Goal: Task Accomplishment & Management: Manage account settings

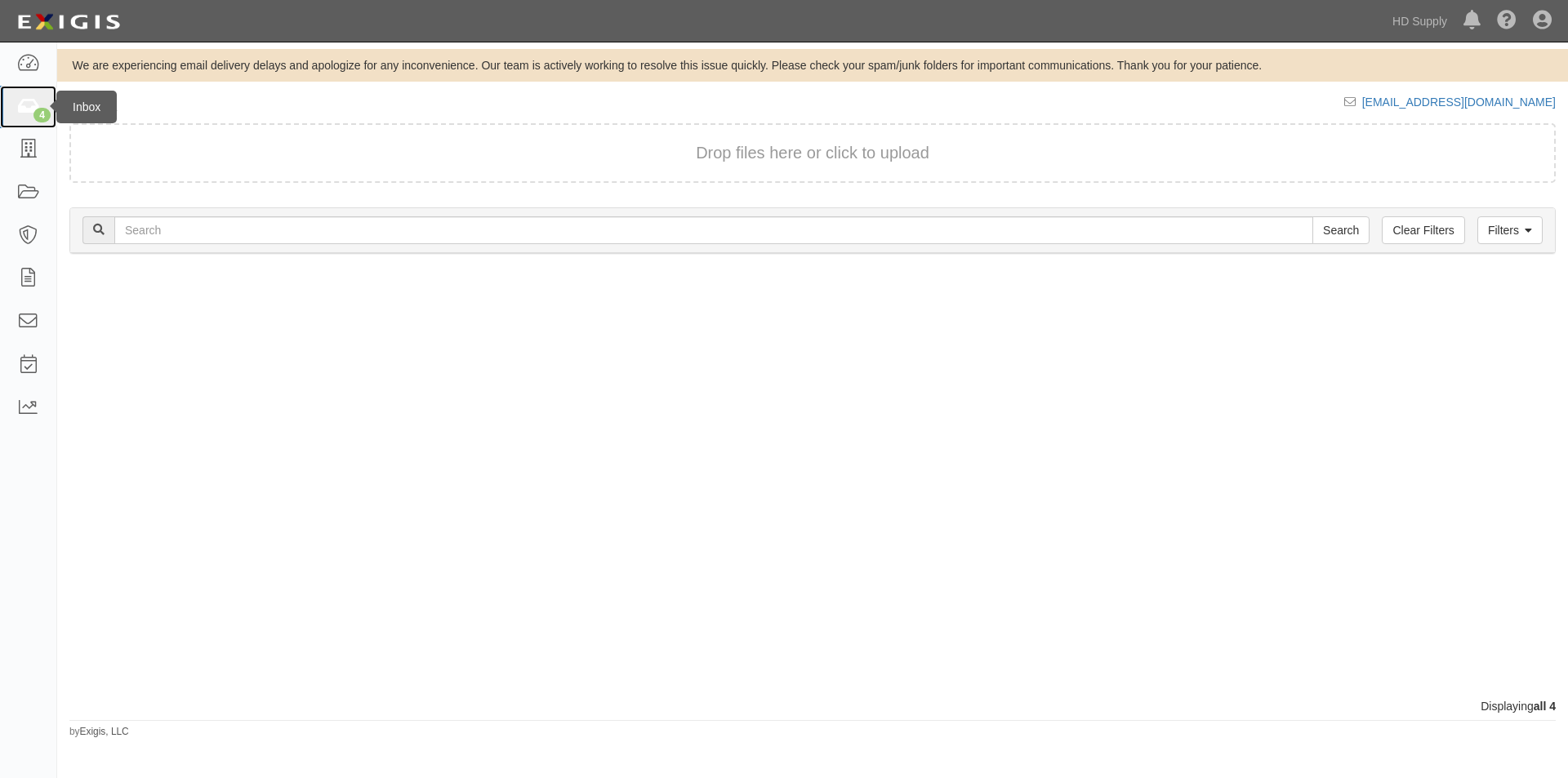
click at [39, 113] on div "4" at bounding box center [42, 115] width 17 height 14
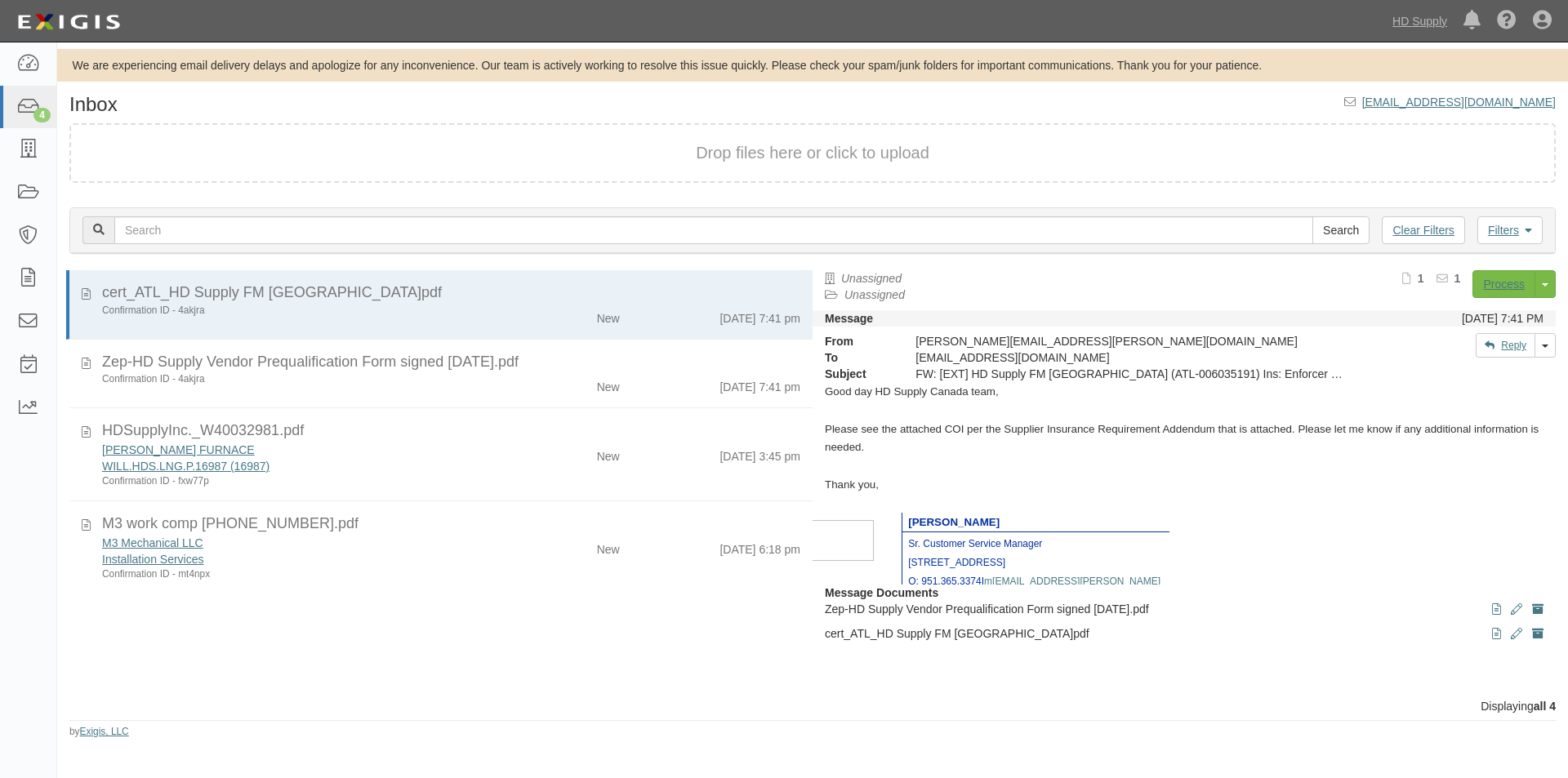
click at [63, 677] on div "cert_ATL_HD Supply FM Canada_6035191_1.pdf Confirmation ID - 4akjra New 7/7/25 …" at bounding box center [434, 484] width 755 height 428
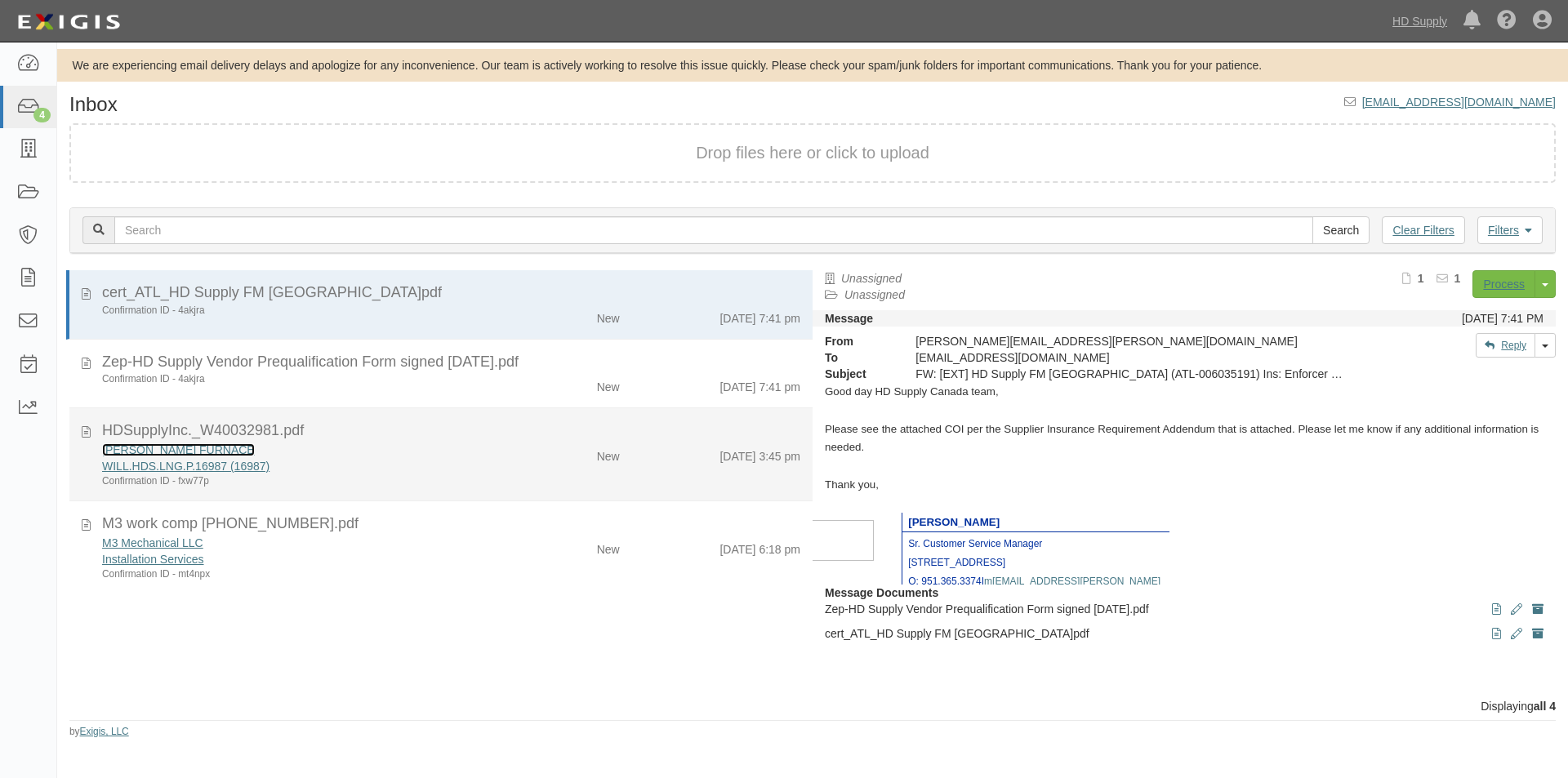
click at [147, 445] on link "WILLIAMS FURNACE" at bounding box center [178, 450] width 152 height 13
click at [335, 475] on div "Confirmation ID - fxw77p" at bounding box center [301, 481] width 397 height 13
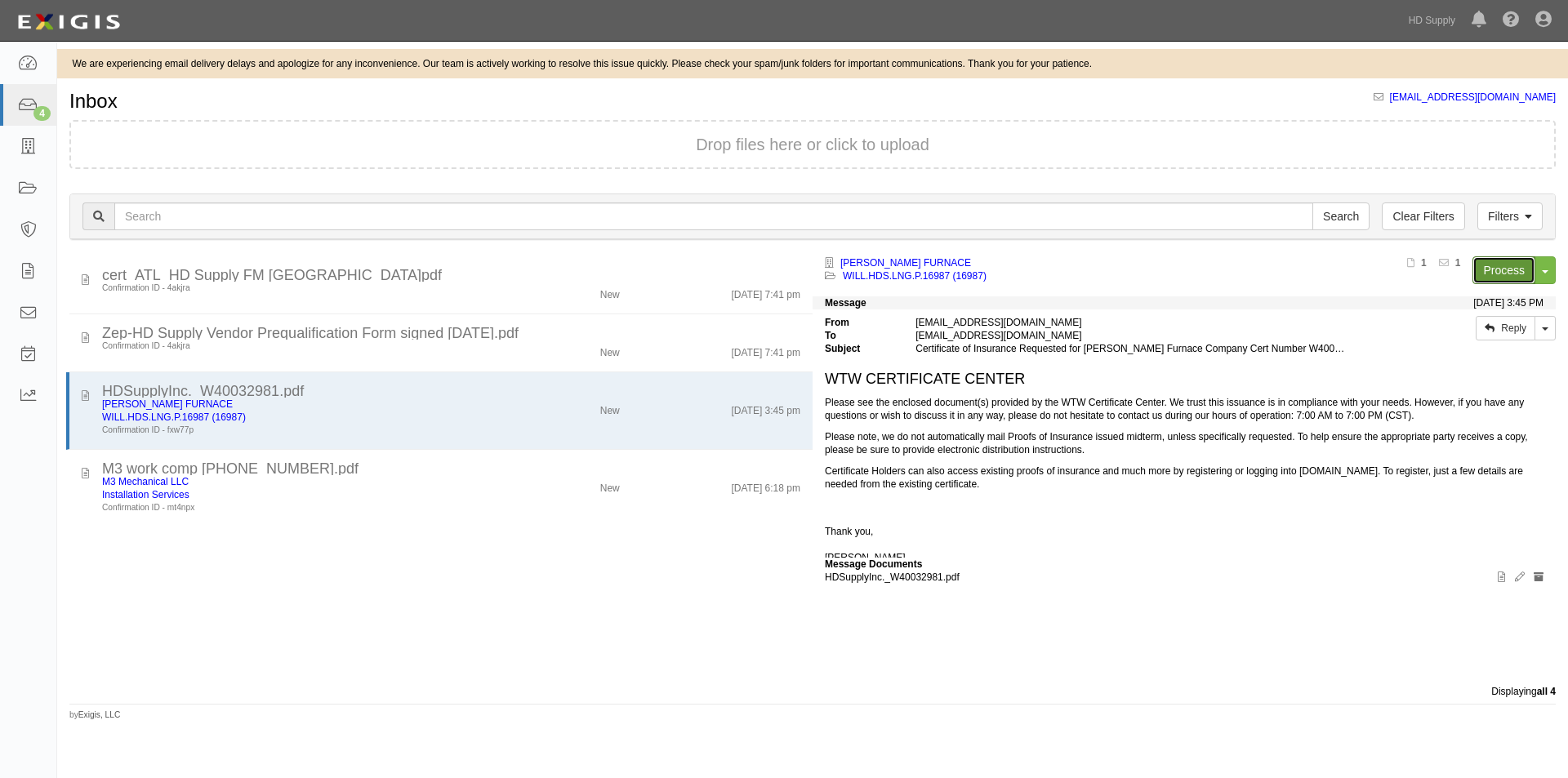
click at [1485, 267] on link "Process" at bounding box center [1503, 270] width 63 height 28
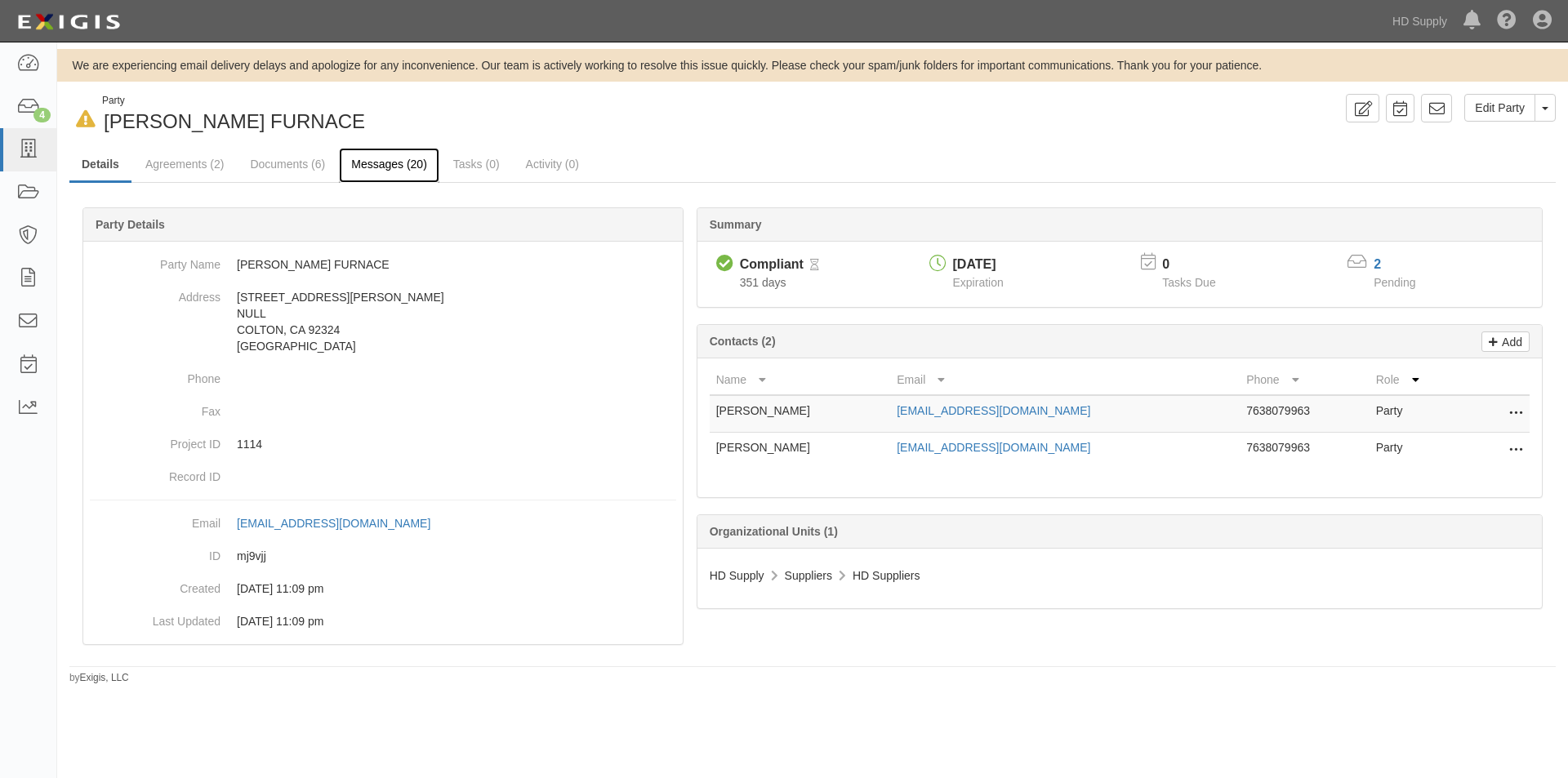
click at [402, 161] on link "Messages (20)" at bounding box center [389, 165] width 100 height 35
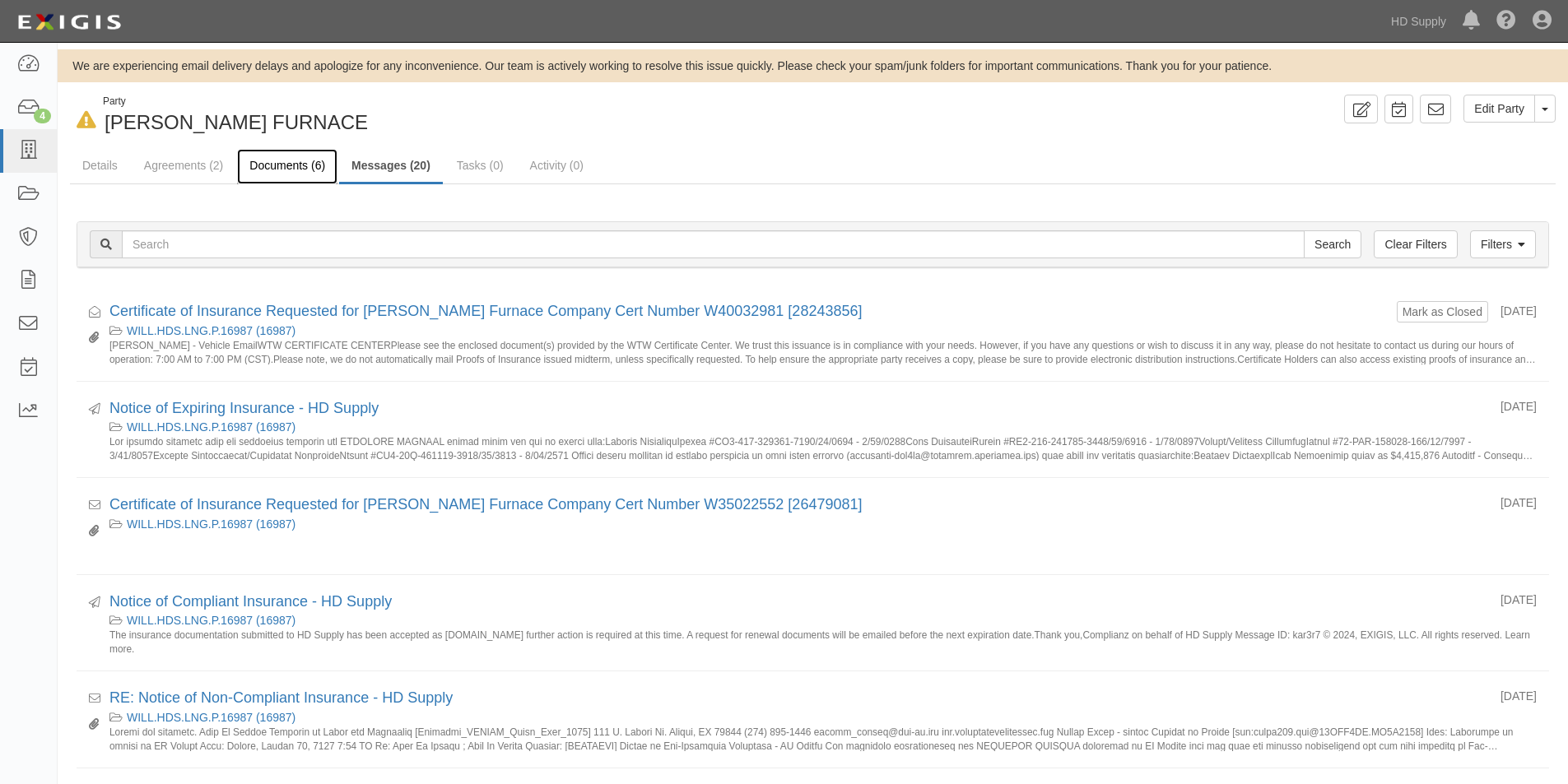
click at [253, 171] on link "Documents (6)" at bounding box center [287, 166] width 100 height 35
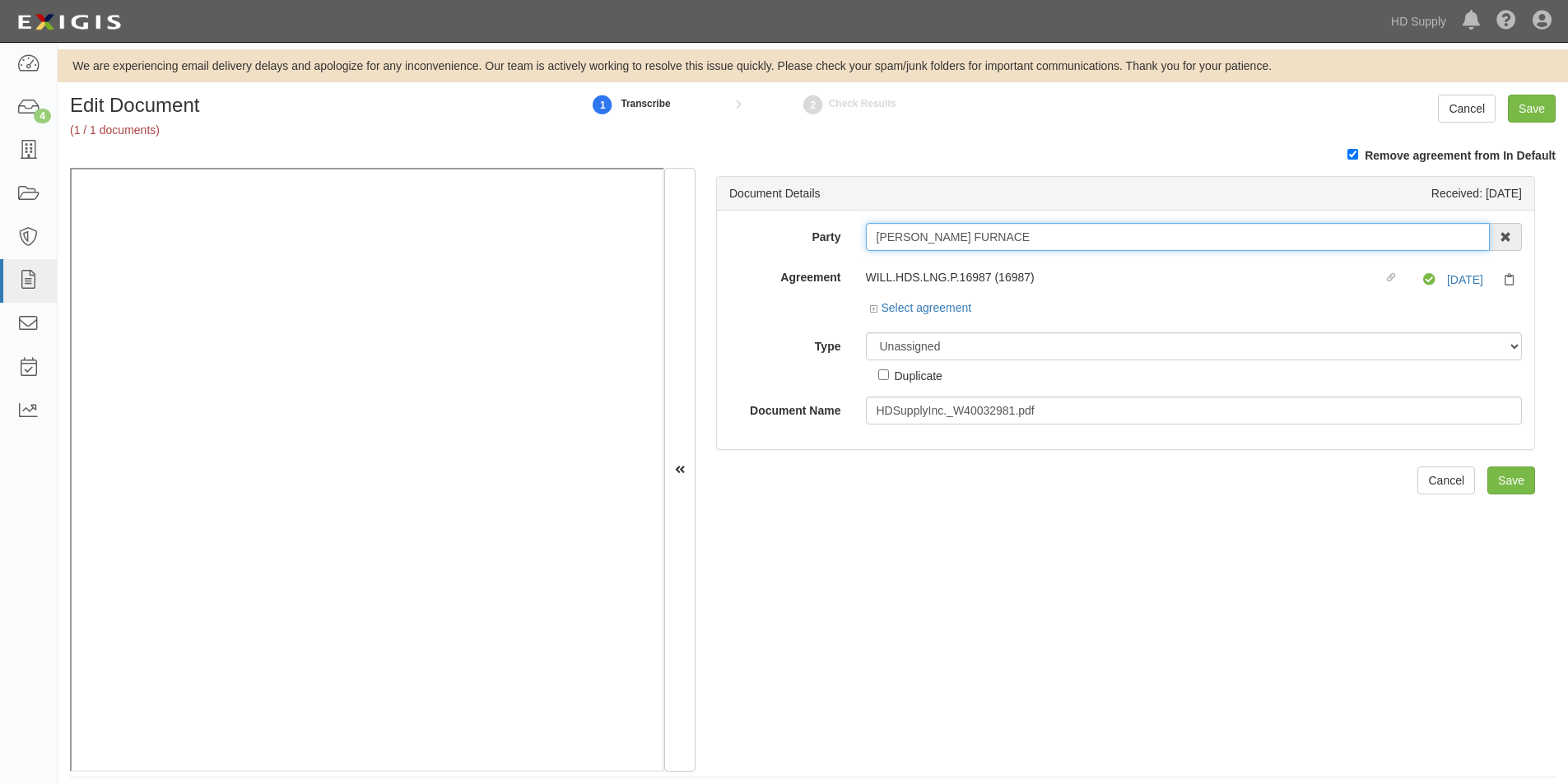
drag, startPoint x: 998, startPoint y: 236, endPoint x: 868, endPoint y: 245, distance: 130.3
click at [868, 245] on input "WILLIAMS FURNACE" at bounding box center [1178, 236] width 625 height 28
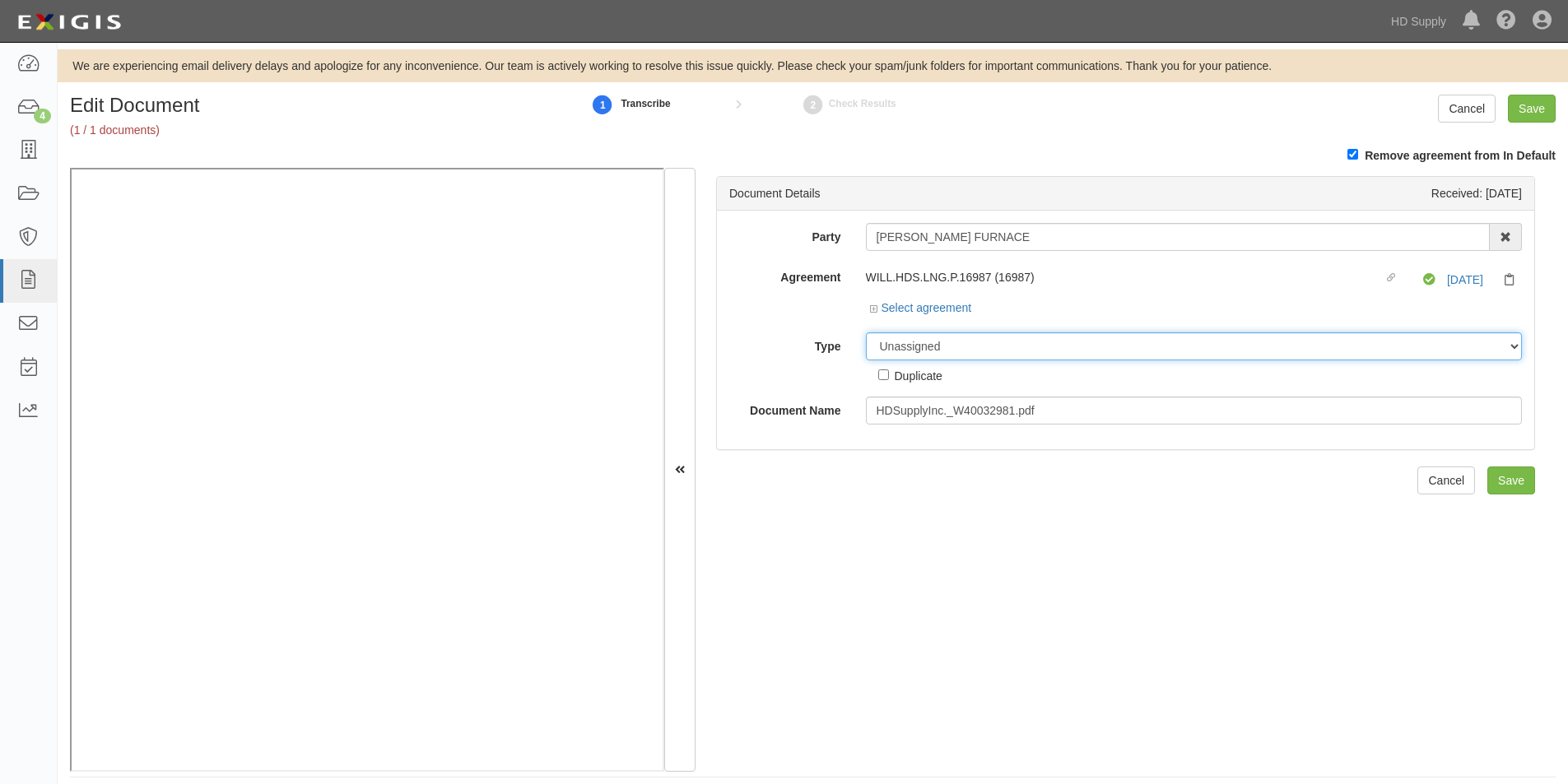
click at [897, 341] on select "Unassigned Binder Cancellation Notice Certificate Contract Endorsement Insuranc…" at bounding box center [1195, 346] width 657 height 28
select select "CertificateDetail"
click at [866, 332] on select "Unassigned Binder Cancellation Notice Certificate Contract Endorsement Insuranc…" at bounding box center [1195, 346] width 657 height 28
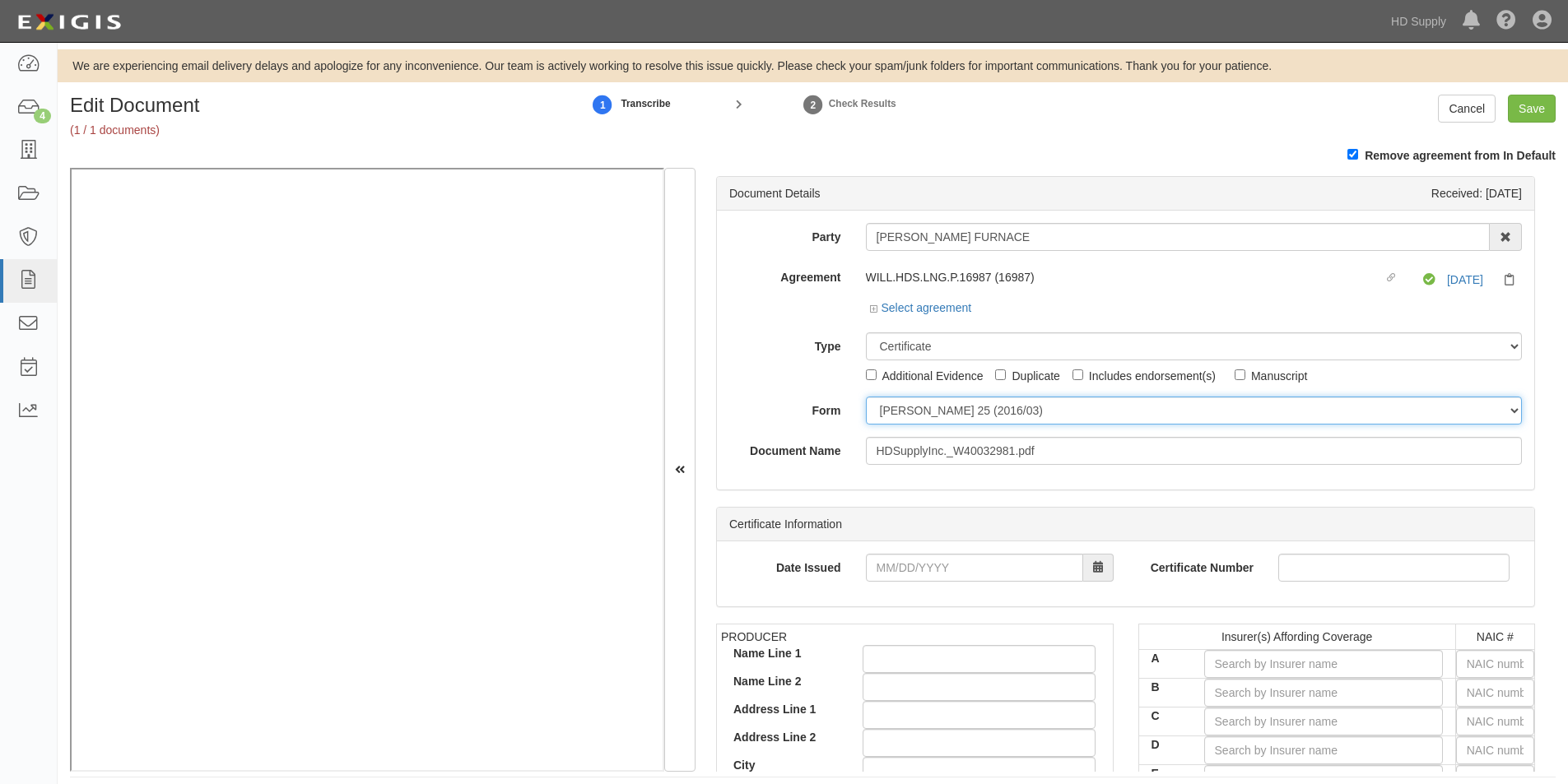
click at [893, 411] on select "[PERSON_NAME] 25 (2016/03) [PERSON_NAME] 101 [PERSON_NAME] 855 NY (2014/05) Gen…" at bounding box center [1195, 410] width 657 height 28
click at [866, 396] on select "[PERSON_NAME] 25 (2016/03) [PERSON_NAME] 101 [PERSON_NAME] 855 NY (2014/05) Gen…" at bounding box center [1195, 410] width 657 height 28
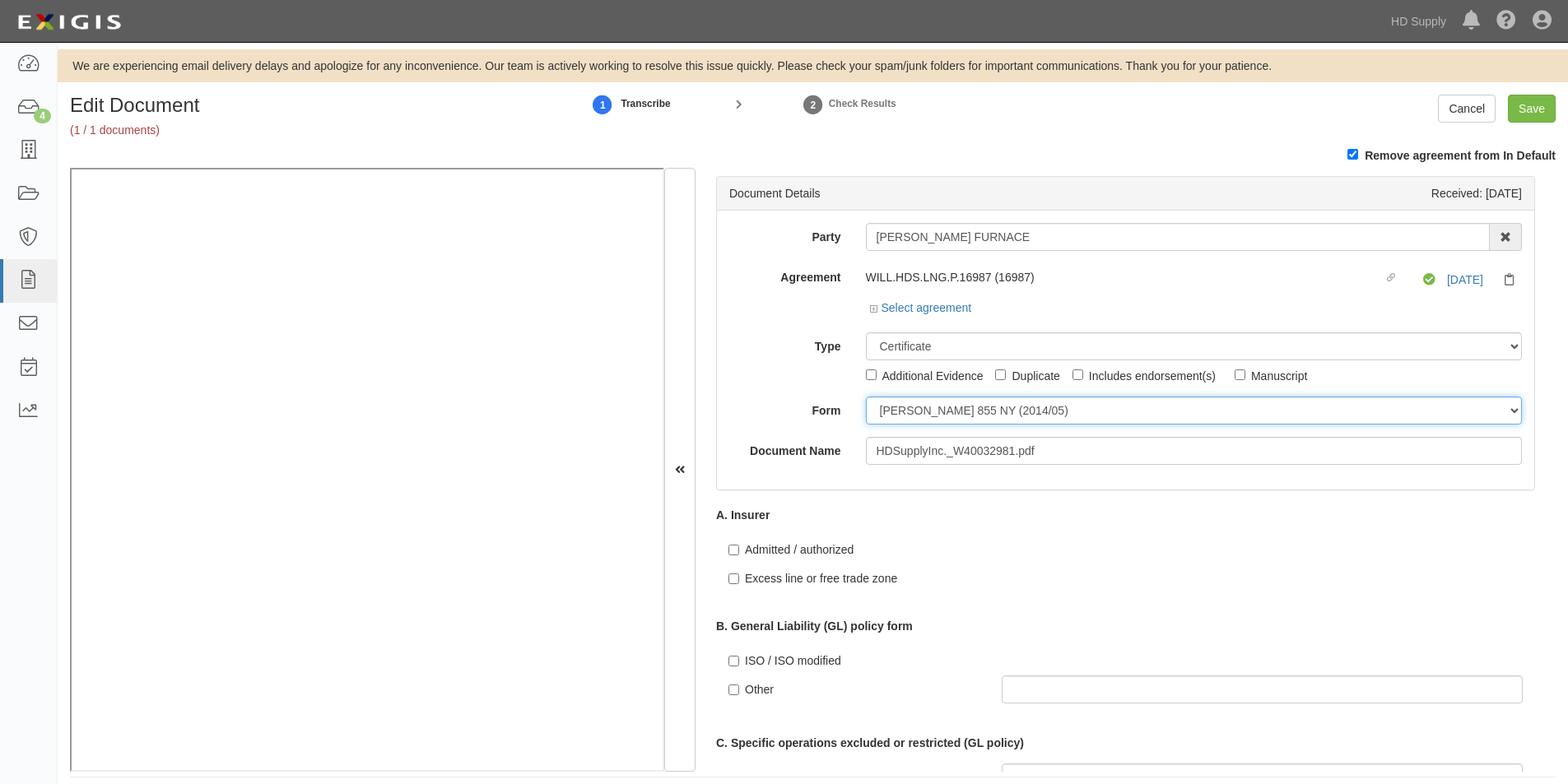
click at [895, 414] on select "ACORD 25 (2016/03) ACORD 101 ACORD 855 NY (2014/05) General" at bounding box center [1195, 410] width 657 height 28
select select "GeneralFormDetail"
click at [866, 396] on select "ACORD 25 (2016/03) ACORD 101 ACORD 855 NY (2014/05) General" at bounding box center [1195, 410] width 657 height 28
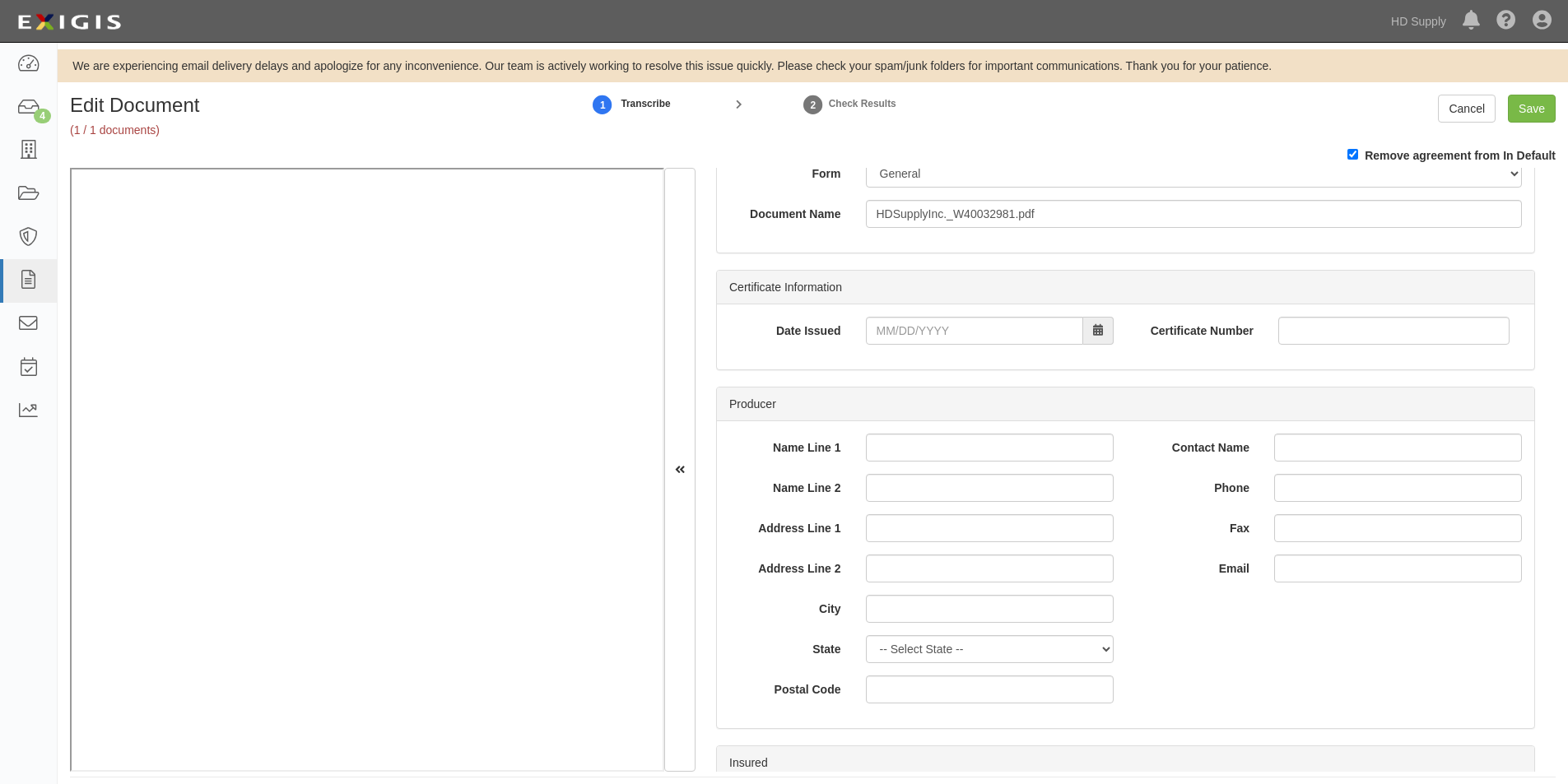
scroll to position [159, 0]
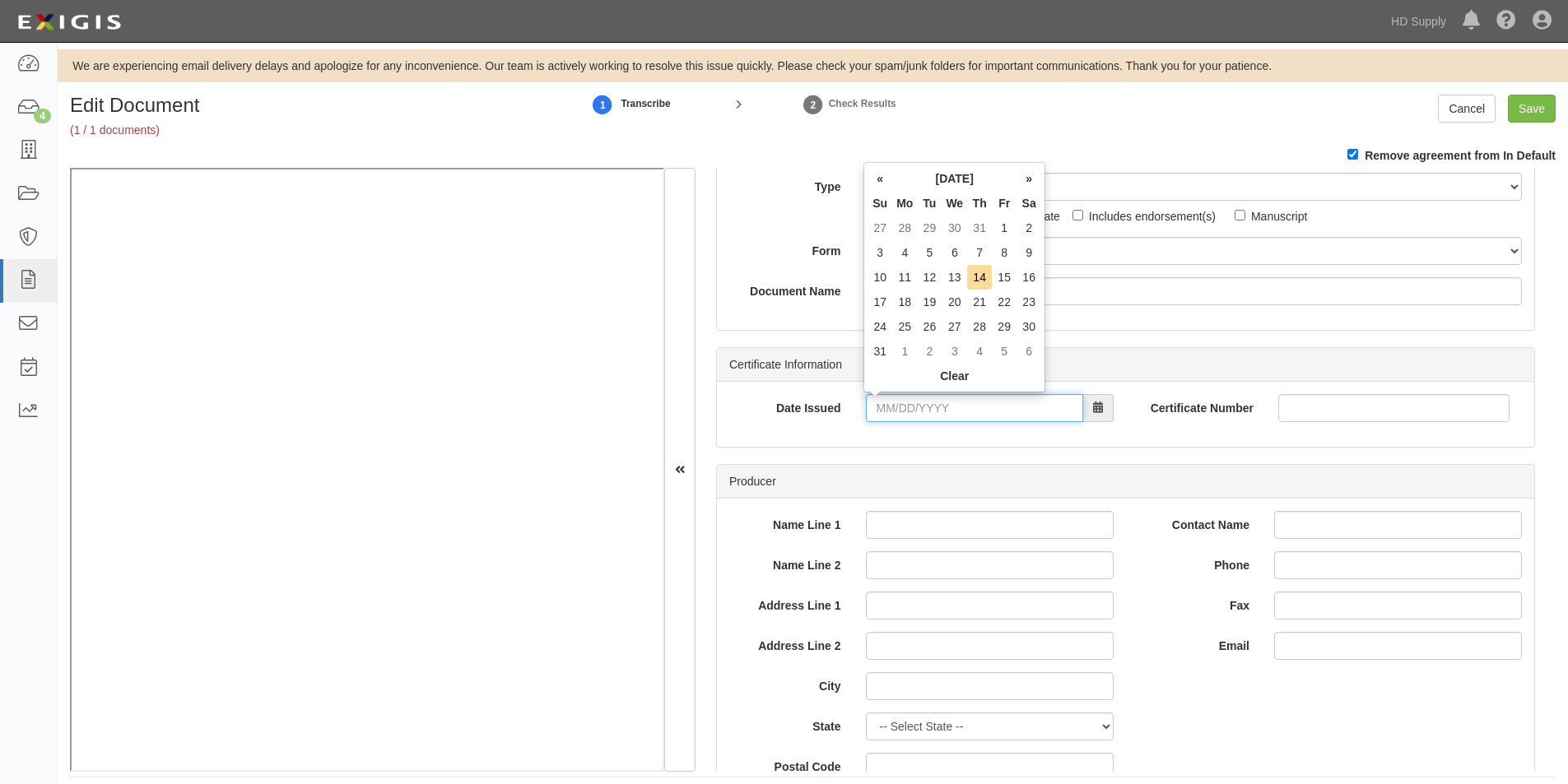
click at [987, 415] on input "Date Issued" at bounding box center [975, 408] width 218 height 28
click at [988, 272] on td "14" at bounding box center [979, 277] width 24 height 24
type input "08/14/2025"
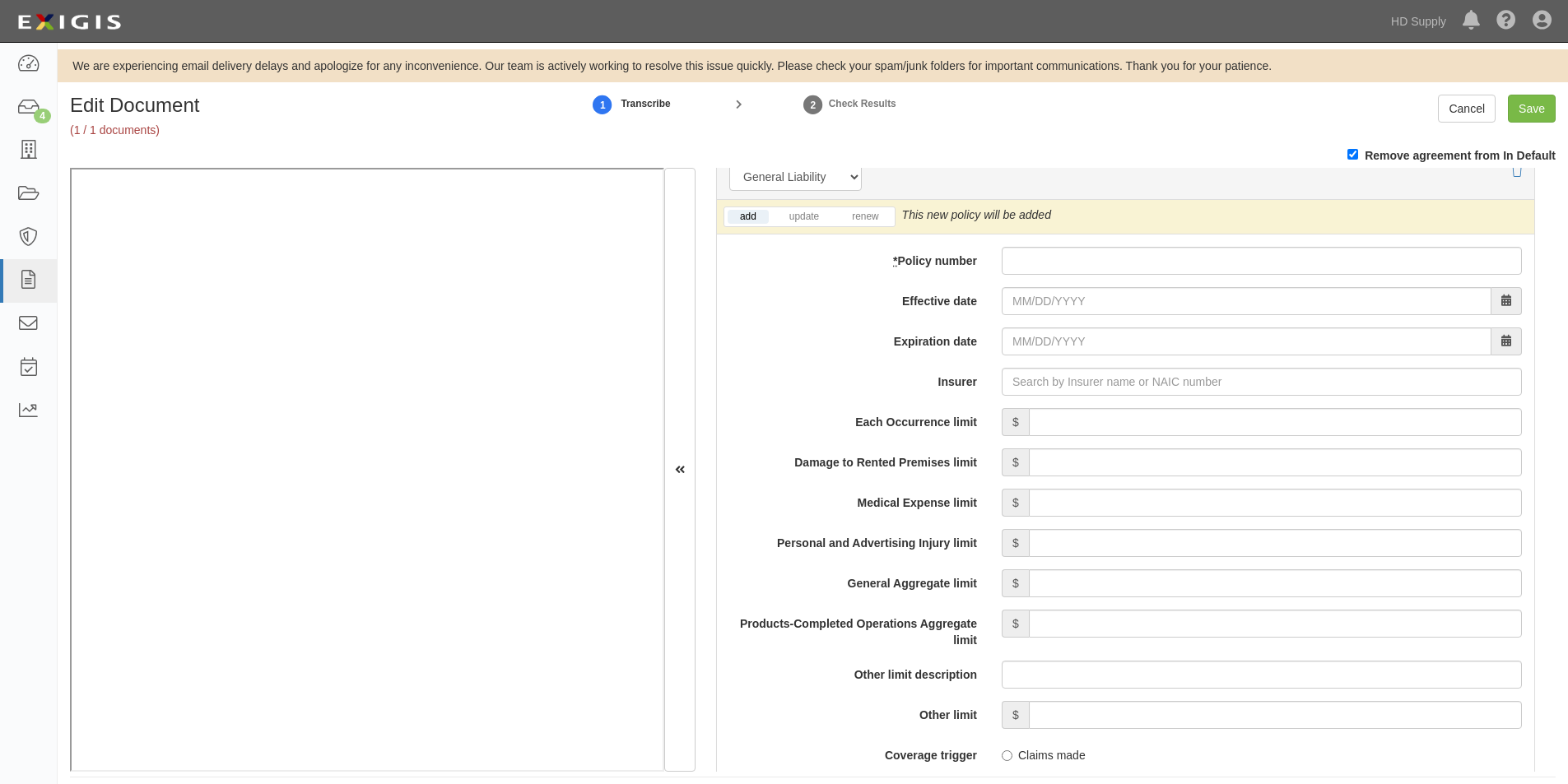
scroll to position [1222, 0]
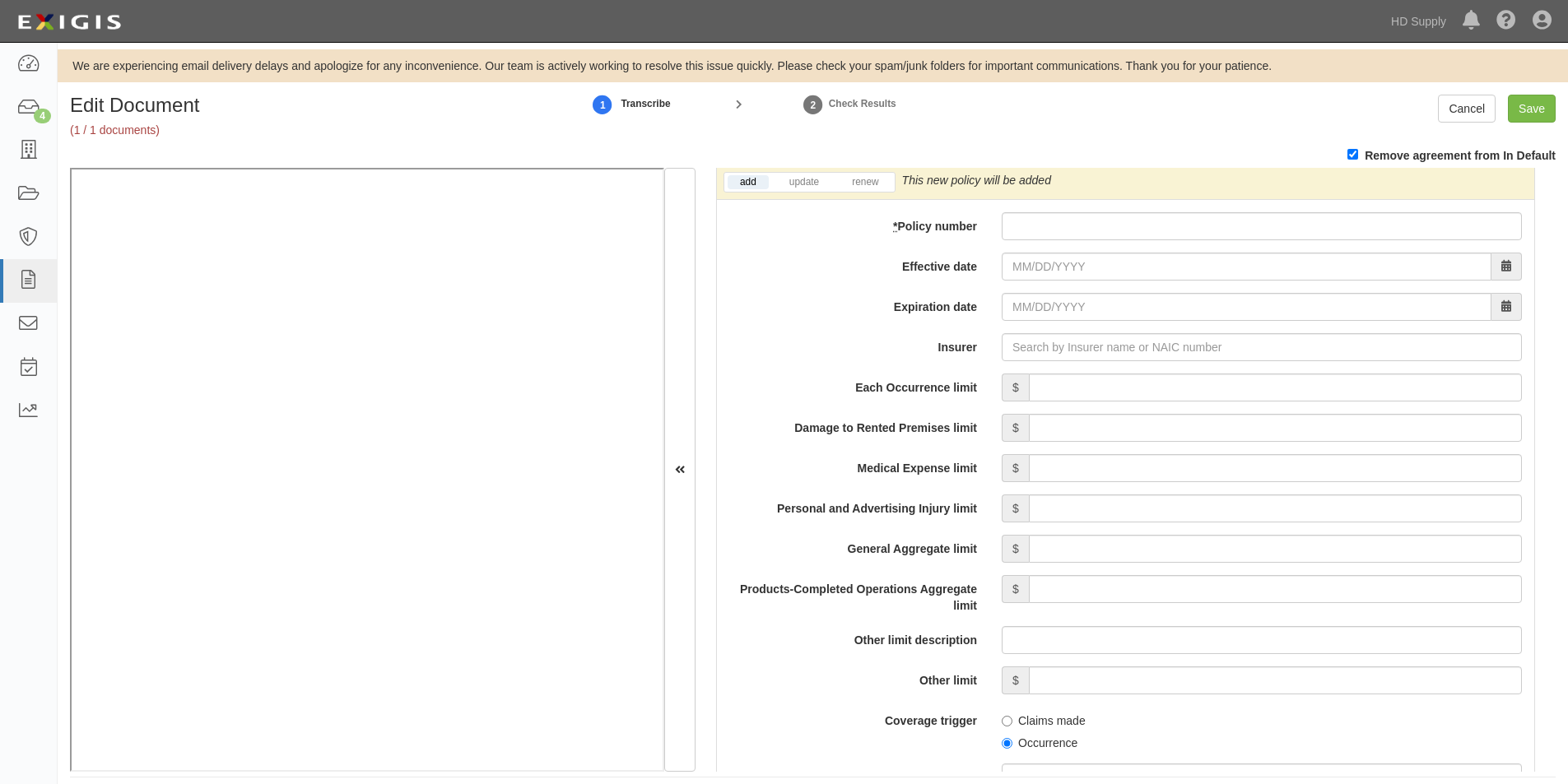
click at [880, 189] on li "renew" at bounding box center [864, 182] width 57 height 18
click at [865, 181] on link "renew" at bounding box center [865, 182] width 52 height 14
paste input "TB2-641-445747-025"
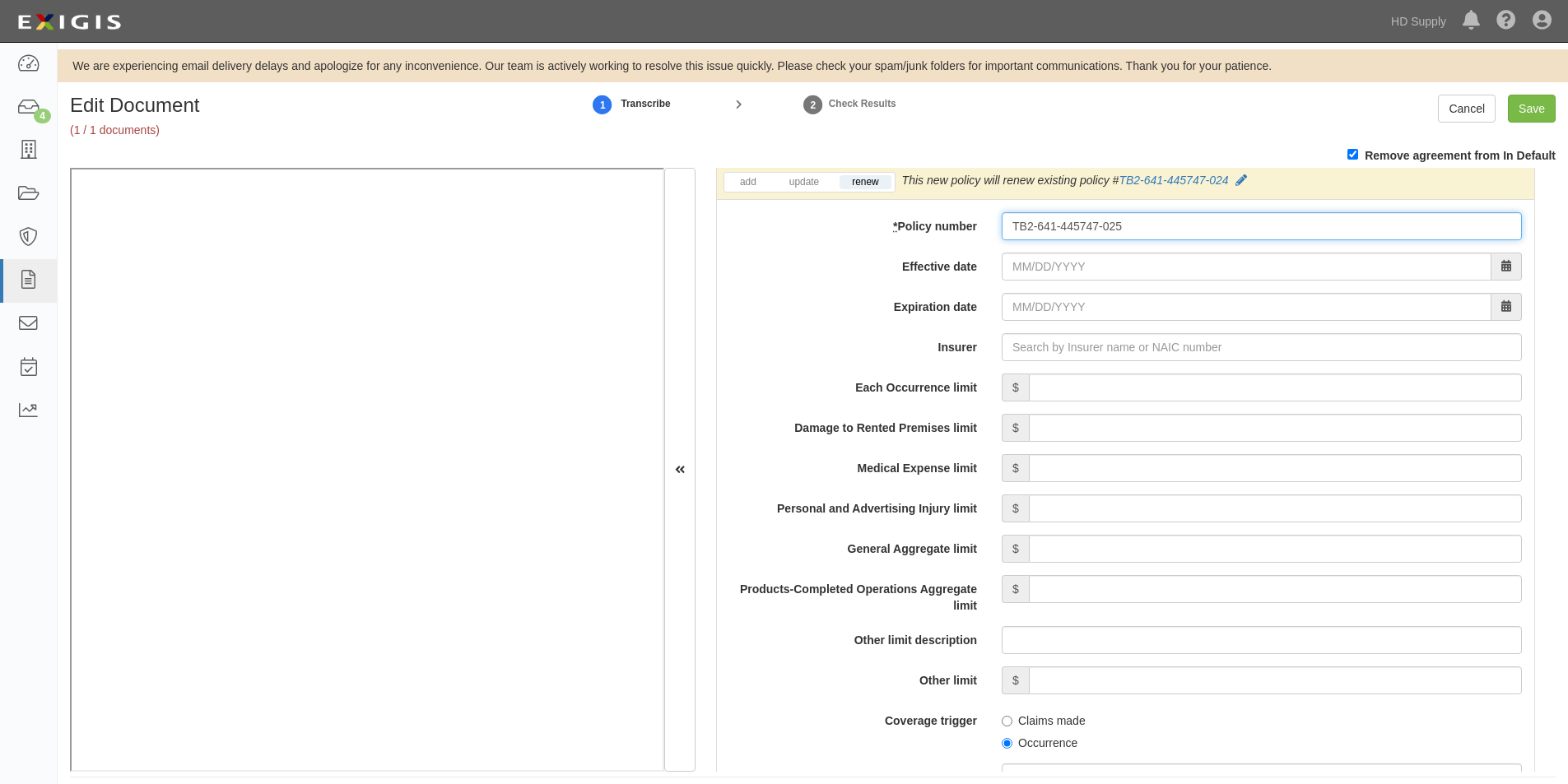
type input "TB2-641-445747-025"
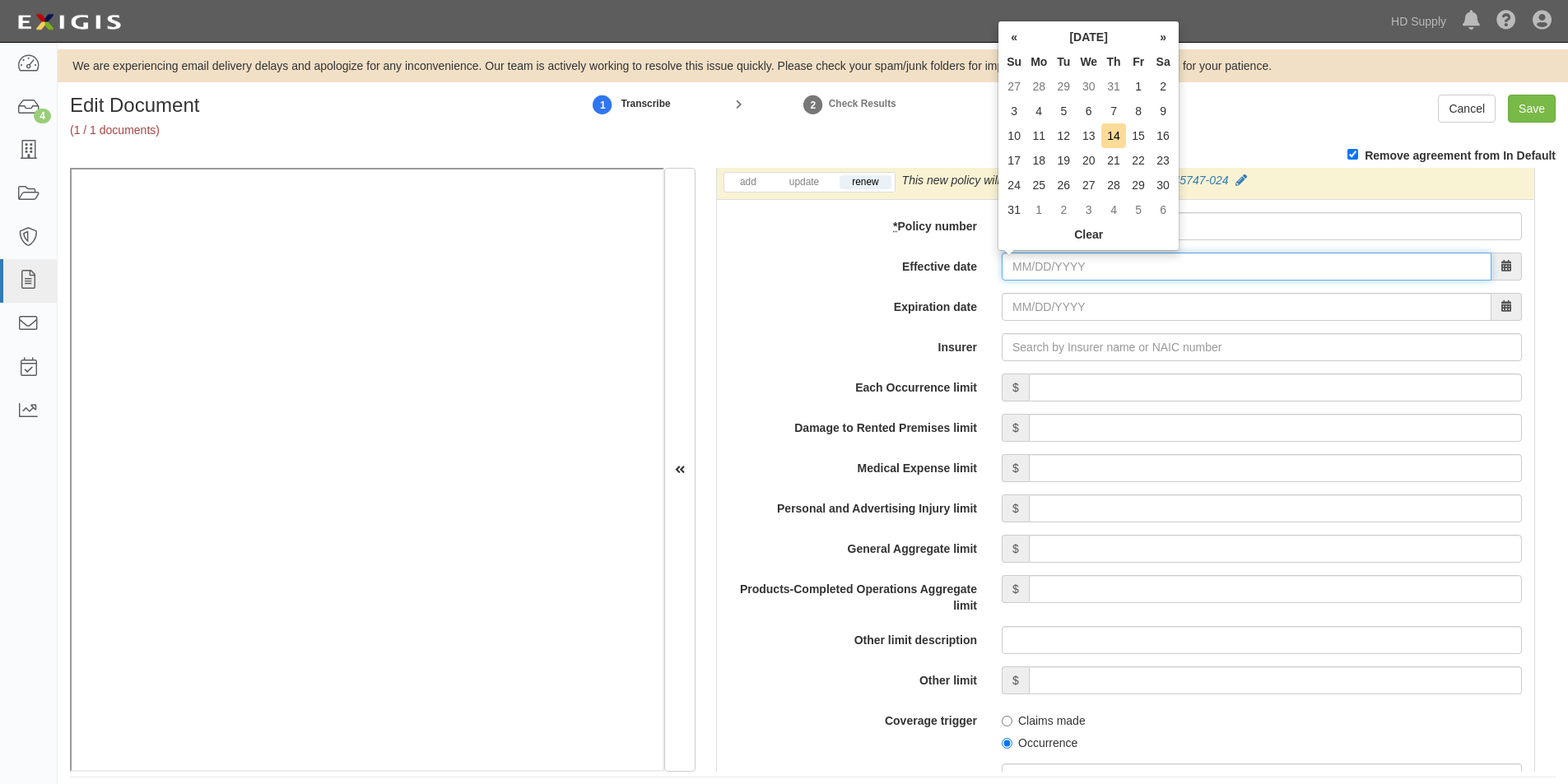
click at [1034, 263] on input "Effective date" at bounding box center [1247, 266] width 490 height 28
click at [1137, 128] on td "15" at bounding box center [1137, 135] width 24 height 24
type input "08/15/2025"
type input "08/15/2026"
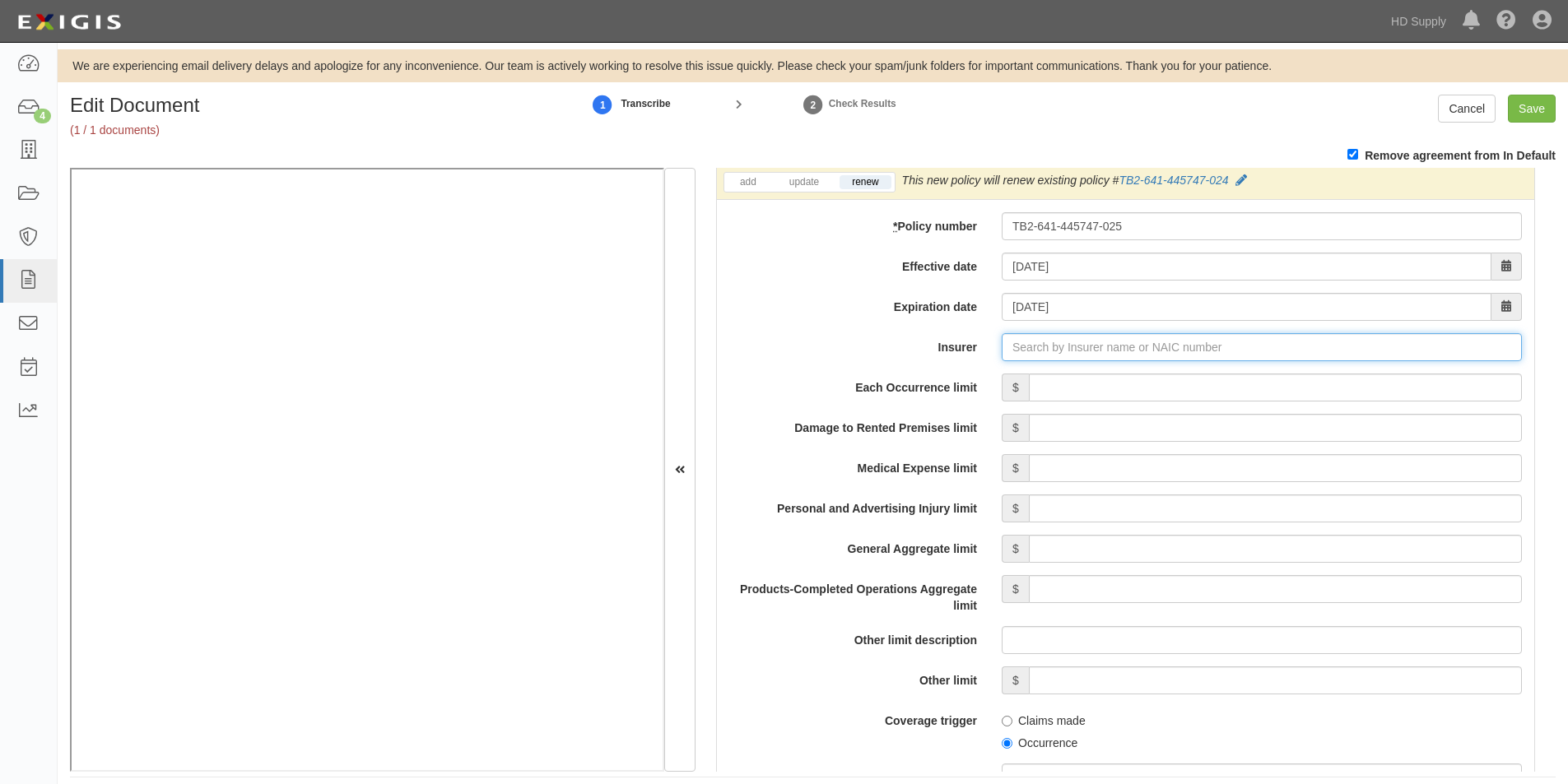
click at [1076, 344] on input "Insurer" at bounding box center [1262, 347] width 520 height 28
click at [1063, 344] on input "Insurer" at bounding box center [1262, 347] width 520 height 28
type input "21st Century Advantage Insurance Company (25232) NR Rating"
type input "23"
type input "23035"
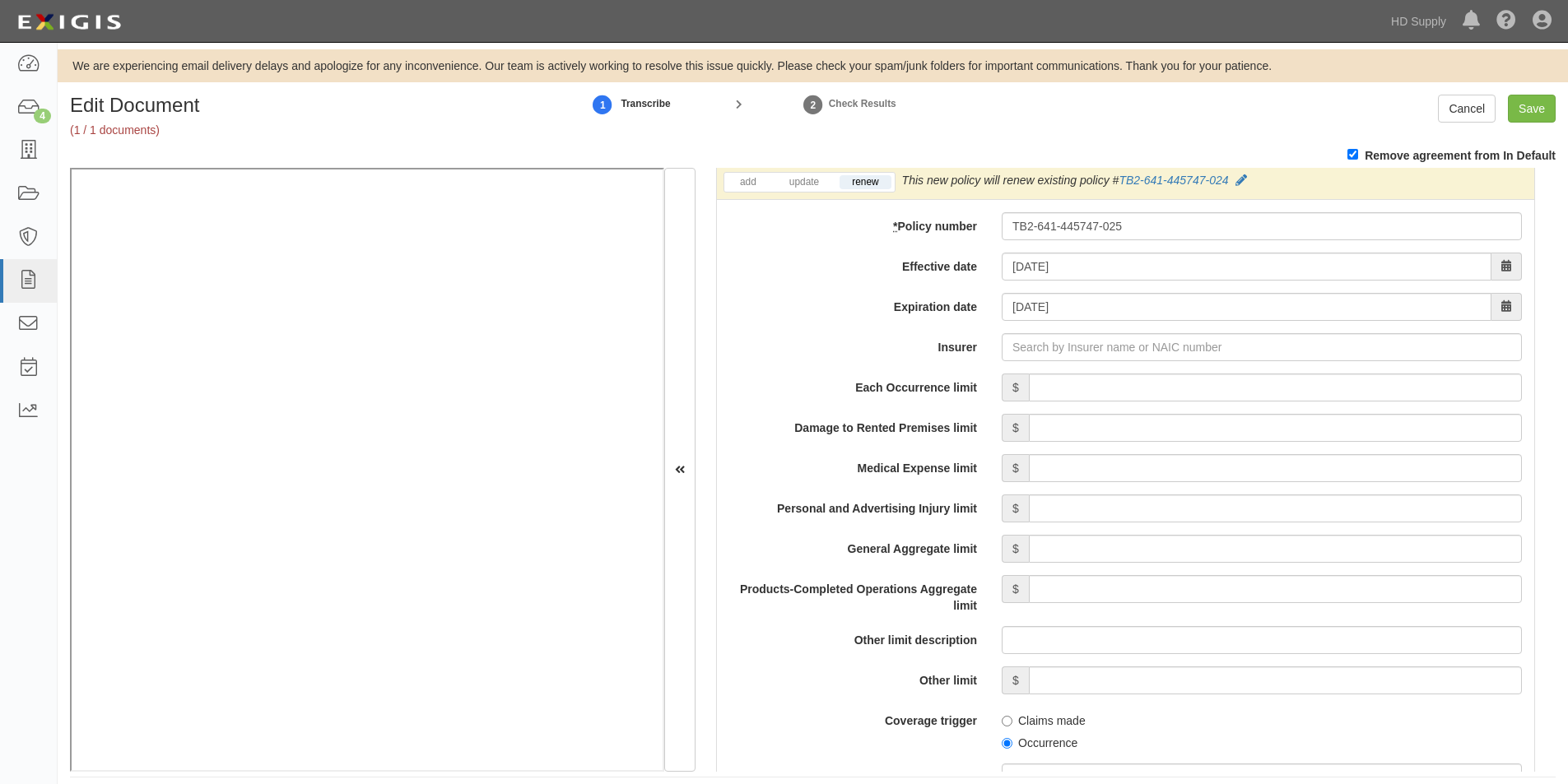
click at [1007, 394] on span "$" at bounding box center [1016, 387] width 27 height 28
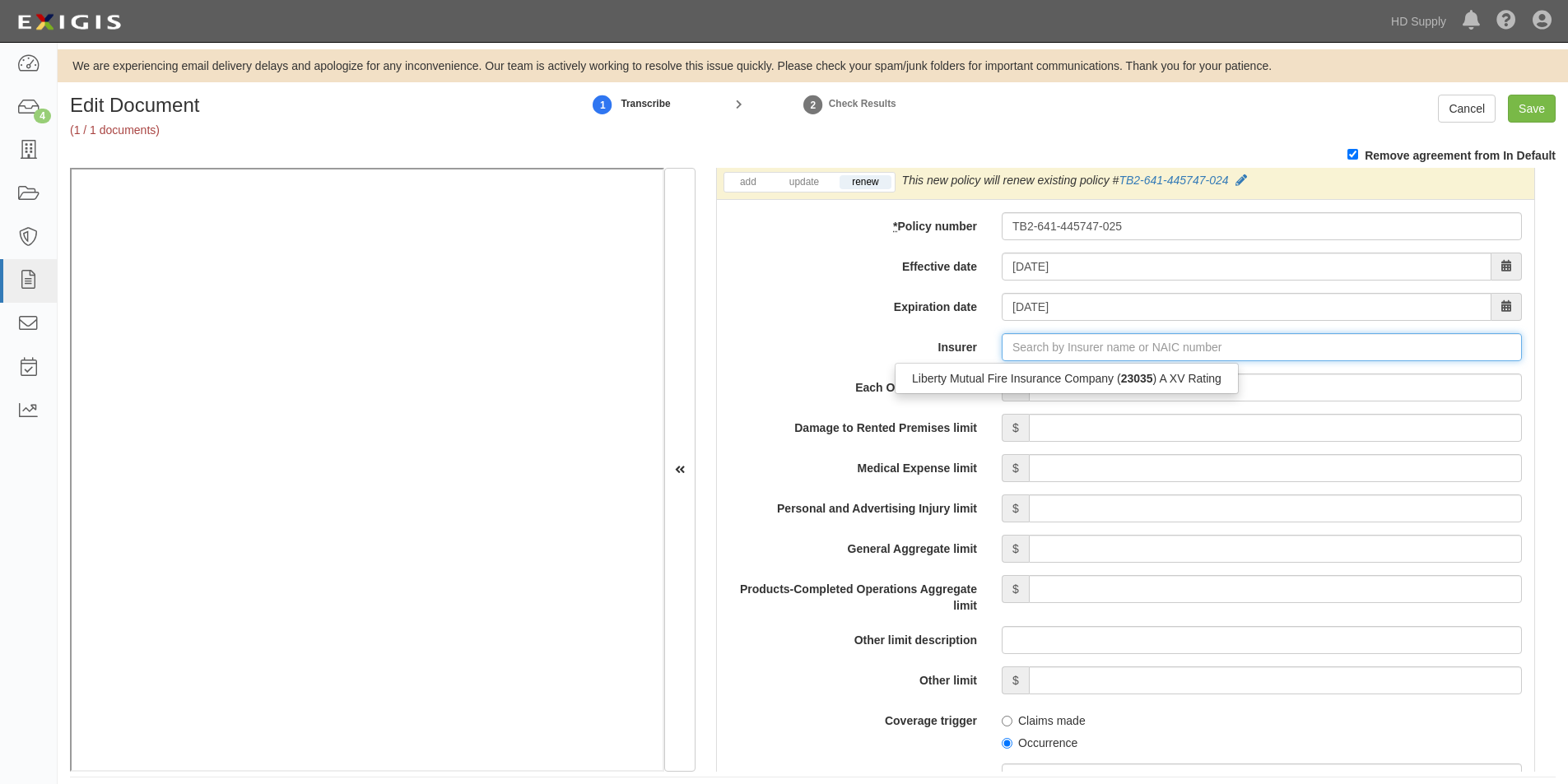
click at [1036, 358] on input "Insurer" at bounding box center [1262, 347] width 520 height 28
click at [1024, 385] on div "Liberty Mutual Fire Insurance Company ( 23035 ) A XV Rating" at bounding box center [1066, 379] width 342 height 21
type input "Liberty Mutual Fire Insurance Company (23035) A XV Rating"
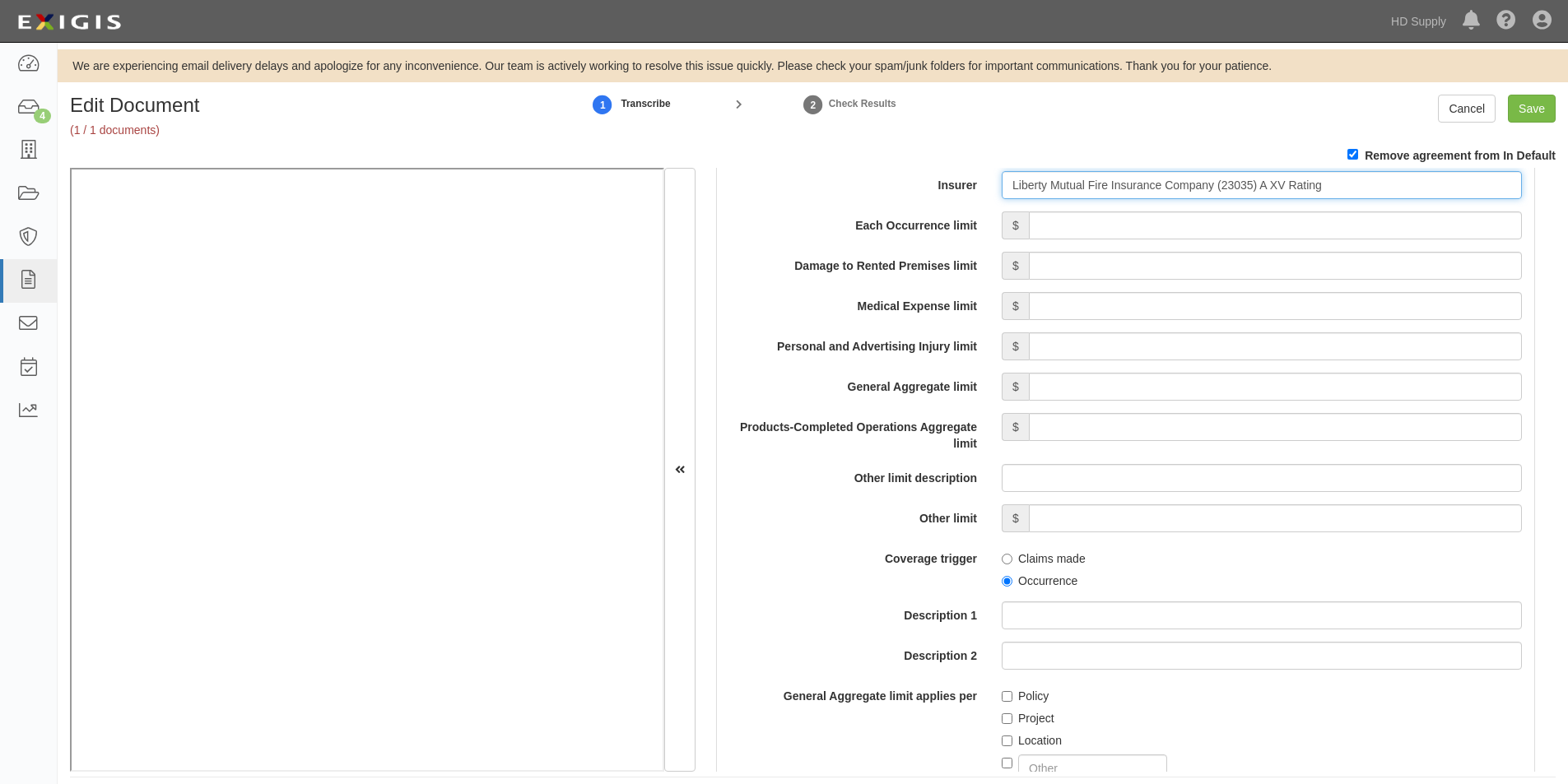
scroll to position [1393, 0]
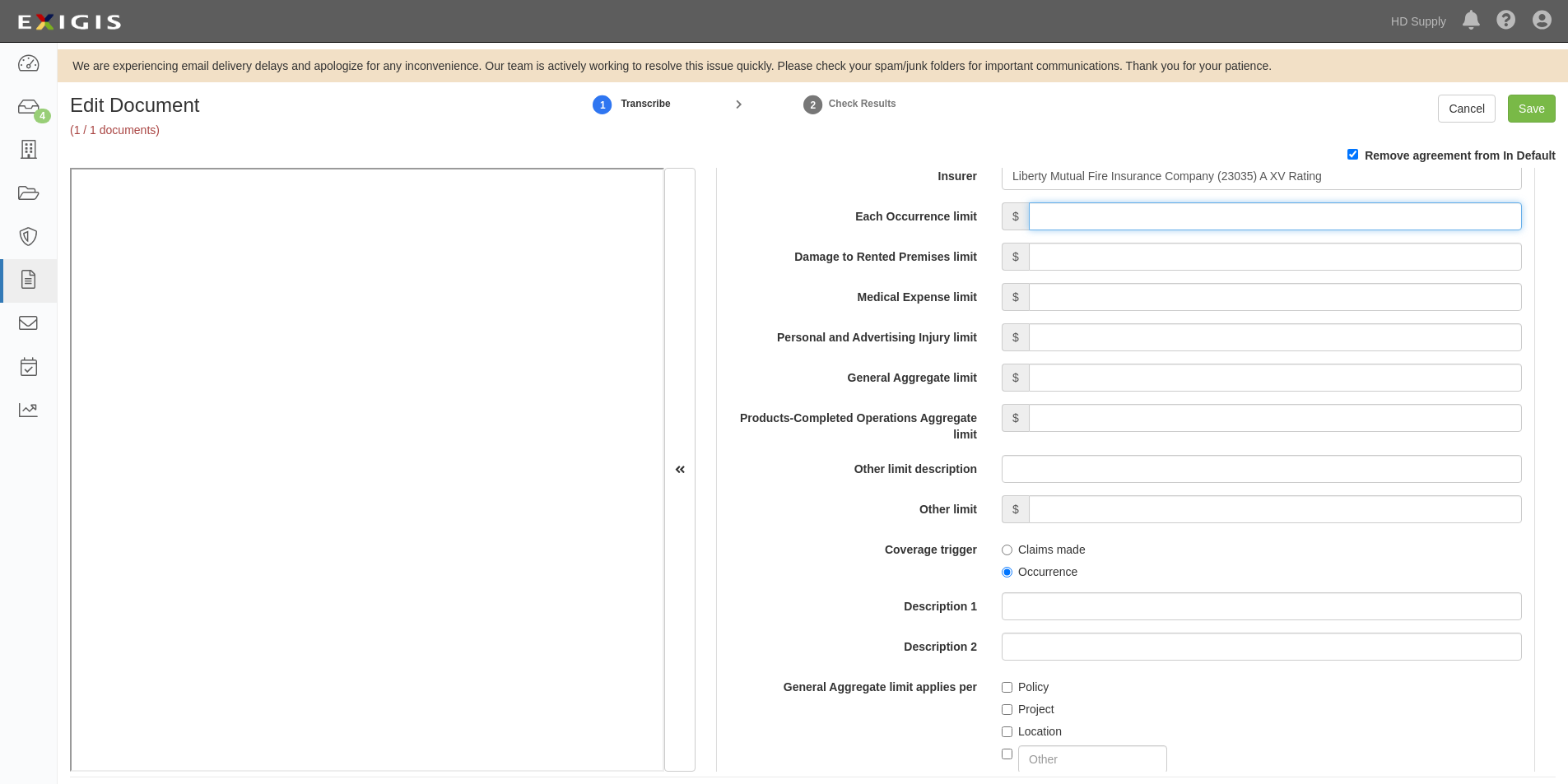
click at [1110, 223] on input "Each Occurrence limit" at bounding box center [1275, 216] width 493 height 28
type input "1,000,000"
click at [1315, 260] on input "Damage to Rented Premises limit" at bounding box center [1275, 256] width 493 height 28
type input "500,000"
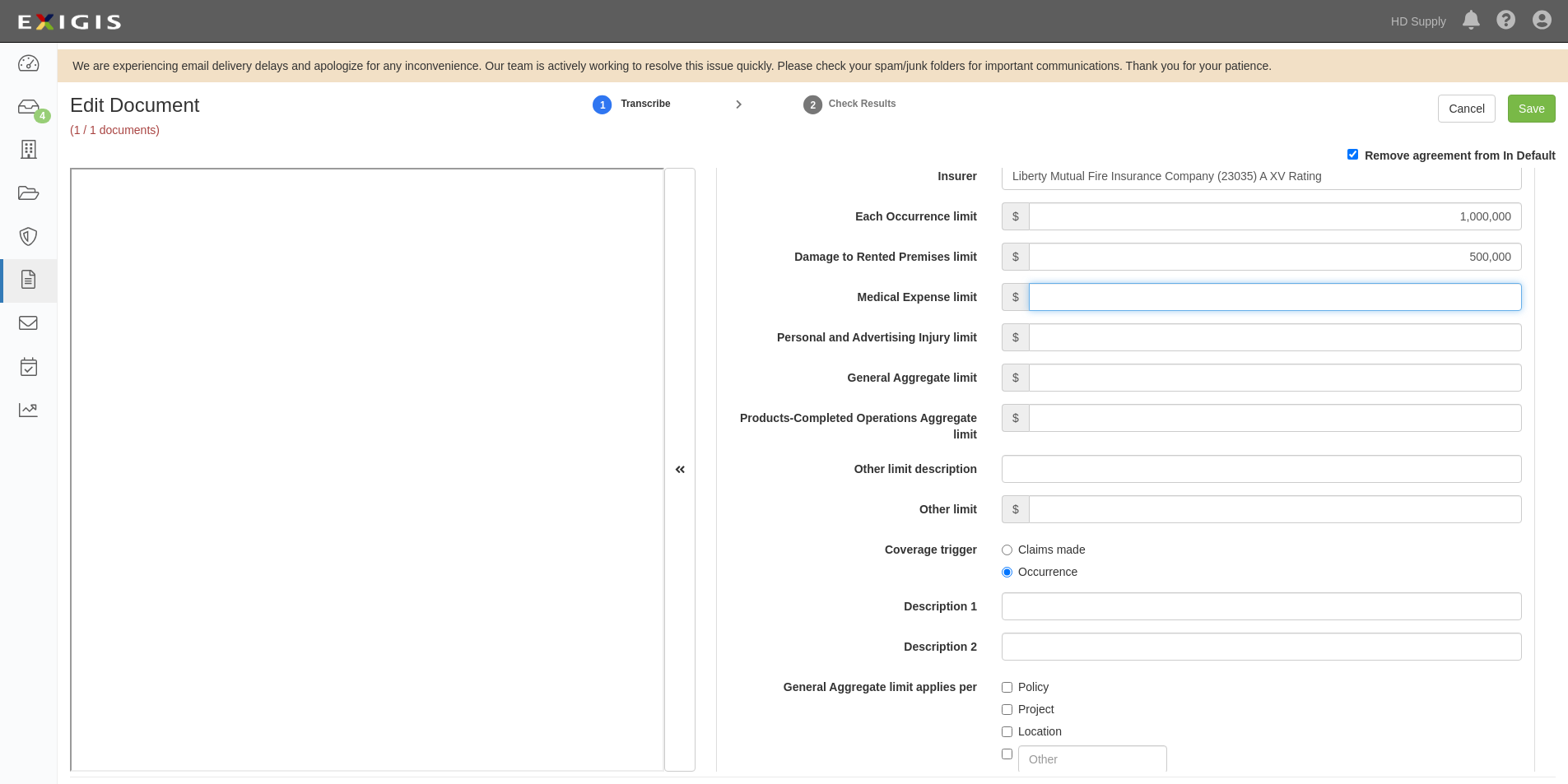
click at [1308, 296] on input "Medical Expense limit" at bounding box center [1275, 296] width 493 height 28
type input "5,000"
click at [1319, 340] on input "Personal and Advertising Injury limit" at bounding box center [1275, 337] width 493 height 28
type input "1,000,000"
click at [1325, 376] on input "General Aggregate limit" at bounding box center [1275, 377] width 493 height 28
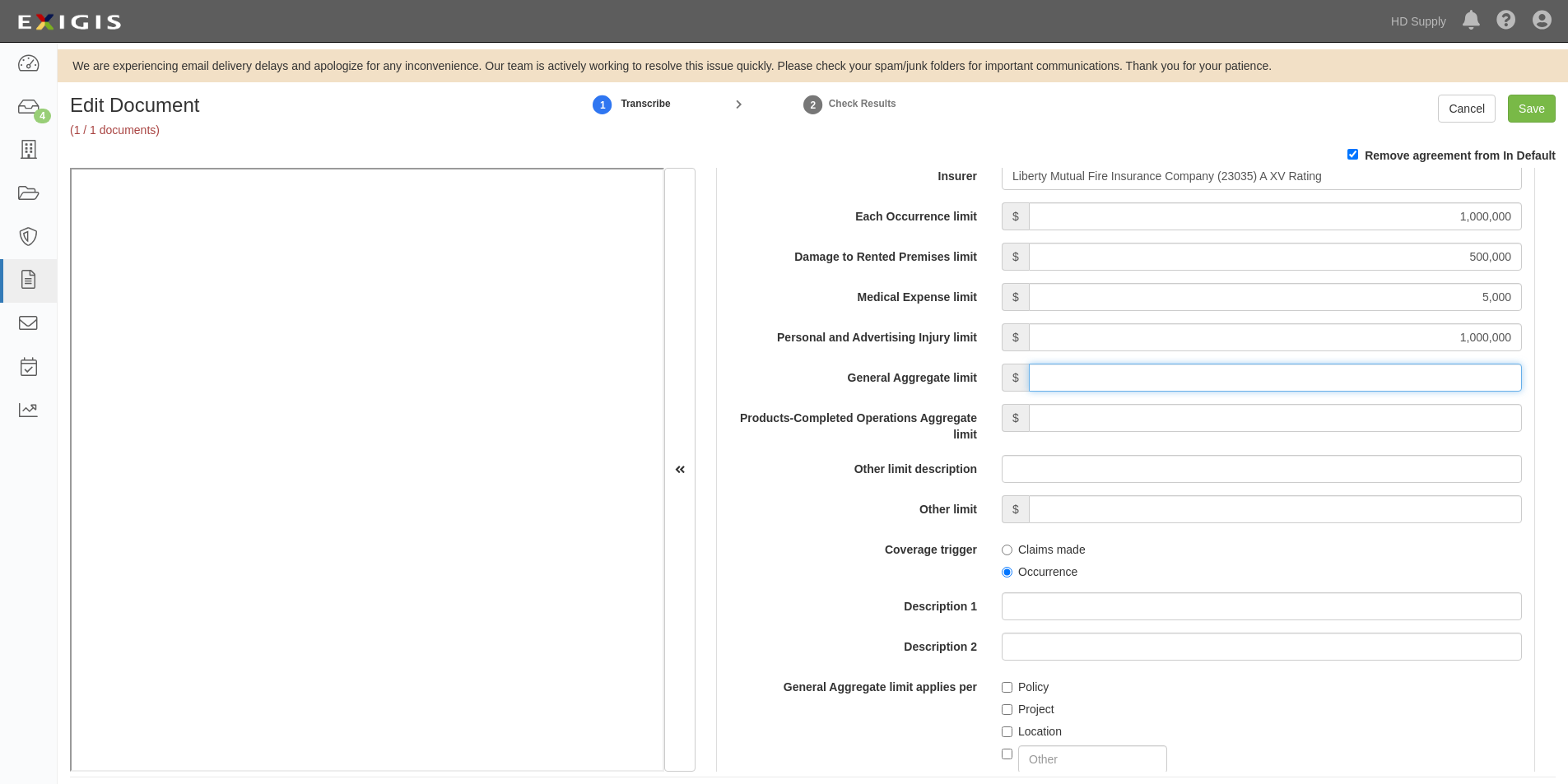
type input "5,000,000"
click at [1334, 422] on input "Products-Completed Operations Aggregate limit" at bounding box center [1275, 418] width 493 height 28
type input "2,000,000"
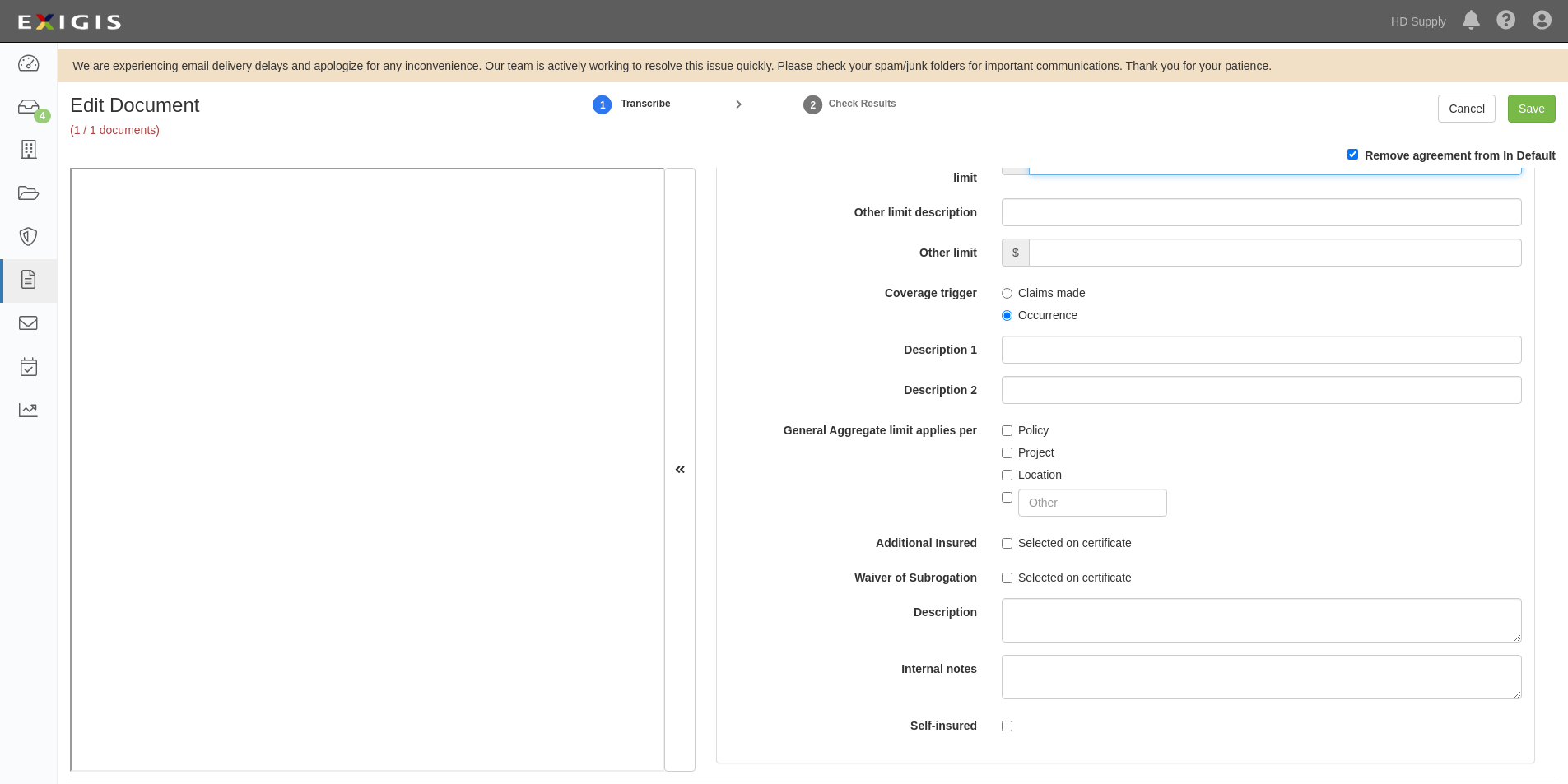
scroll to position [1675, 0]
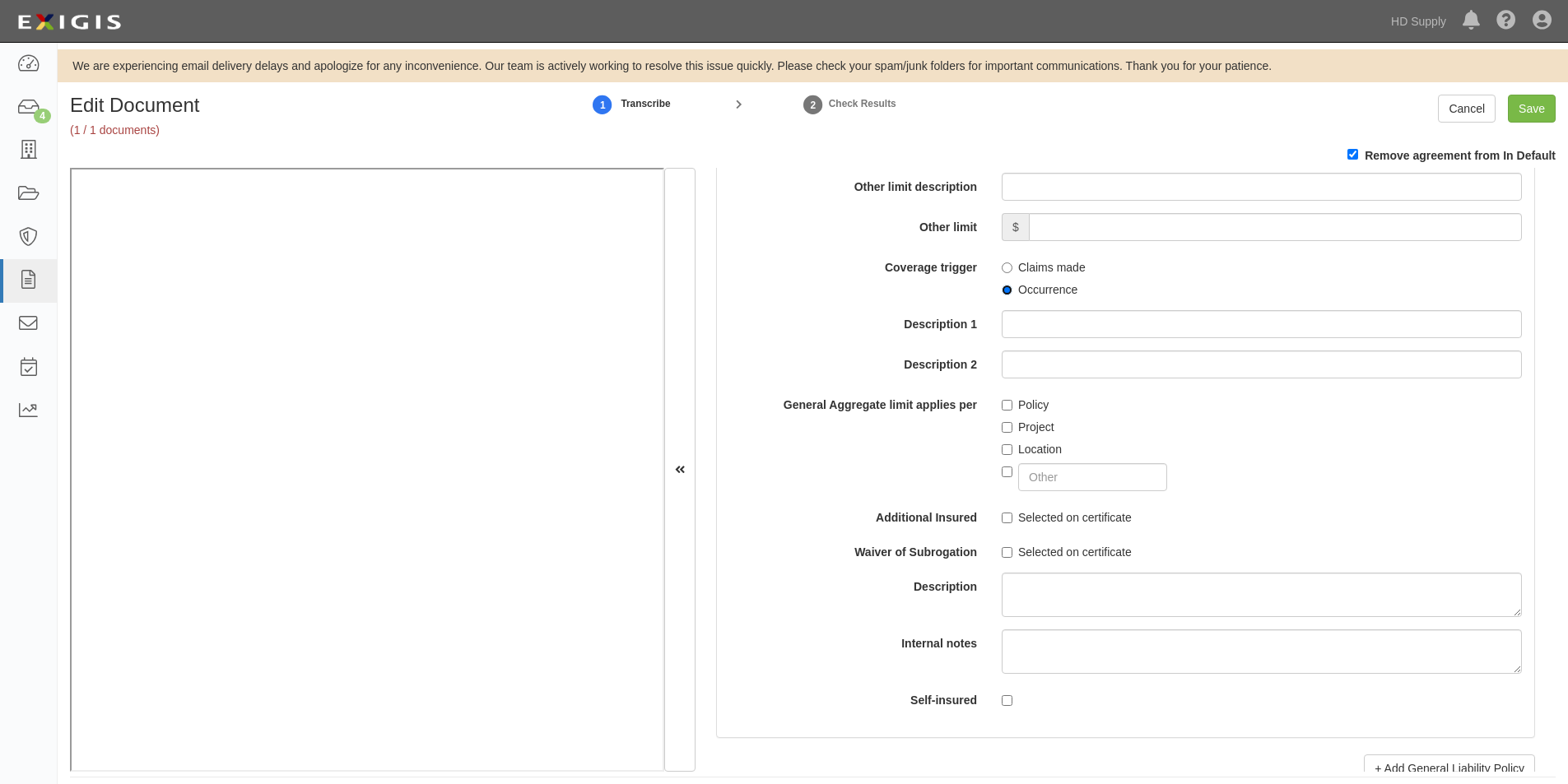
click at [1002, 285] on input "Occurrence" at bounding box center [1007, 290] width 11 height 11
radio input "true"
click at [1002, 401] on input "Policy" at bounding box center [1007, 405] width 11 height 11
checkbox input "true"
click at [1005, 511] on label "Selected on certificate" at bounding box center [1067, 517] width 130 height 17
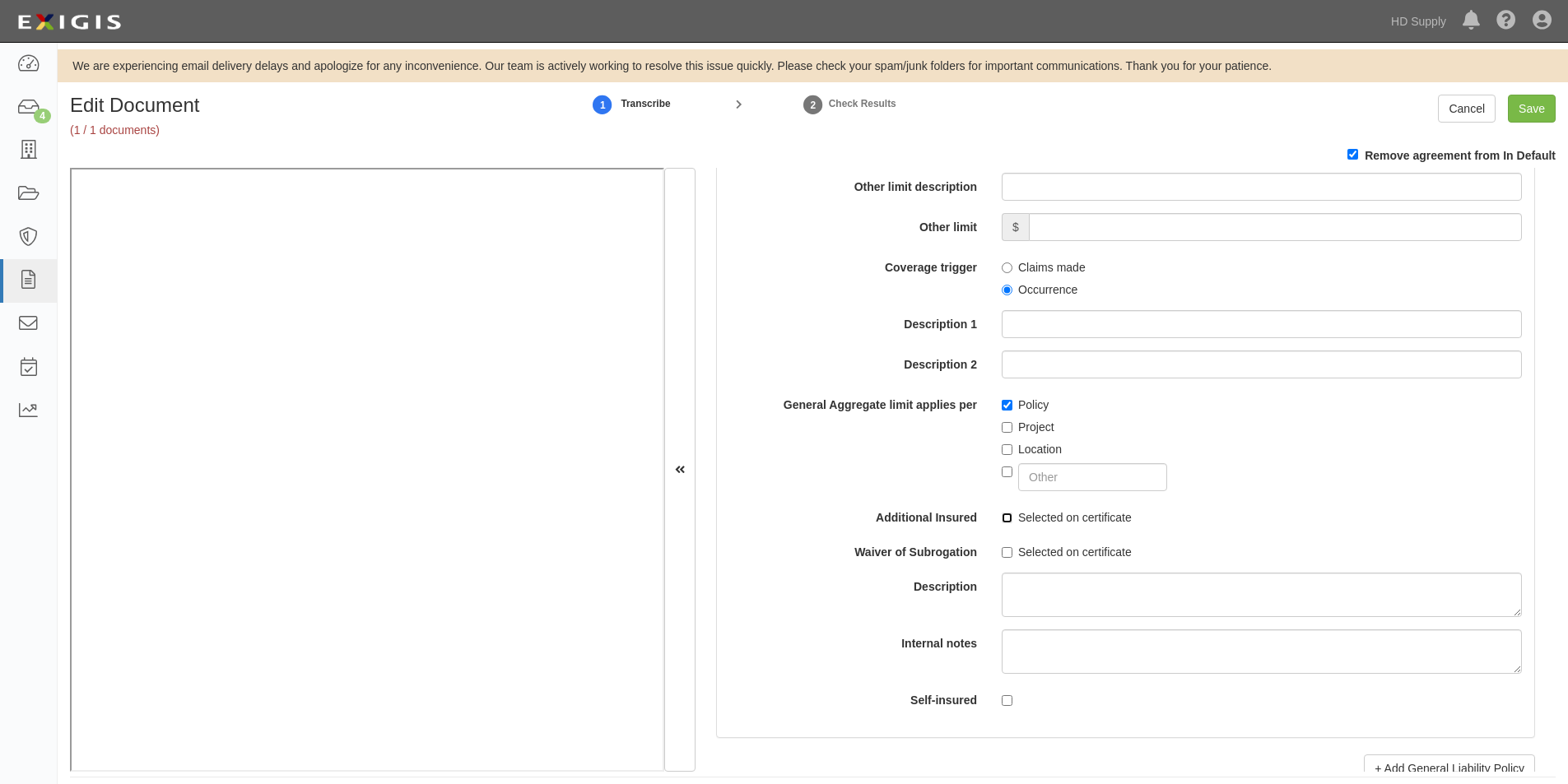
click at [1005, 513] on input "Selected on certificate" at bounding box center [1007, 518] width 11 height 11
checkbox input "true"
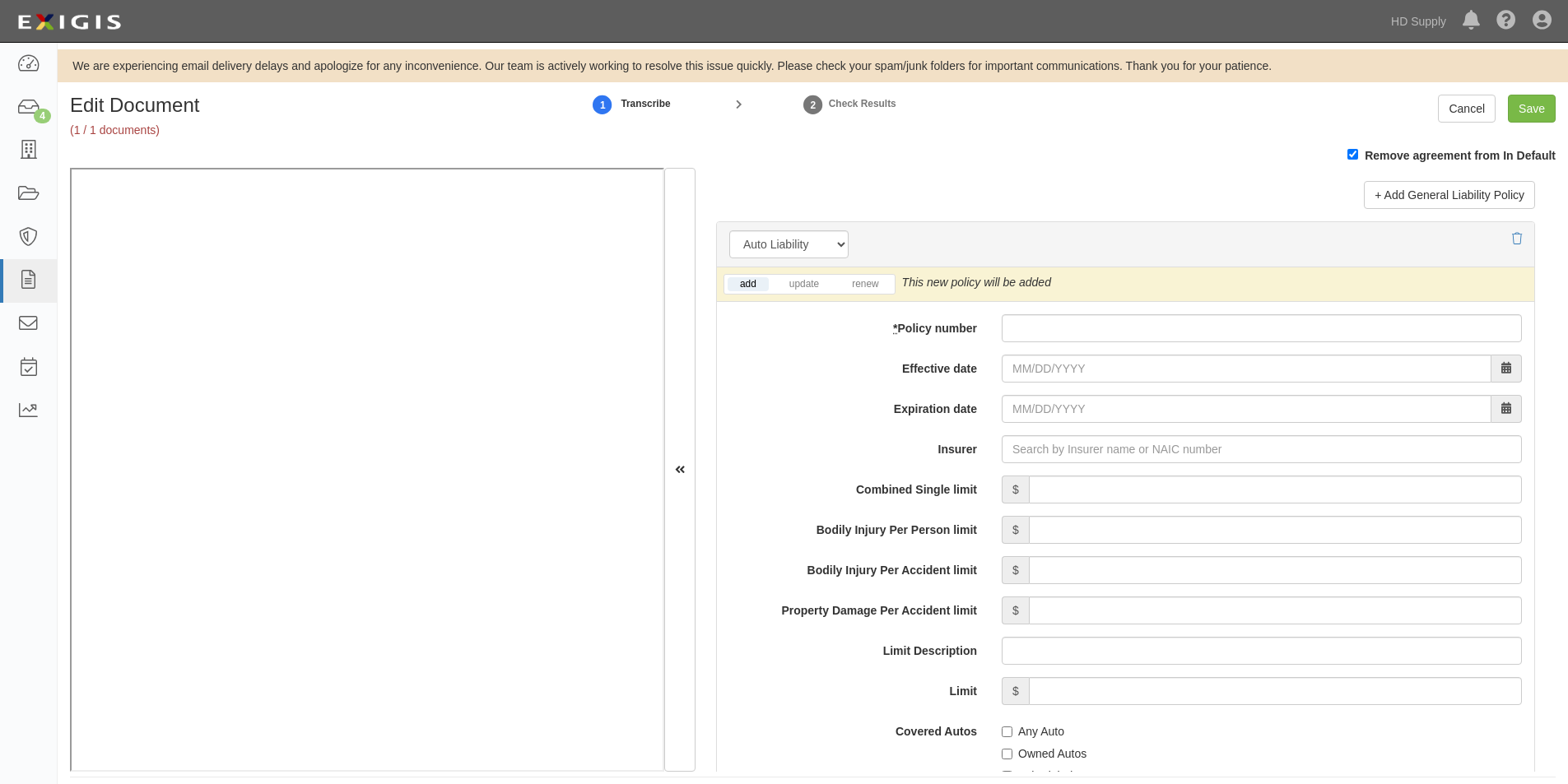
scroll to position [2301, 0]
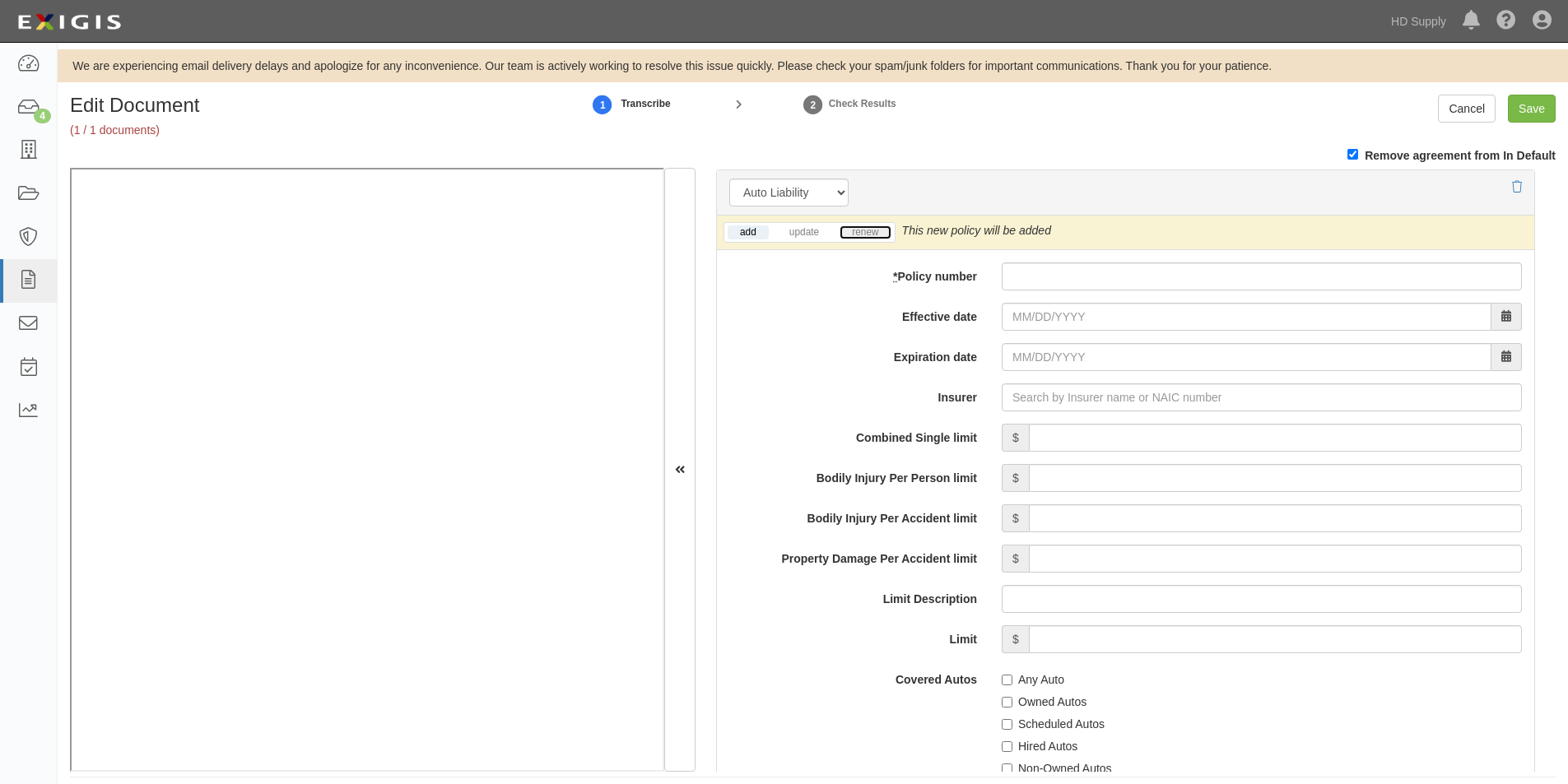
click at [875, 239] on link "renew" at bounding box center [865, 232] width 52 height 14
click at [1091, 288] on input "* Policy number" at bounding box center [1262, 276] width 520 height 28
paste input "AS2-641-445747-015"
type input "AS2-641-445747-015"
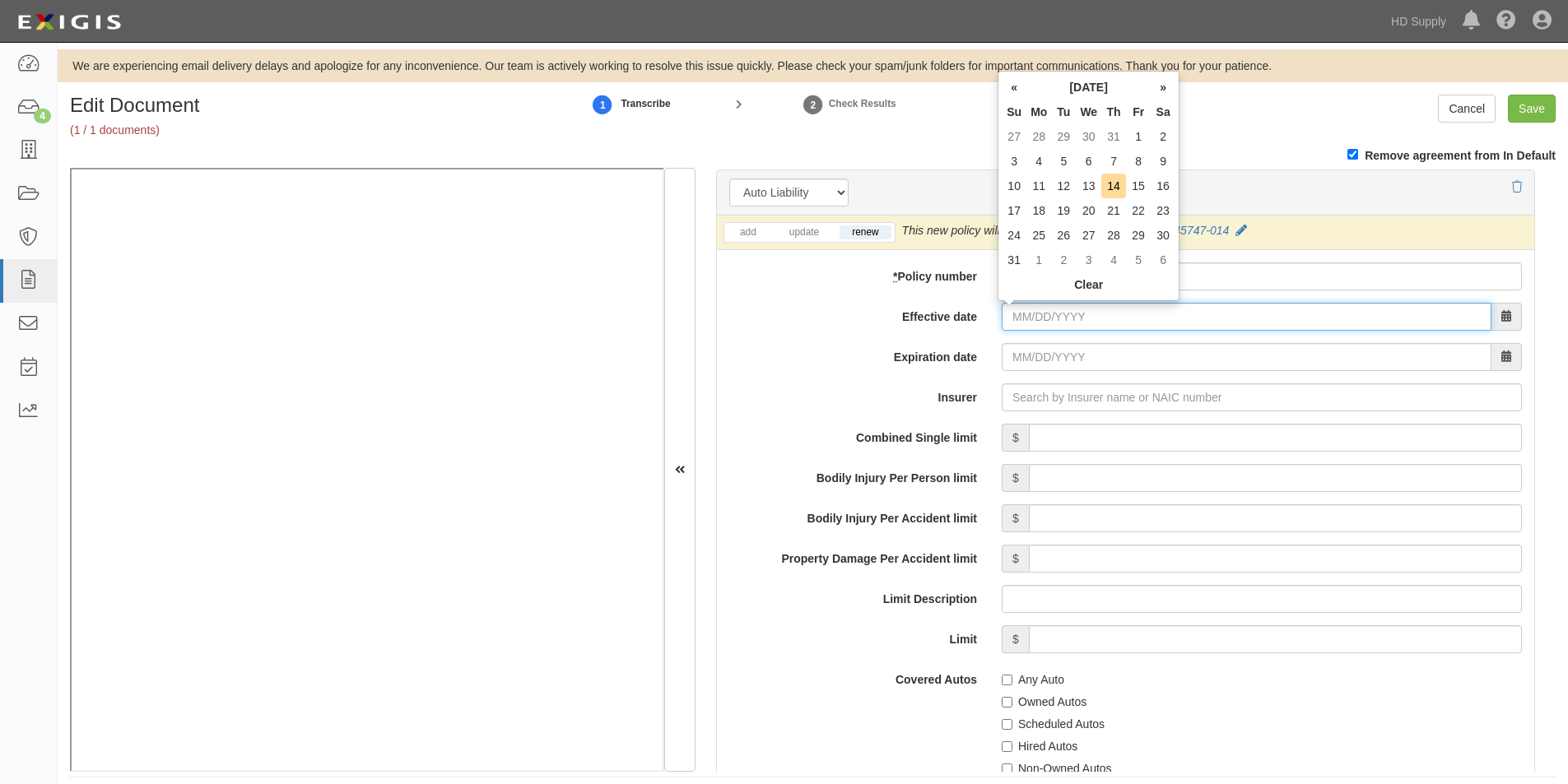
click at [1063, 325] on input "Effective date" at bounding box center [1247, 317] width 490 height 28
click at [1137, 186] on td "15" at bounding box center [1137, 186] width 24 height 24
type input "08/15/2025"
type input "08/15/2026"
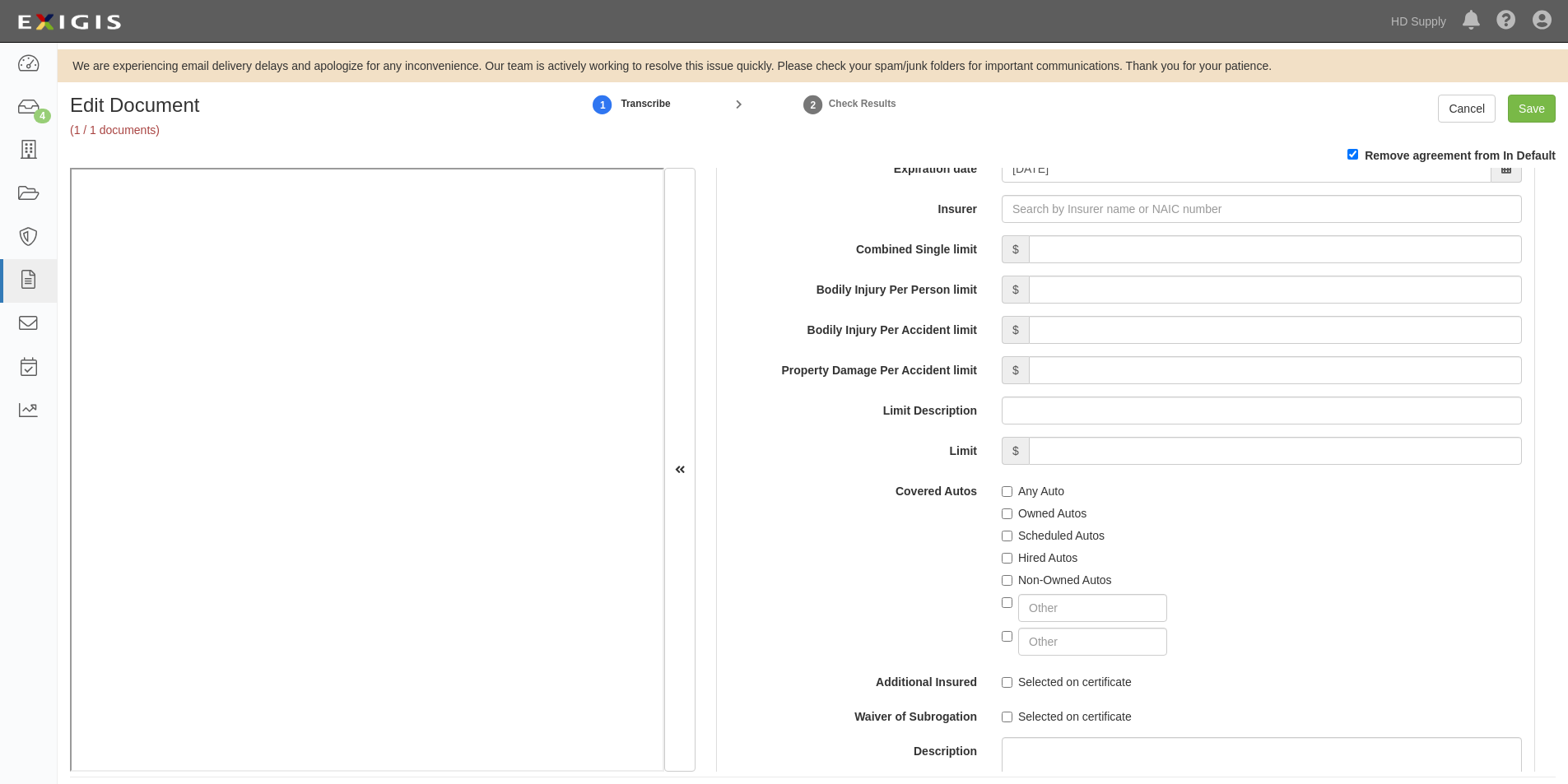
scroll to position [2522, 0]
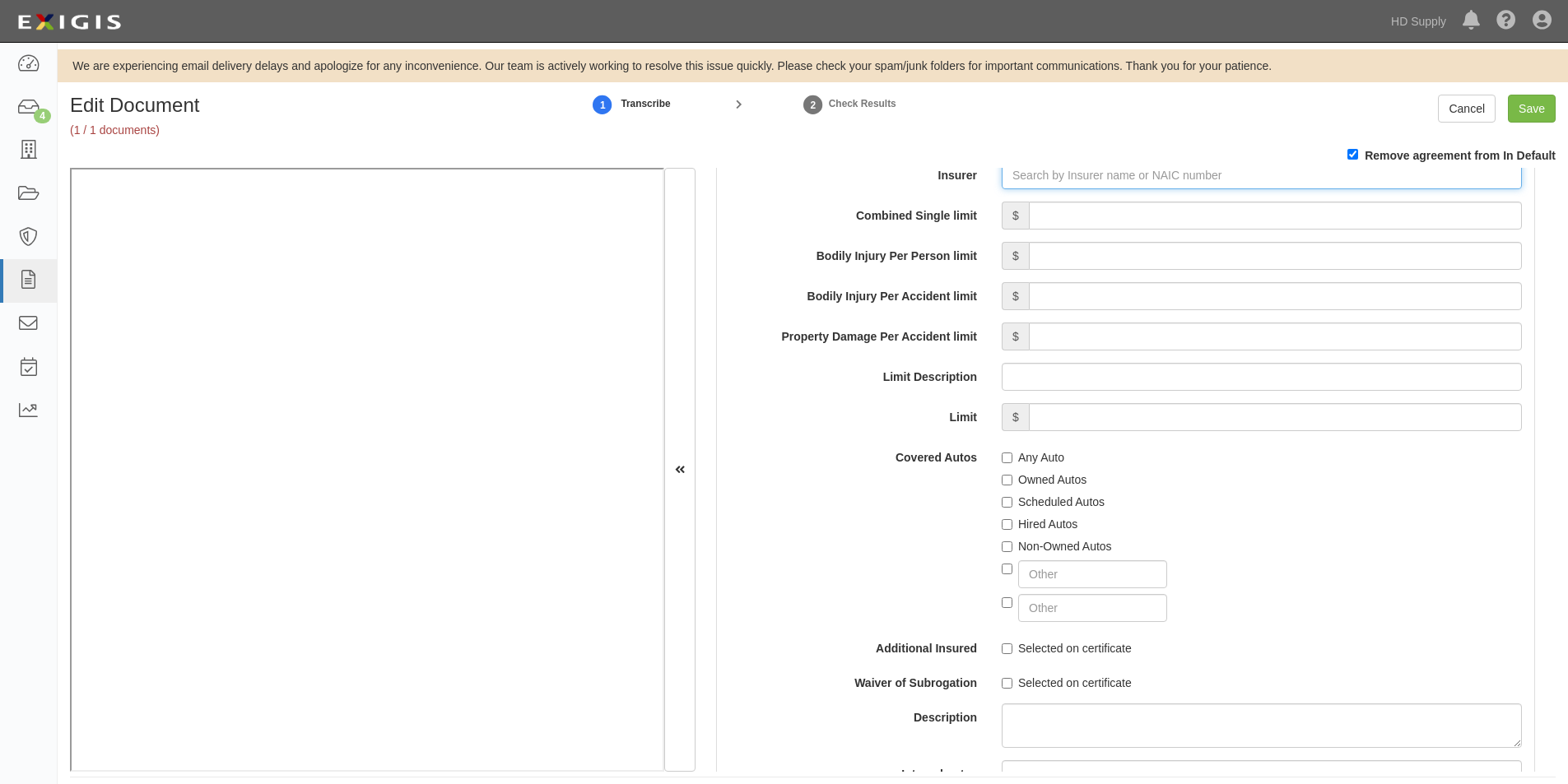
click at [1034, 180] on input "Insurer" at bounding box center [1262, 175] width 520 height 28
type input "21st Century Advantage Insurance Company (25232) NR Rating"
type input "2"
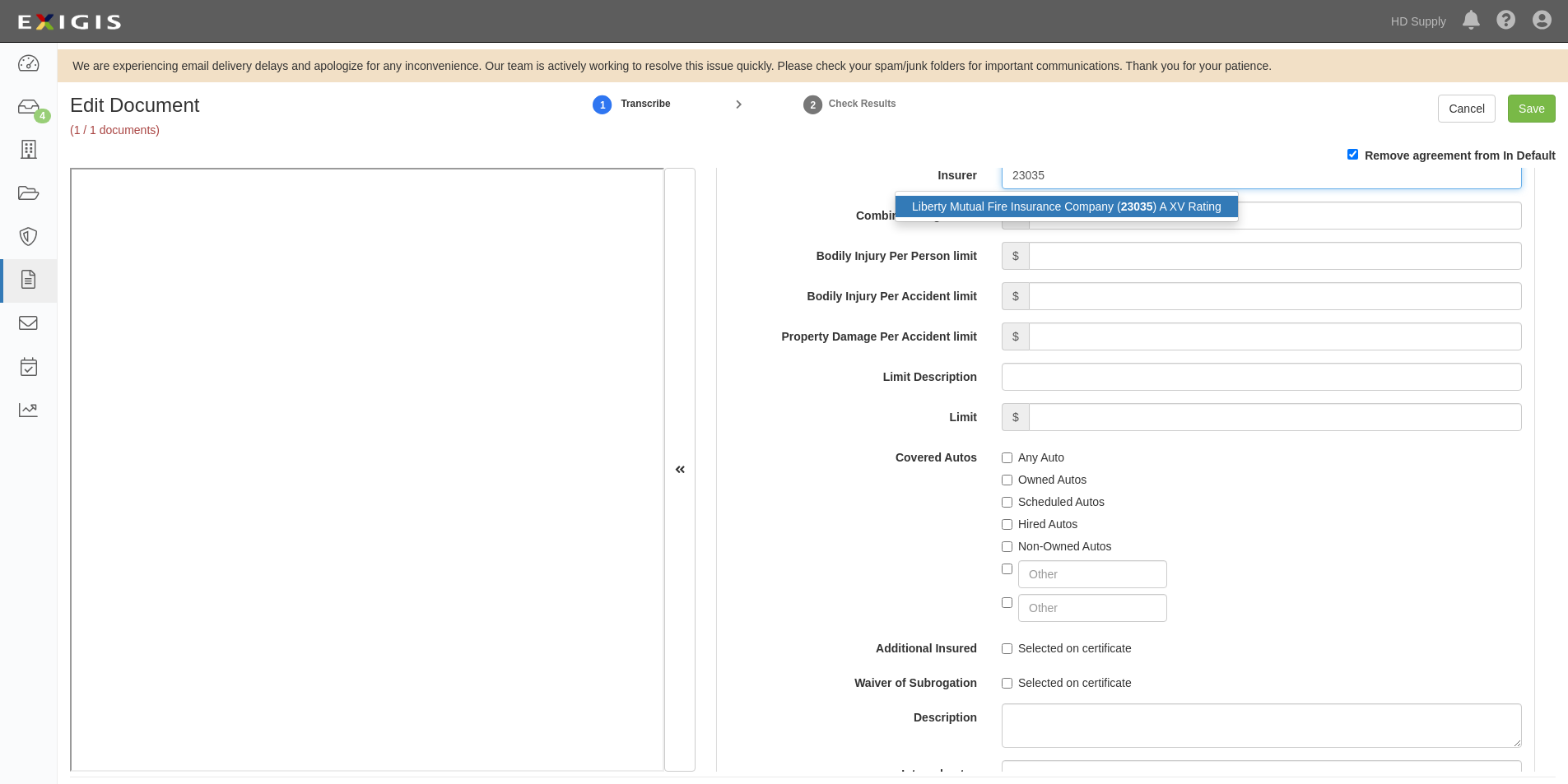
click at [994, 201] on div "Liberty Mutual Fire Insurance Company ( 23035 ) A XV Rating" at bounding box center [1066, 207] width 342 height 21
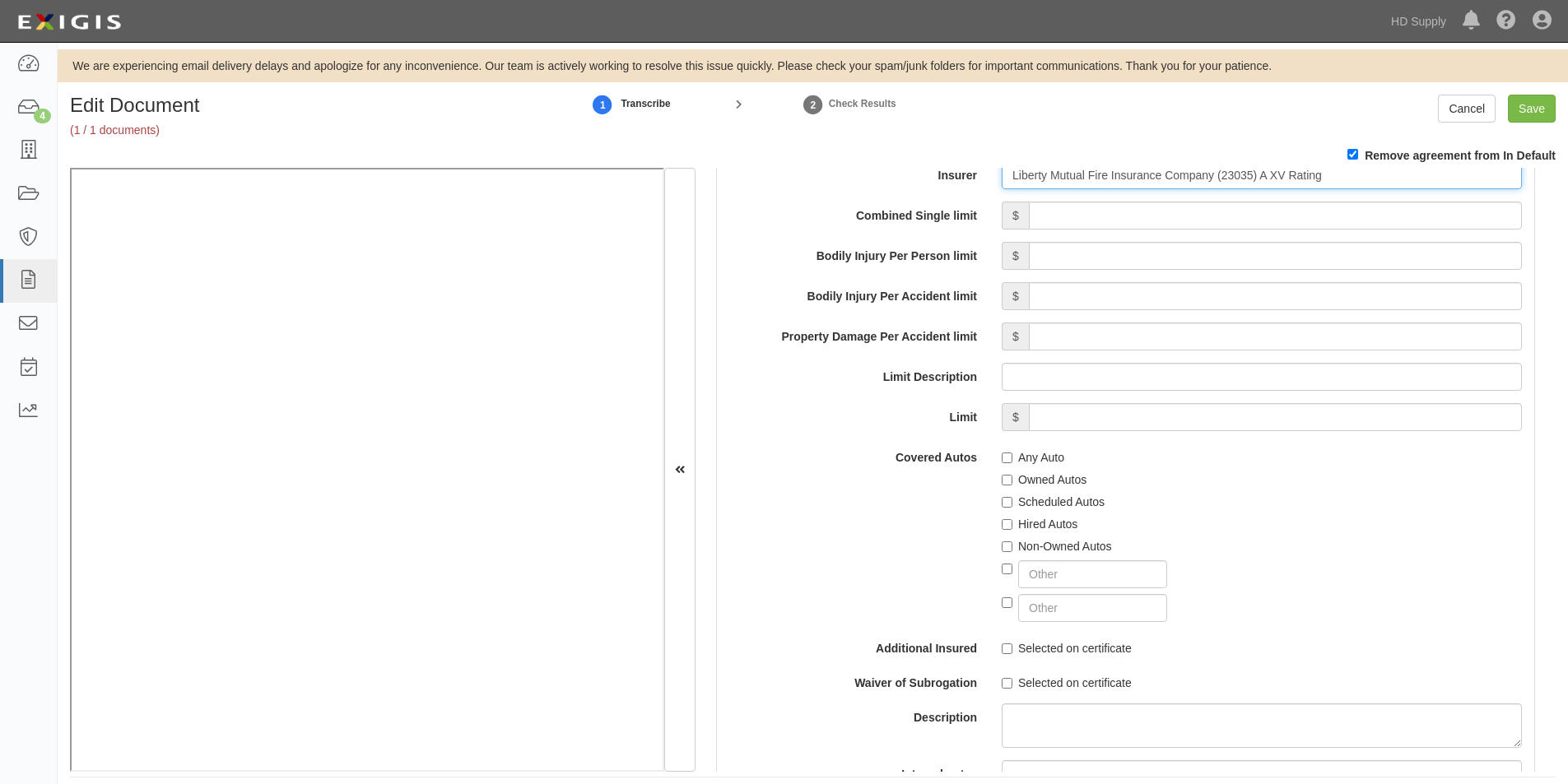
type input "Liberty Mutual Fire Insurance Company (23035) A XV Rating"
click at [1116, 219] on input "Combined Single limit" at bounding box center [1275, 215] width 493 height 28
type input "2,000,000"
click at [1002, 456] on input "Any Auto" at bounding box center [1007, 458] width 11 height 11
checkbox input "true"
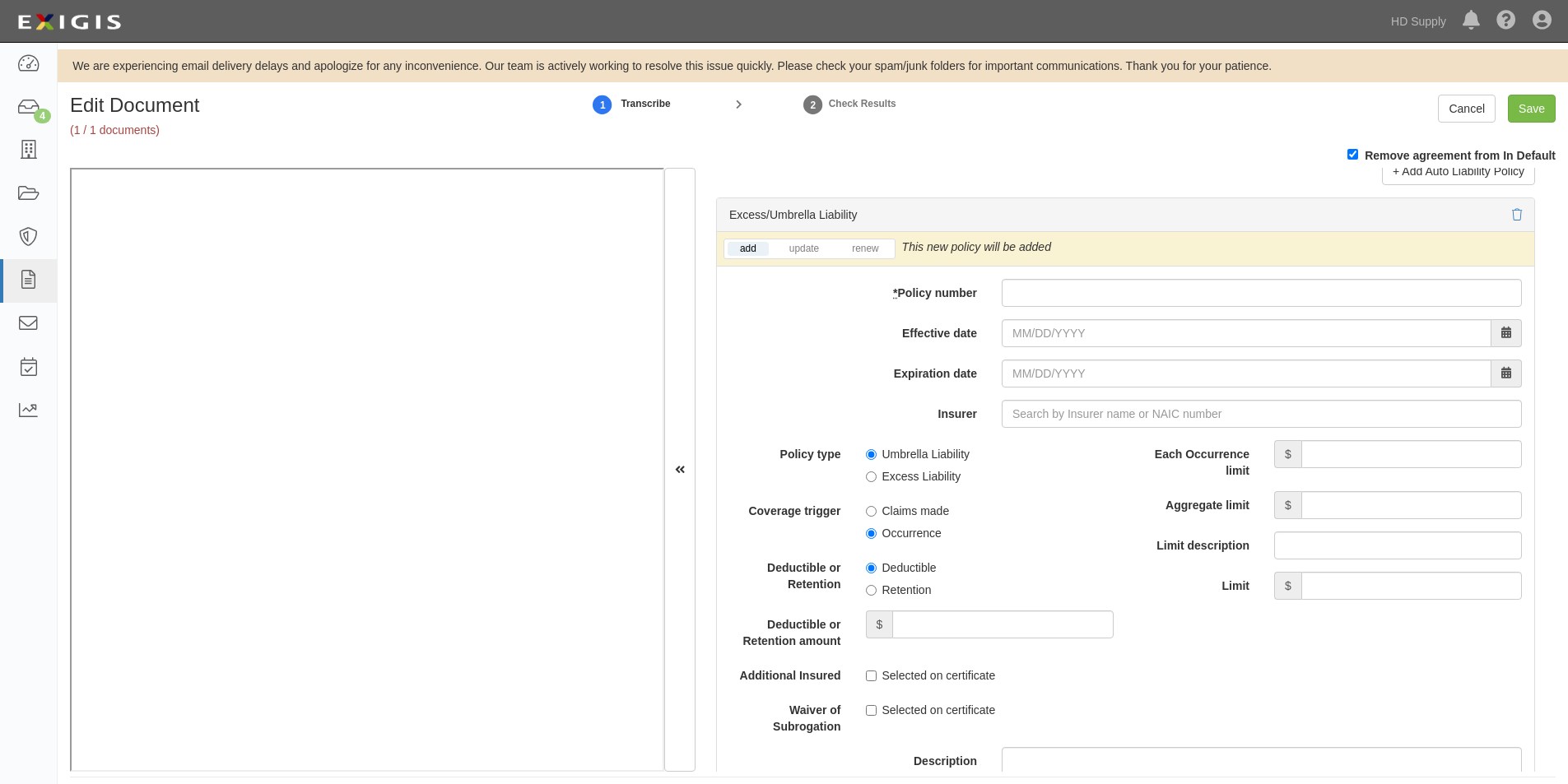
scroll to position [3258, 0]
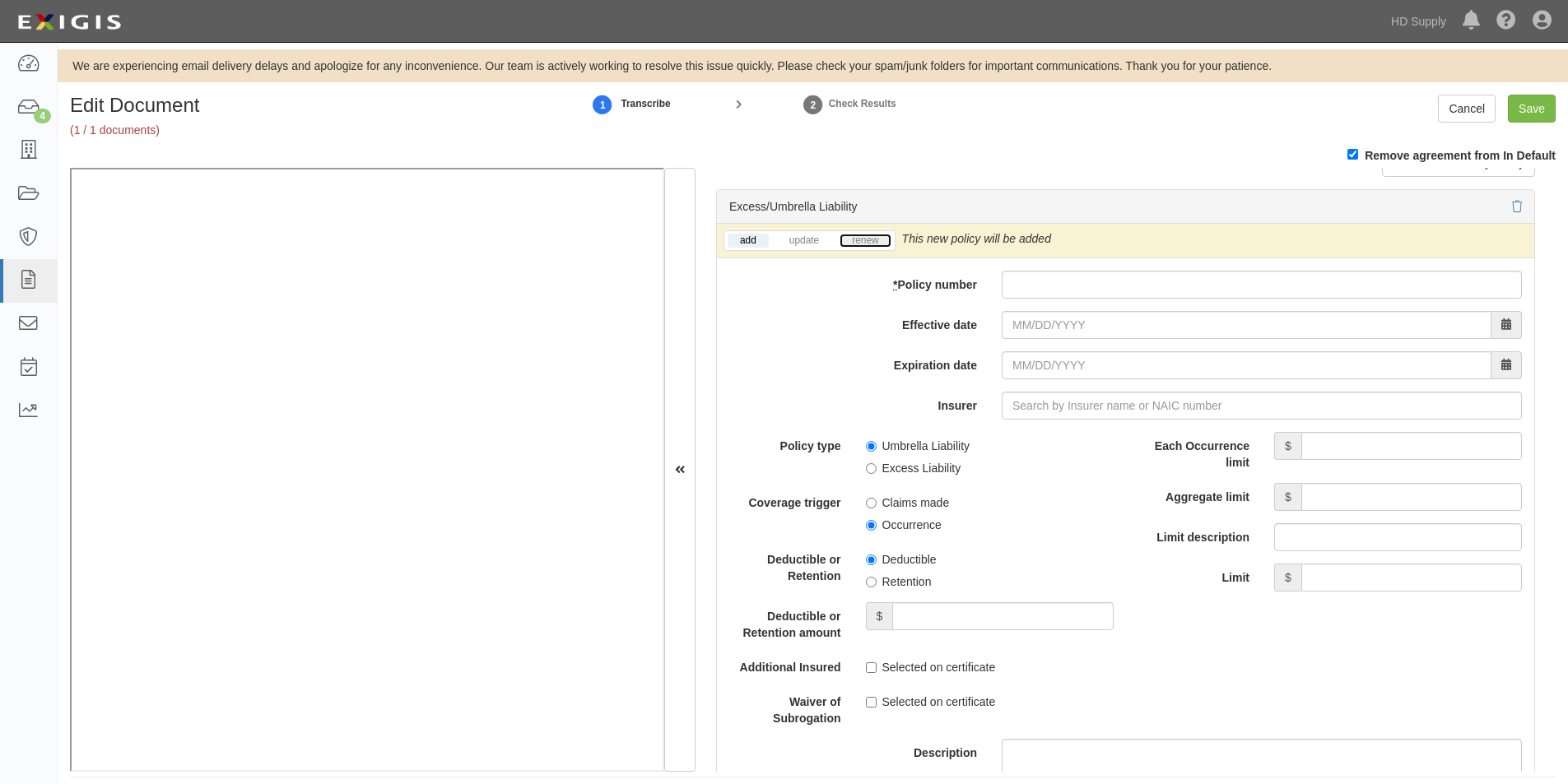
click at [855, 234] on link "renew" at bounding box center [865, 241] width 52 height 14
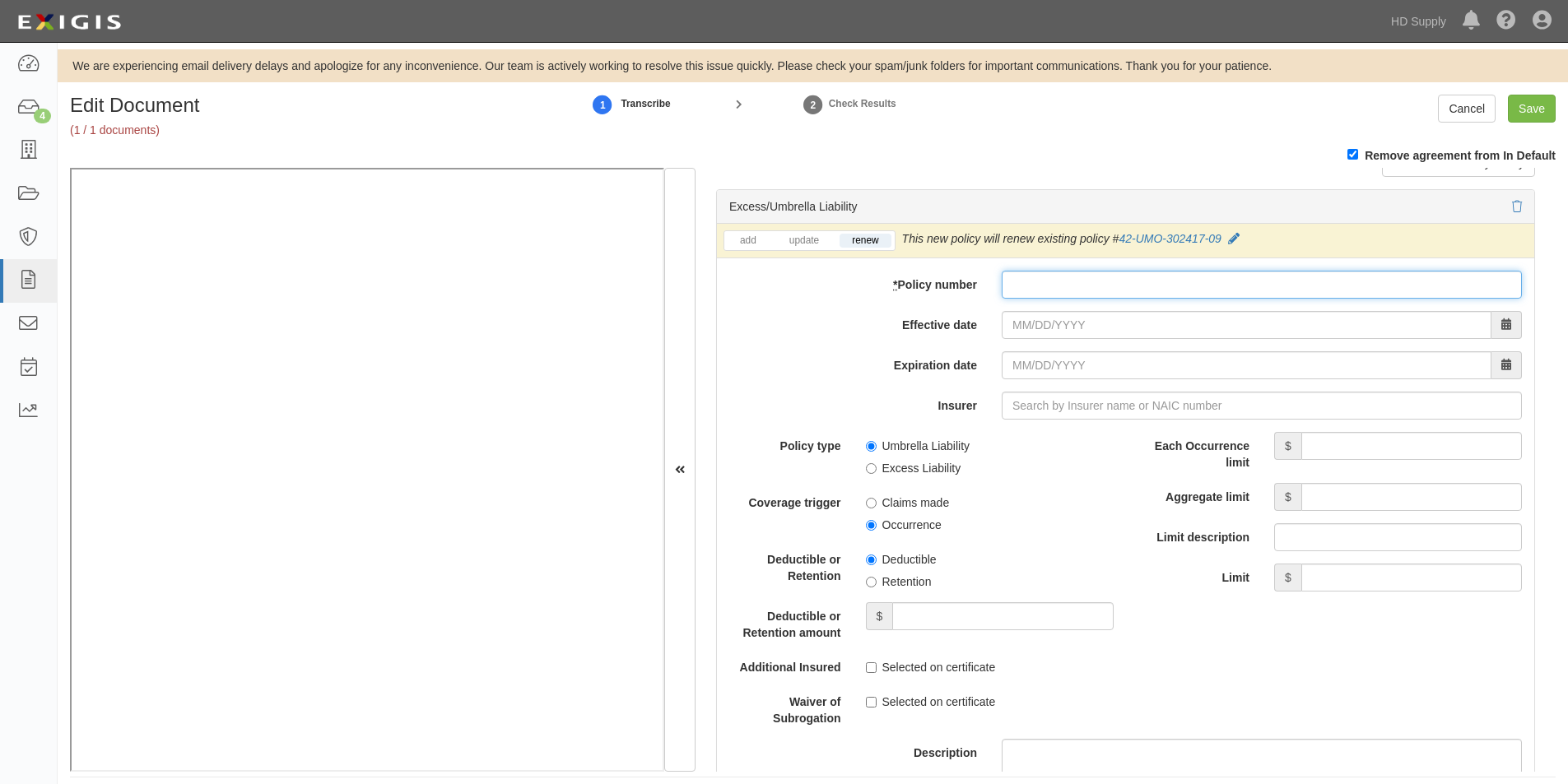
paste input "XLXD7102300S"
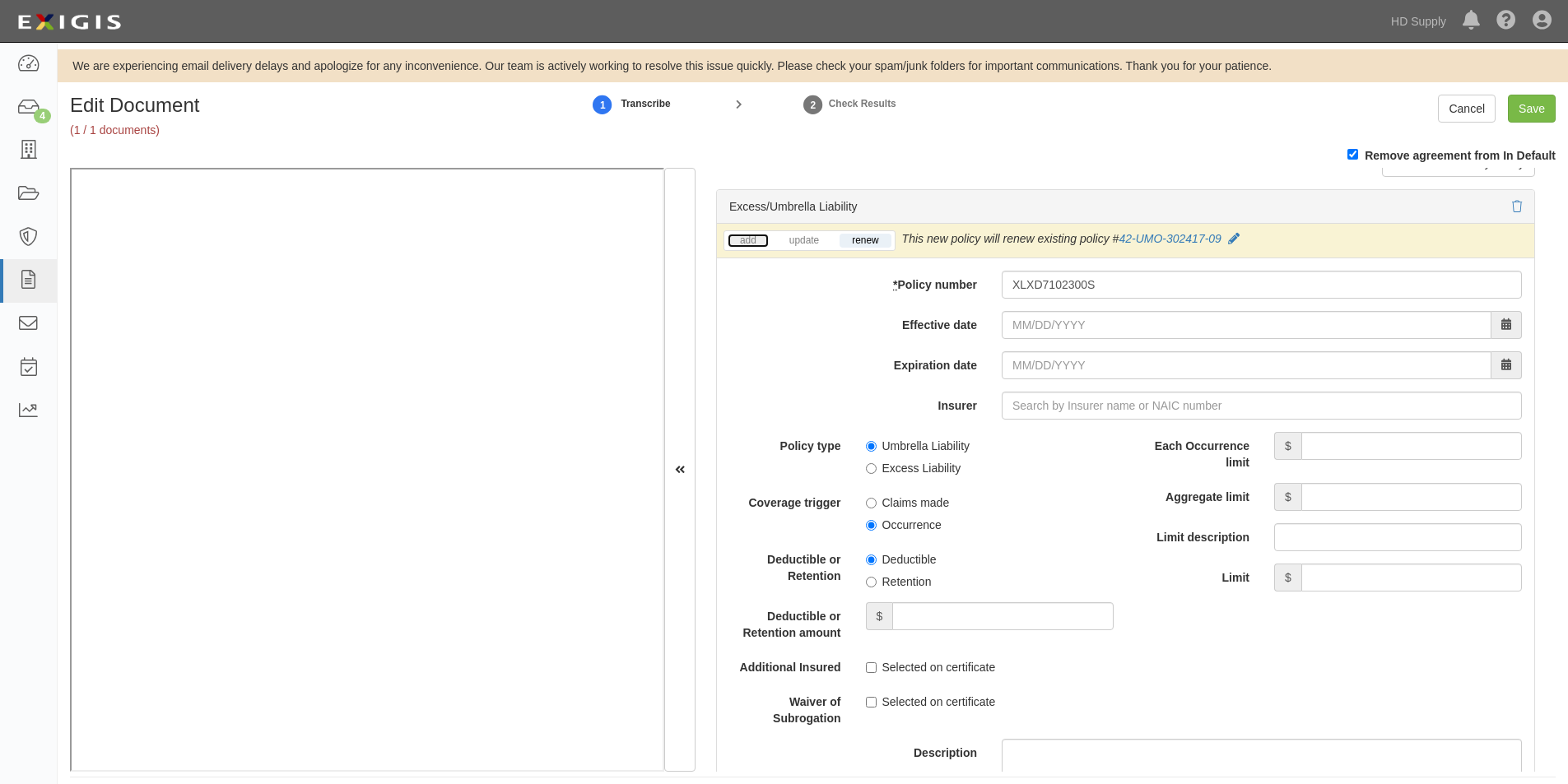
click at [748, 241] on link "add" at bounding box center [749, 241] width 41 height 14
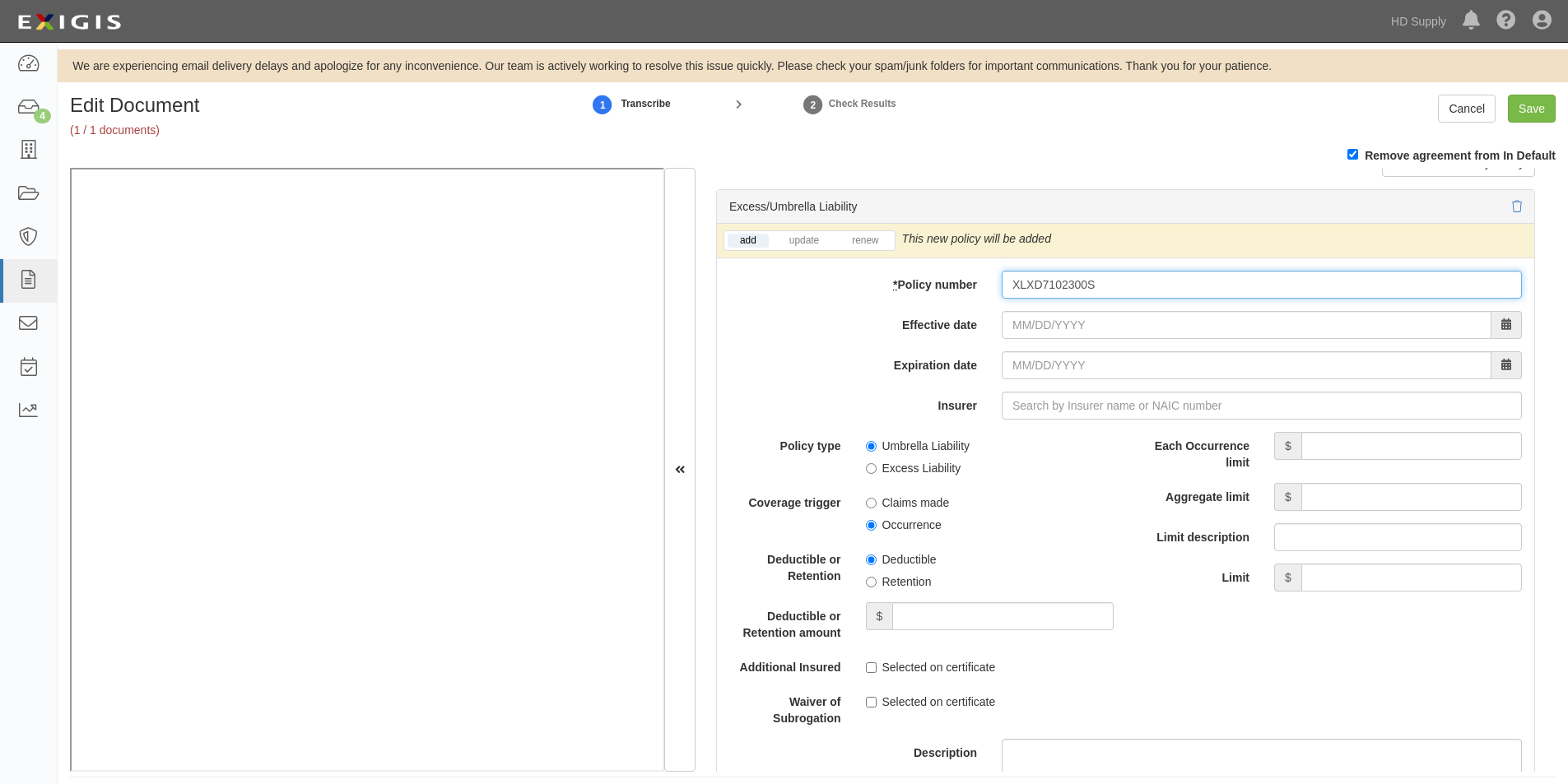
click at [1017, 288] on input "XLXD7102300S" at bounding box center [1262, 285] width 520 height 28
type input "X-LXD7102300S"
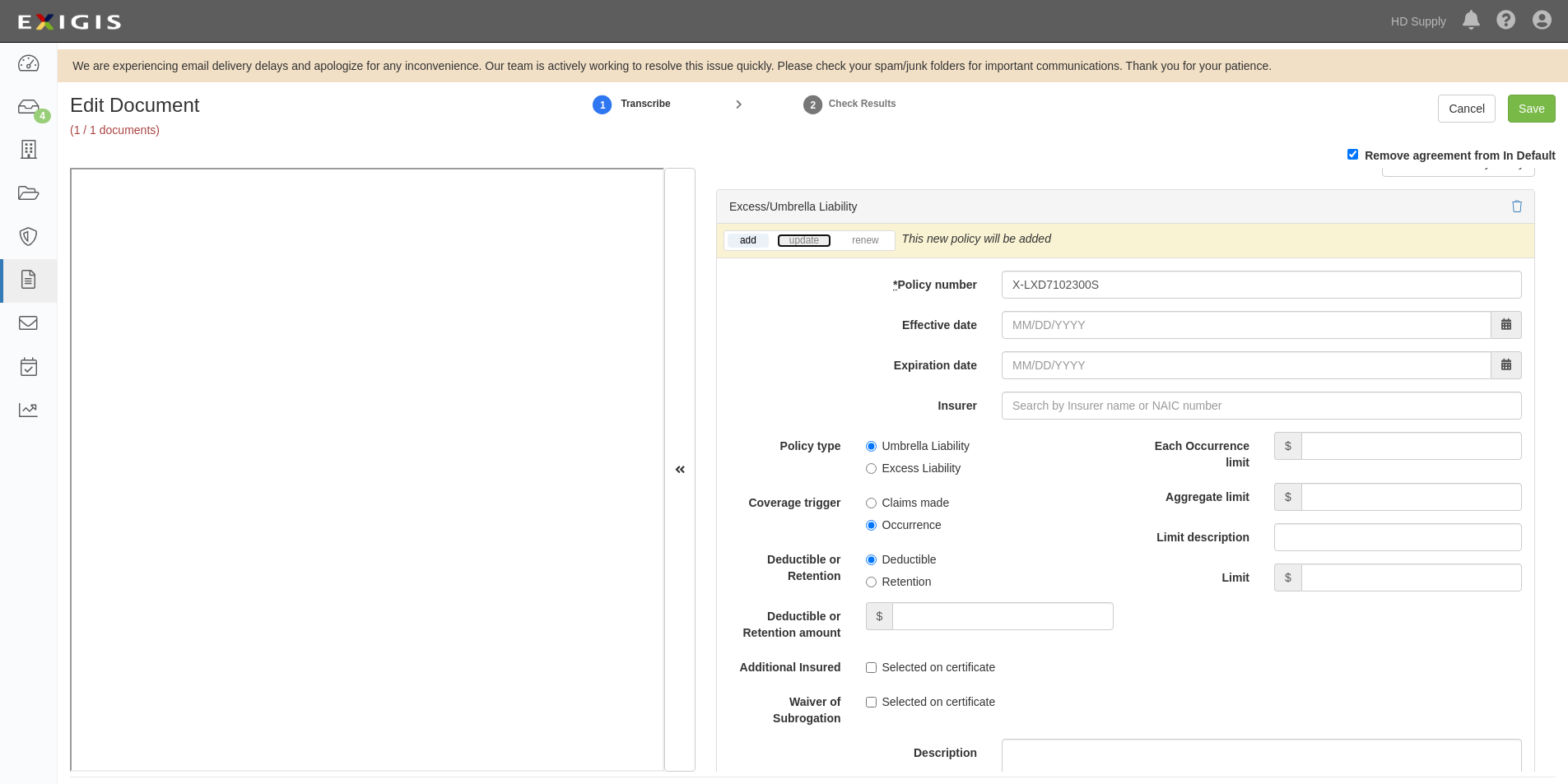
click at [793, 236] on link "update" at bounding box center [804, 241] width 54 height 14
click at [753, 239] on link "add" at bounding box center [749, 241] width 41 height 14
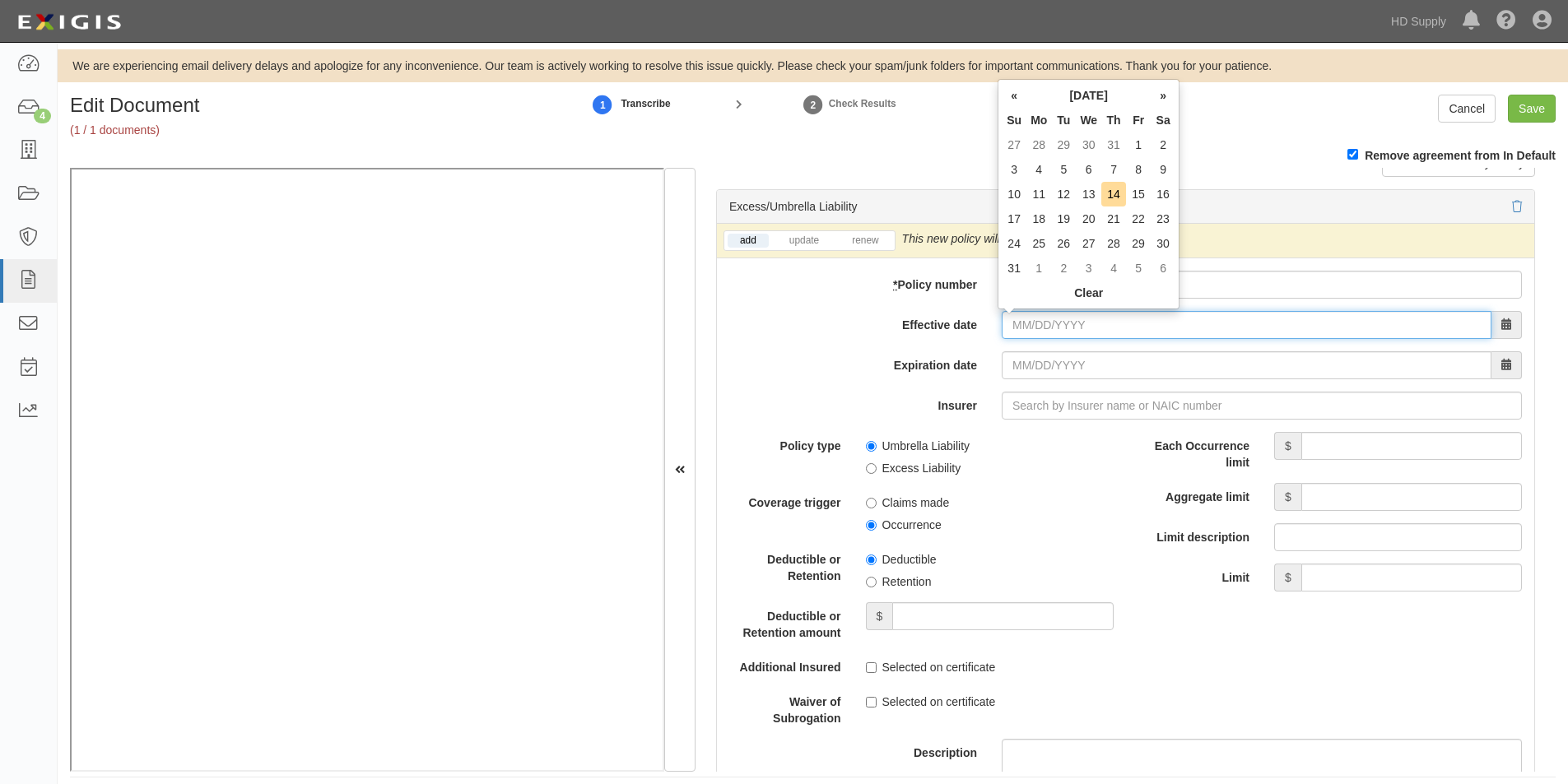
click at [1034, 330] on input "Effective date" at bounding box center [1247, 324] width 490 height 28
click at [1132, 200] on td "15" at bounding box center [1137, 193] width 24 height 24
type input "08/15/2025"
type input "08/15/2026"
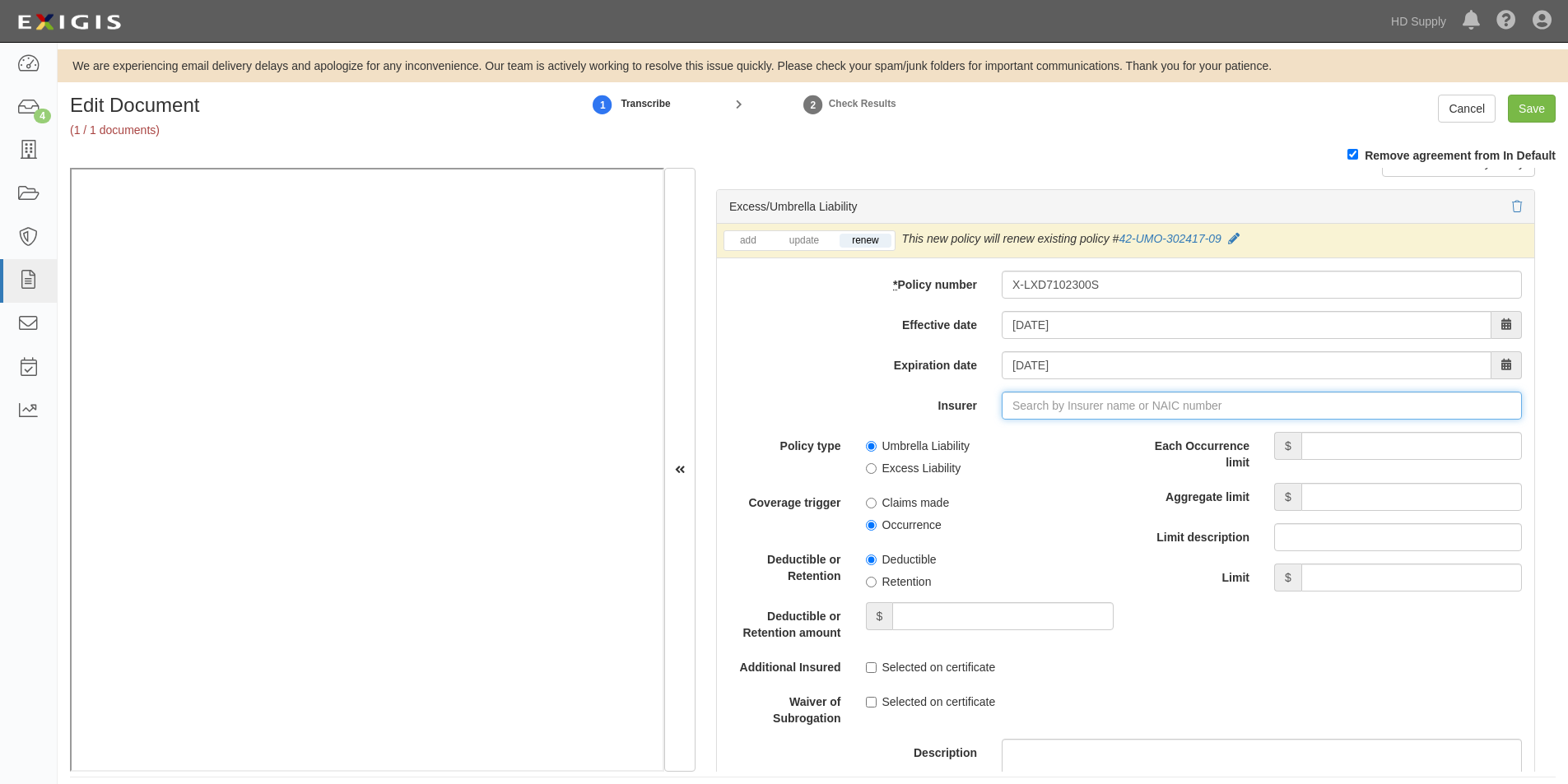
click at [1049, 411] on input "Insurer" at bounding box center [1262, 405] width 520 height 28
click at [1047, 406] on input "Insurer" at bounding box center [1262, 405] width 520 height 28
type input "180 Seguros S.A. (0) NR Rating"
type input "1"
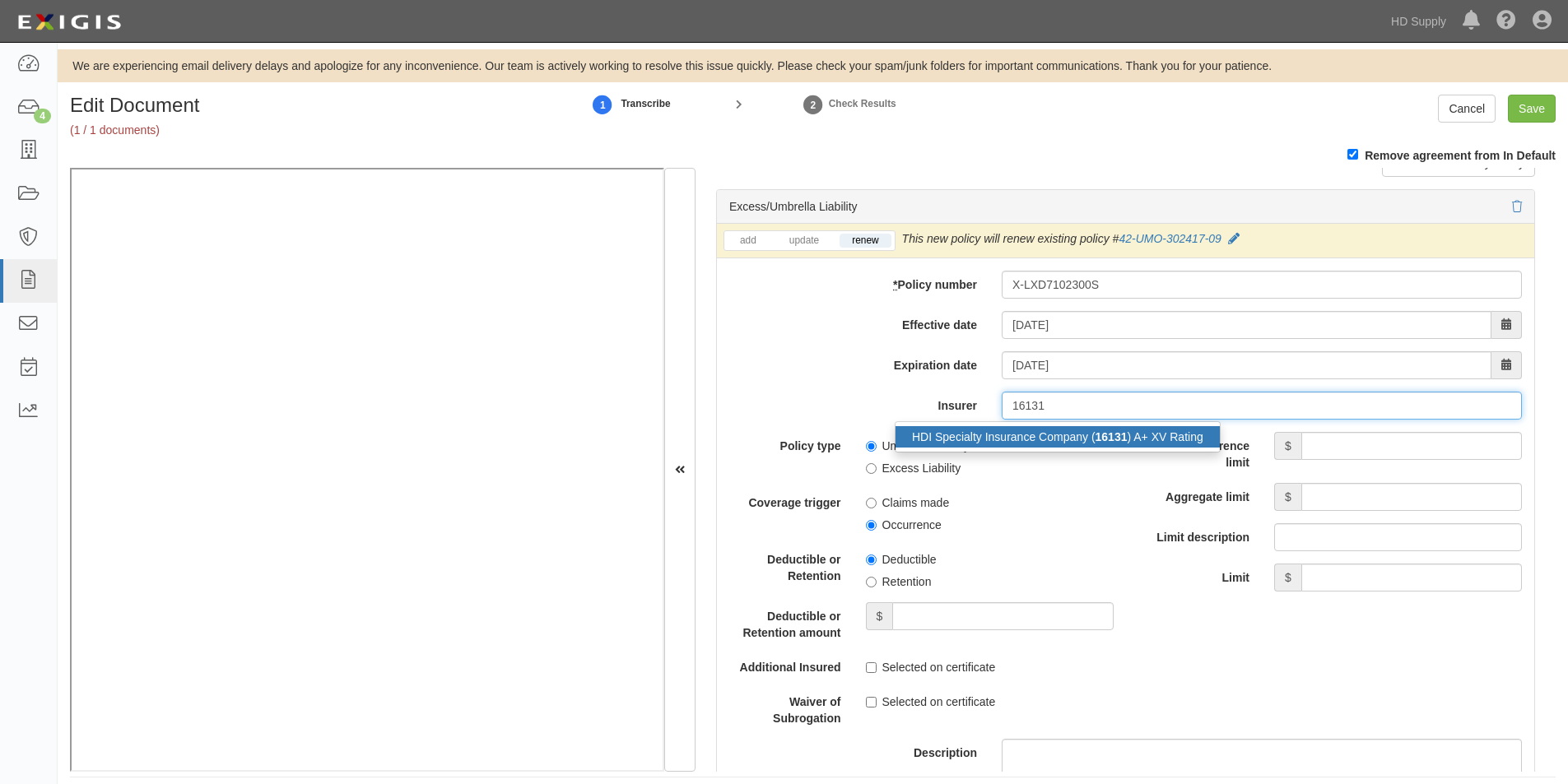
click at [1040, 441] on div "HDI Specialty Insurance Company ( 16131 ) A+ XV Rating" at bounding box center [1058, 437] width 325 height 21
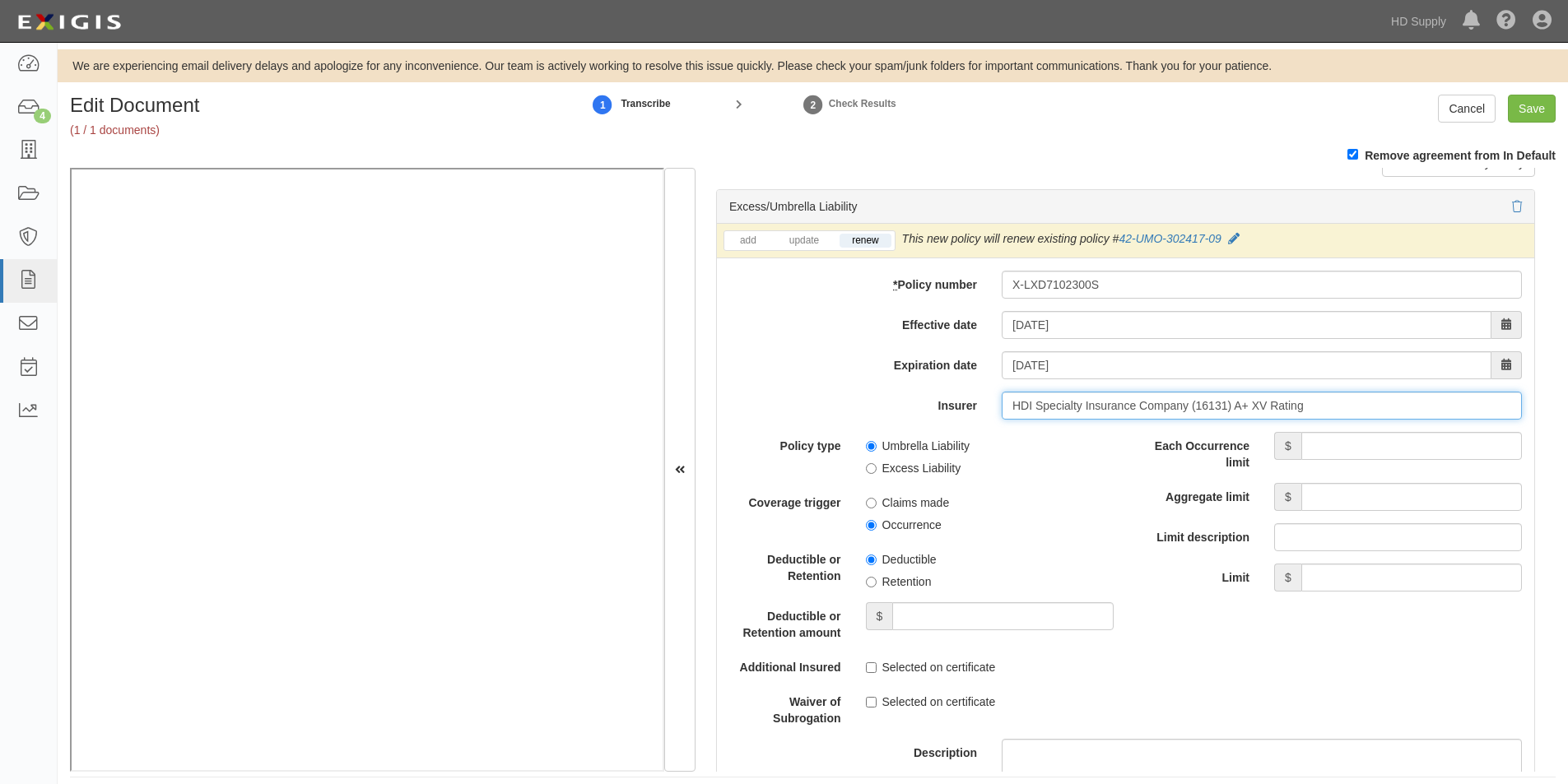
type input "HDI Specialty Insurance Company (16131) A+ XV Rating"
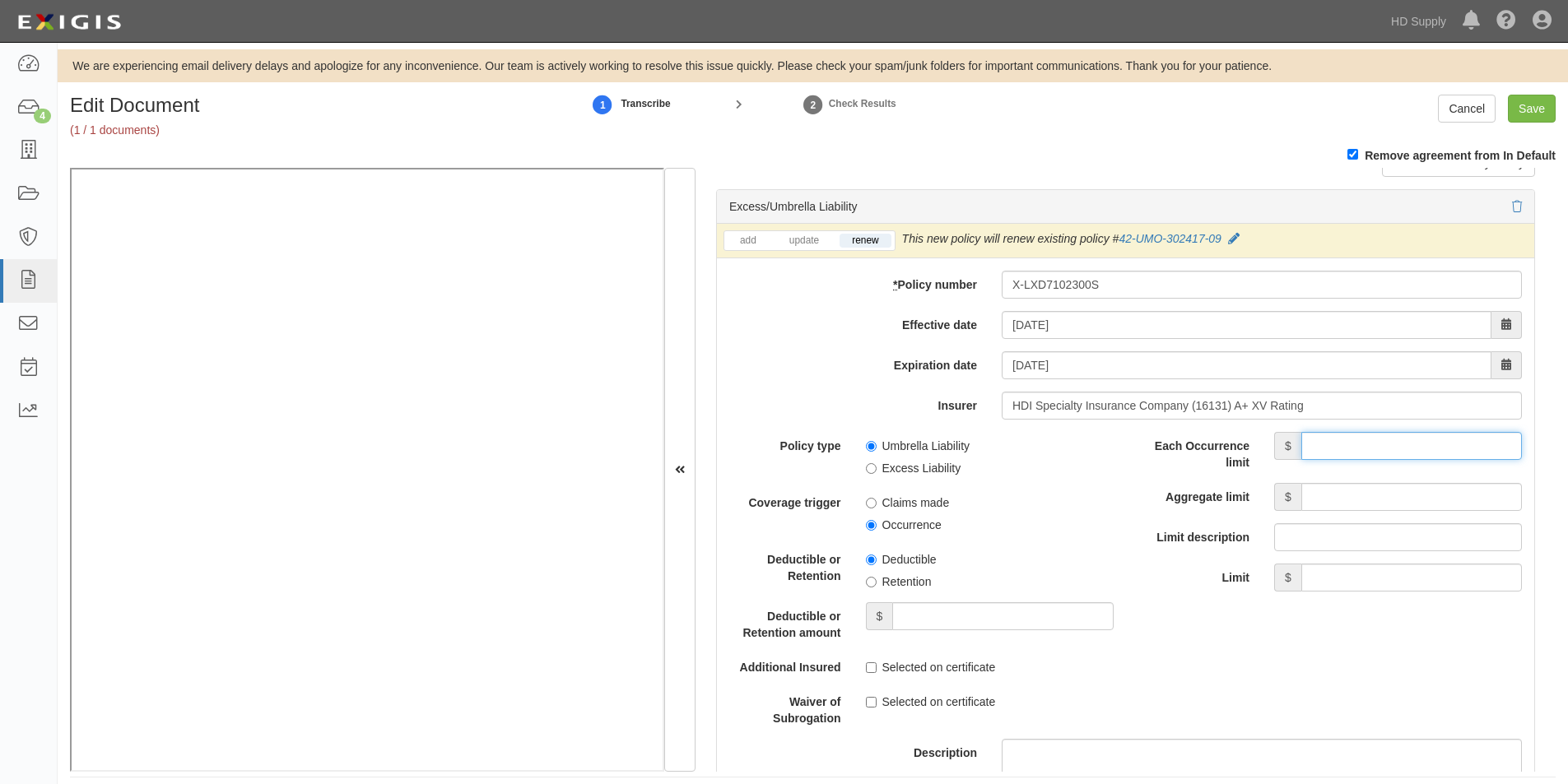
click at [1317, 442] on input "Each Occurrence limit" at bounding box center [1411, 446] width 221 height 28
type input "4,000,000"
drag, startPoint x: 1346, startPoint y: 498, endPoint x: 1346, endPoint y: 509, distance: 11.0
click at [1346, 498] on input "Aggregate limit" at bounding box center [1411, 496] width 221 height 28
type input "4,000,000"
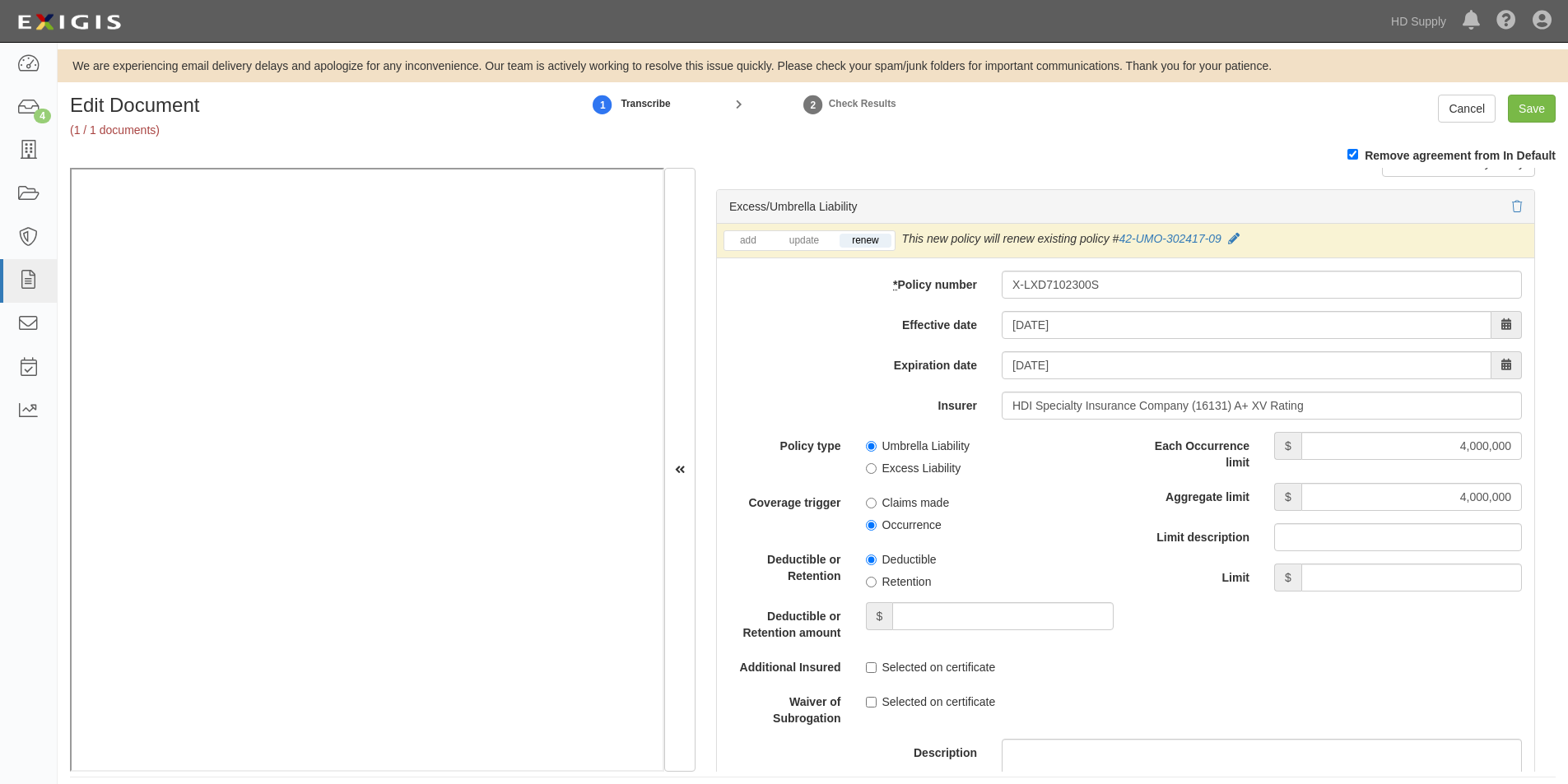
click at [868, 475] on label "Excess Liability" at bounding box center [914, 467] width 95 height 17
click at [868, 474] on input "Excess Liability" at bounding box center [871, 468] width 11 height 11
radio input "true"
click at [873, 528] on input "Occurrence" at bounding box center [871, 525] width 11 height 11
radio input "true"
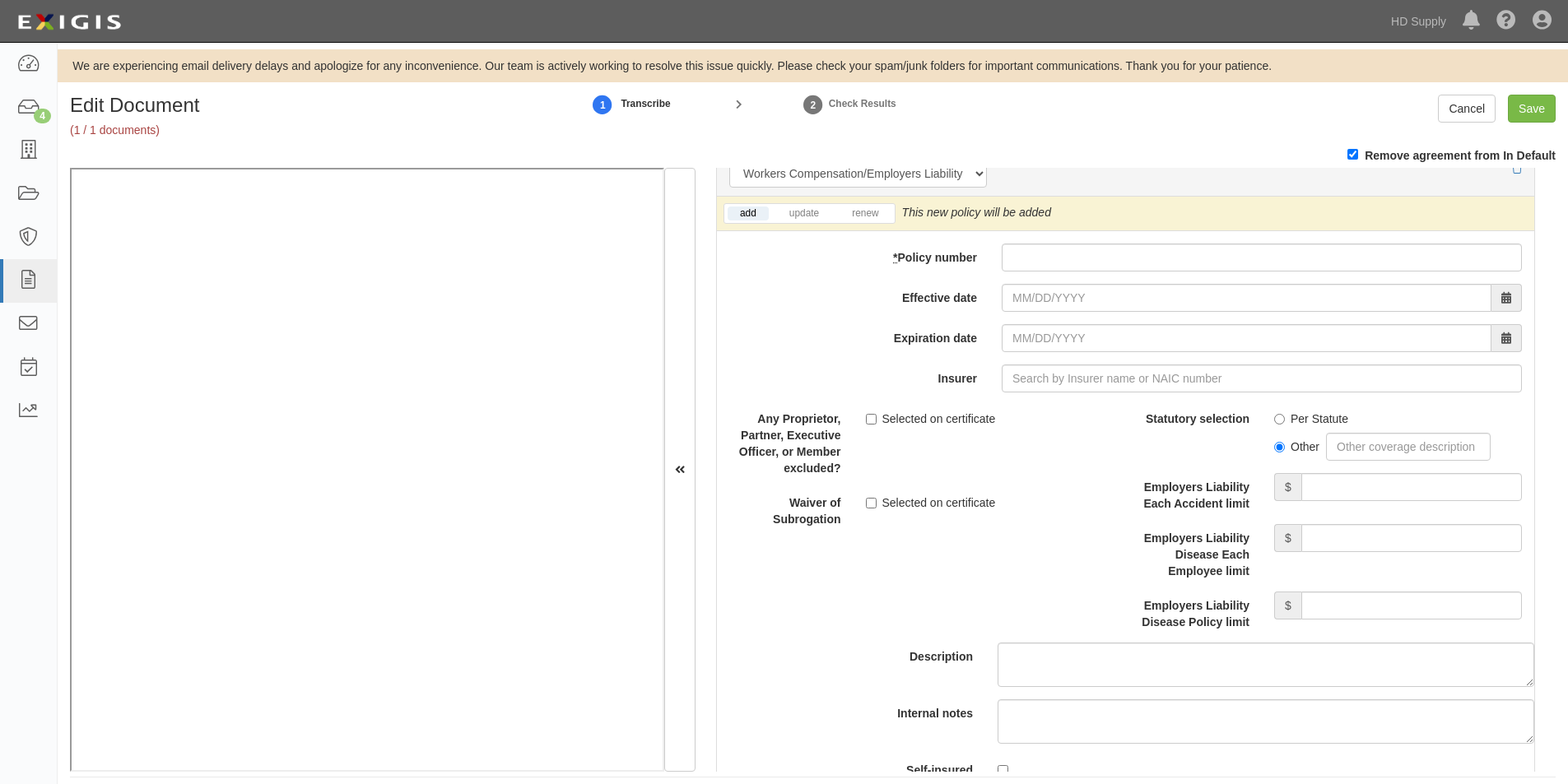
scroll to position [4141, 0]
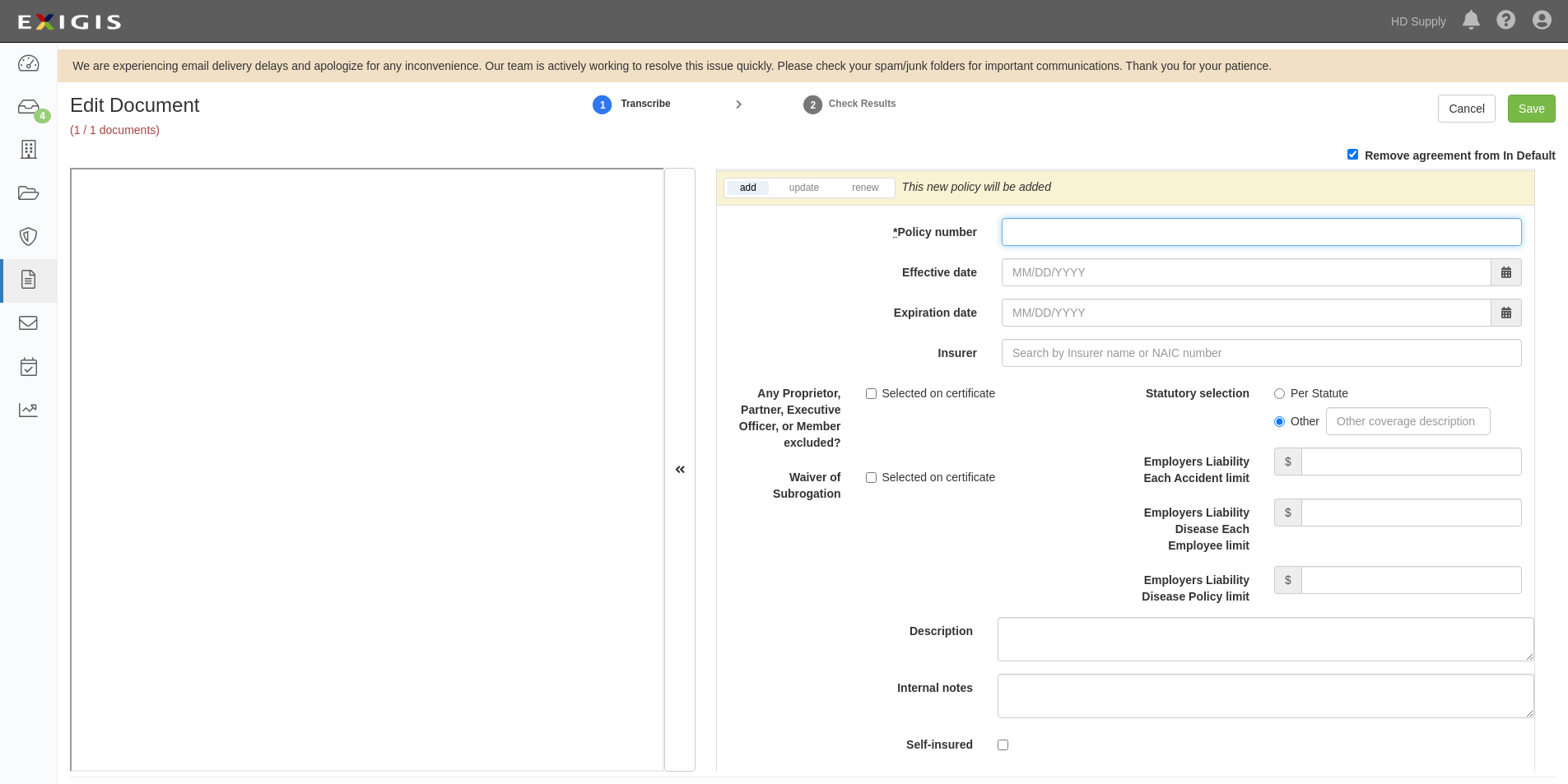
paste input "WA5-64D-445747-095"
type input "WA5-64D-445747-095"
click at [862, 190] on link "renew" at bounding box center [865, 187] width 52 height 14
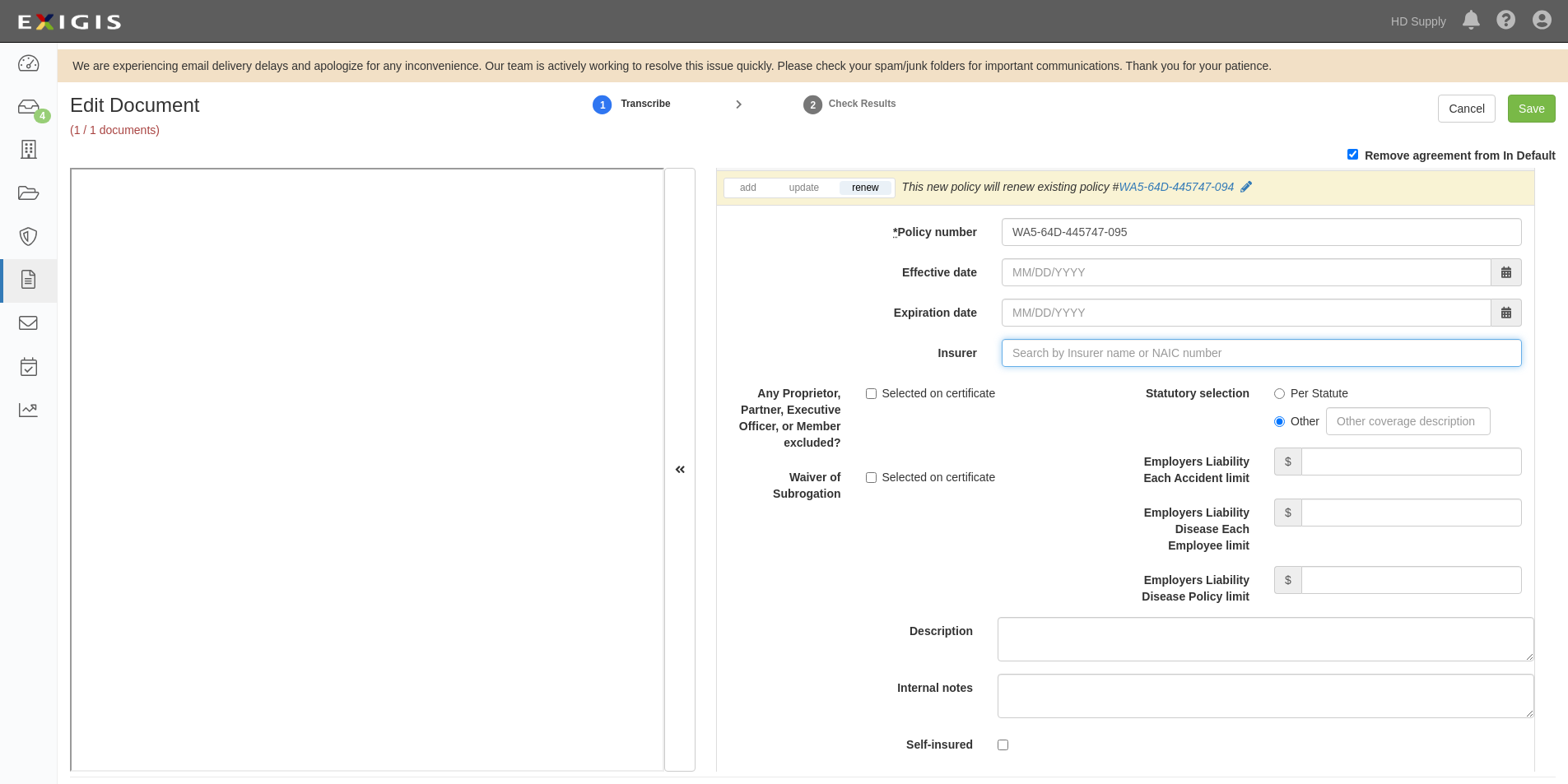
click at [1038, 358] on input "Insurer" at bounding box center [1262, 353] width 520 height 28
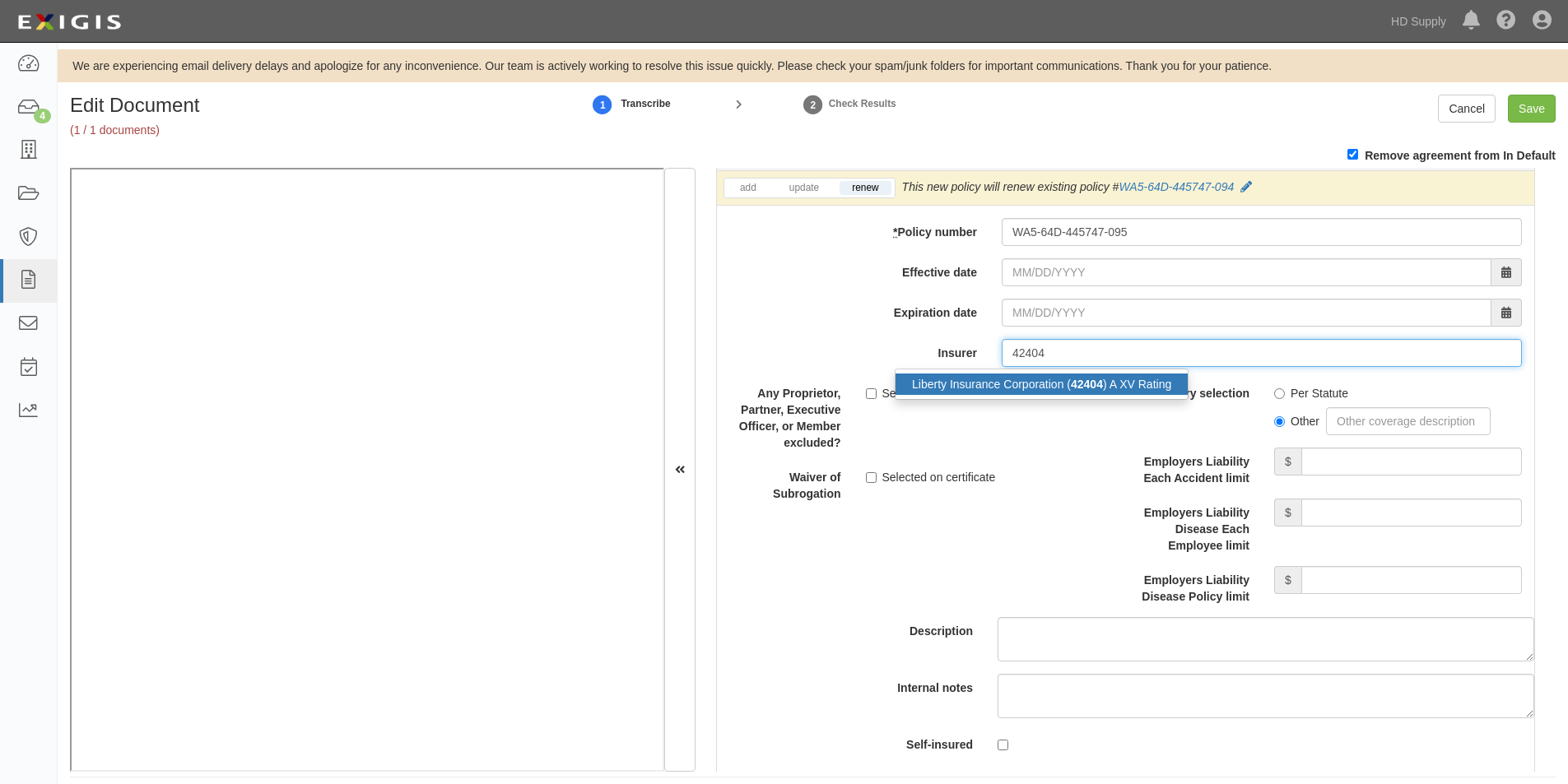
click at [1022, 384] on div "Liberty Insurance Corporation ( 42404 ) A XV Rating" at bounding box center [1041, 384] width 293 height 21
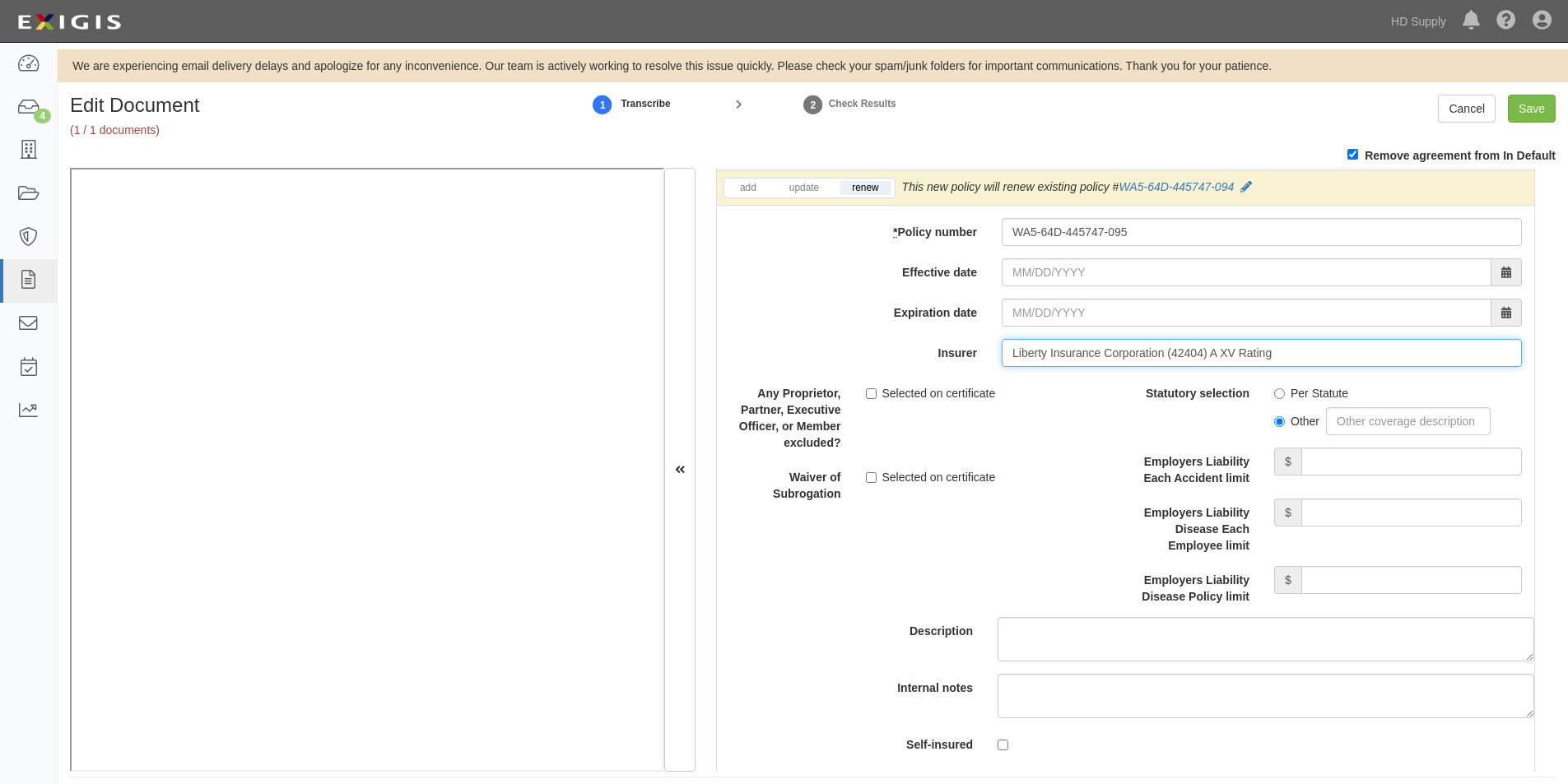
type input "Liberty Insurance Corporation (42404) A XV Rating"
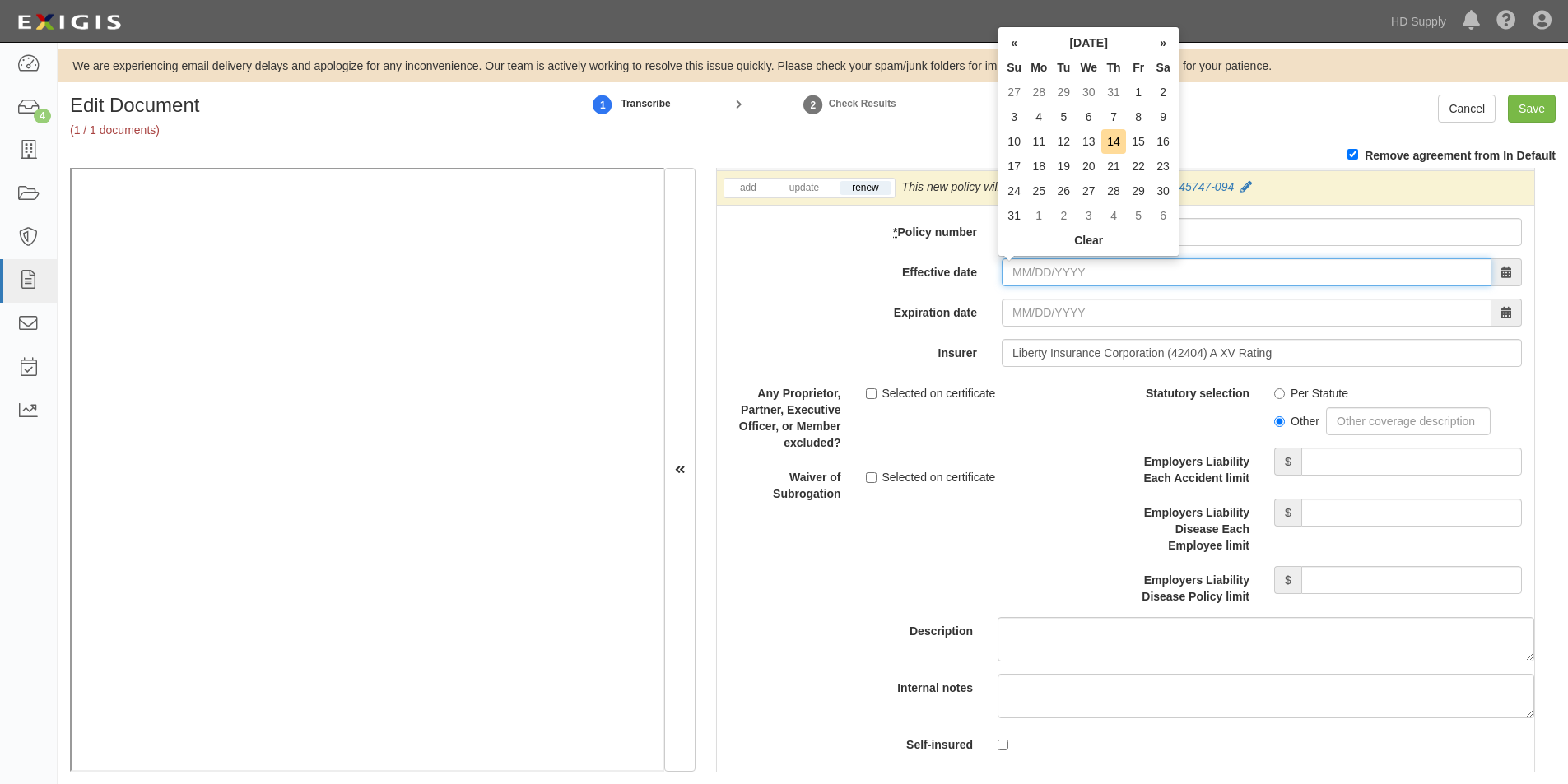
click at [1030, 278] on input "Effective date" at bounding box center [1247, 272] width 490 height 28
click at [1138, 141] on td "15" at bounding box center [1137, 141] width 24 height 24
type input "08/15/2025"
type input "08/15/2026"
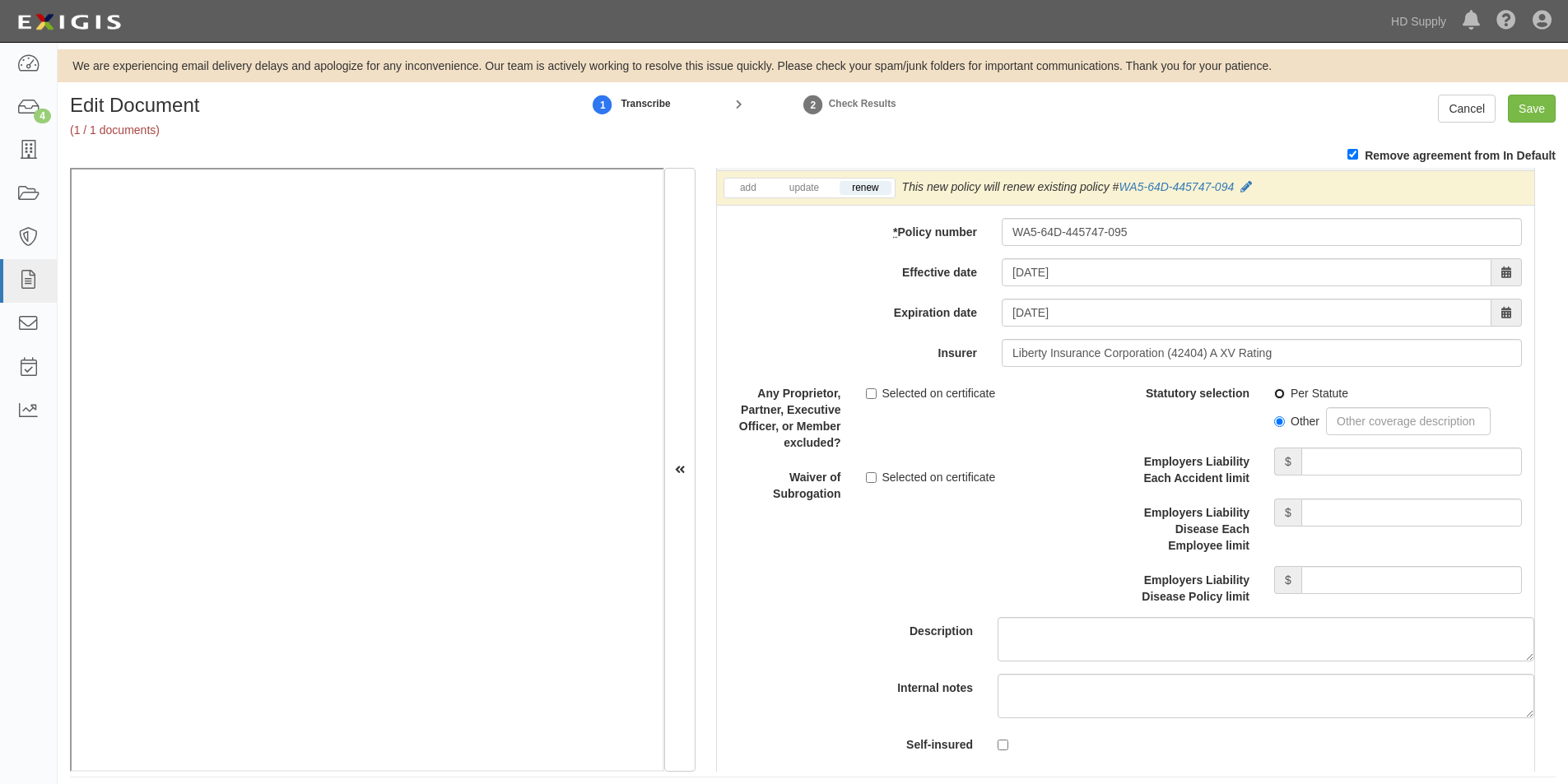
click at [1274, 393] on input "Per Statute" at bounding box center [1279, 393] width 11 height 11
radio input "true"
click at [1333, 475] on input "Employers Liability Each Accident limit" at bounding box center [1411, 461] width 221 height 28
type input "1,000,000"
click at [1333, 509] on input "Employers Liability Disease Each Employee limit" at bounding box center [1411, 512] width 221 height 28
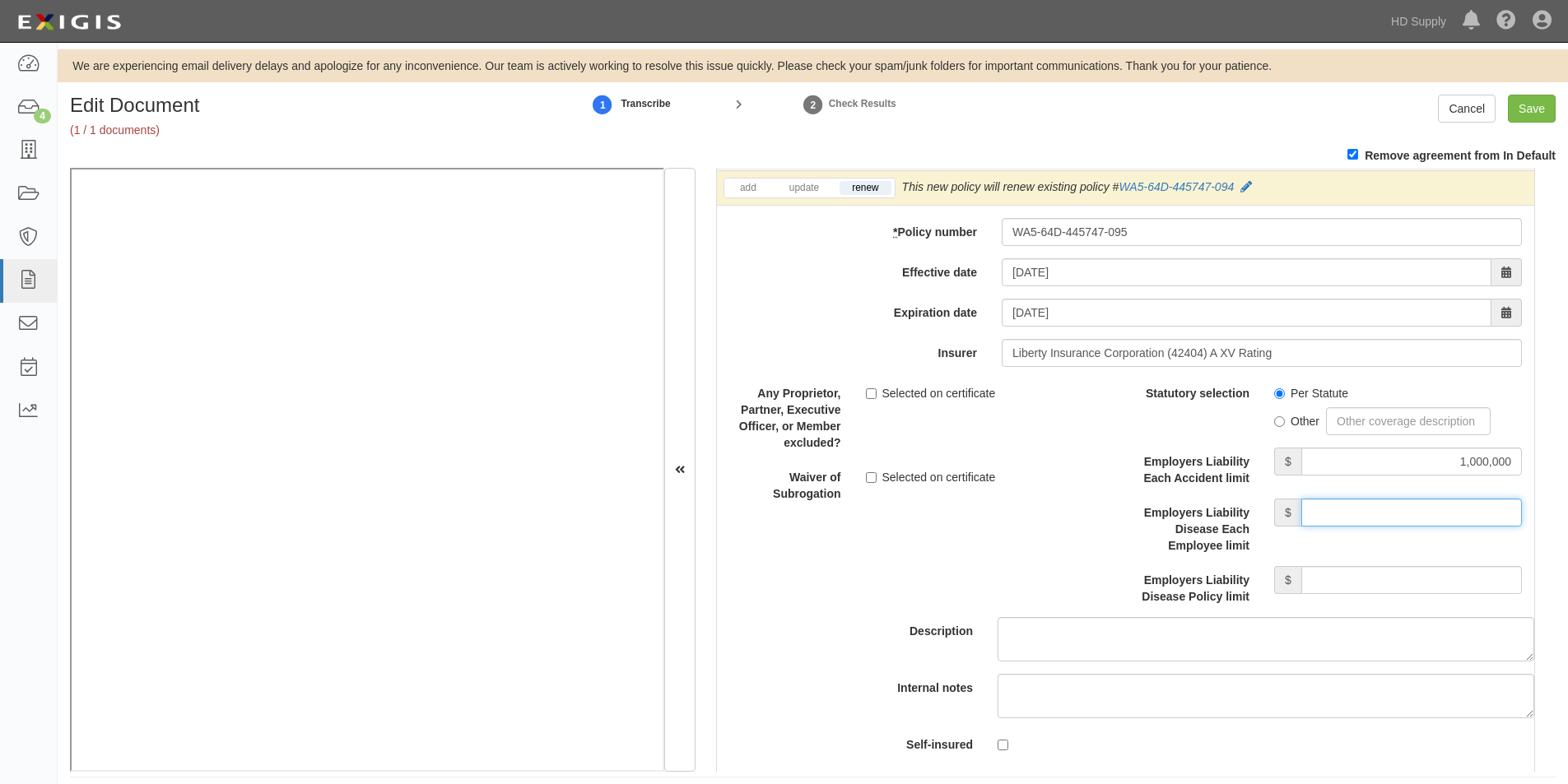
type input "1,000,000"
click at [1333, 574] on input "Employers Liability Disease Policy limit" at bounding box center [1411, 580] width 221 height 28
type input "1,000,000"
click at [819, 570] on div "Description" at bounding box center [1126, 520] width 842 height 282
click at [1534, 112] on input "Save" at bounding box center [1531, 108] width 48 height 28
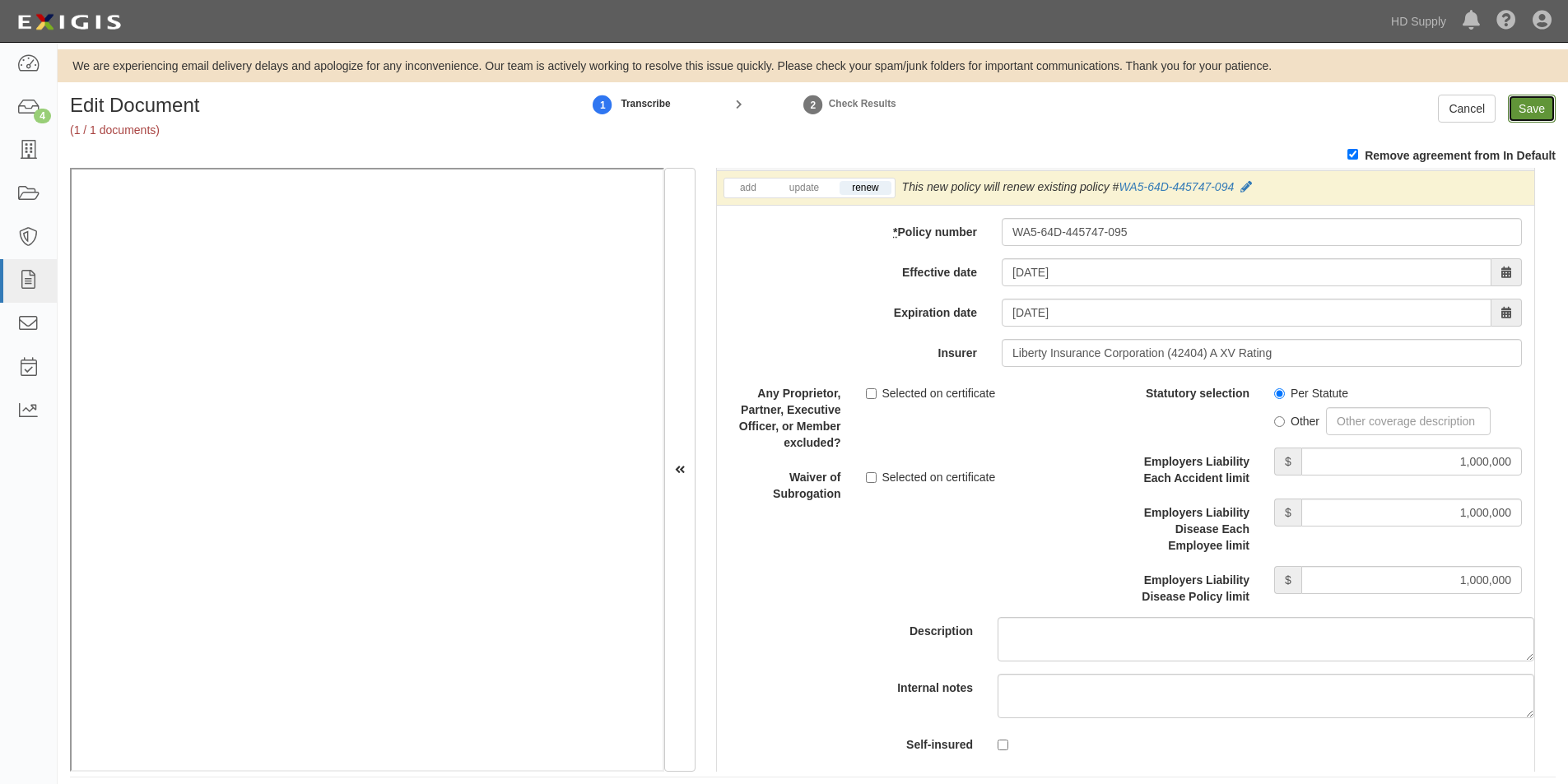
type input "1000000"
type input "500000"
type input "5000"
type input "1000000"
type input "5000000"
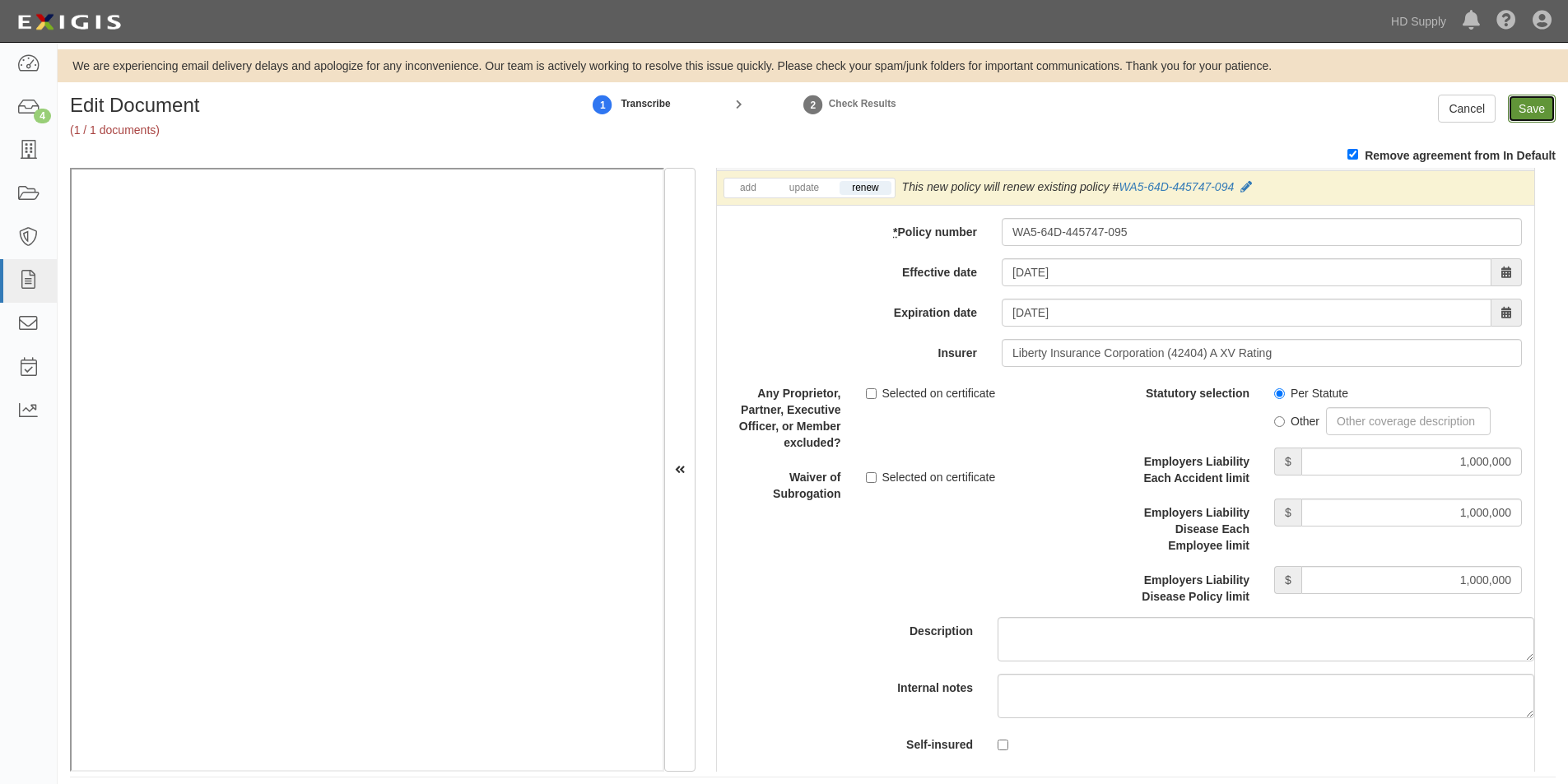
type input "2000000"
type input "4000000"
type input "1000000"
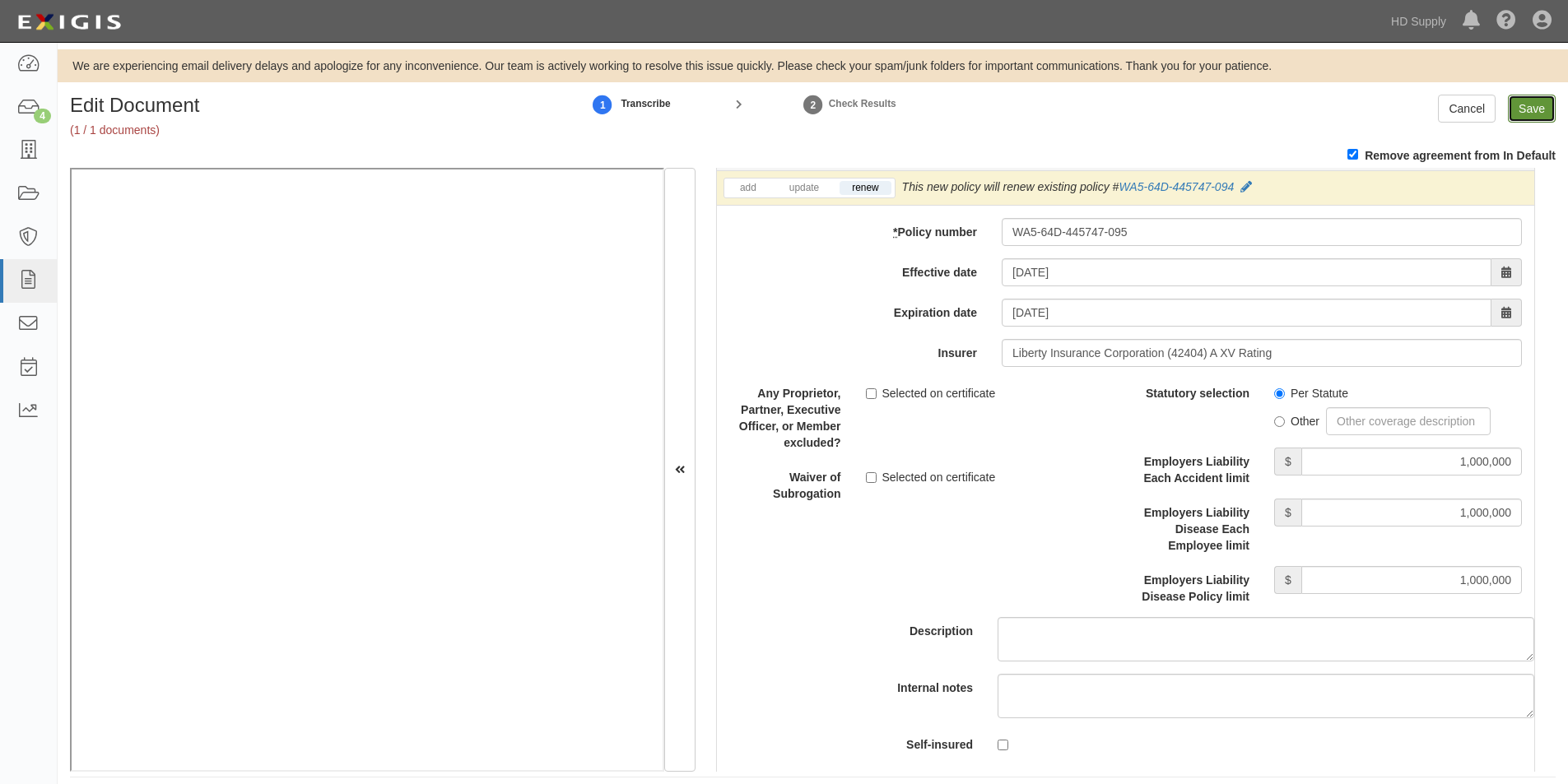
type input "1000000"
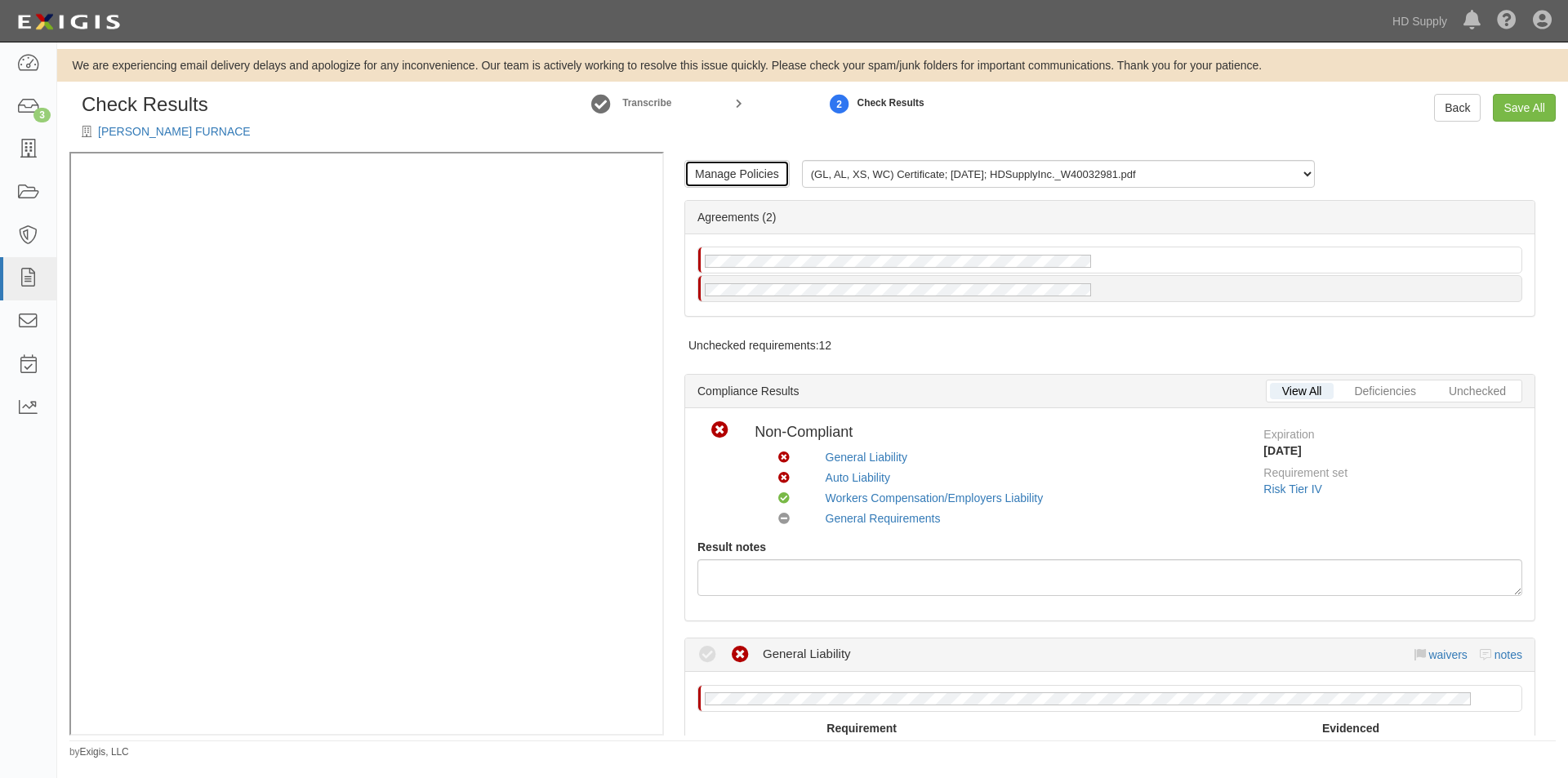
click at [750, 176] on link "Manage Policies" at bounding box center [737, 174] width 105 height 28
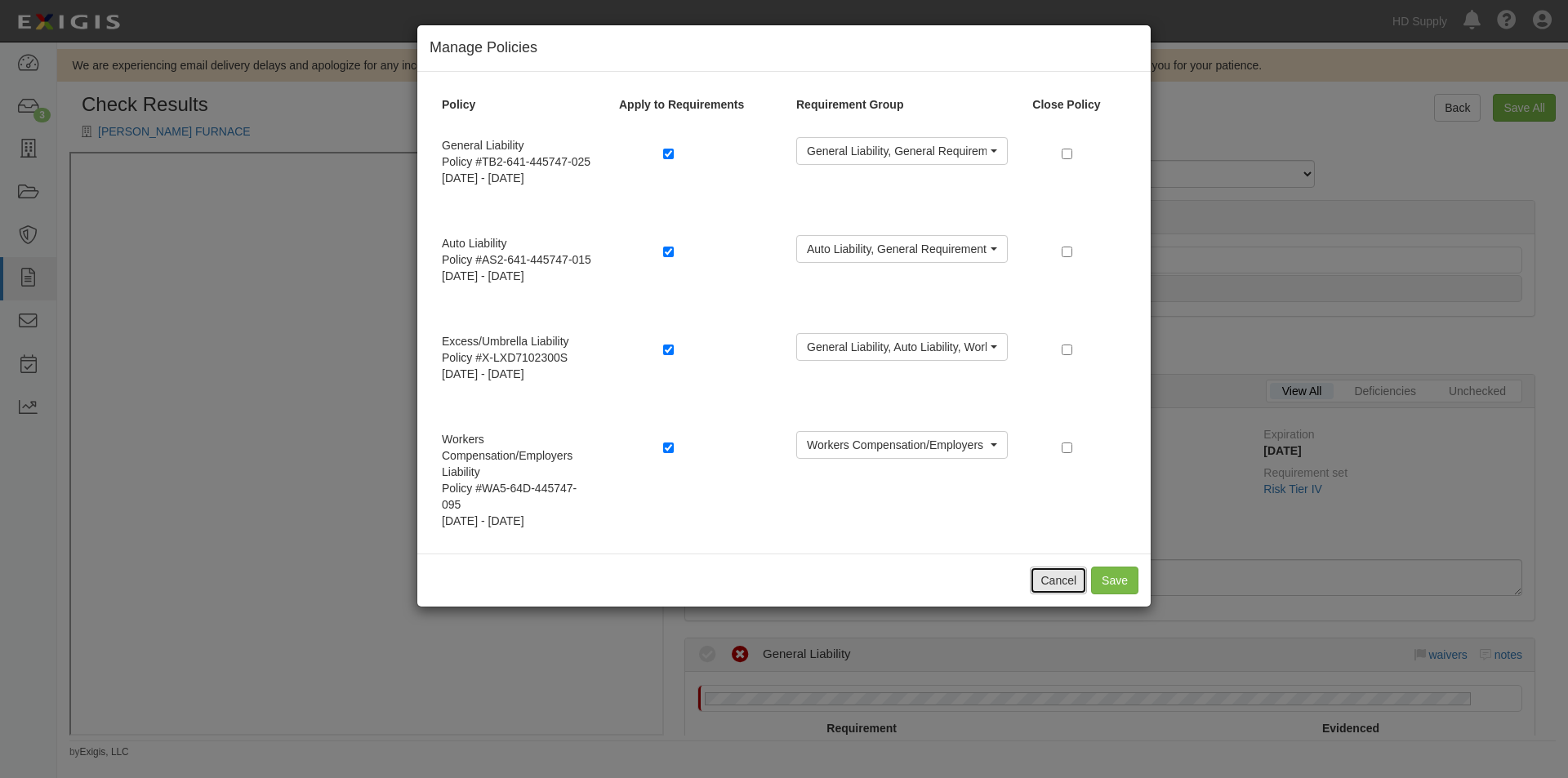
click at [1061, 573] on button "Cancel" at bounding box center [1058, 580] width 57 height 28
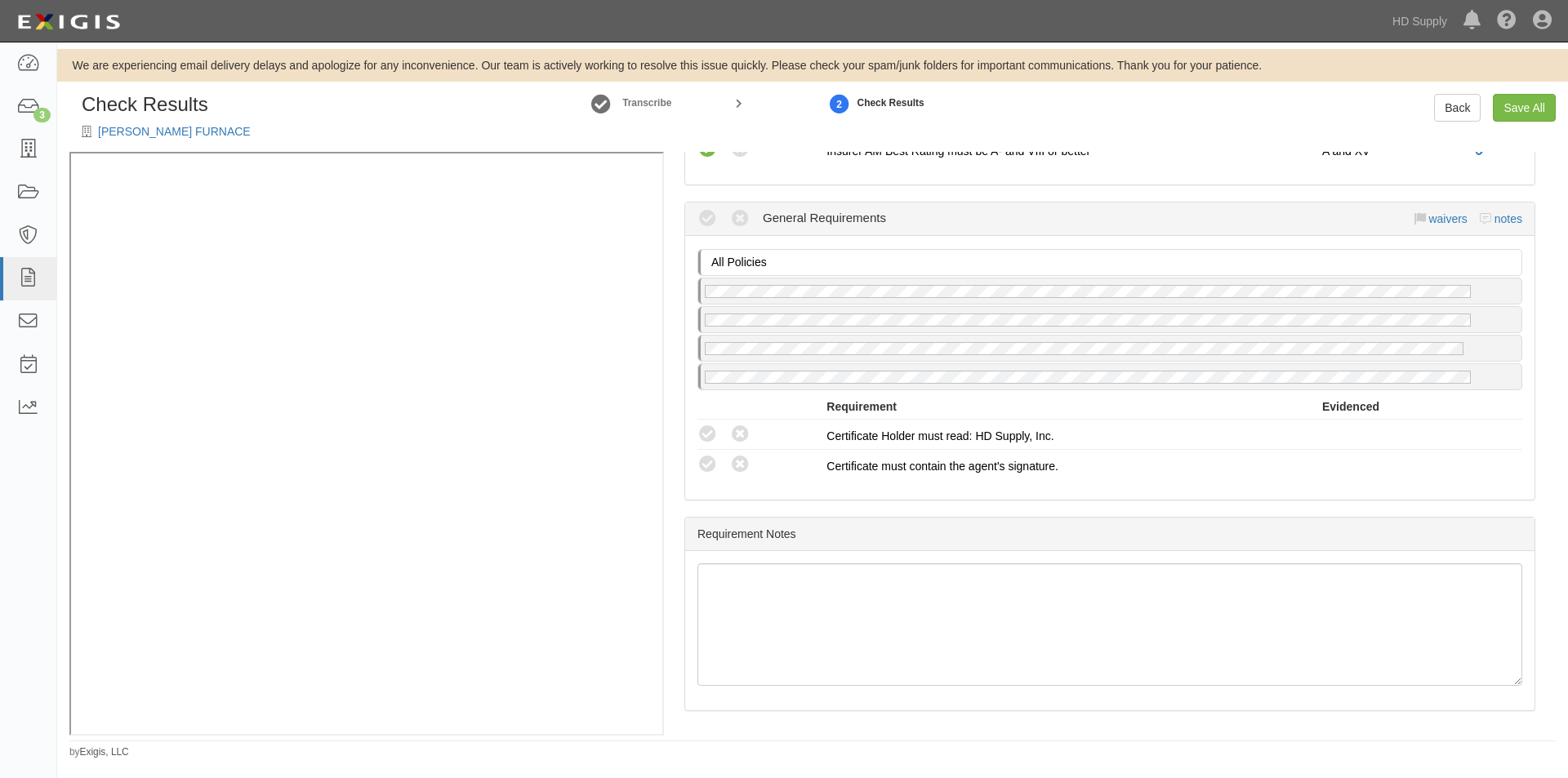
scroll to position [941, 0]
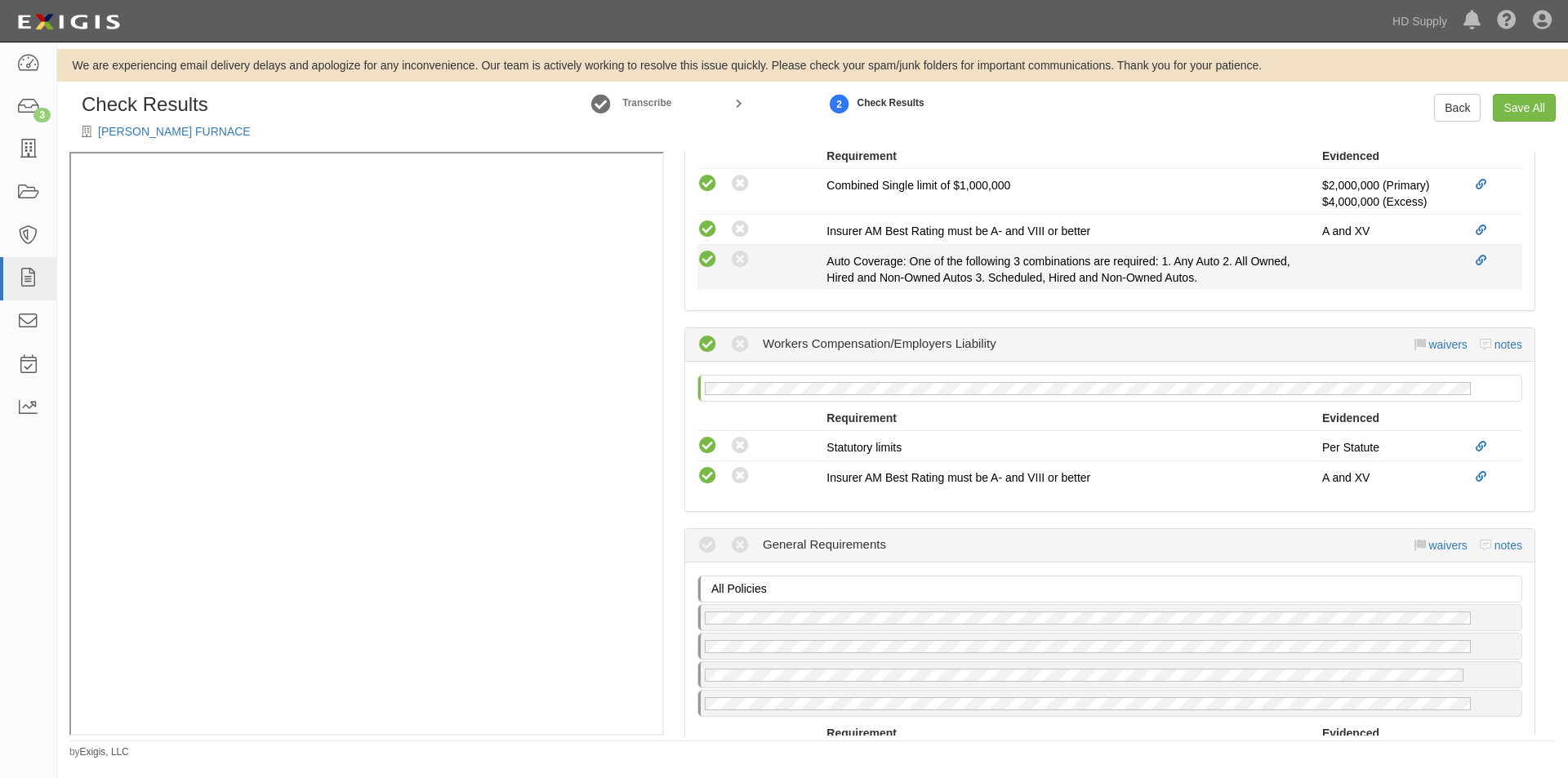
click at [709, 259] on icon at bounding box center [707, 259] width 20 height 20
radio input "true"
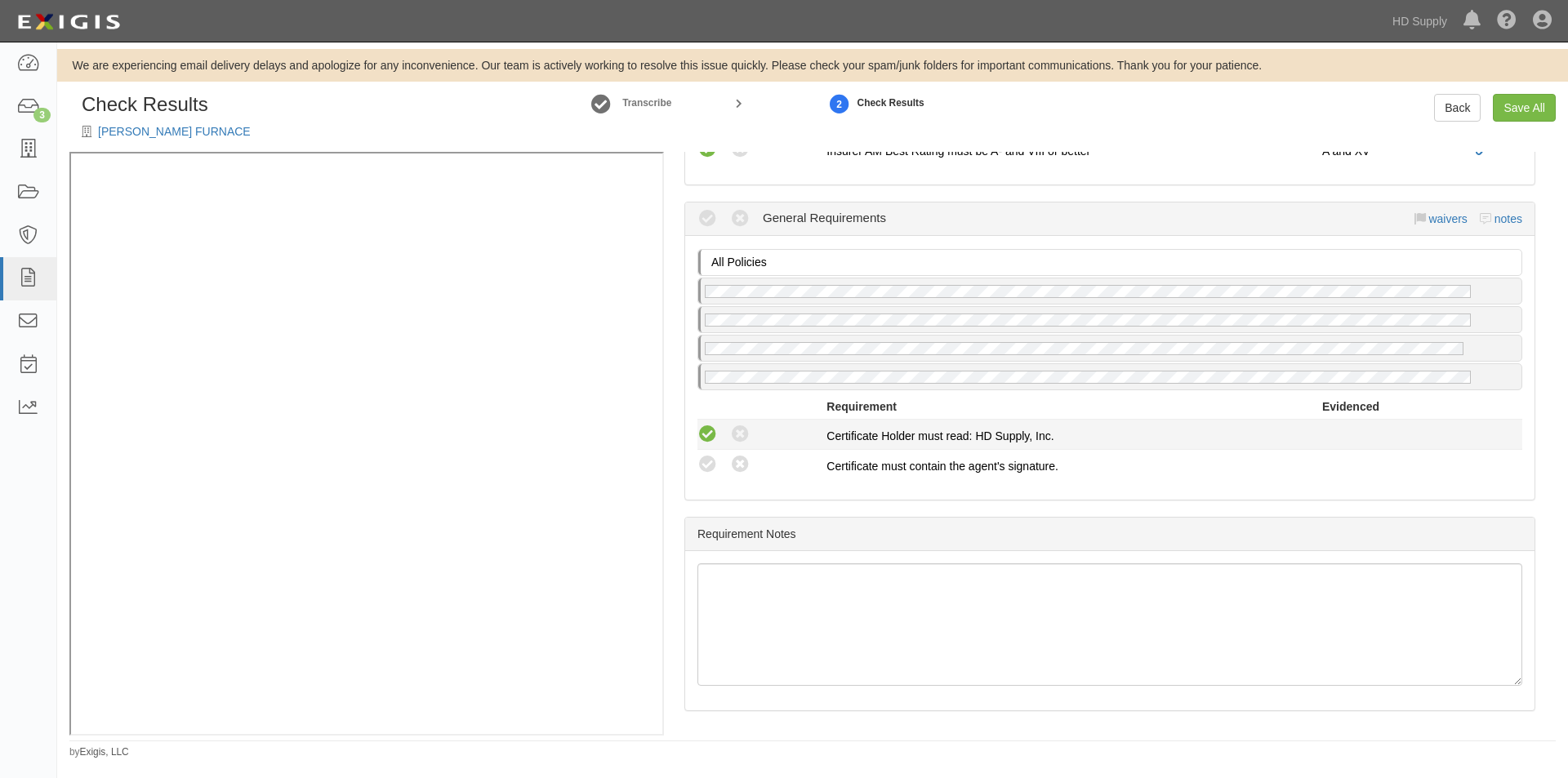
click at [716, 429] on icon at bounding box center [707, 434] width 20 height 20
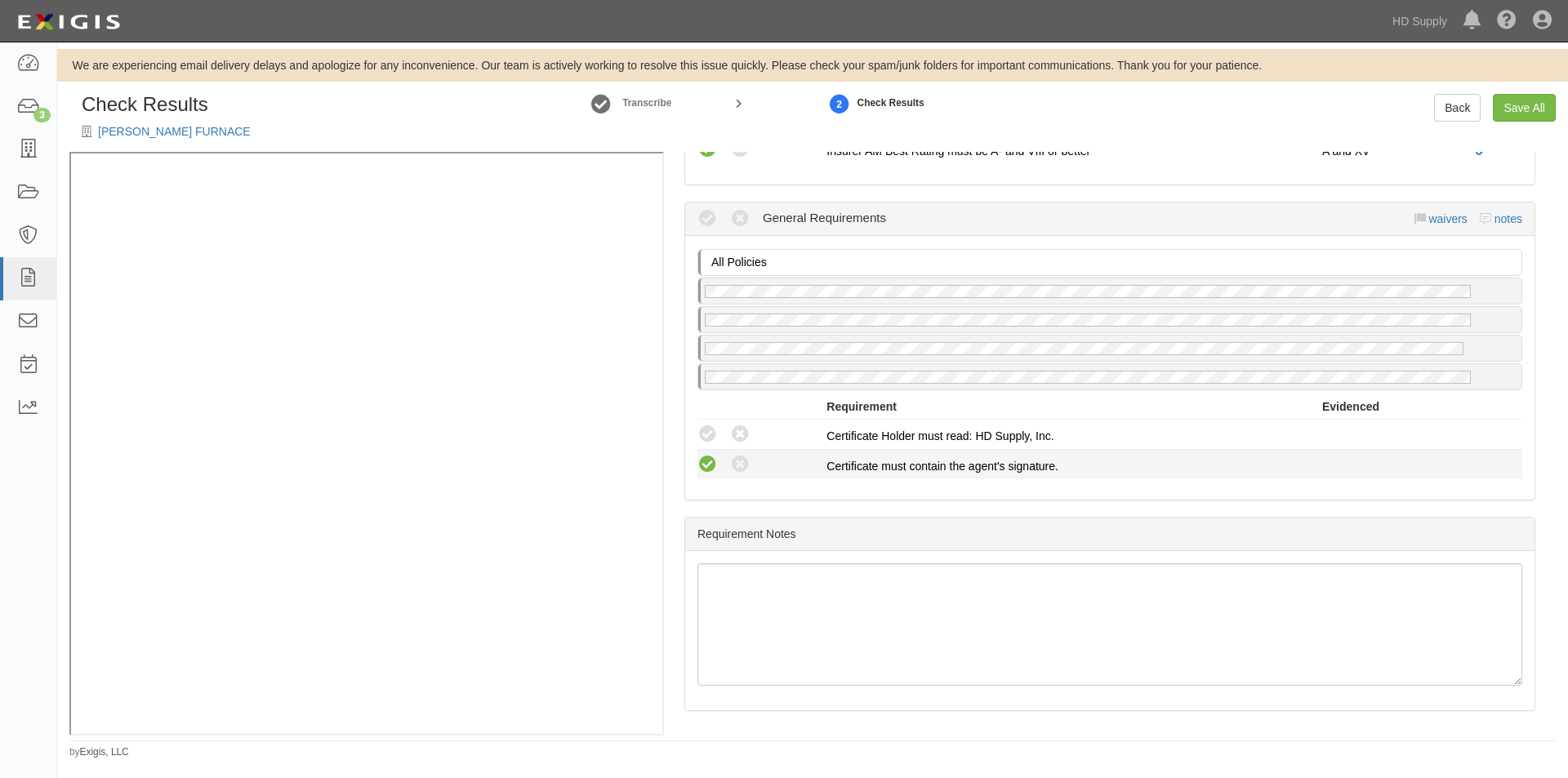
radio input "true"
click at [715, 465] on icon at bounding box center [707, 465] width 20 height 20
radio input "true"
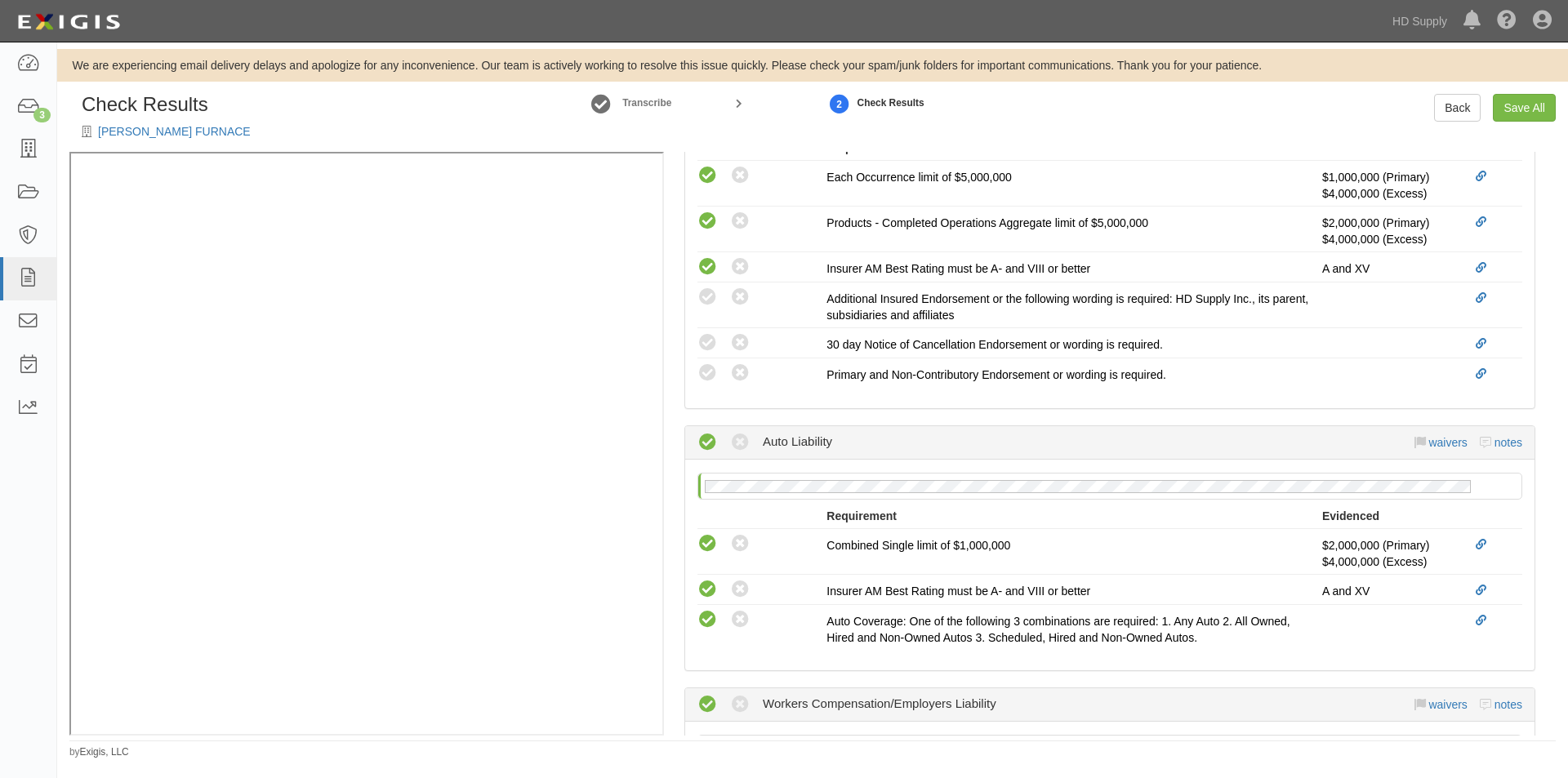
scroll to position [567, 0]
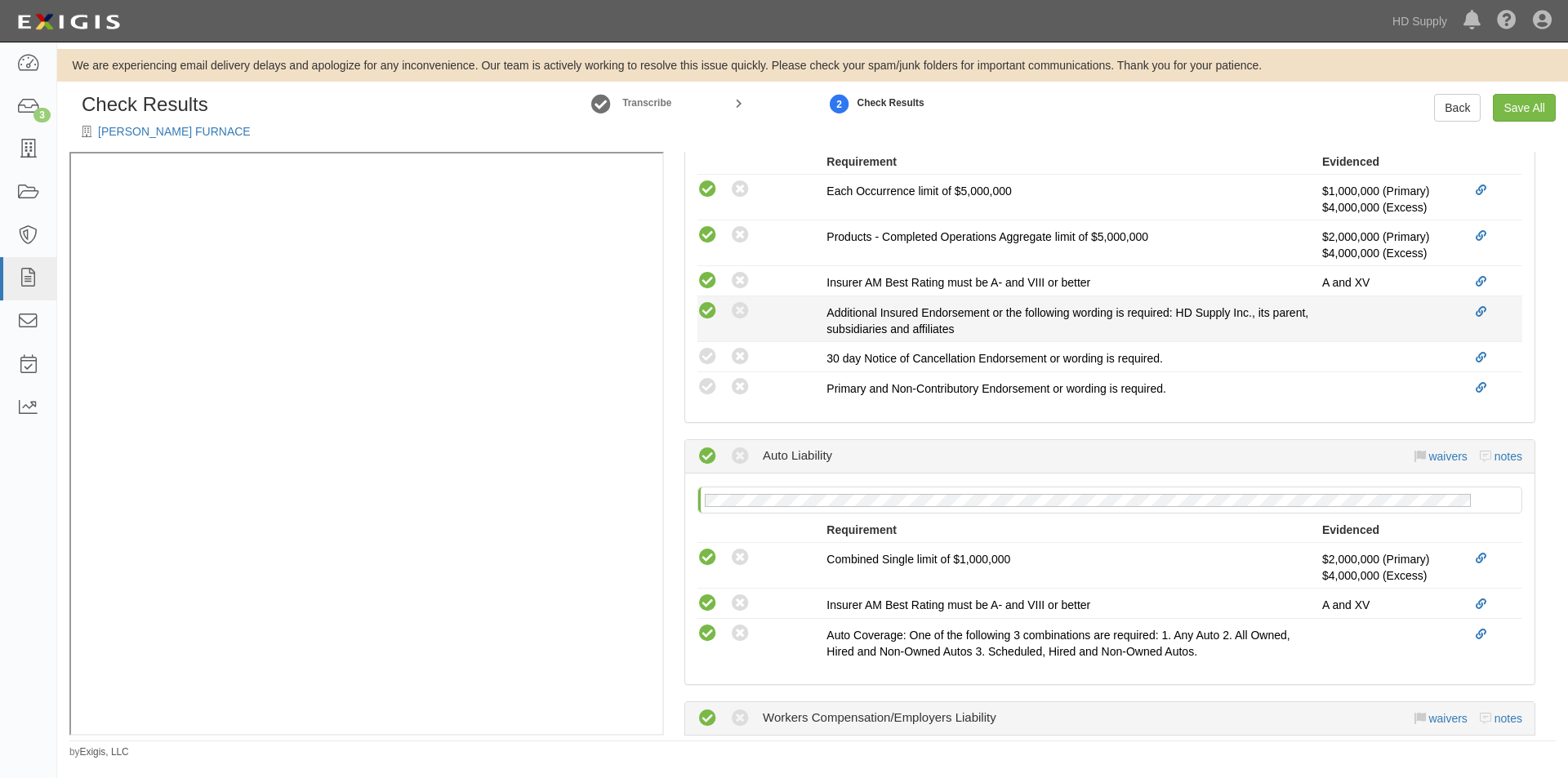
click at [709, 309] on icon at bounding box center [707, 310] width 20 height 20
radio input "true"
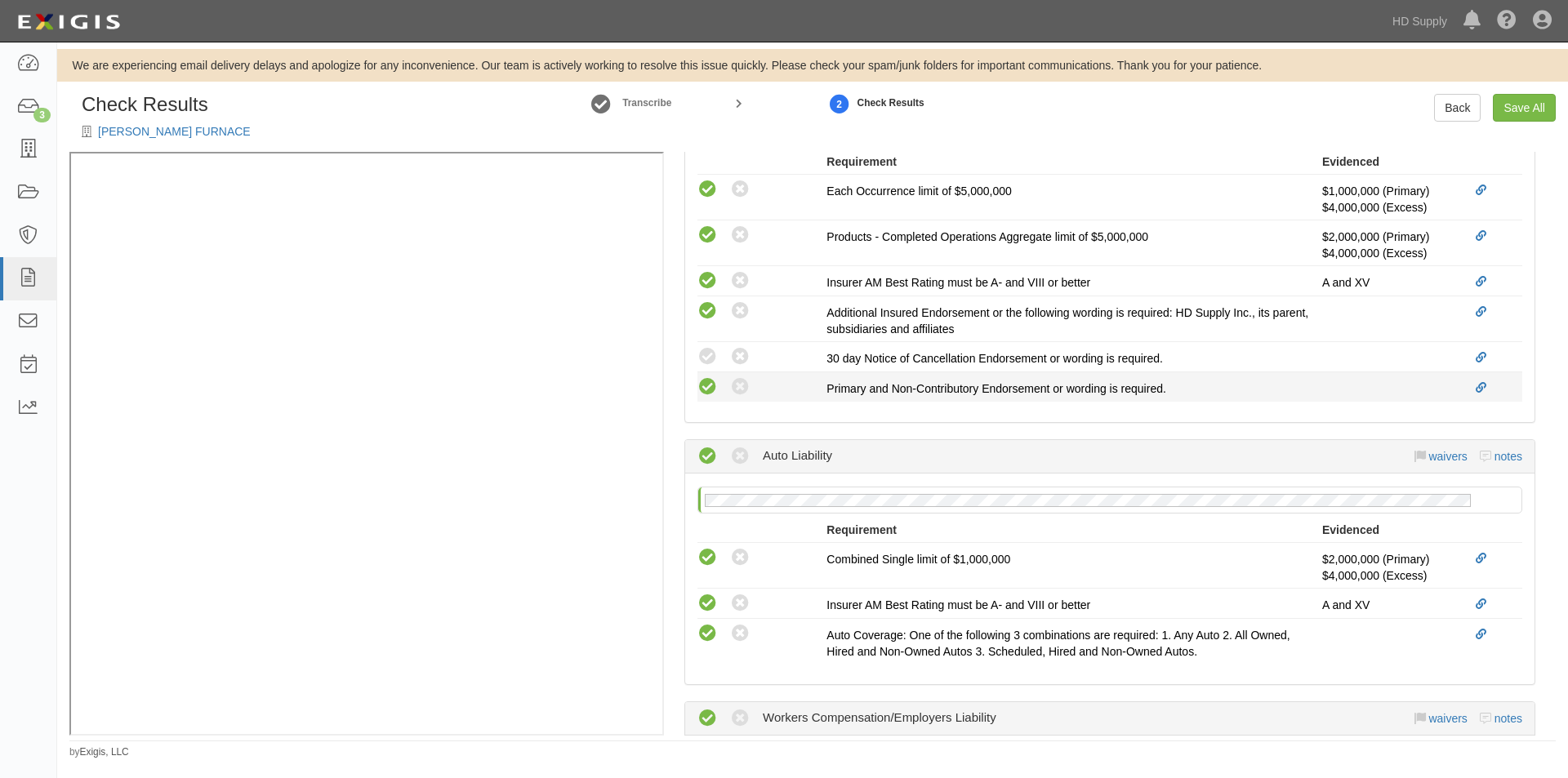
click at [706, 387] on icon at bounding box center [707, 387] width 20 height 20
radio input "true"
click at [743, 354] on icon at bounding box center [740, 357] width 20 height 20
radio input "true"
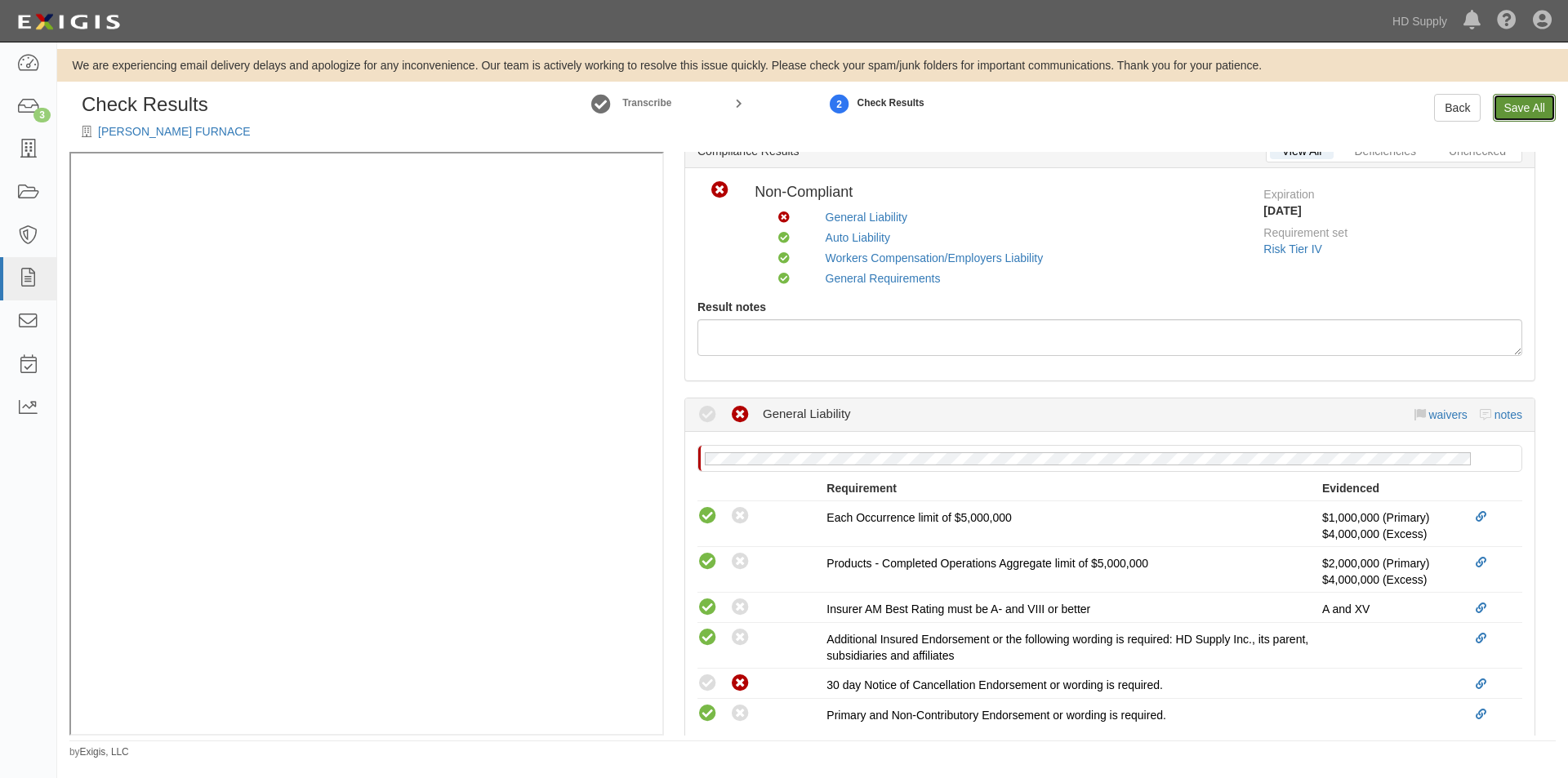
click at [1519, 101] on link "Save All" at bounding box center [1524, 107] width 63 height 28
radio input "false"
radio input "true"
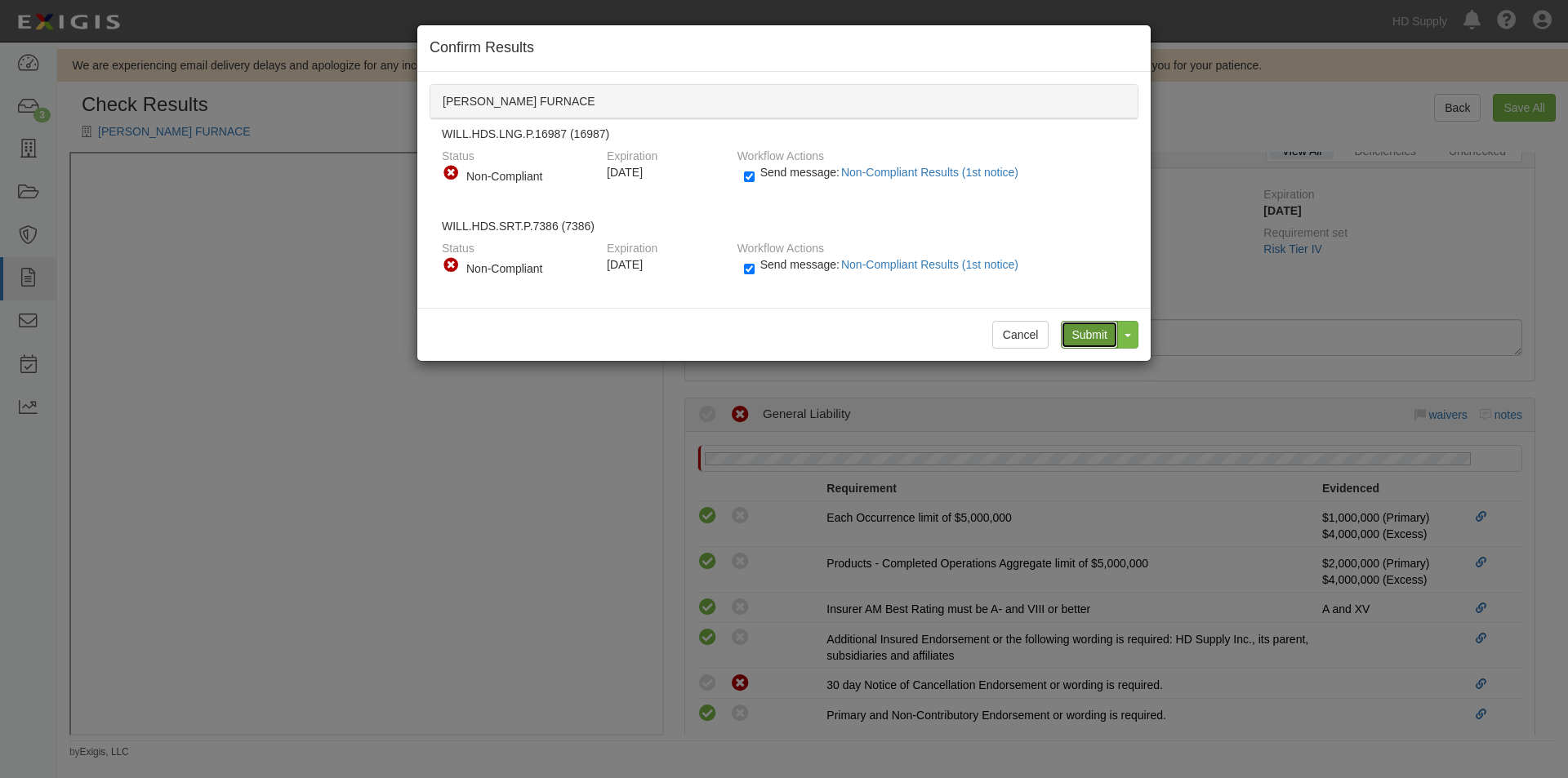
click at [1089, 328] on input "Submit" at bounding box center [1089, 335] width 57 height 28
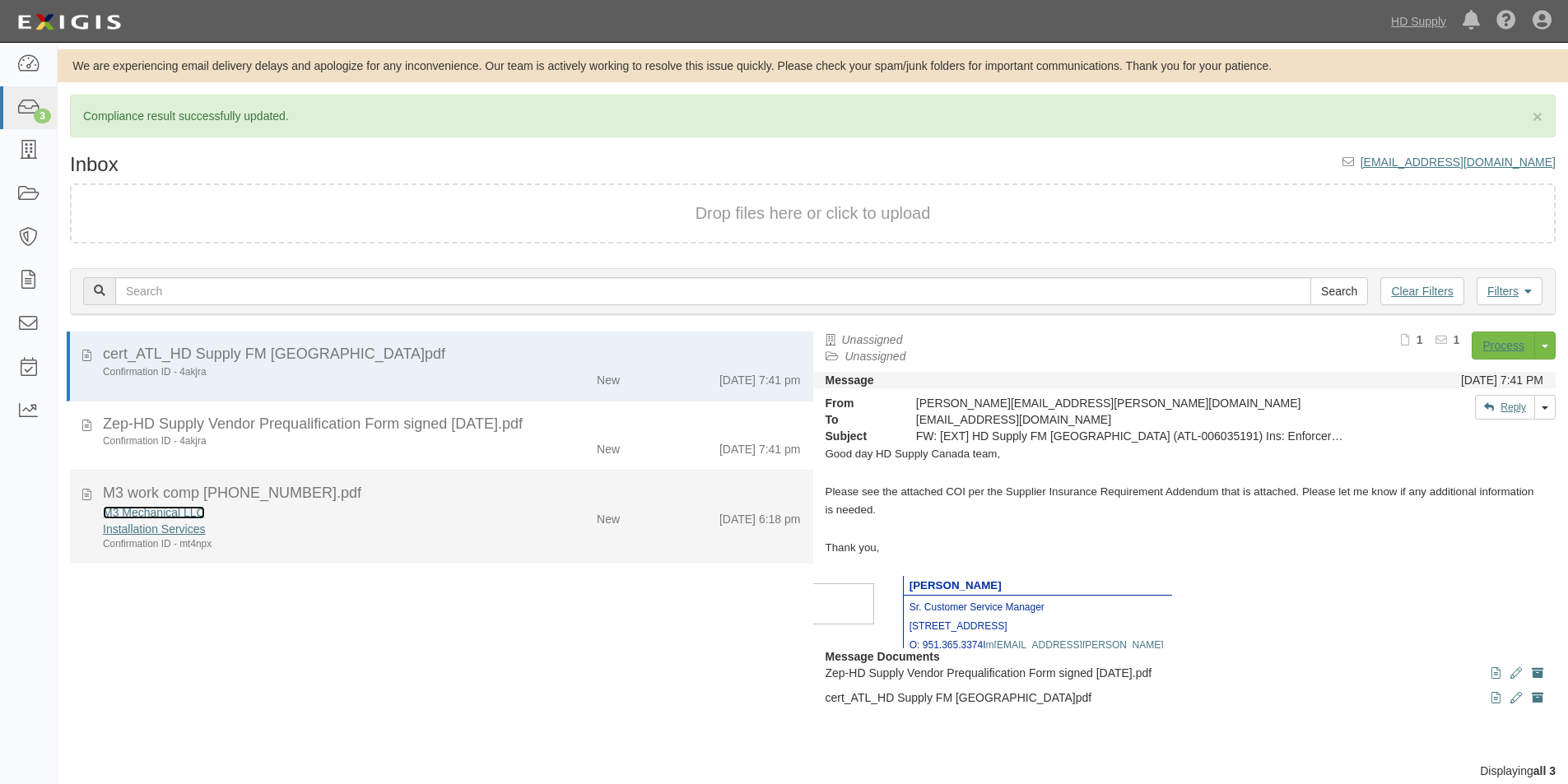
click at [141, 513] on link "M3 Mechanical LLC" at bounding box center [154, 513] width 102 height 14
click at [79, 491] on div "M3 work comp 2025-2026-2.pdf M3 Mechanical LLC Installation Services Confirmati…" at bounding box center [441, 517] width 744 height 68
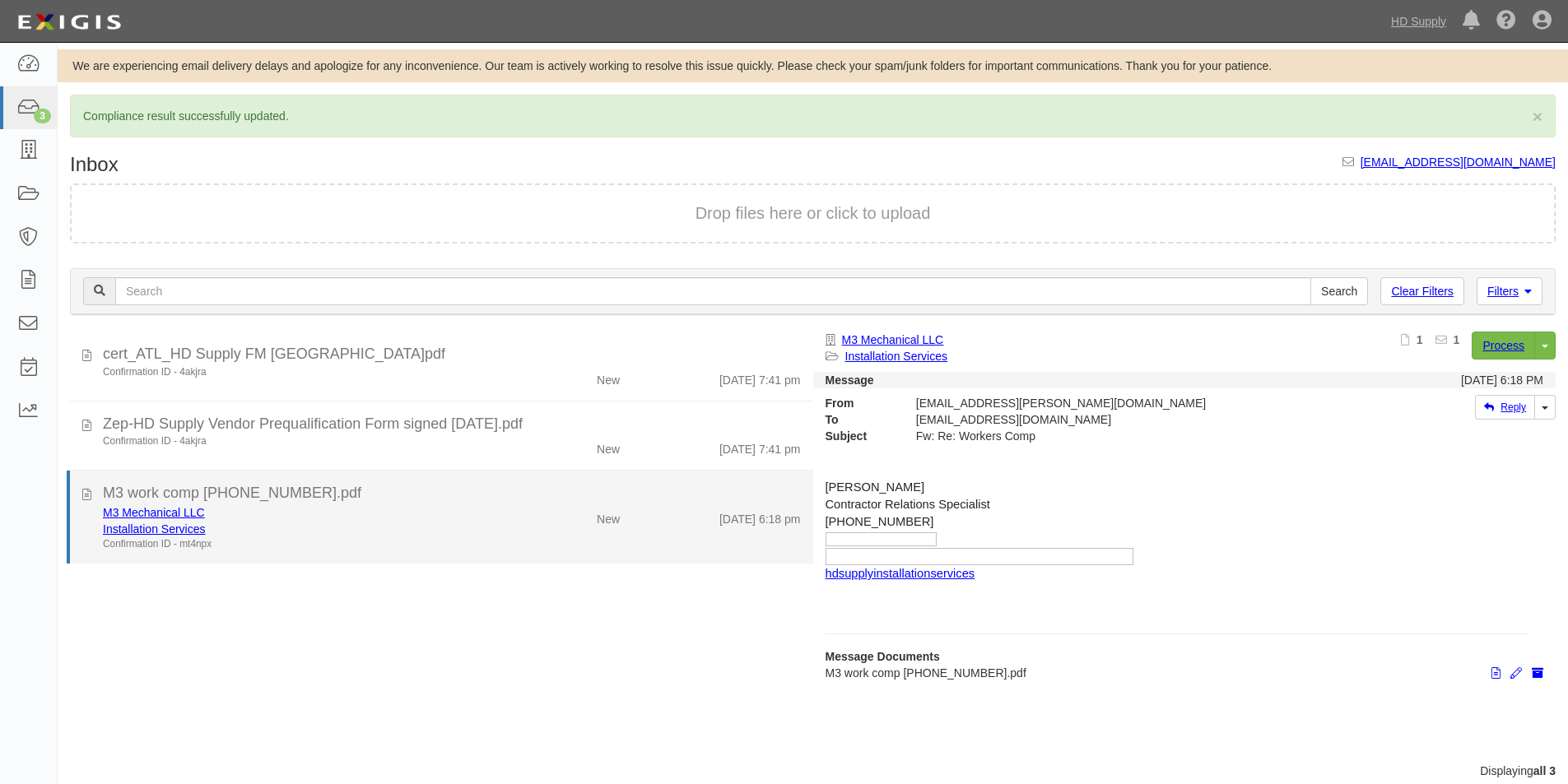
click at [82, 493] on div "M3 work comp 2025-2026-2.pdf M3 Mechanical LLC Installation Services Confirmati…" at bounding box center [441, 517] width 744 height 68
click at [86, 494] on icon at bounding box center [87, 492] width 9 height 18
click at [253, 519] on div "M3 Mechanical LLC" at bounding box center [301, 512] width 397 height 17
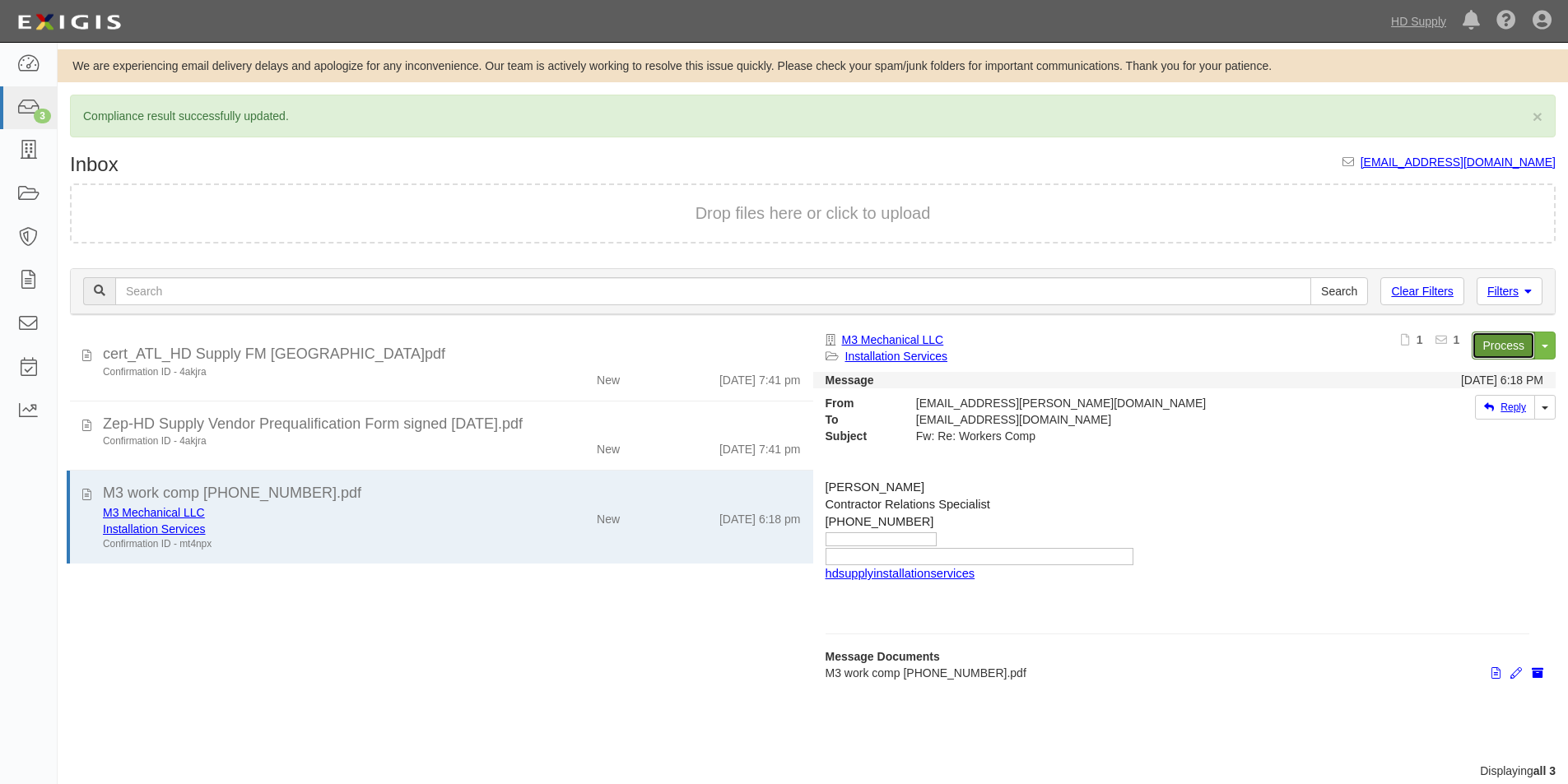
click at [1512, 345] on link "Process" at bounding box center [1503, 345] width 63 height 28
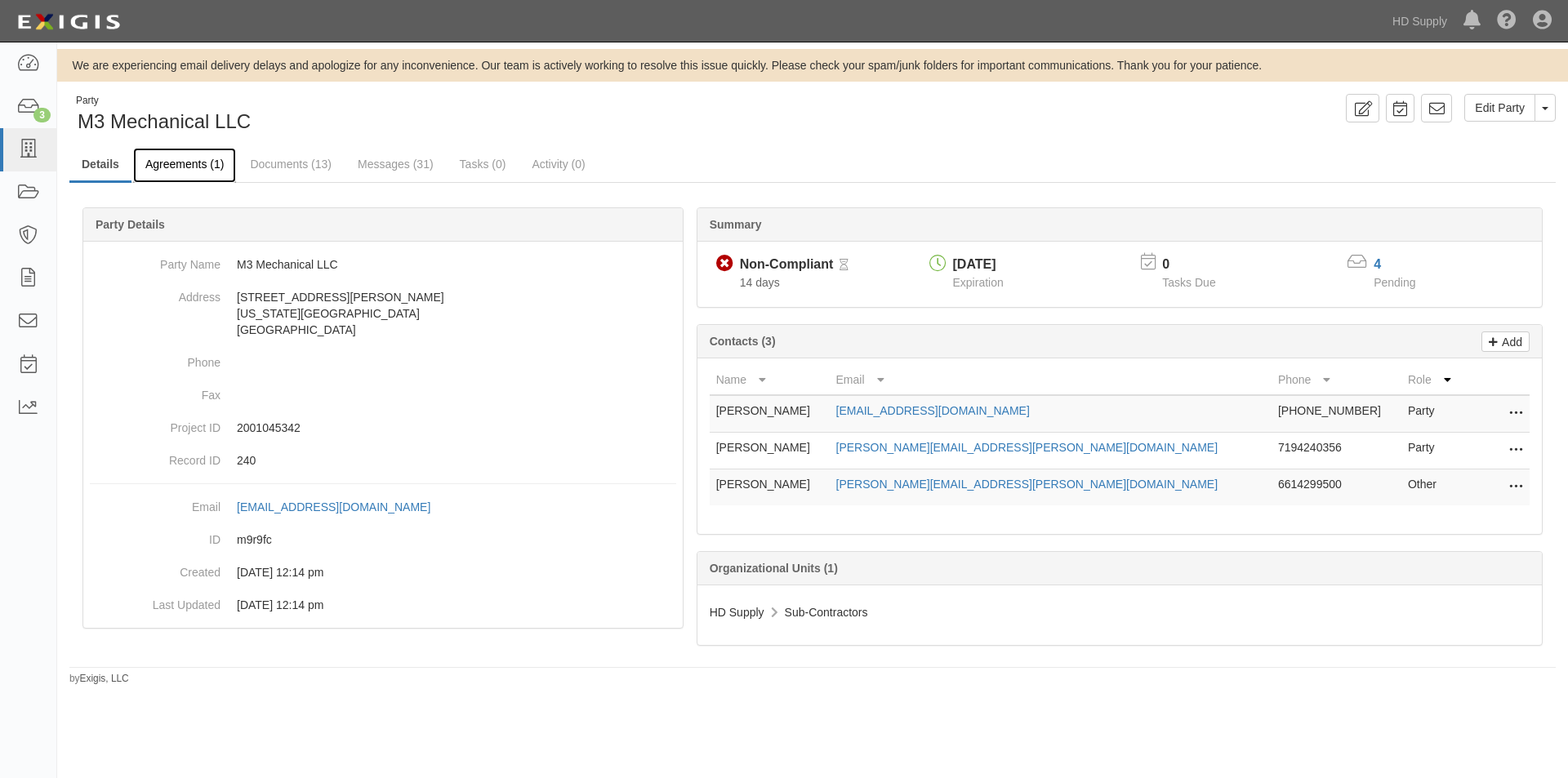
click at [203, 163] on link "Agreements (1)" at bounding box center [184, 165] width 103 height 35
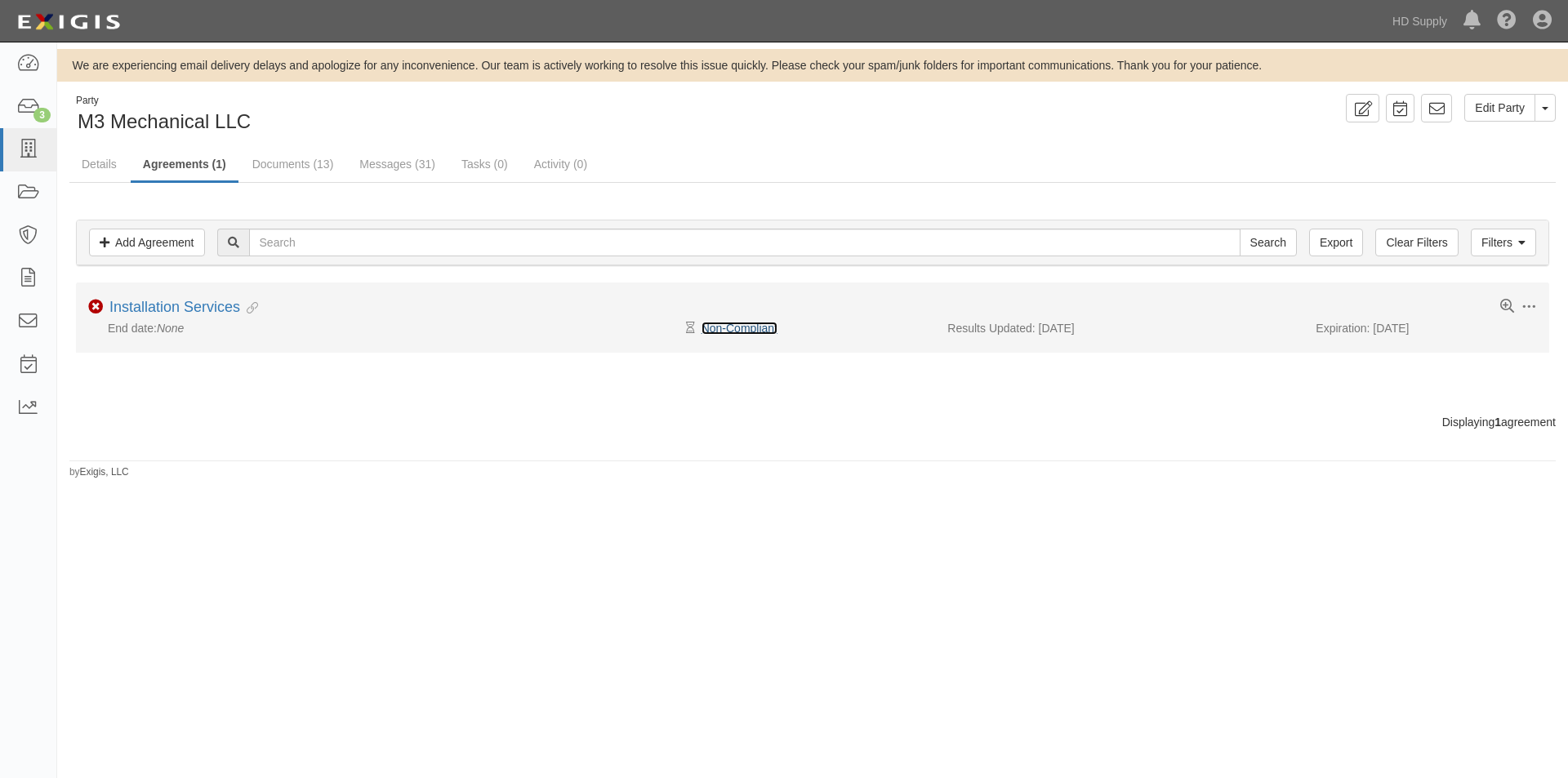
click at [712, 322] on link "Non-Compliant" at bounding box center [739, 329] width 76 height 13
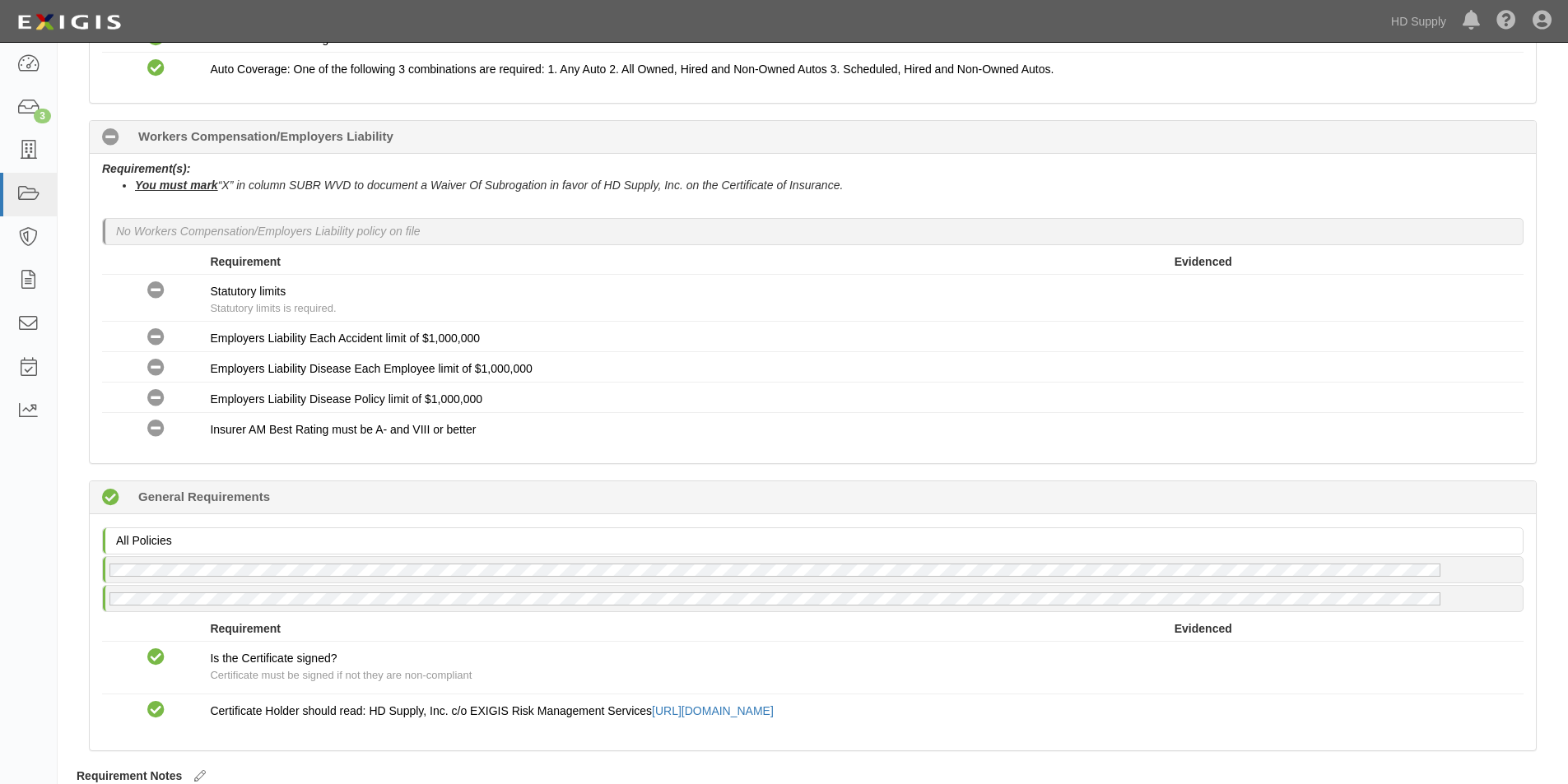
scroll to position [494, 0]
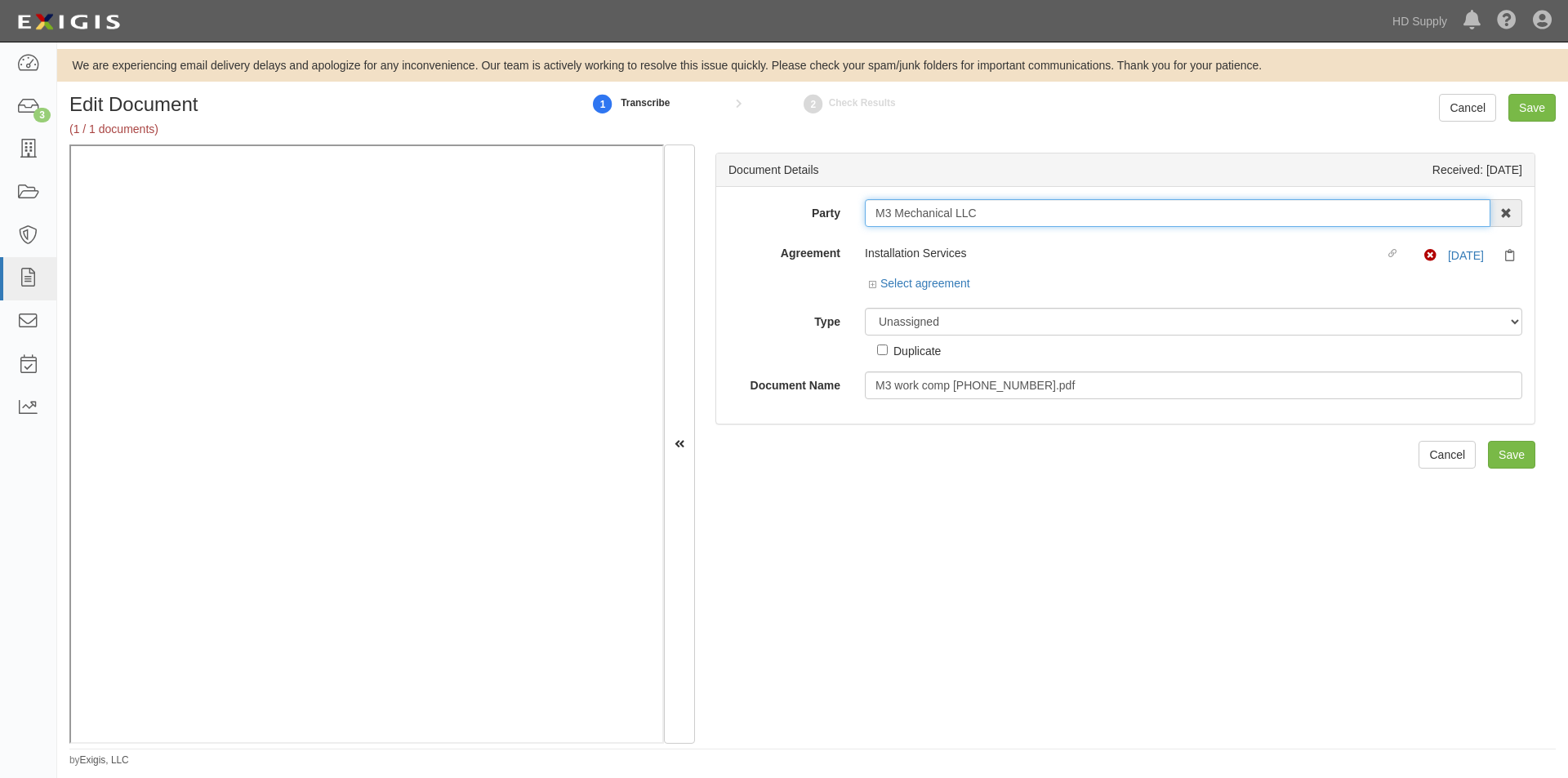
drag, startPoint x: 990, startPoint y: 214, endPoint x: 870, endPoint y: 215, distance: 120.0
click at [870, 215] on input "M3 Mechanical LLC" at bounding box center [1177, 213] width 626 height 28
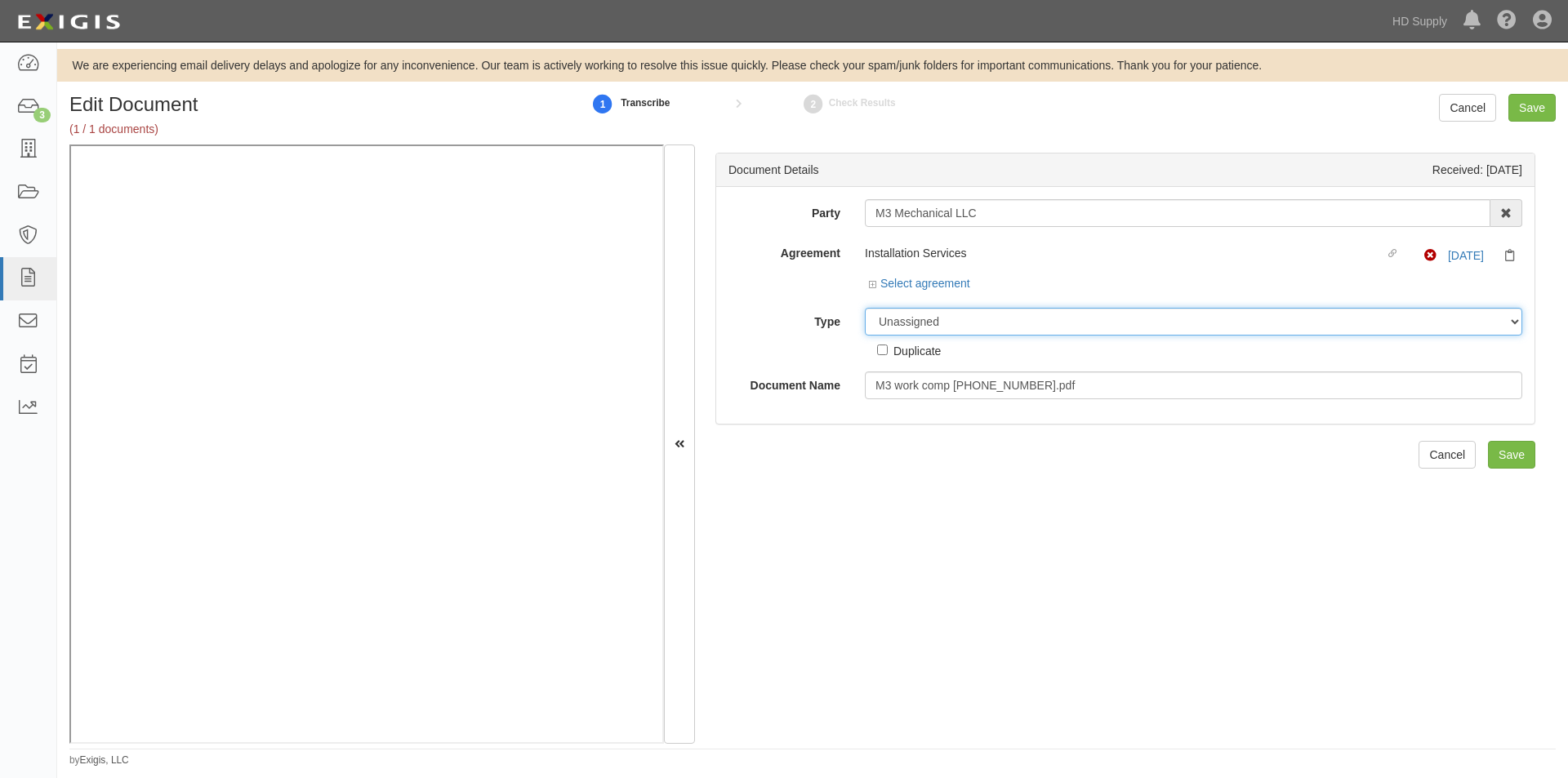
click at [935, 313] on select "Unassigned Binder Cancellation Notice Certificate Contract Endorsement Insuranc…" at bounding box center [1194, 321] width 658 height 28
select select "CertificateDetail"
click at [865, 308] on select "Unassigned Binder Cancellation Notice Certificate Contract Endorsement Insuranc…" at bounding box center [1194, 321] width 658 height 28
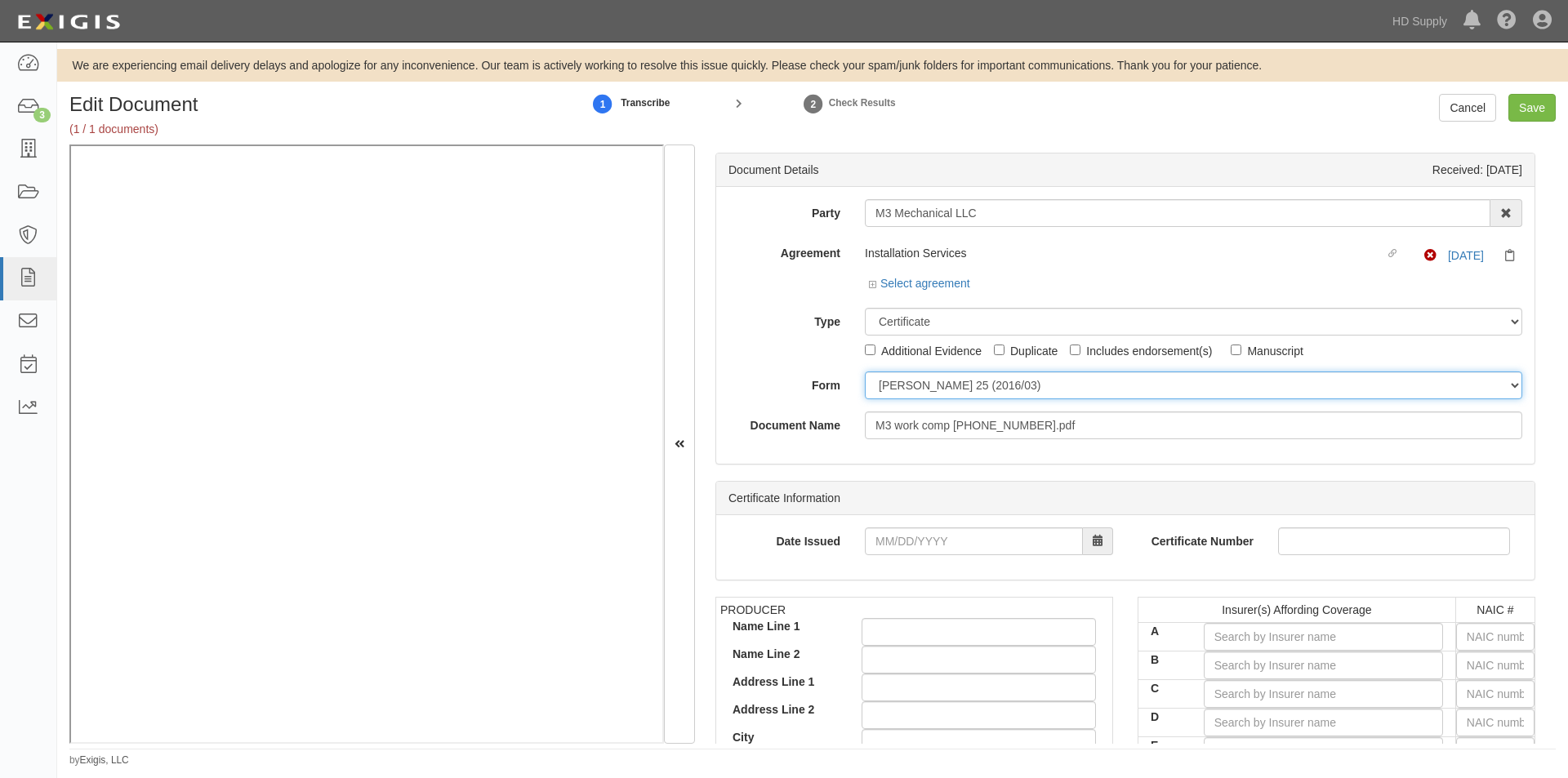
click at [894, 383] on select "[PERSON_NAME] 25 (2016/03) [PERSON_NAME] 101 [PERSON_NAME] 855 NY (2014/05) Gen…" at bounding box center [1194, 385] width 658 height 28
select select "GeneralFormDetail"
click at [865, 371] on select "[PERSON_NAME] 25 (2016/03) [PERSON_NAME] 101 [PERSON_NAME] 855 NY (2014/05) Gen…" at bounding box center [1194, 385] width 658 height 28
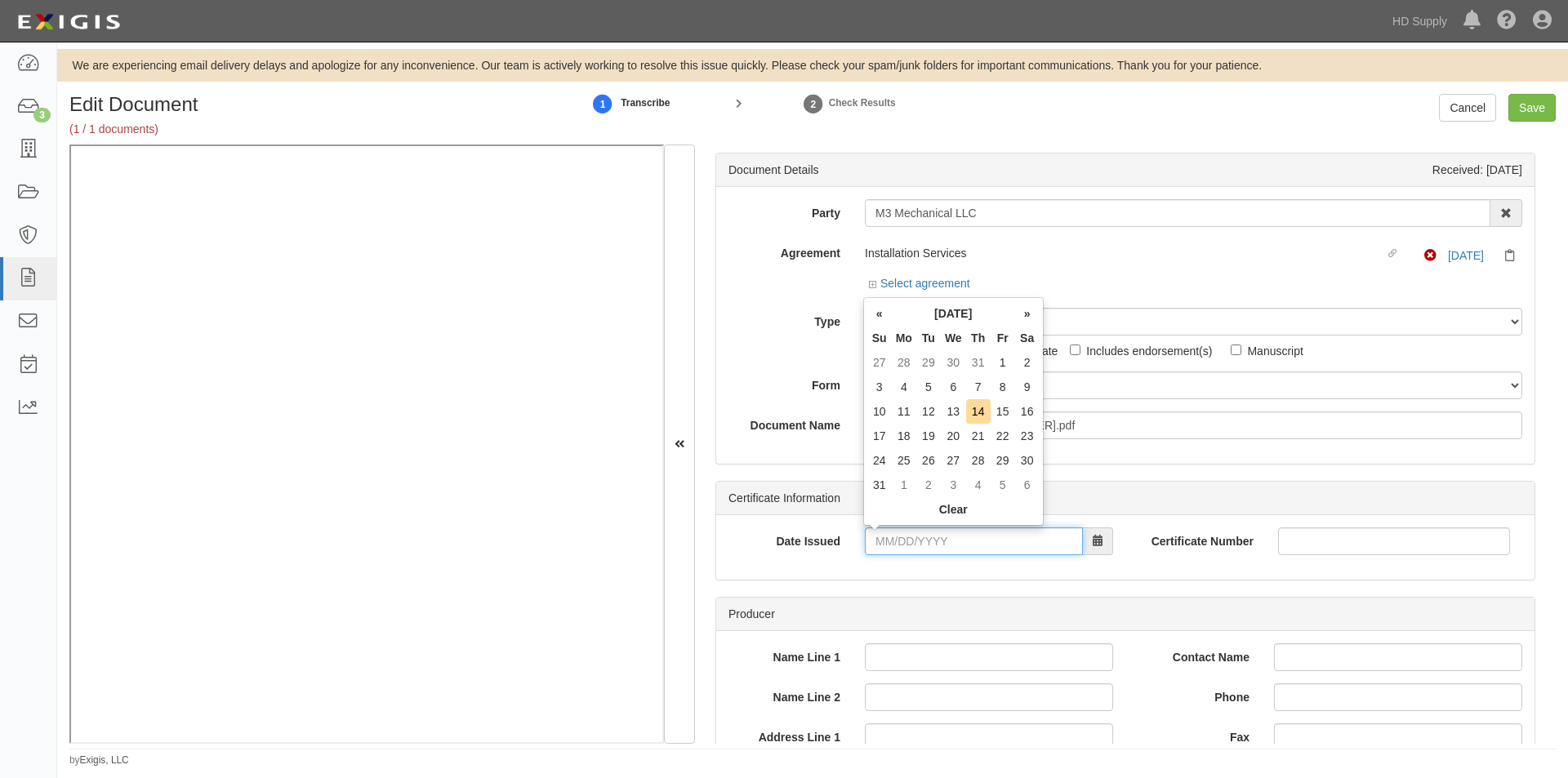
click at [896, 542] on input "Date Issued" at bounding box center [974, 541] width 218 height 28
click at [907, 416] on td "11" at bounding box center [904, 411] width 24 height 24
type input "[DATE]"
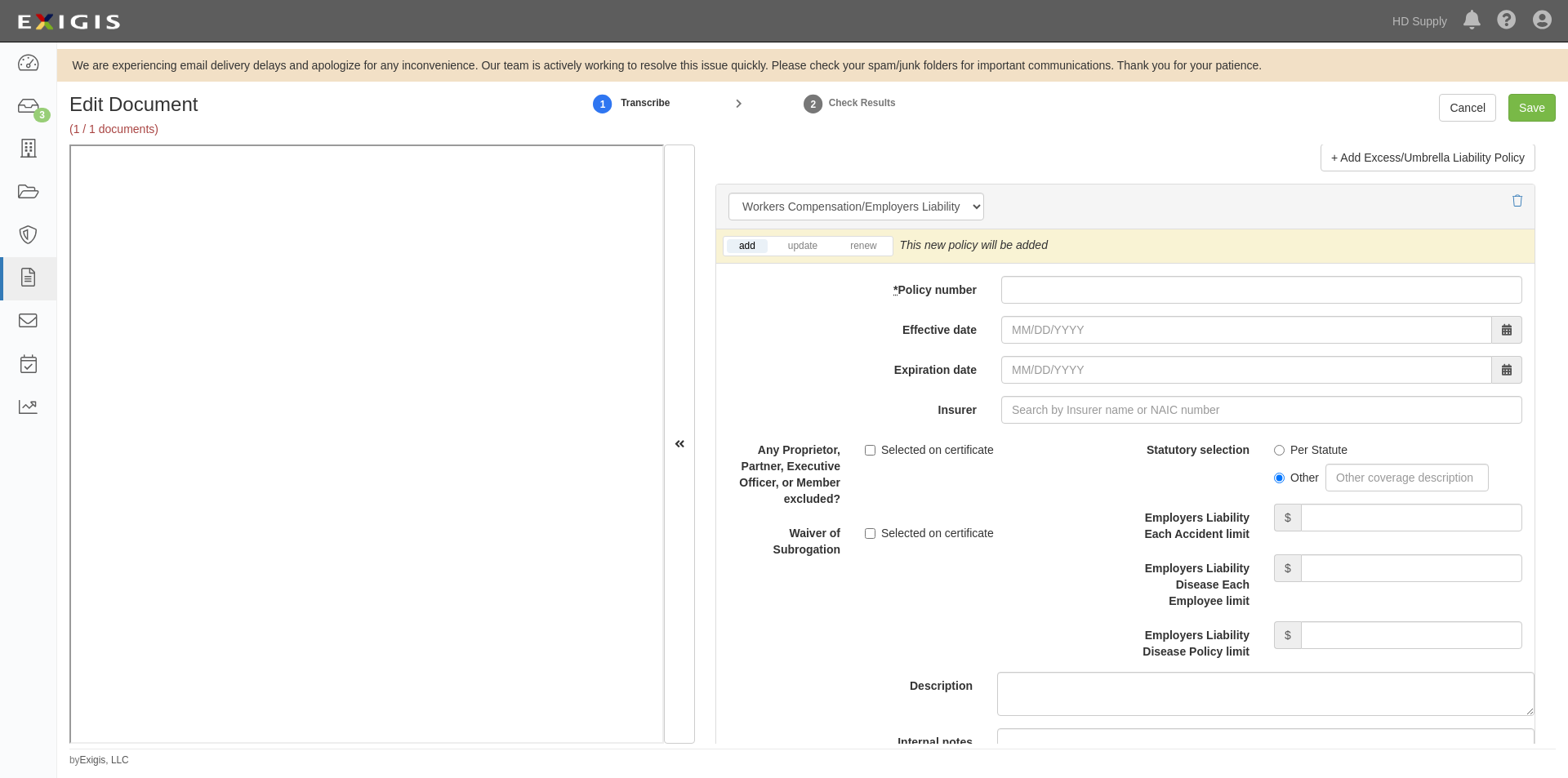
scroll to position [4001, 0]
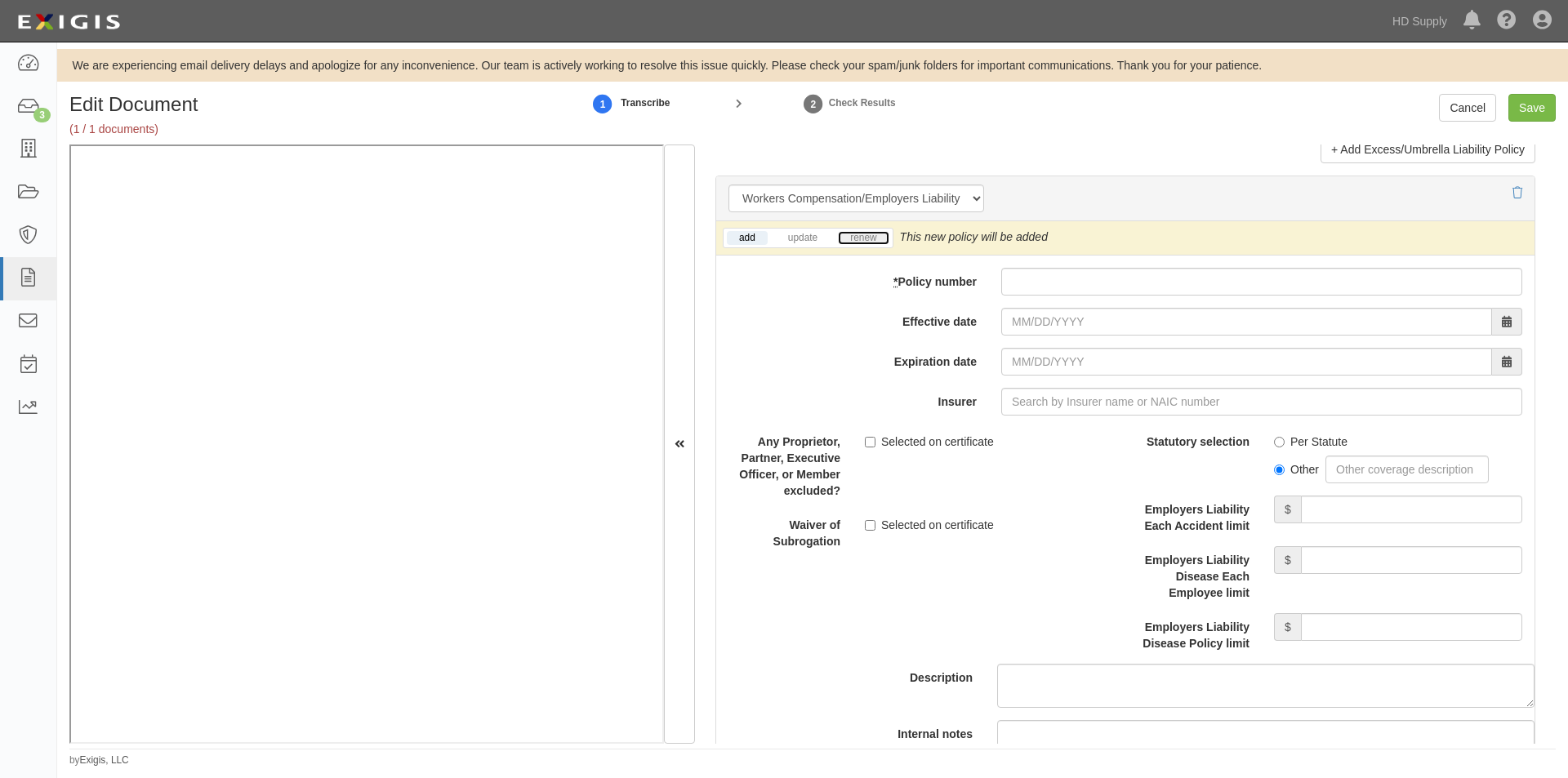
click at [851, 244] on link "renew" at bounding box center [863, 238] width 51 height 13
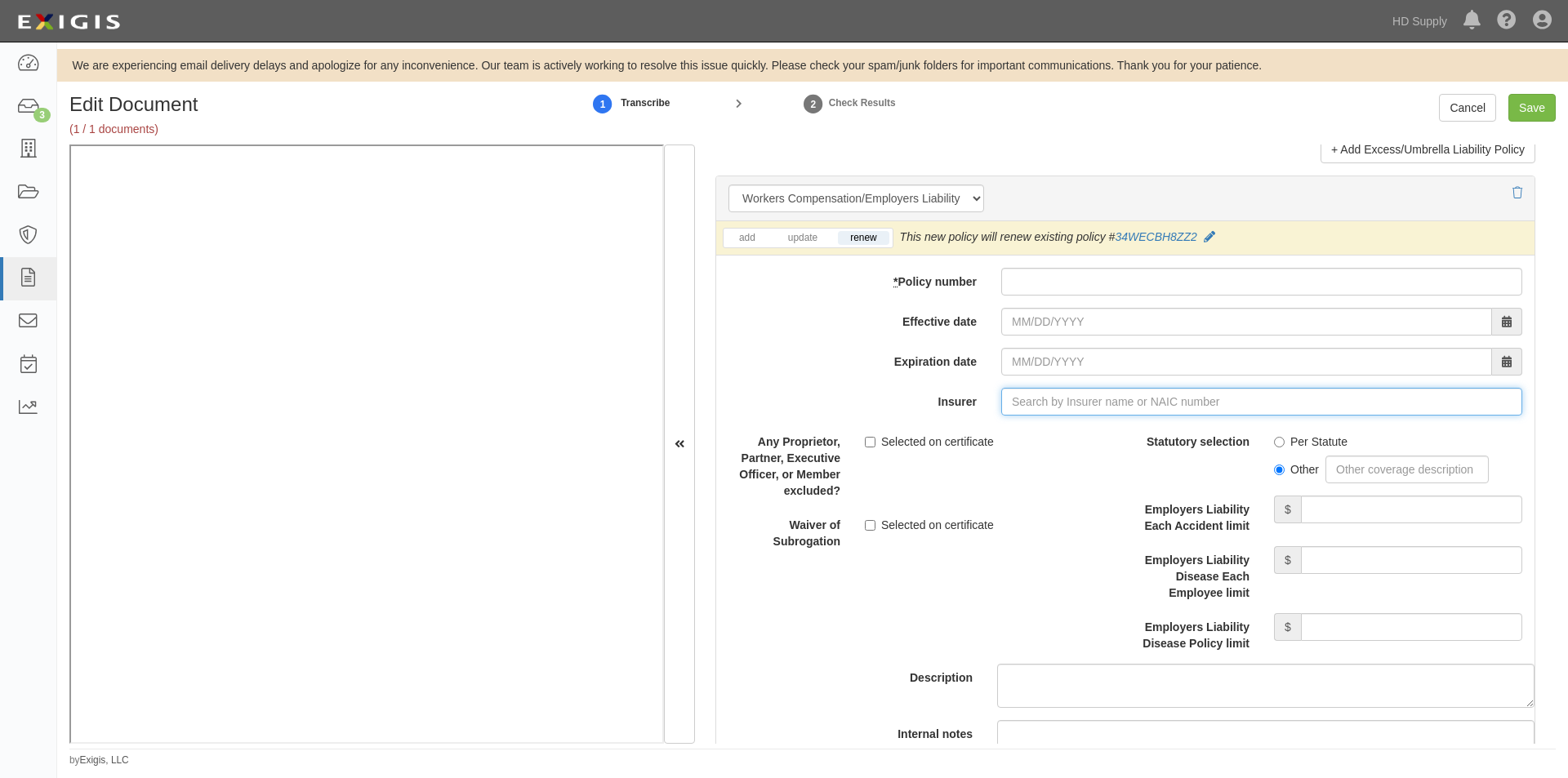
click at [1005, 408] on input "Insurer" at bounding box center [1261, 401] width 521 height 28
paste input "39608"
click at [996, 428] on div "Nutmeg Insurance Company ( 39608 ) A+ XV Rating" at bounding box center [1041, 433] width 292 height 21
type input "Nutmeg Insurance Company (39608) A+ XV Rating"
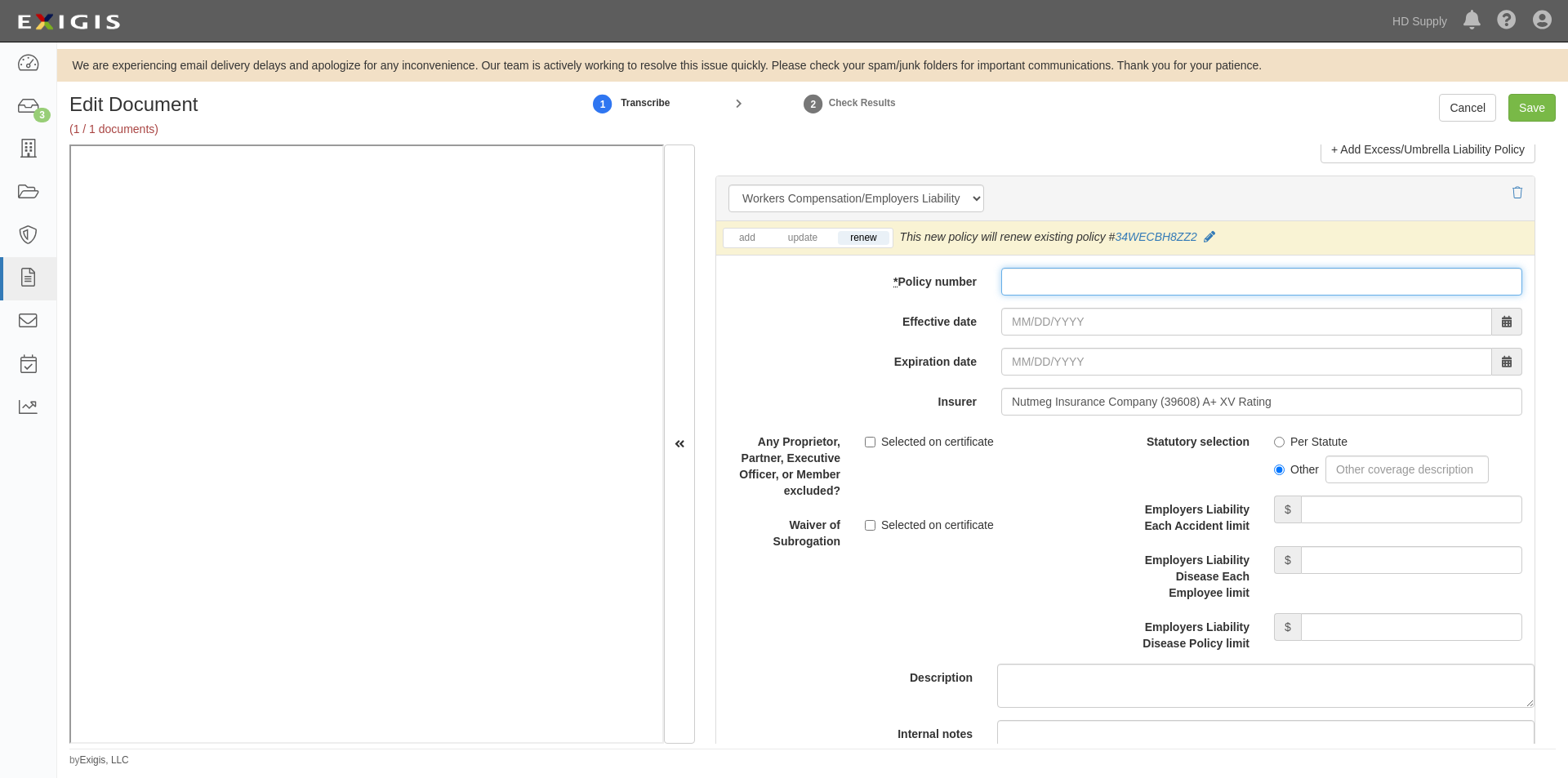
click at [1046, 285] on input "* Policy number" at bounding box center [1261, 282] width 521 height 28
paste input "76 WEG BR7VJ8"
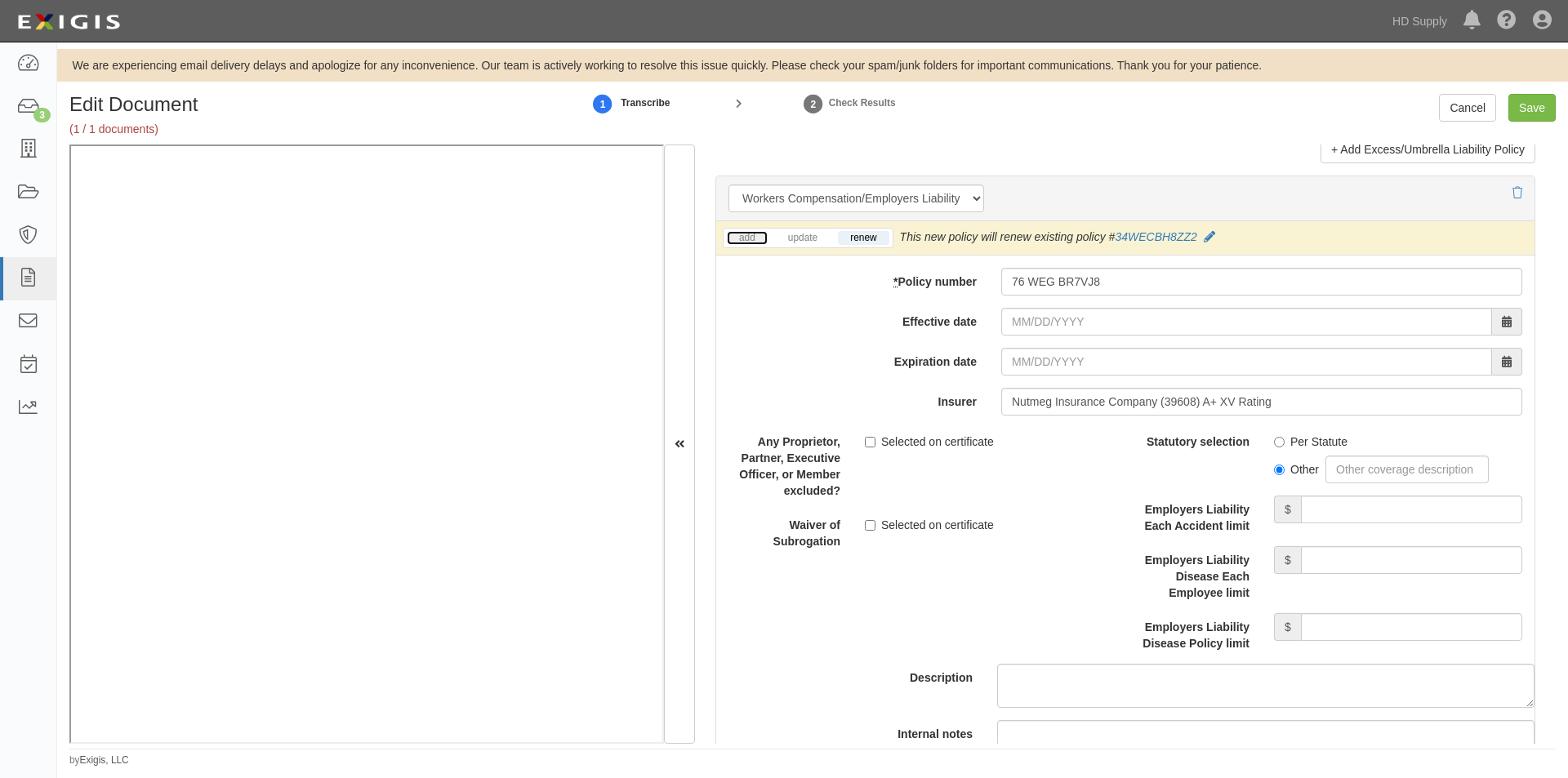
click at [751, 237] on link "add" at bounding box center [747, 238] width 41 height 13
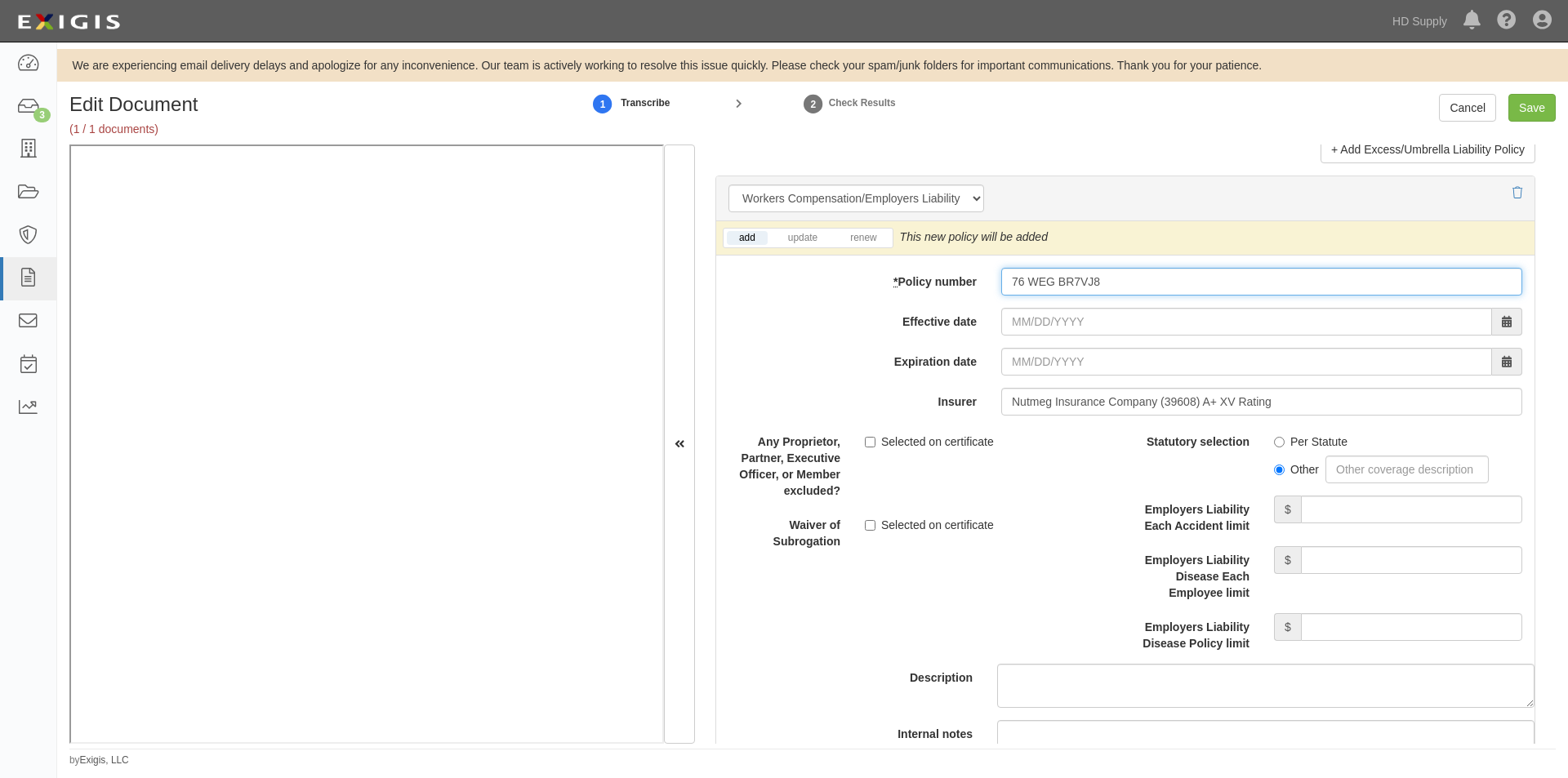
click at [1013, 284] on input "76 WEG BR7VJ8" at bounding box center [1261, 282] width 521 height 28
type input "7-6 WEG BR7VJ8"
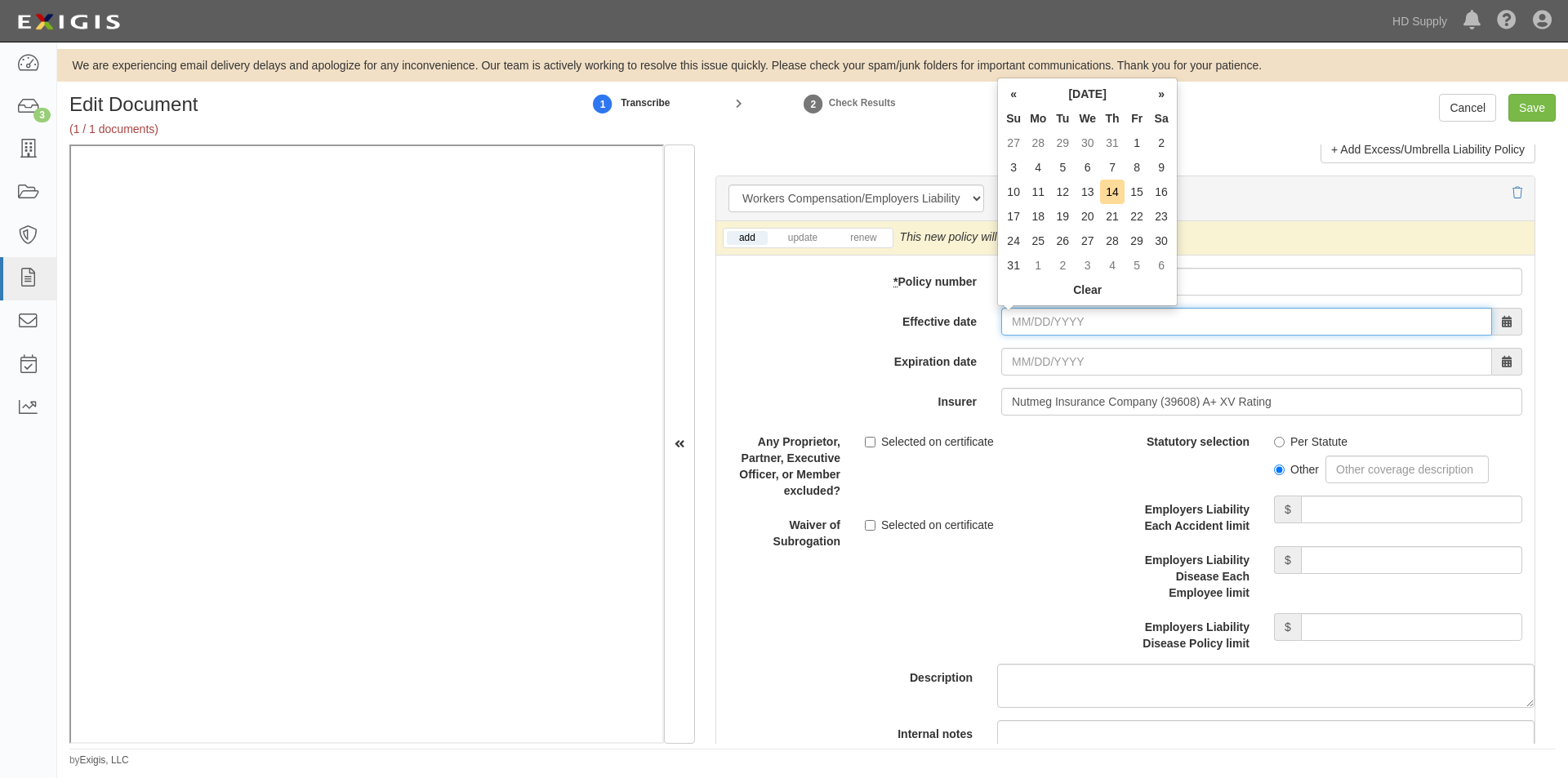
click at [1065, 328] on input "Effective date" at bounding box center [1246, 321] width 491 height 28
type input "03/31/2025"
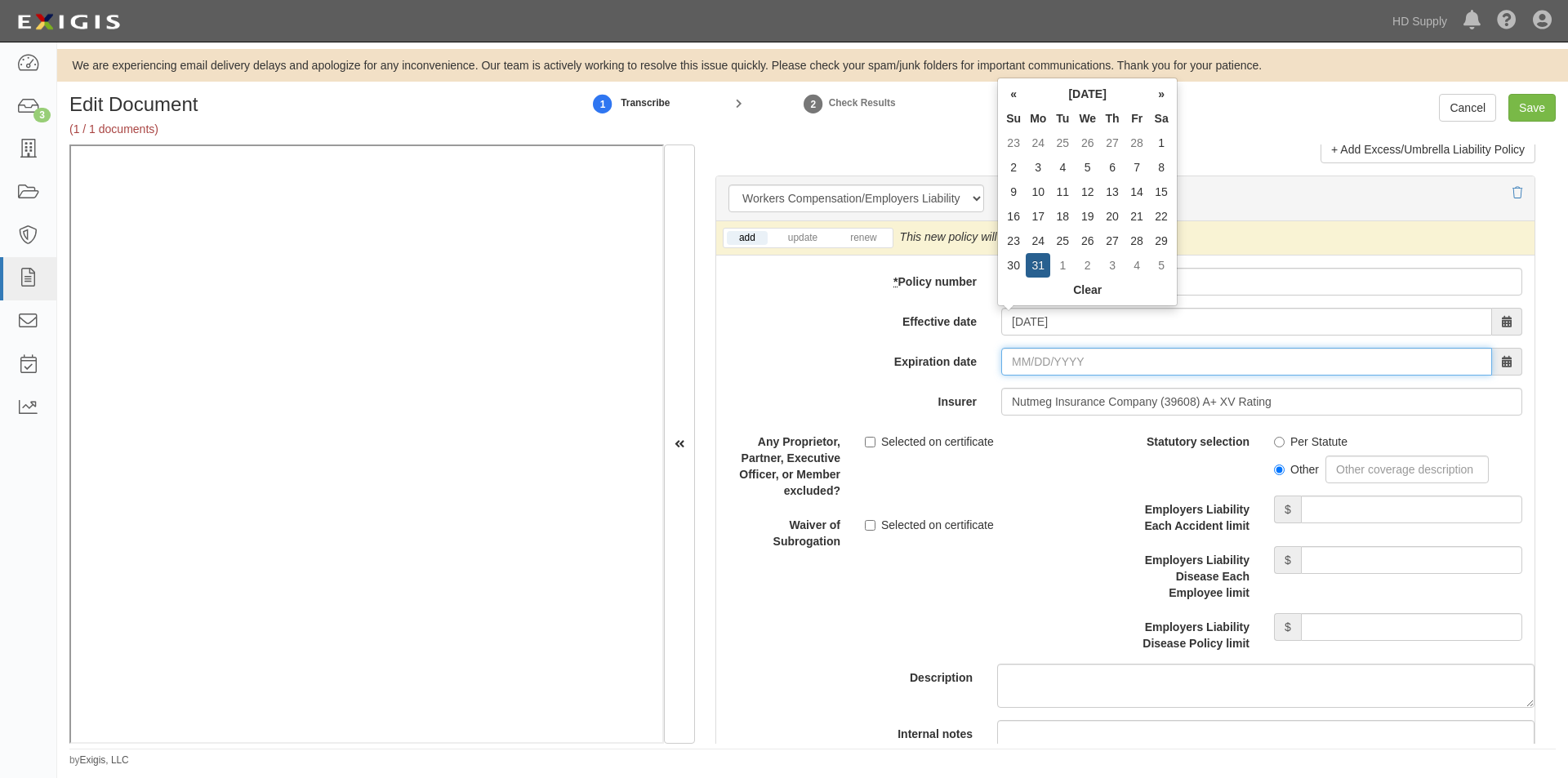
type input "[DATE]"
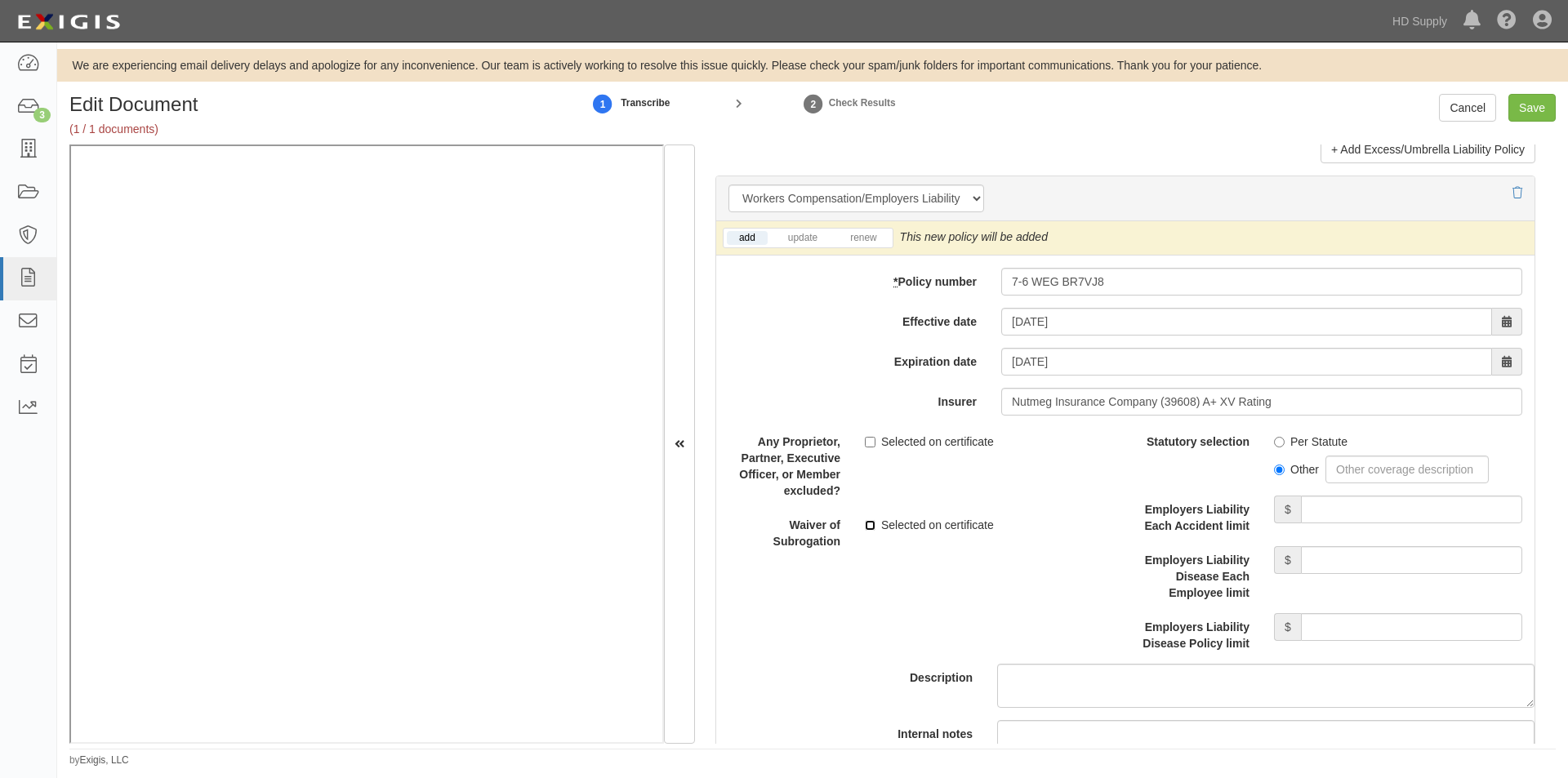
click at [871, 523] on input "Selected on certificate" at bounding box center [870, 524] width 11 height 11
checkbox input "true"
click at [1274, 439] on input "Per Statute" at bounding box center [1279, 442] width 11 height 11
radio input "true"
click at [1314, 503] on input "Employers Liability Each Accident limit" at bounding box center [1411, 509] width 221 height 28
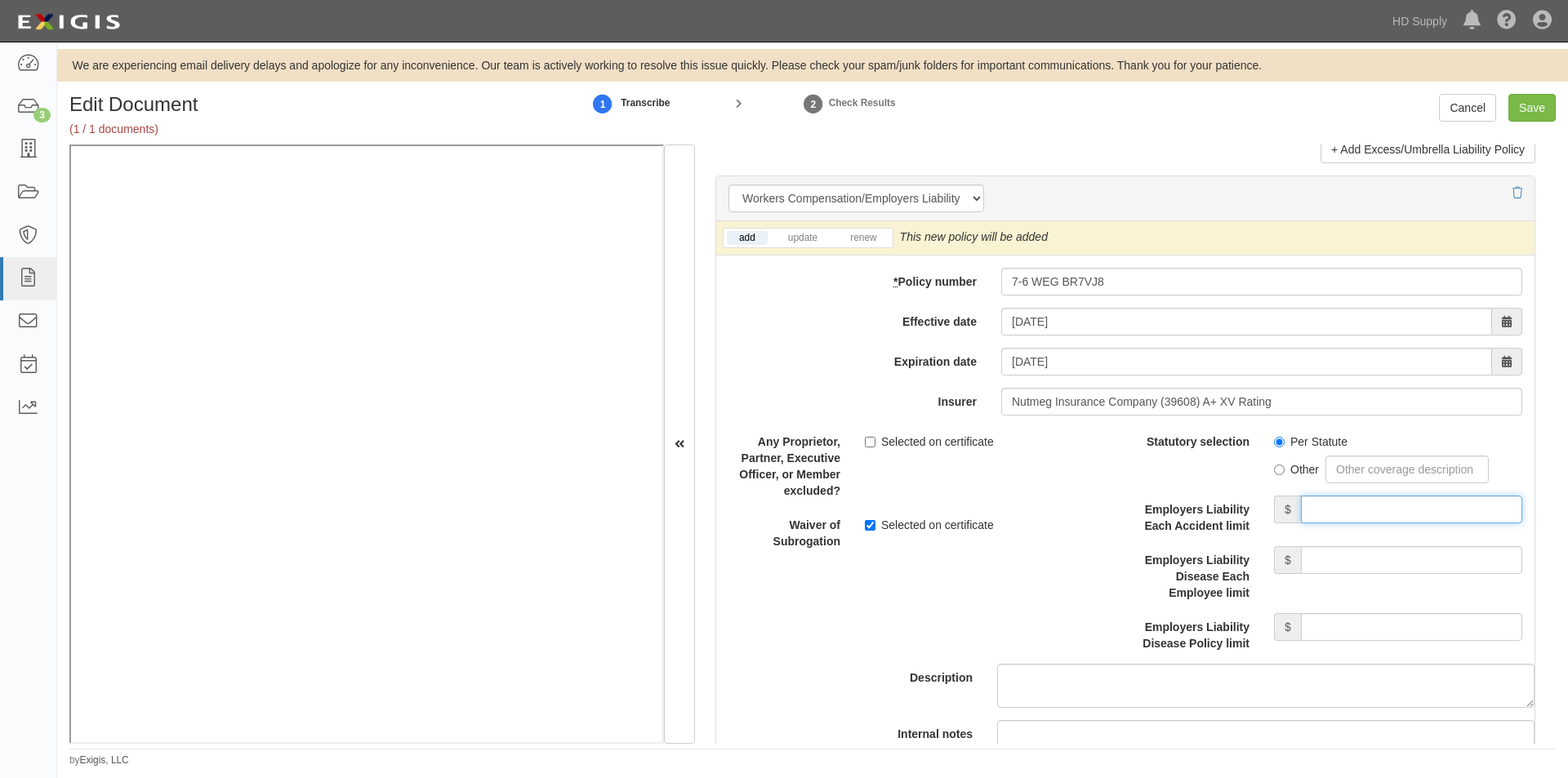
type input "1,000,000"
click at [1336, 570] on input "Employers Liability Disease Each Employee limit" at bounding box center [1411, 560] width 221 height 28
type input "1,000,000"
click at [1338, 621] on input "Employers Liability Disease Policy limit" at bounding box center [1411, 627] width 221 height 28
type input "1,000,000"
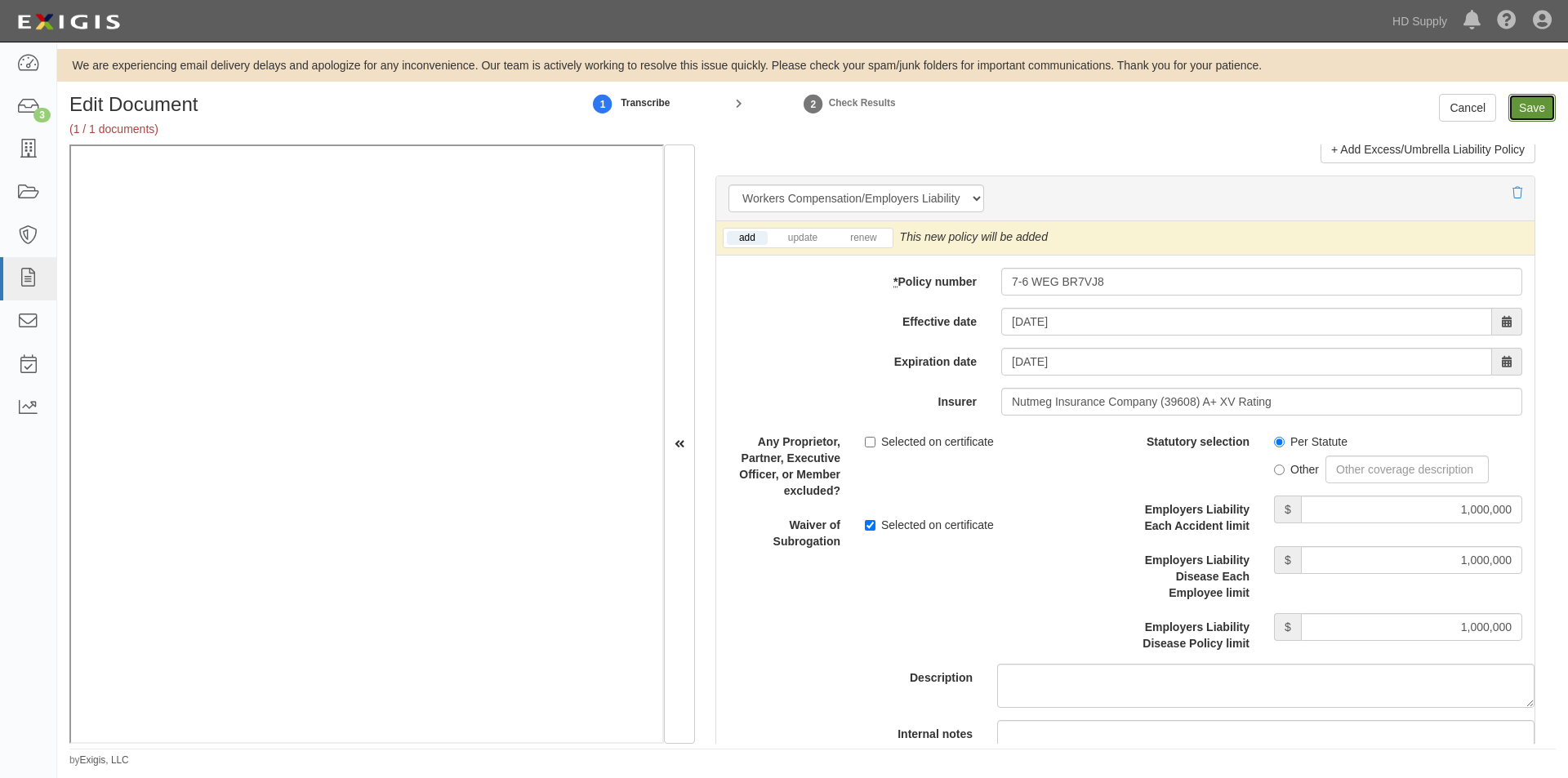
click at [1527, 114] on input "Save" at bounding box center [1531, 107] width 47 height 28
type input "1000000"
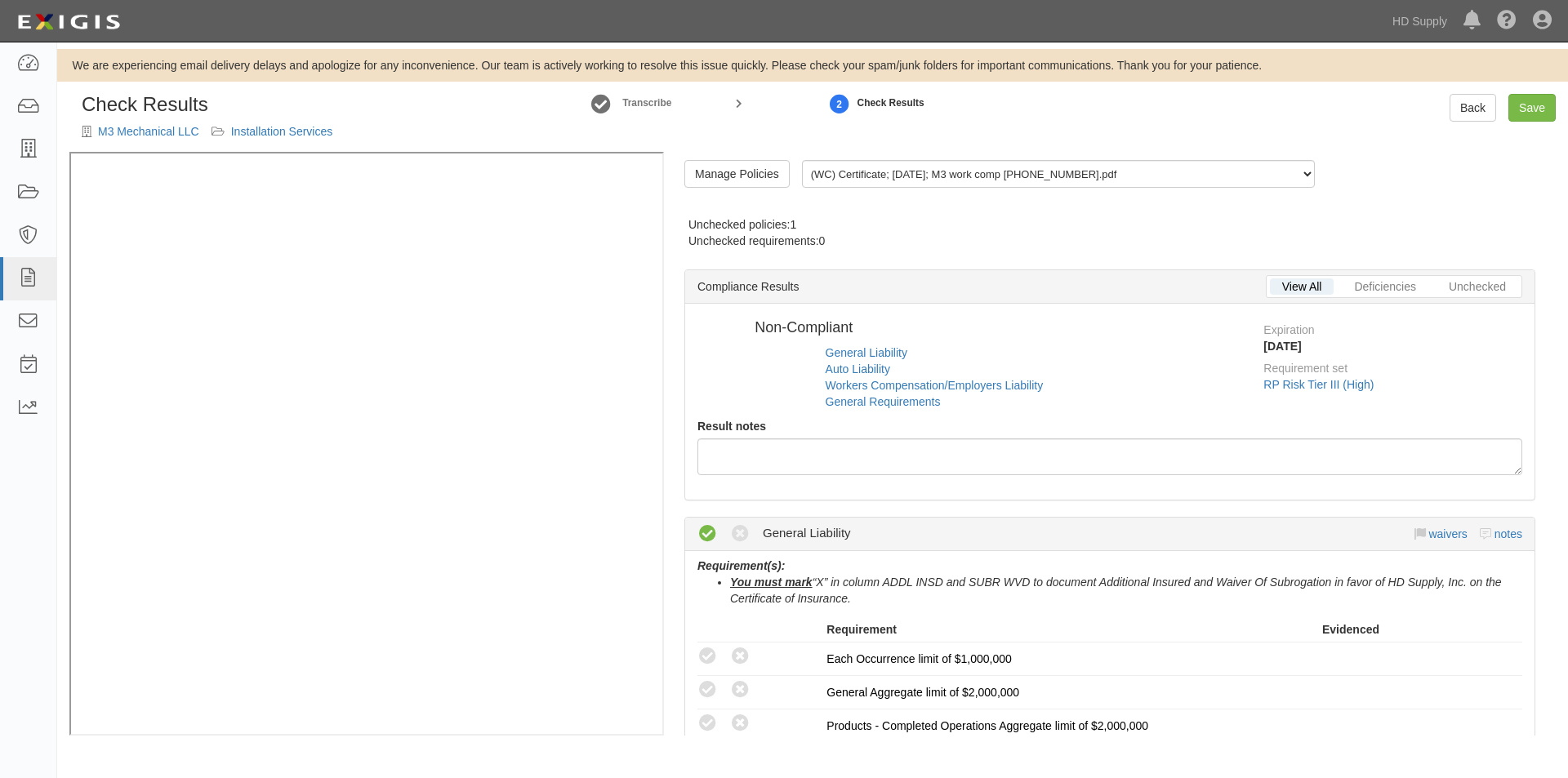
radio input "false"
radio input "true"
radio input "false"
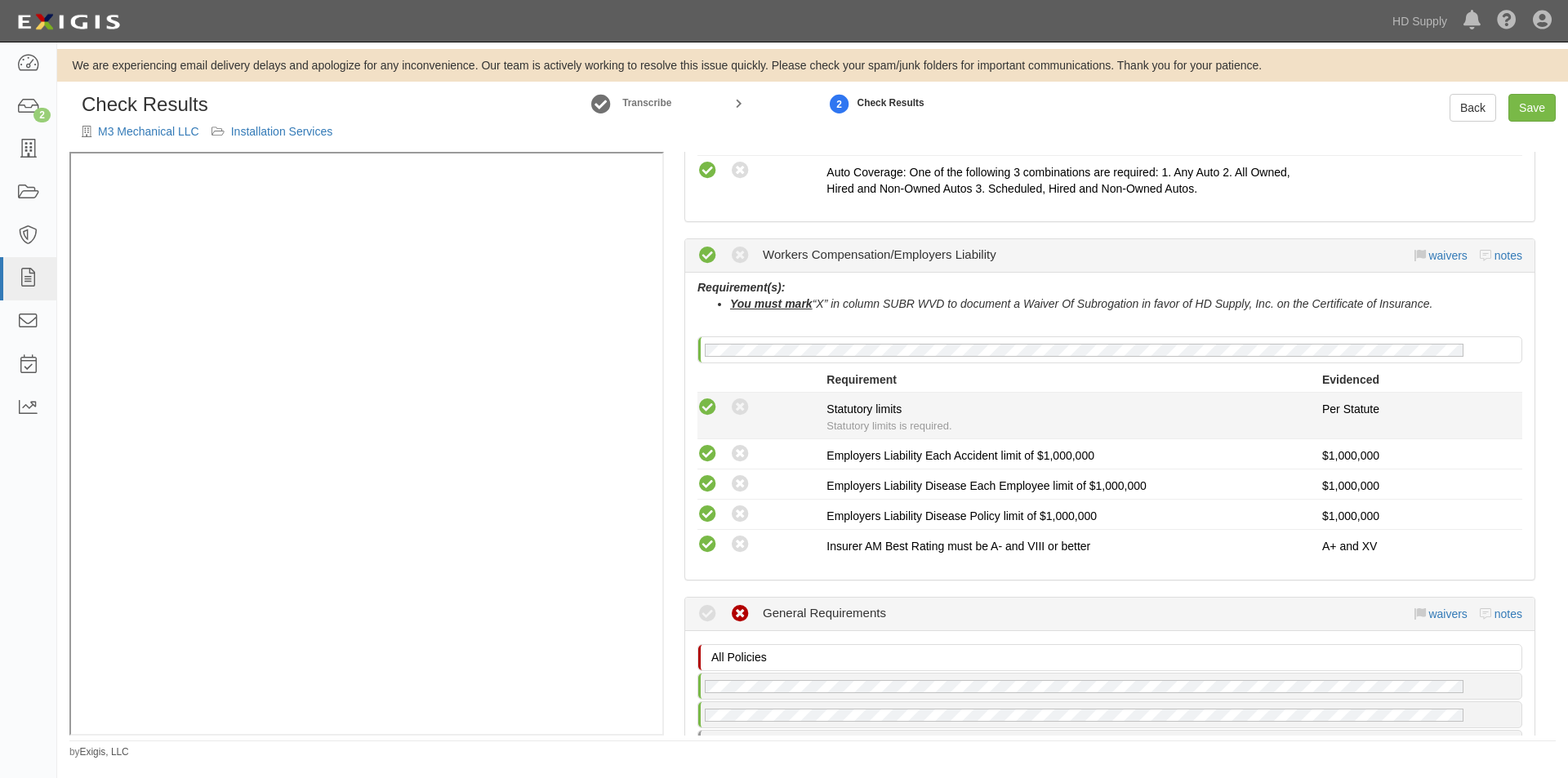
scroll to position [1388, 0]
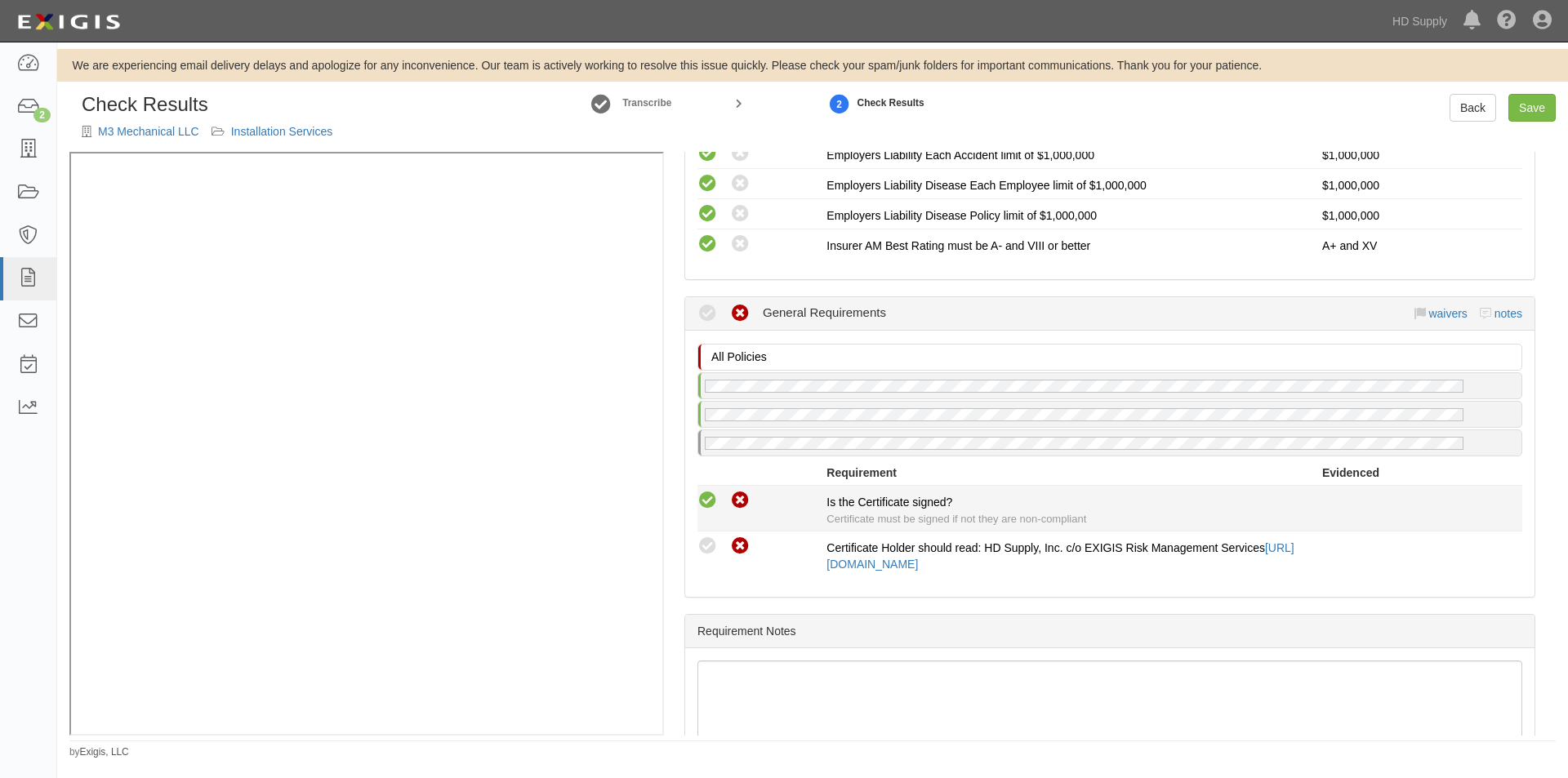
click at [702, 497] on icon at bounding box center [707, 500] width 20 height 20
radio input "true"
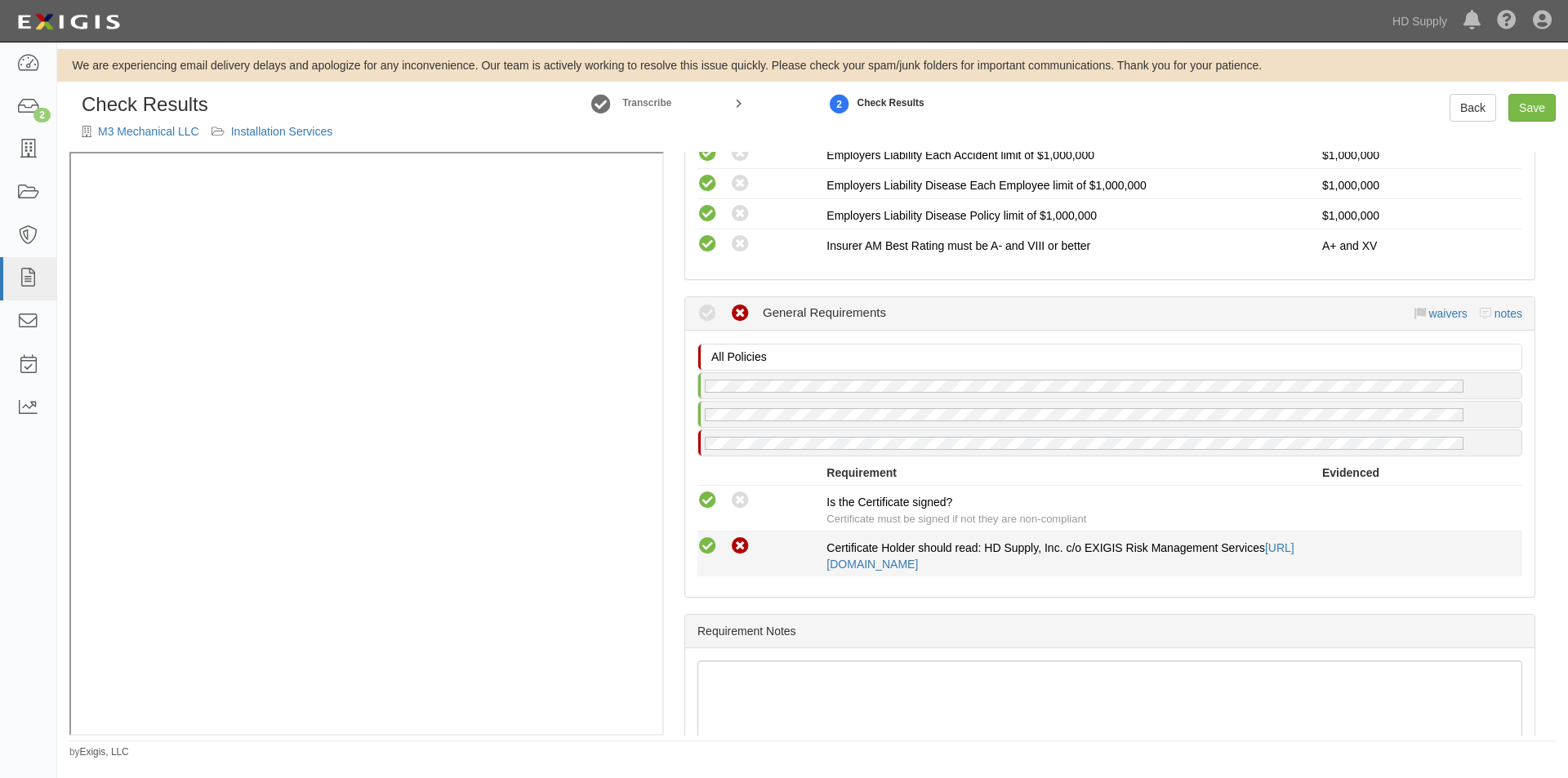
click at [701, 549] on icon at bounding box center [707, 546] width 20 height 20
radio input "true"
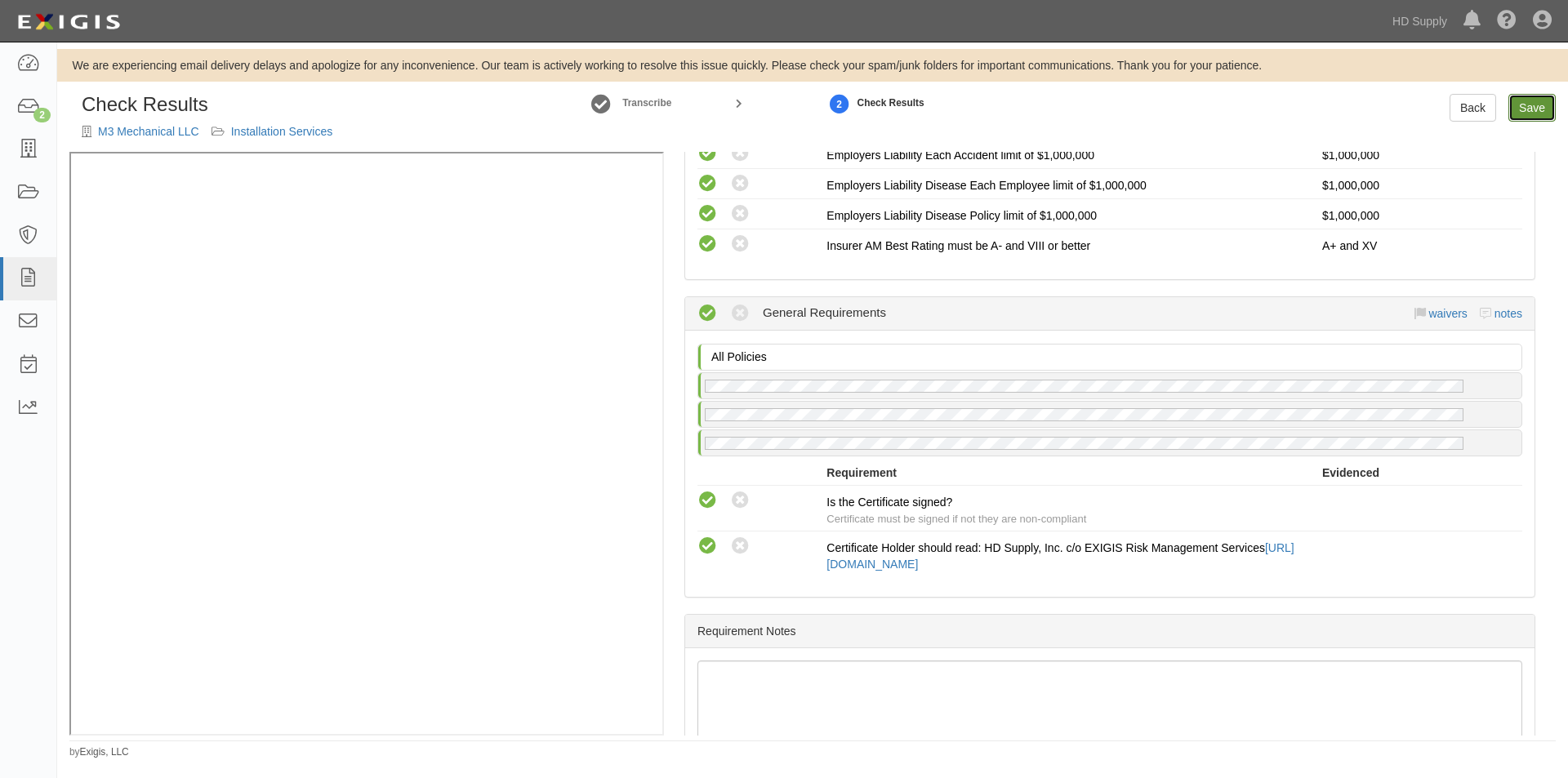
click at [1513, 101] on link "Save" at bounding box center [1531, 107] width 47 height 28
radio input "true"
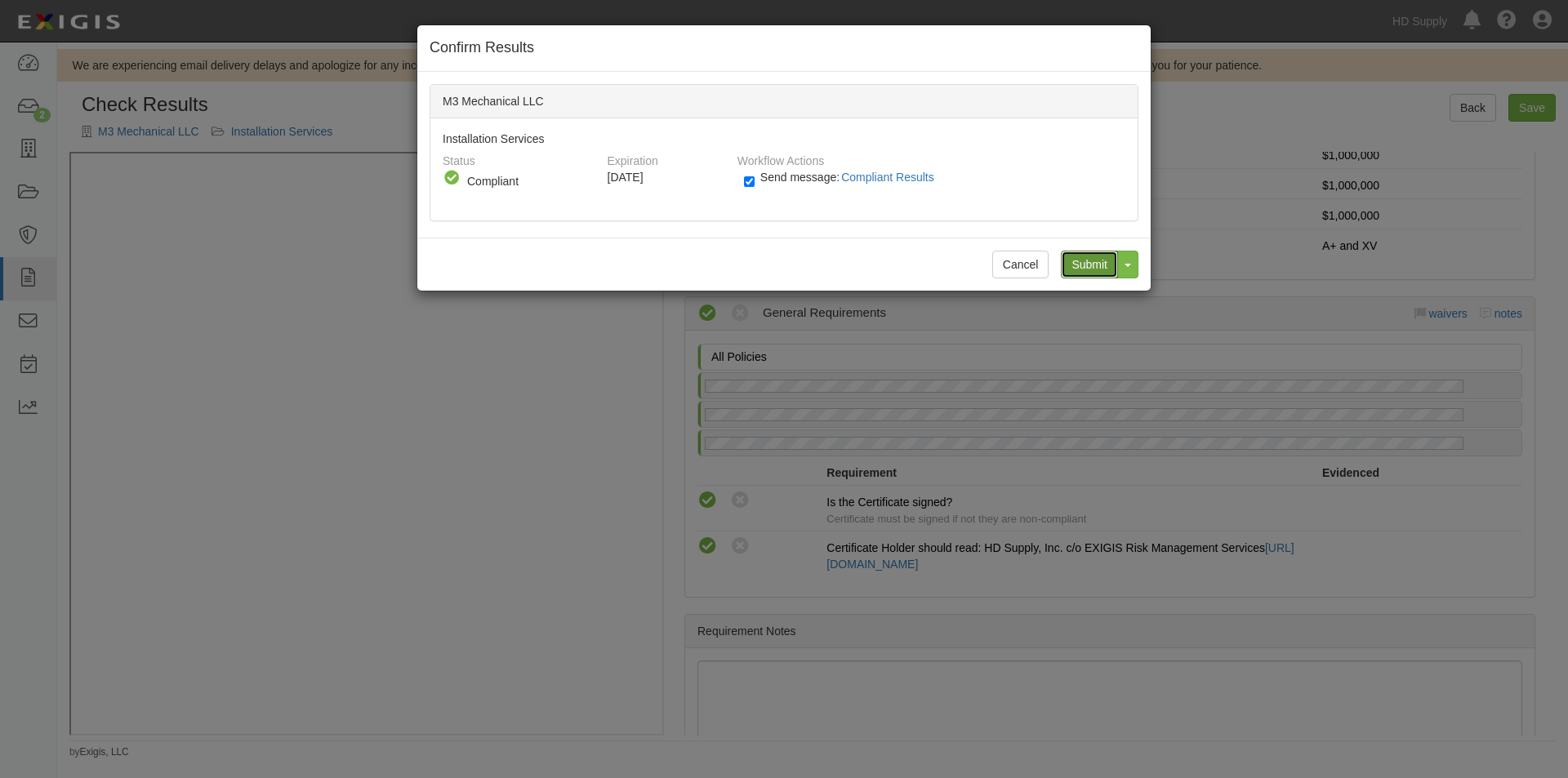
click at [1087, 266] on input "Submit" at bounding box center [1089, 264] width 57 height 28
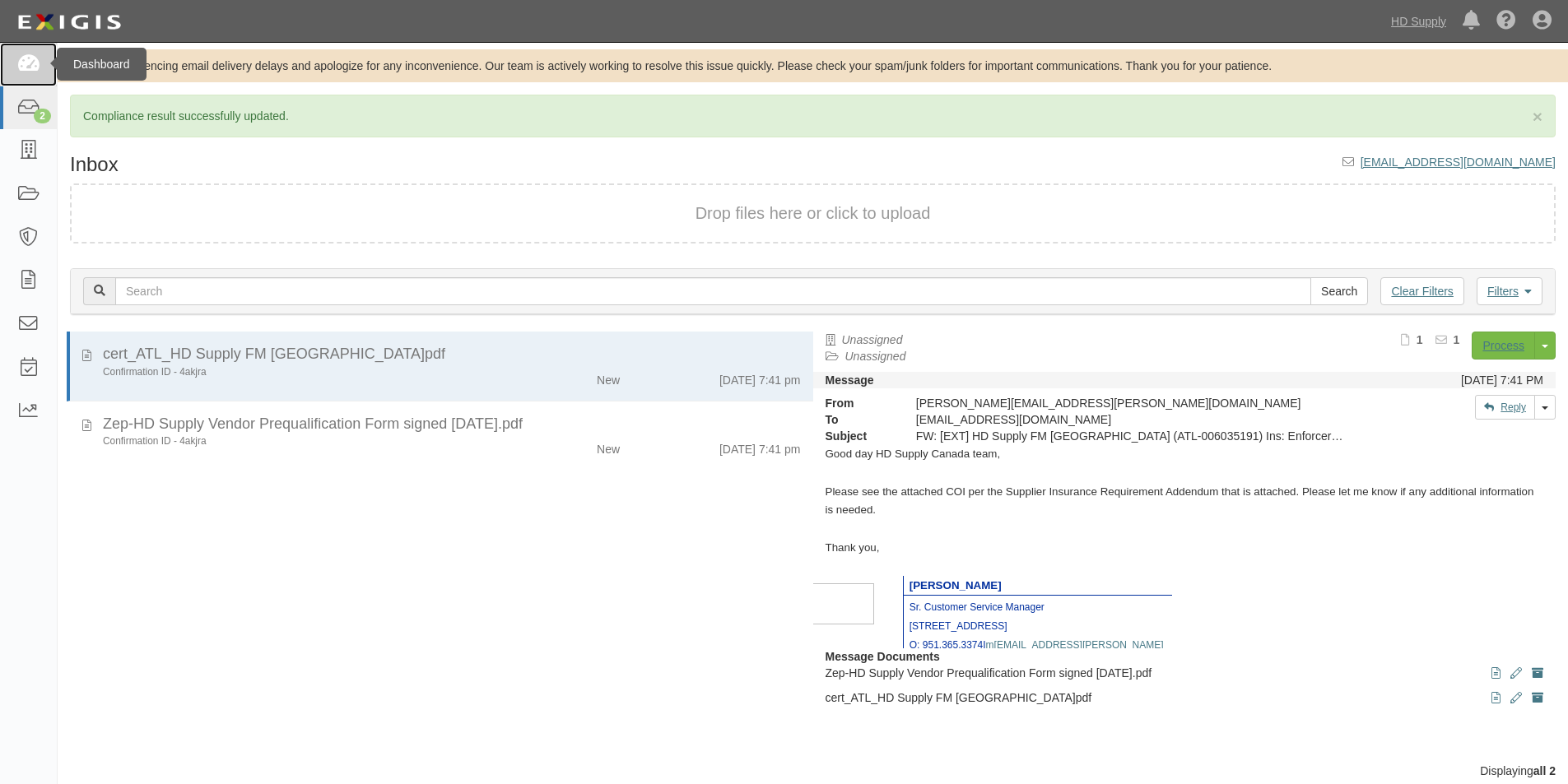
click at [31, 51] on link at bounding box center [28, 64] width 56 height 44
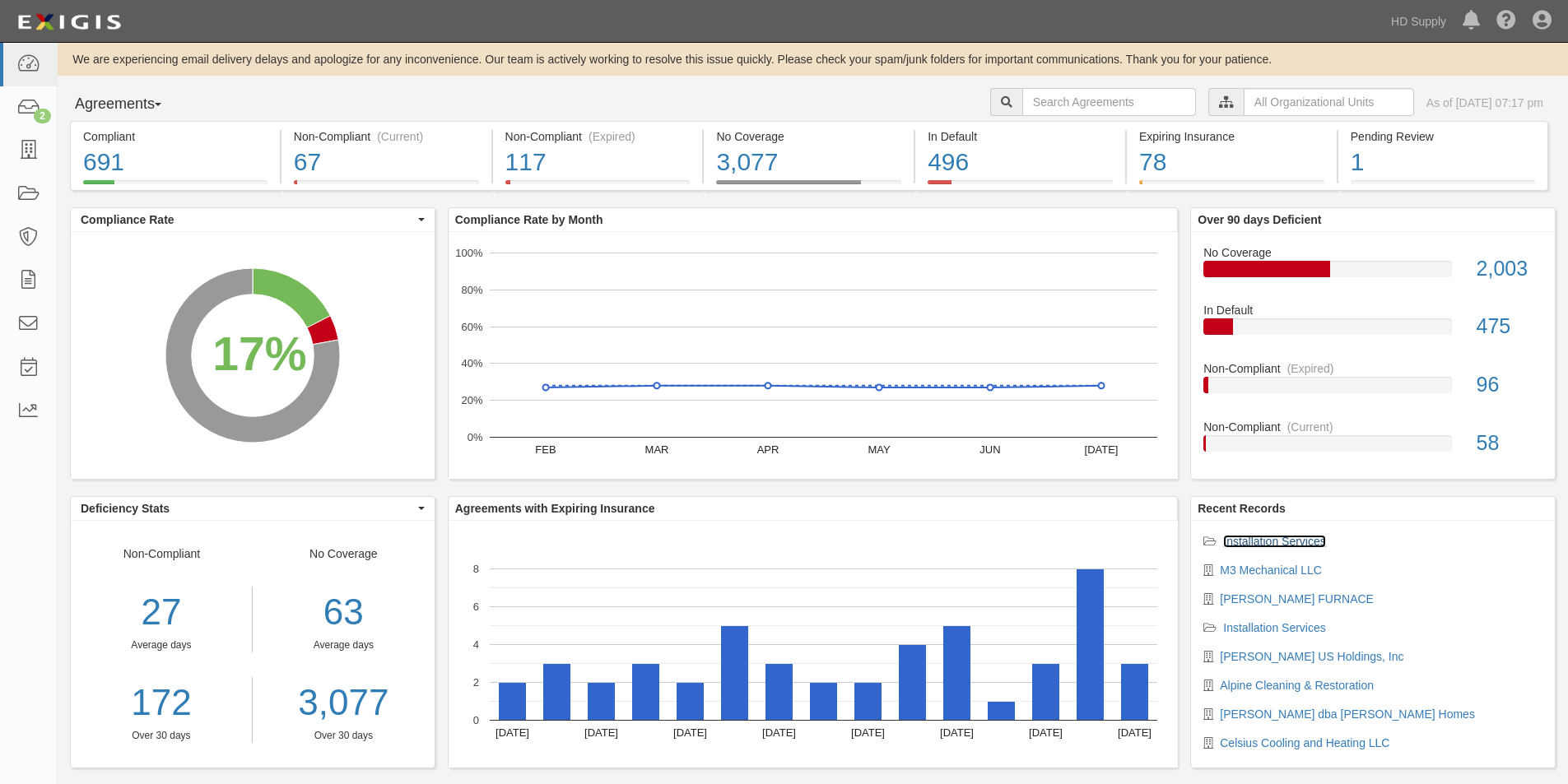
click at [1234, 537] on link "Installation Services" at bounding box center [1274, 541] width 103 height 14
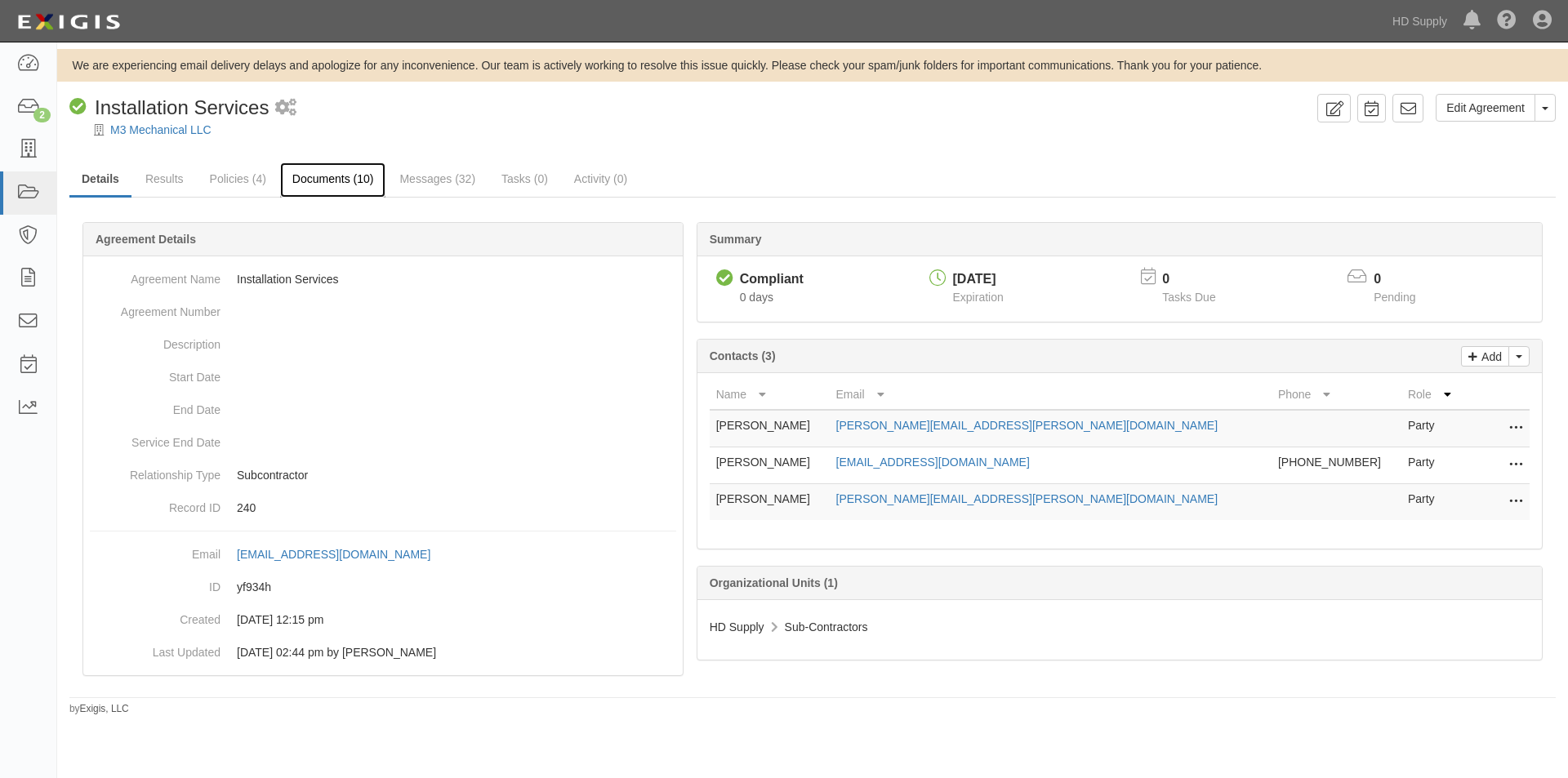
click at [317, 179] on link "Documents (10)" at bounding box center [333, 180] width 106 height 35
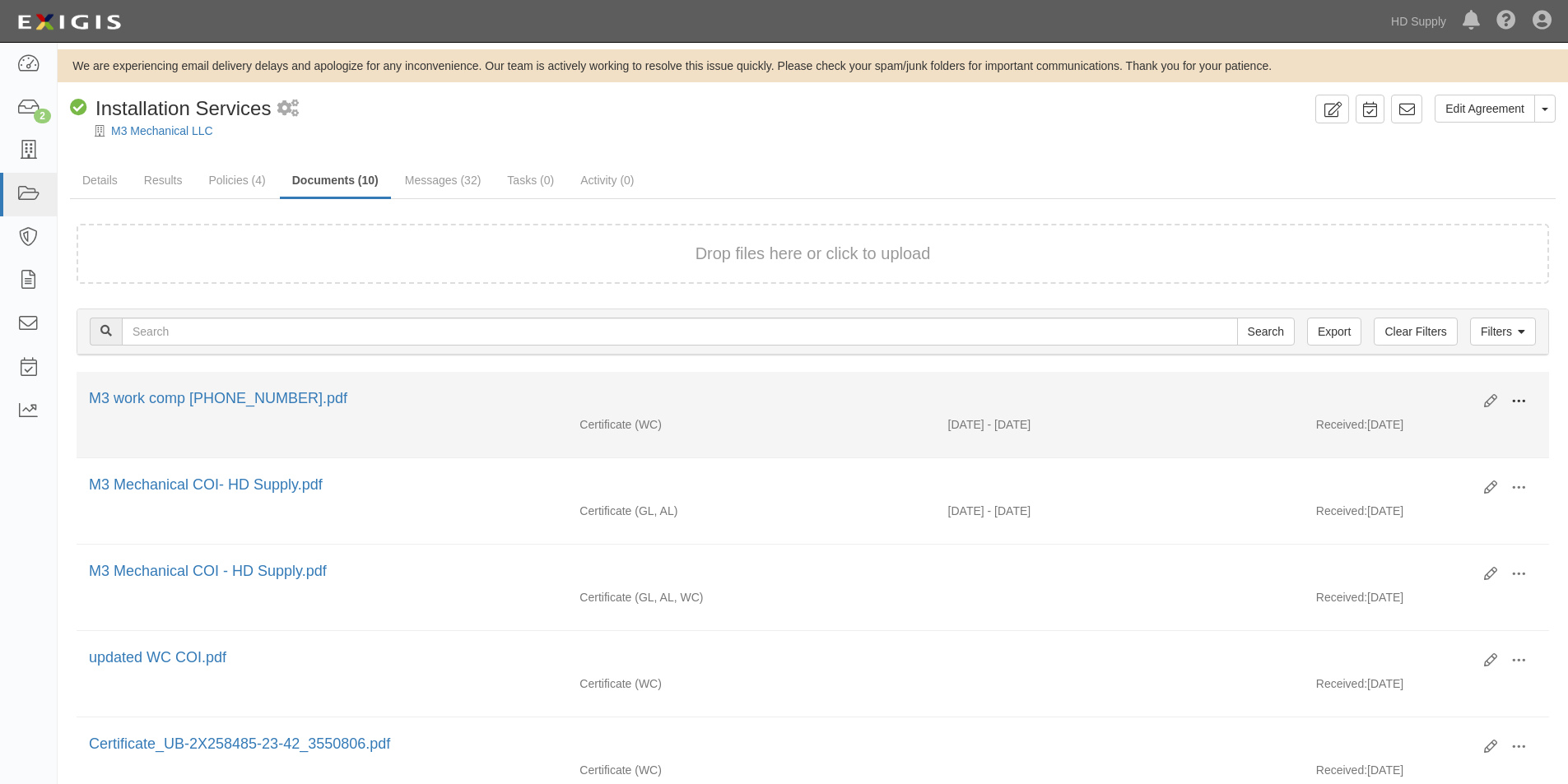
click at [1526, 403] on button at bounding box center [1518, 402] width 36 height 28
click at [1433, 431] on link "View" at bounding box center [1439, 426] width 130 height 29
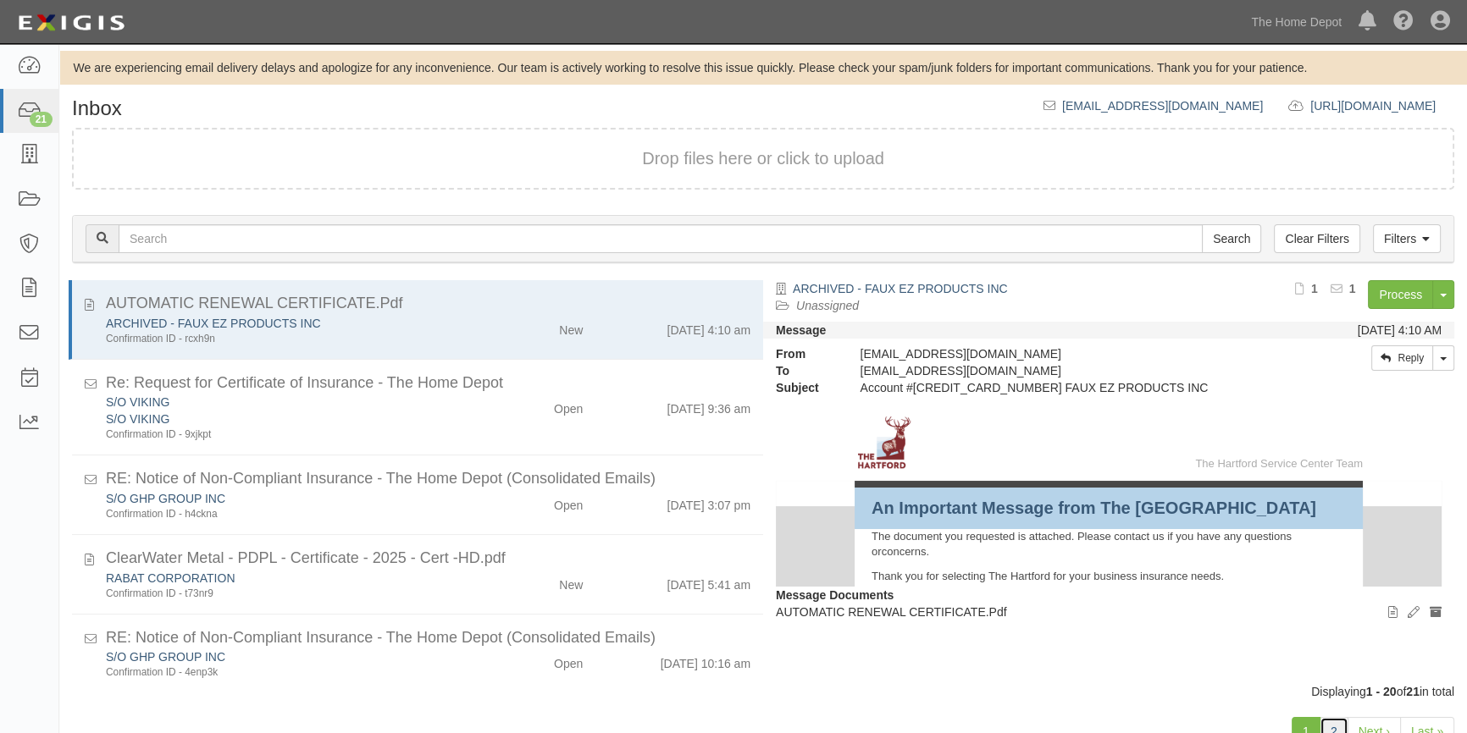
click at [1326, 728] on link "2" at bounding box center [1333, 731] width 29 height 29
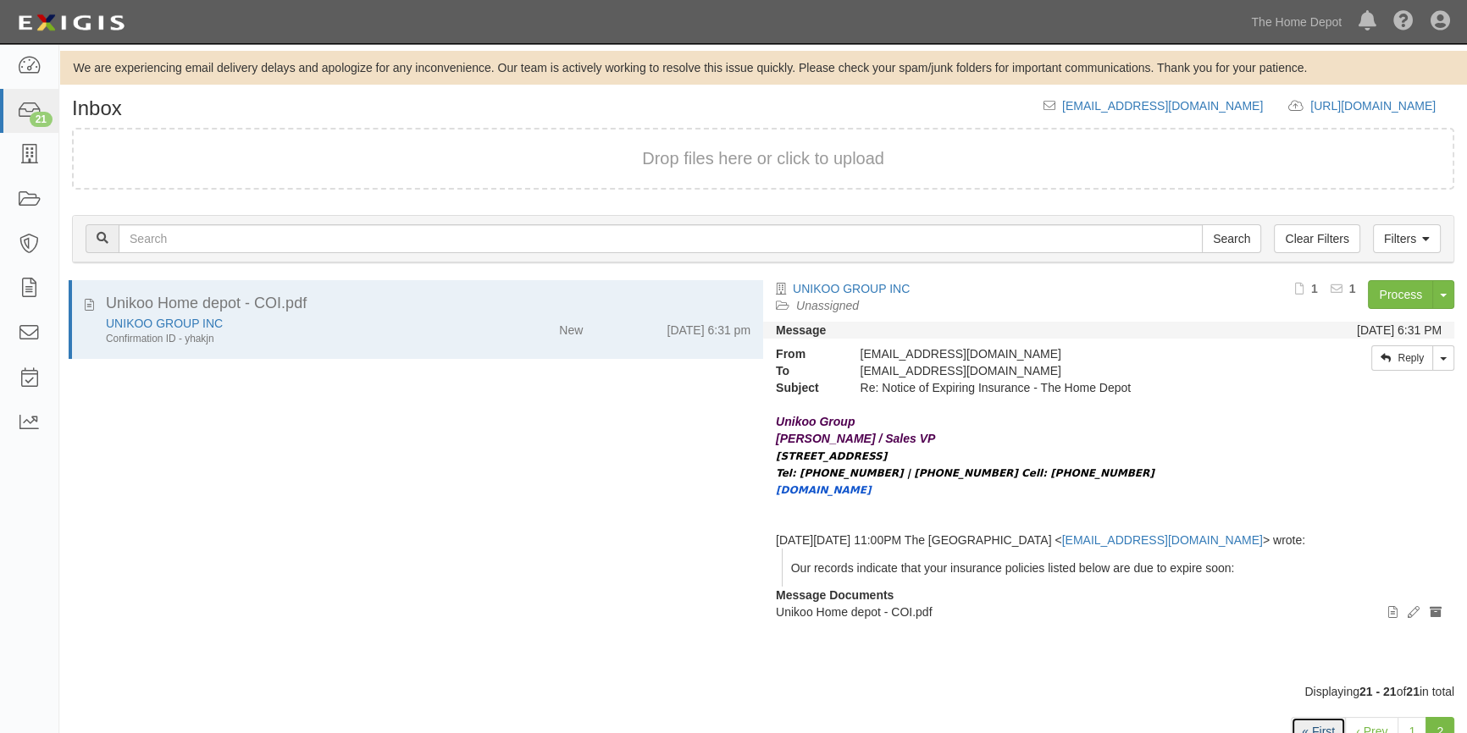
click at [1324, 725] on link "« First" at bounding box center [1318, 731] width 55 height 29
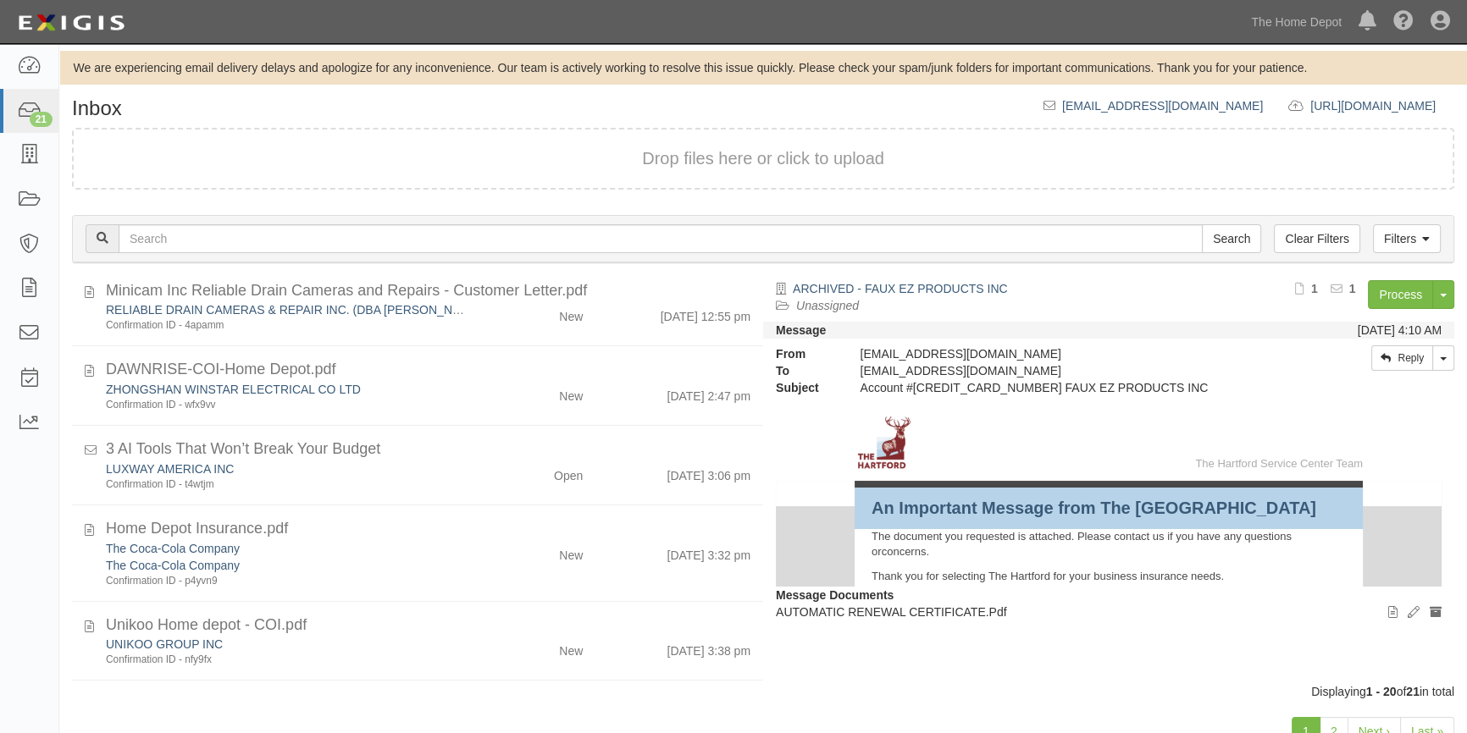
scroll to position [936, 0]
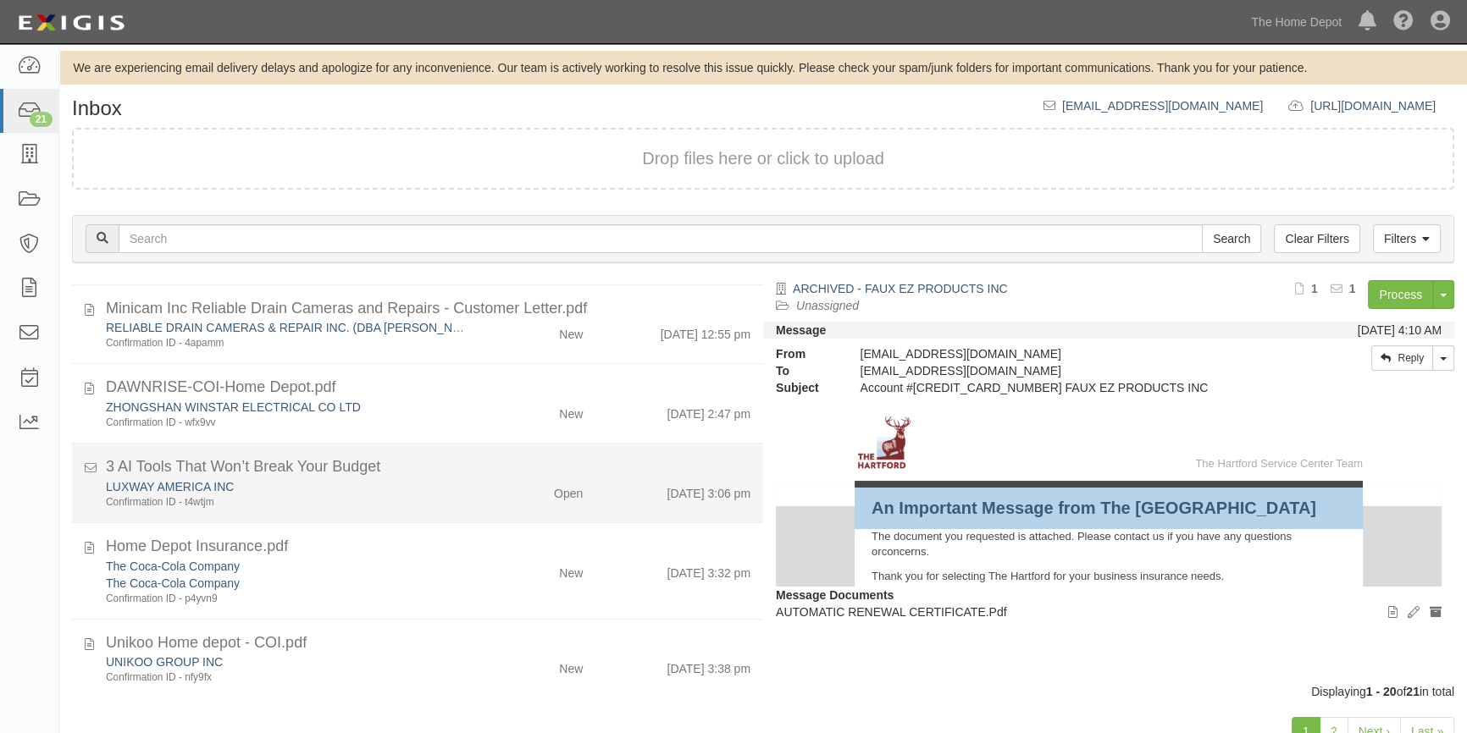
click at [467, 490] on div "LUXWAY AMERICA INC Confirmation ID - t4wtjm" at bounding box center [288, 493] width 390 height 31
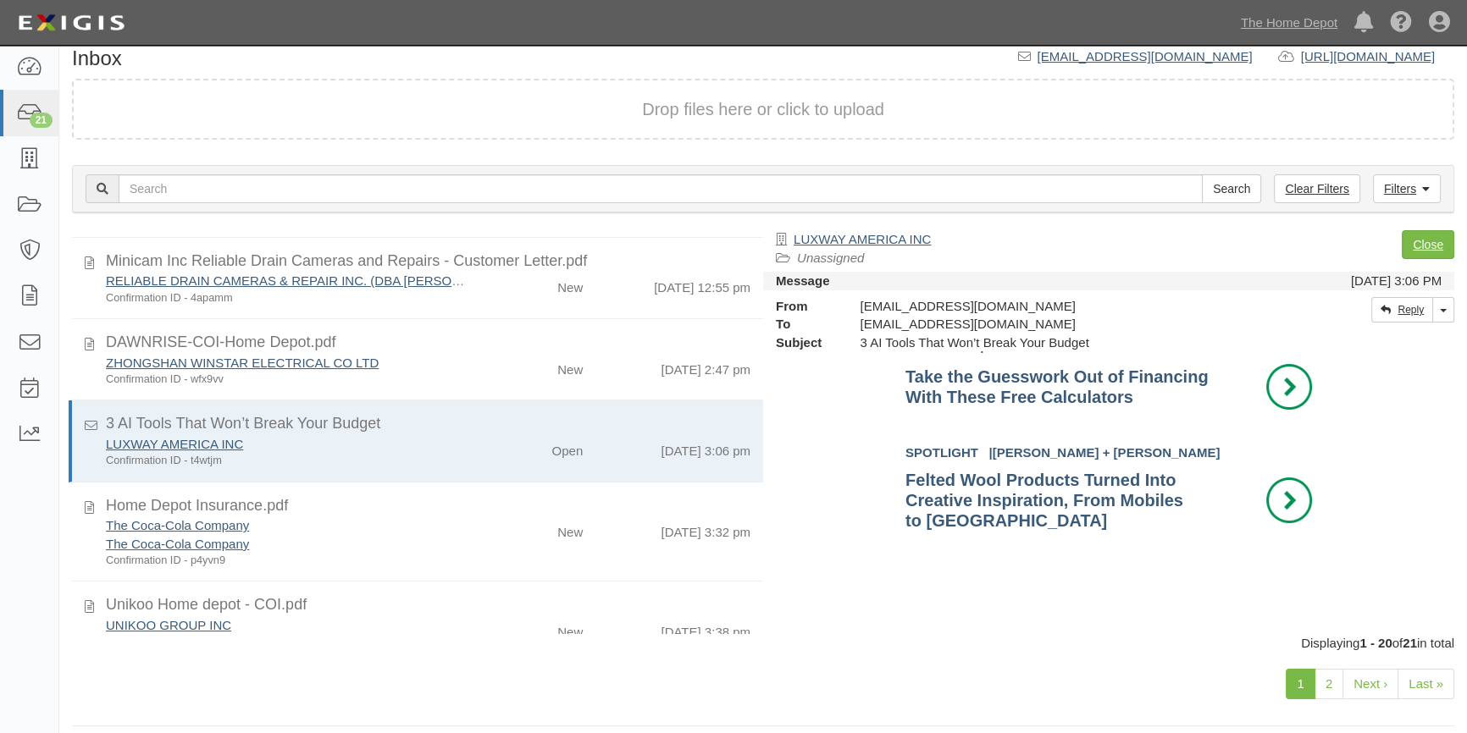
scroll to position [1000, 0]
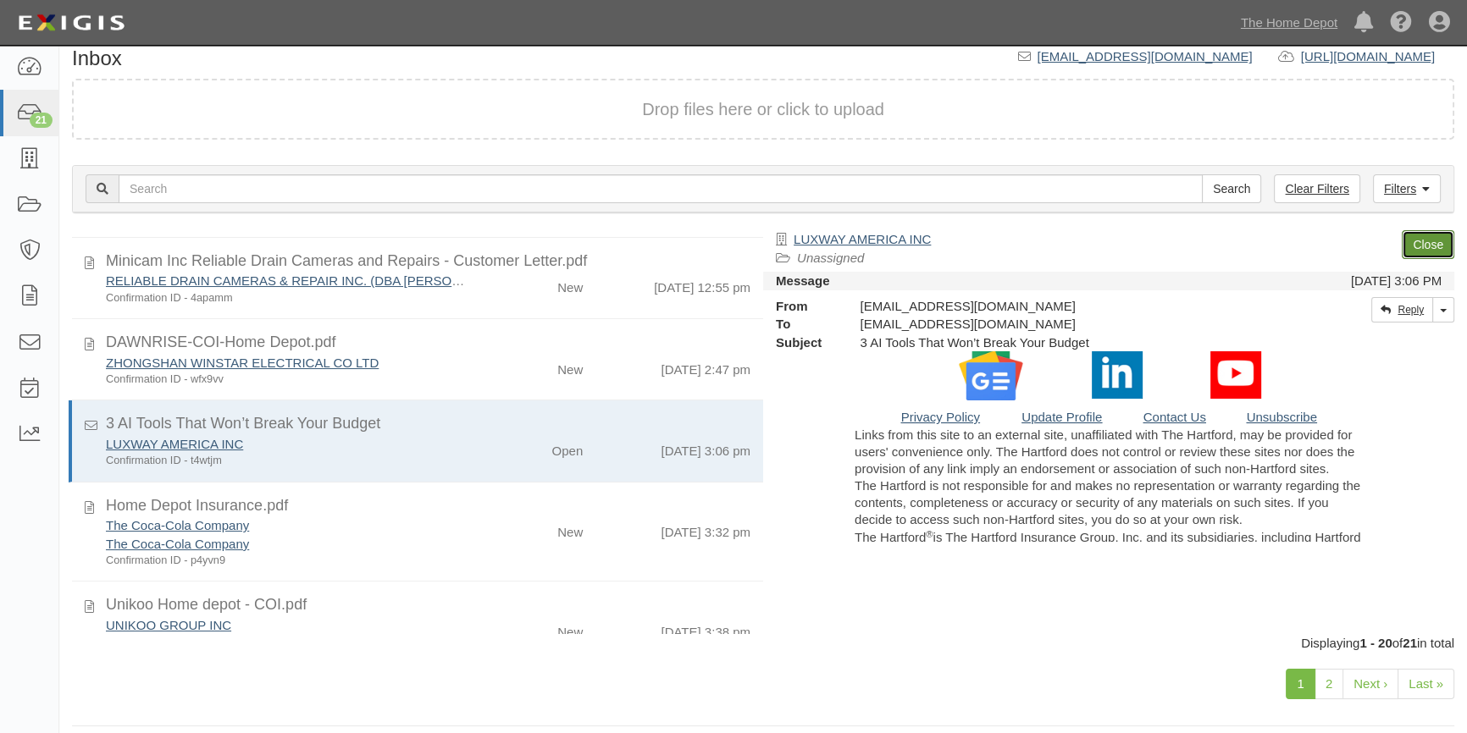
click at [1425, 237] on link "Close" at bounding box center [1428, 244] width 53 height 29
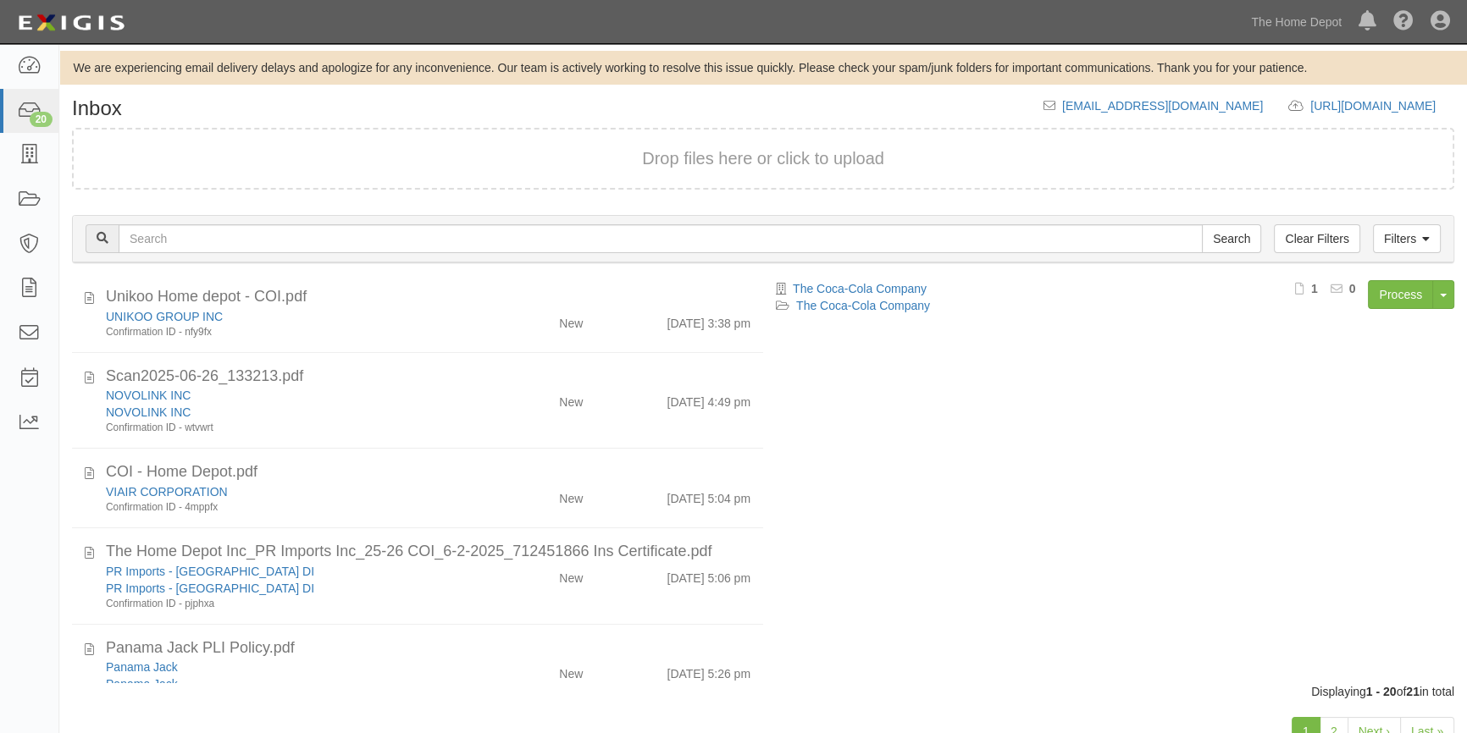
scroll to position [1245, 0]
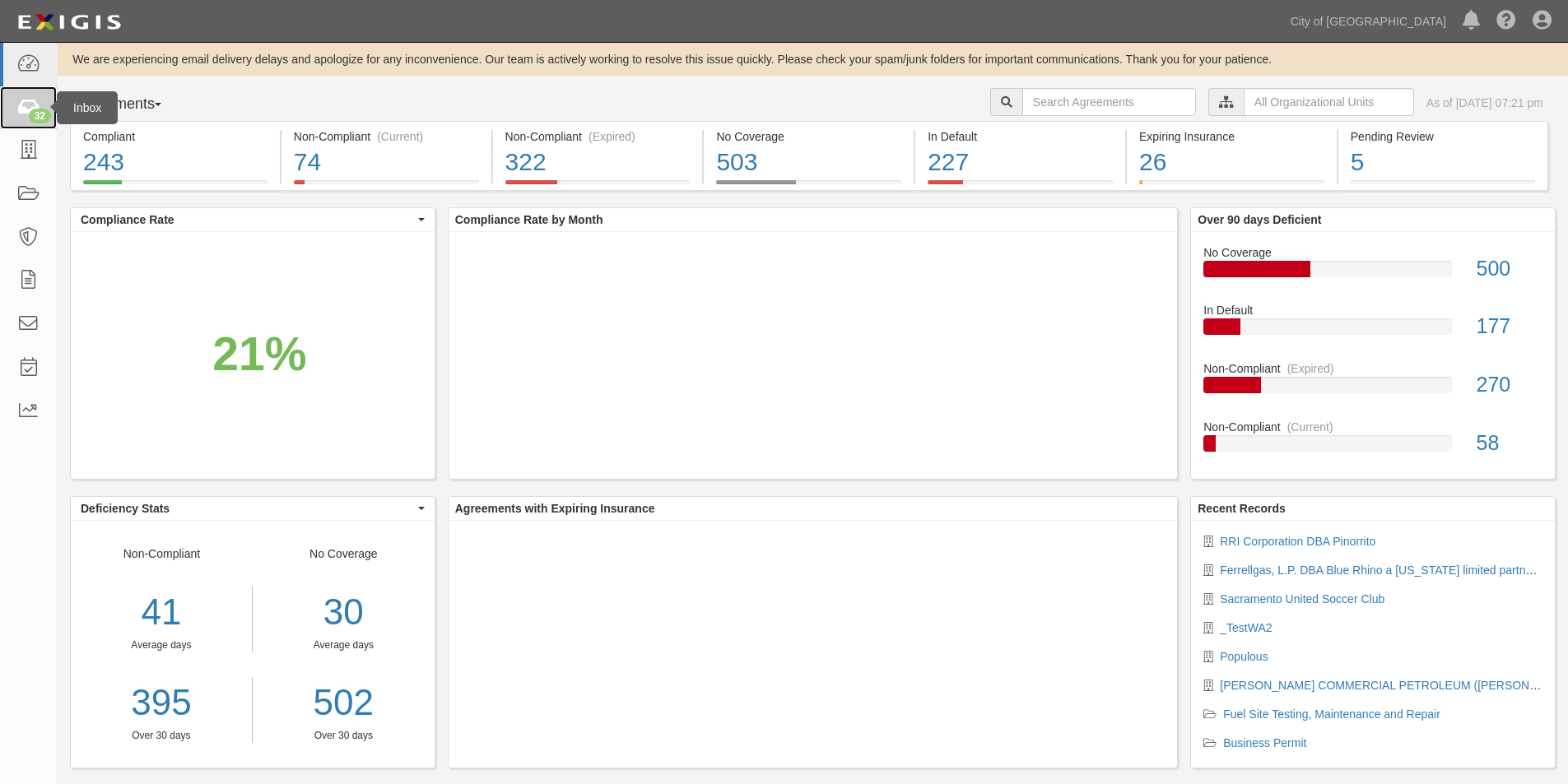
click at [29, 111] on icon at bounding box center [28, 108] width 23 height 18
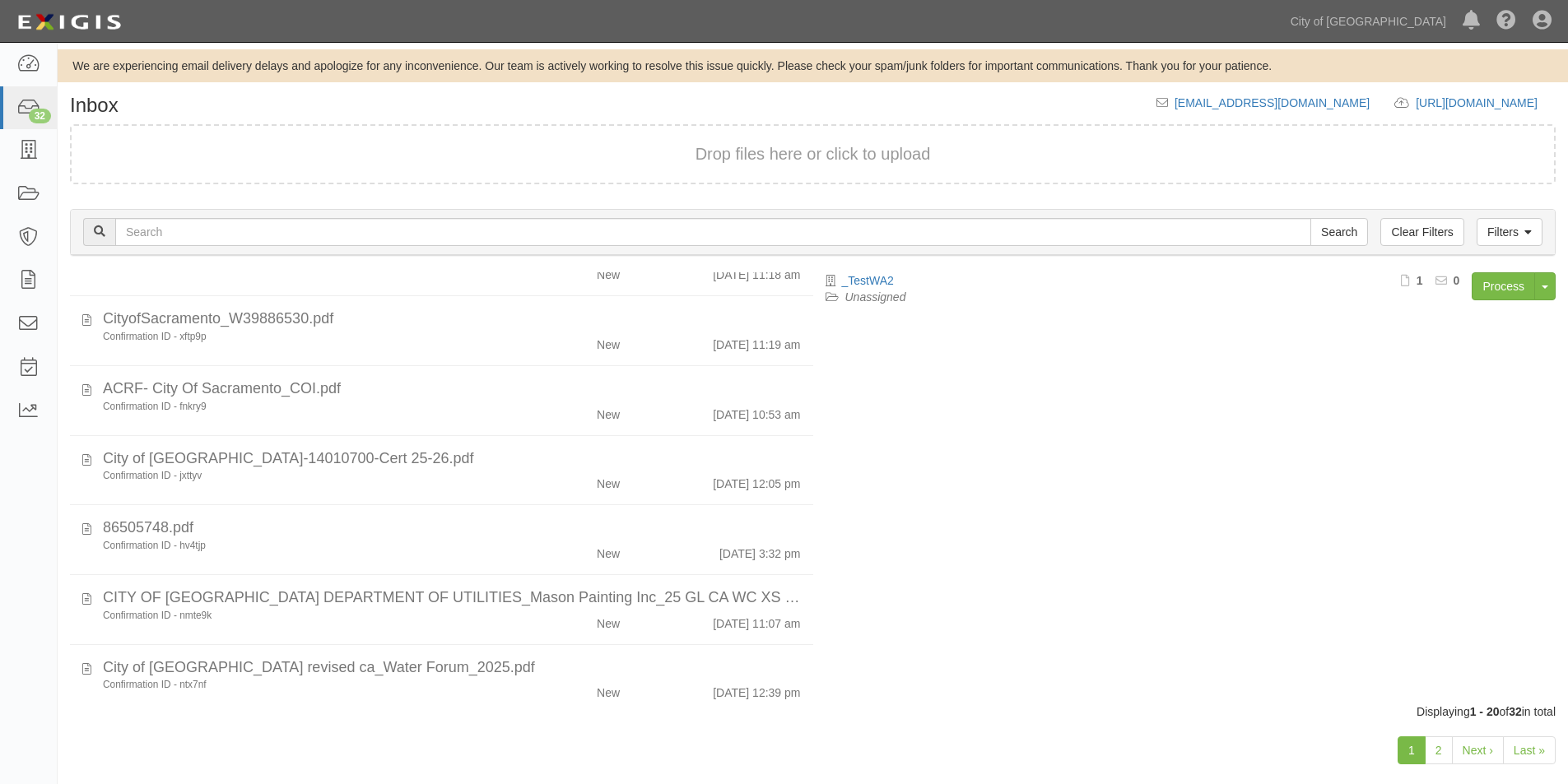
scroll to position [1044, 0]
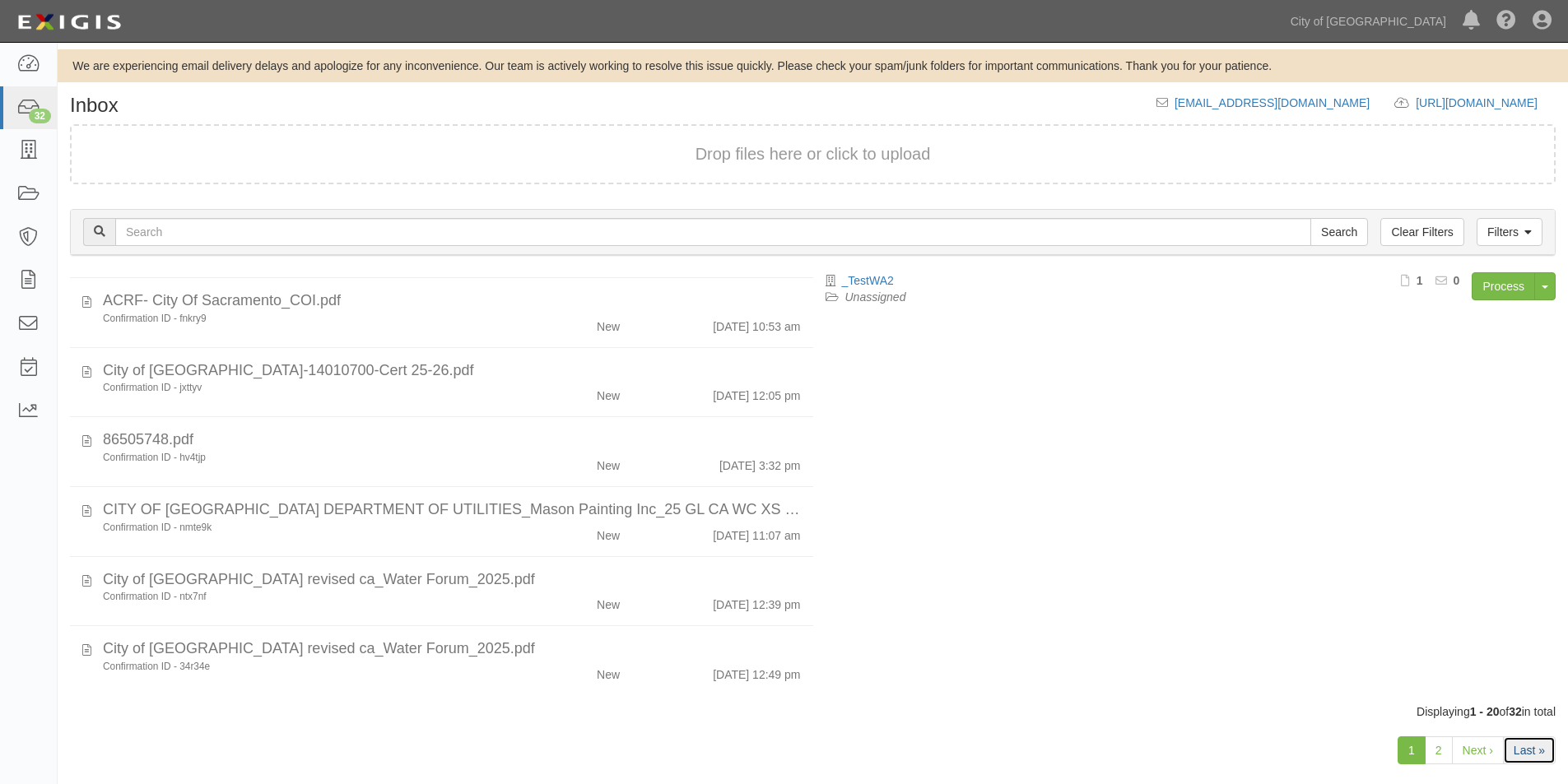
click at [1523, 754] on link "Last »" at bounding box center [1529, 750] width 52 height 28
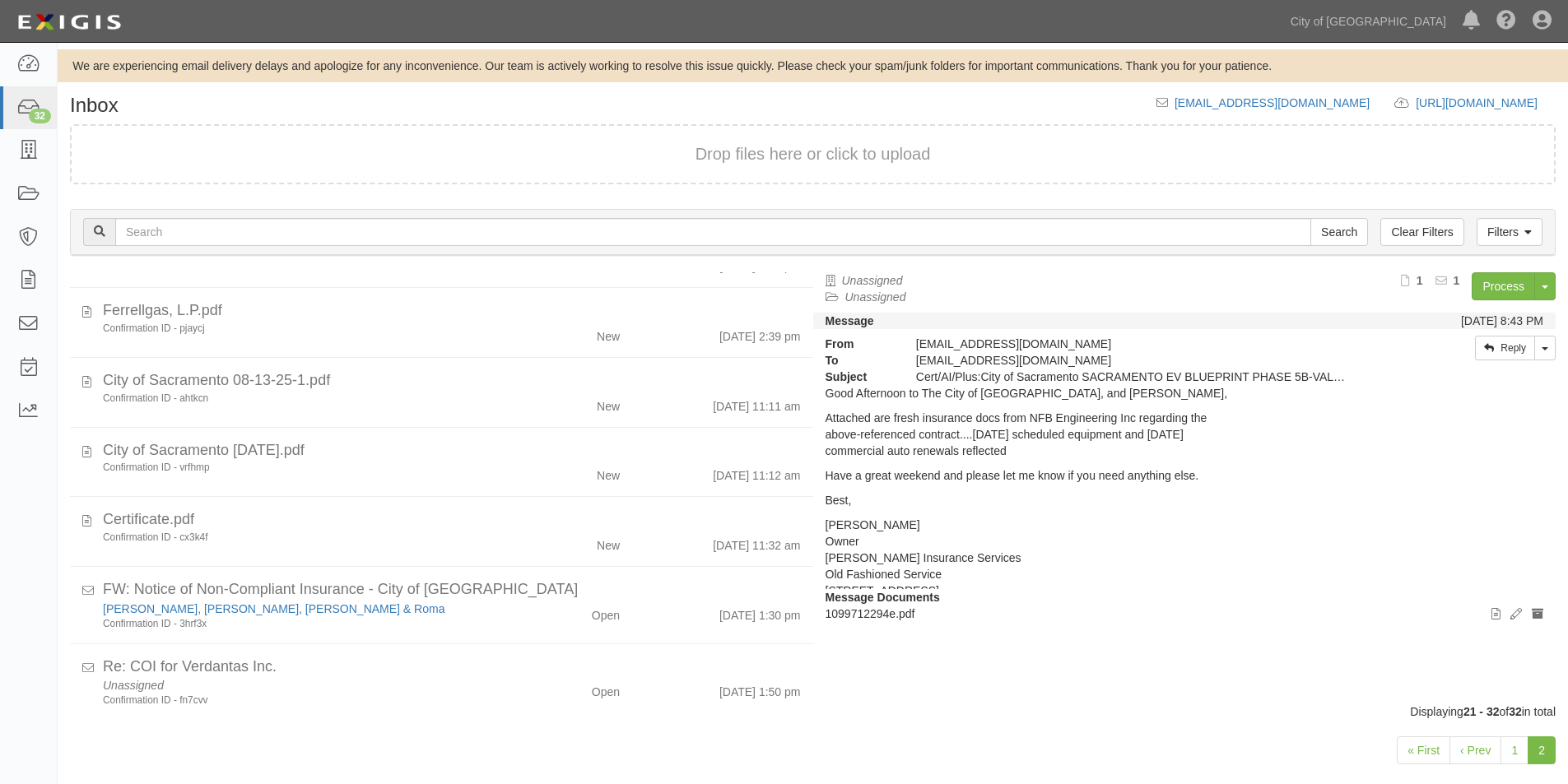
scroll to position [427, 0]
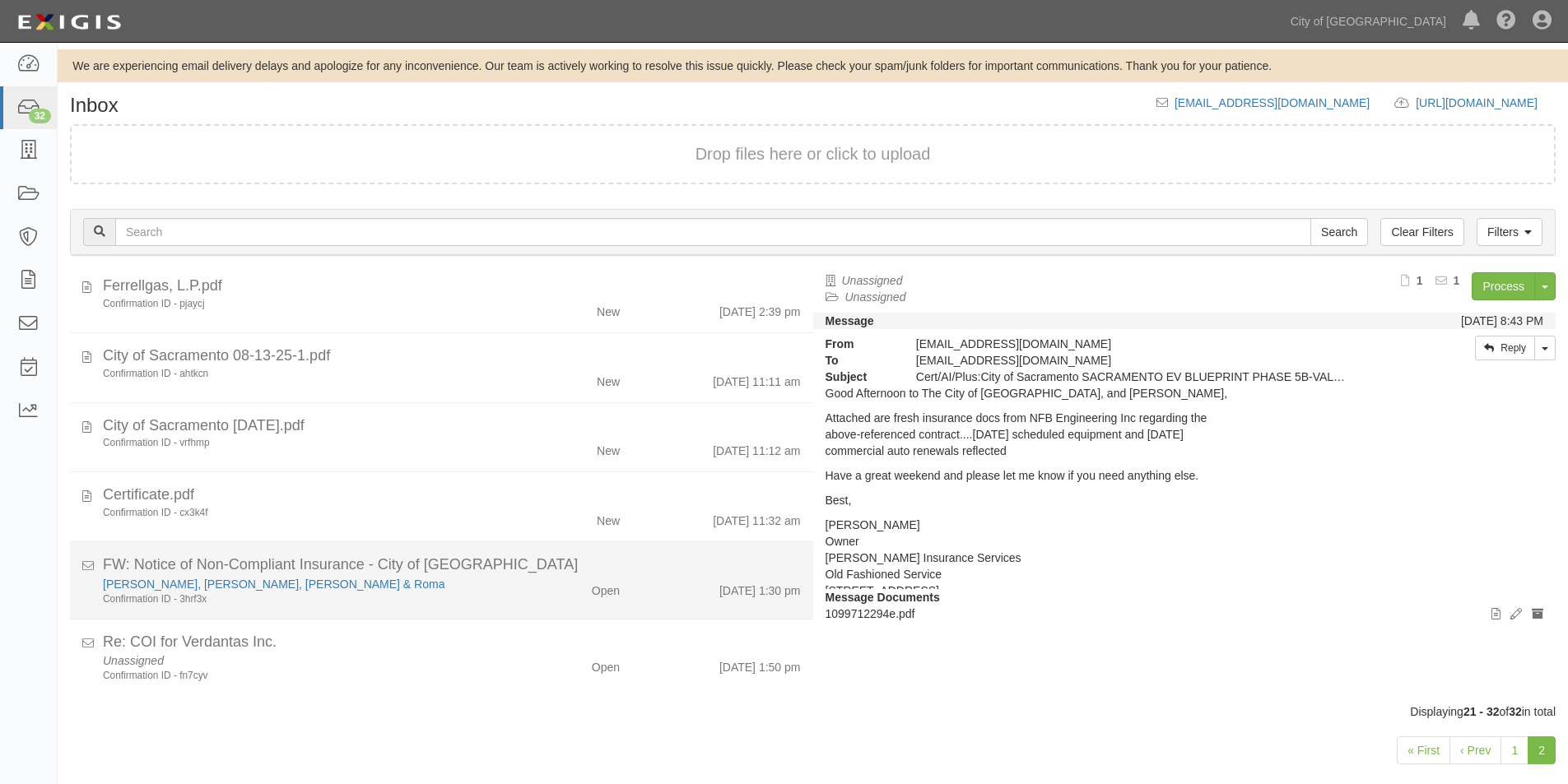
click at [456, 600] on div "Confirmation ID - 3hrf3x" at bounding box center [301, 599] width 397 height 14
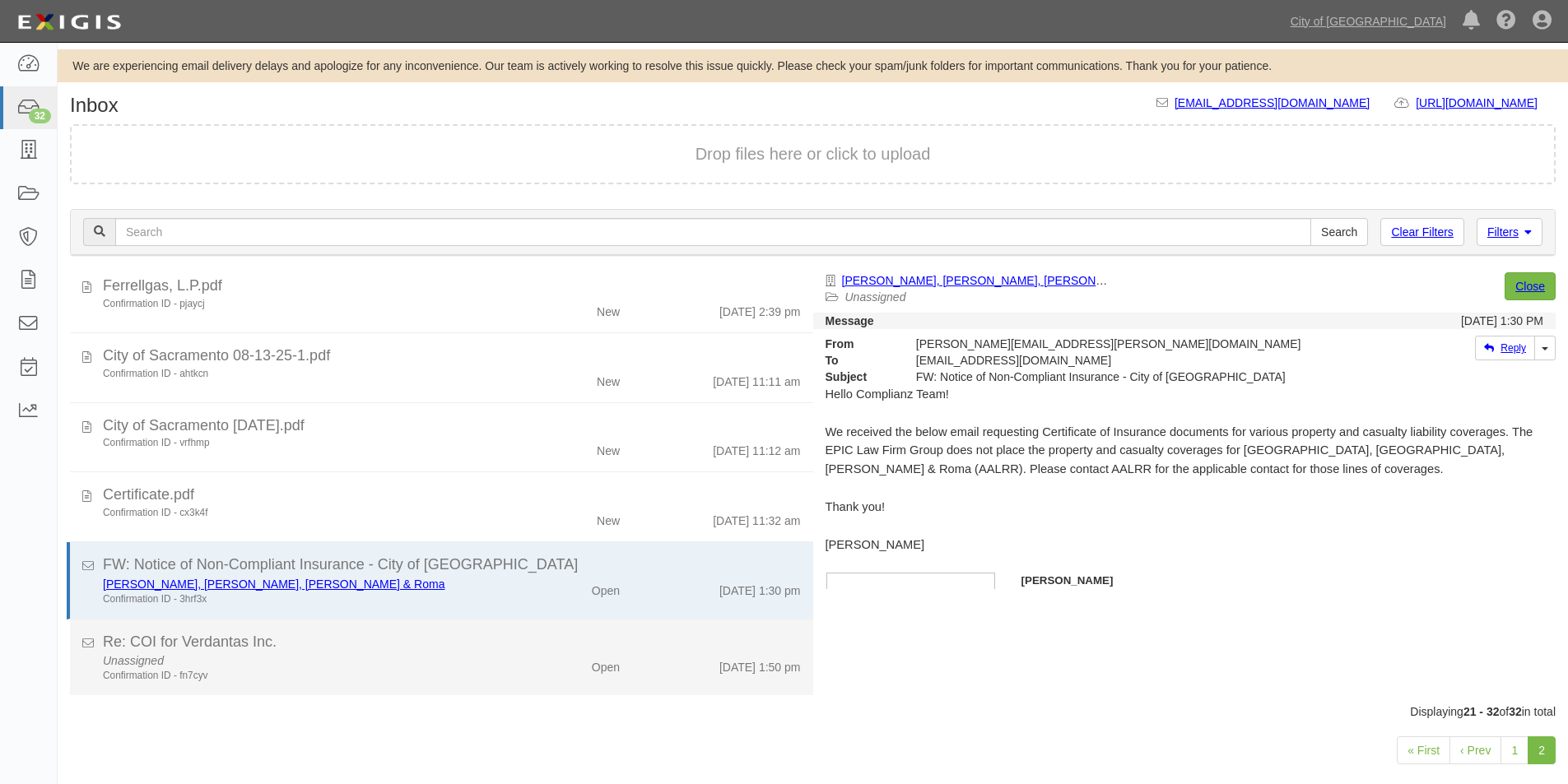
click at [375, 655] on div "Unassigned Confirmation ID - fn7cyv" at bounding box center [301, 667] width 422 height 30
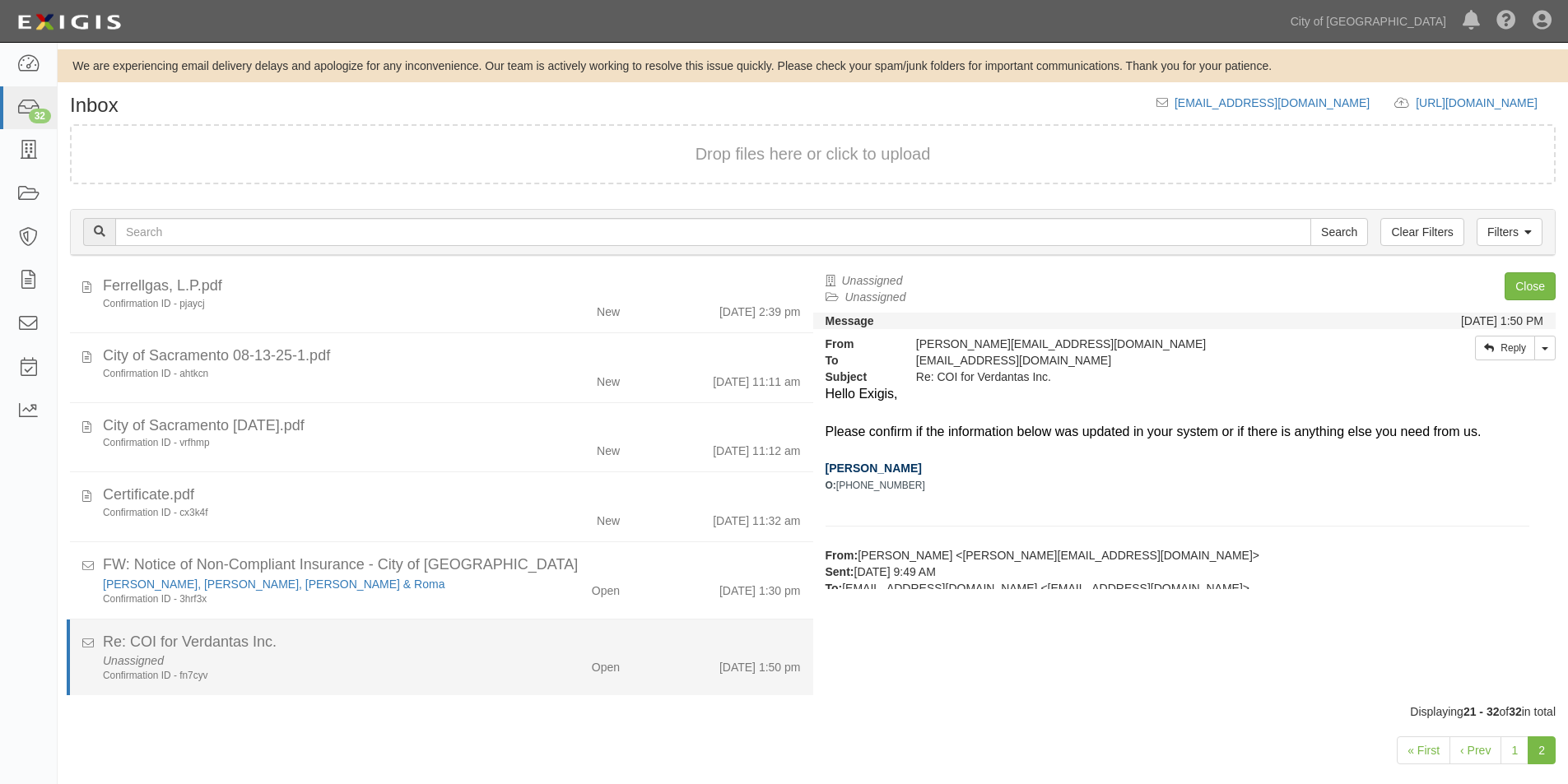
click at [417, 658] on div "Unassigned Confirmation ID - fn7cyv" at bounding box center [301, 667] width 422 height 30
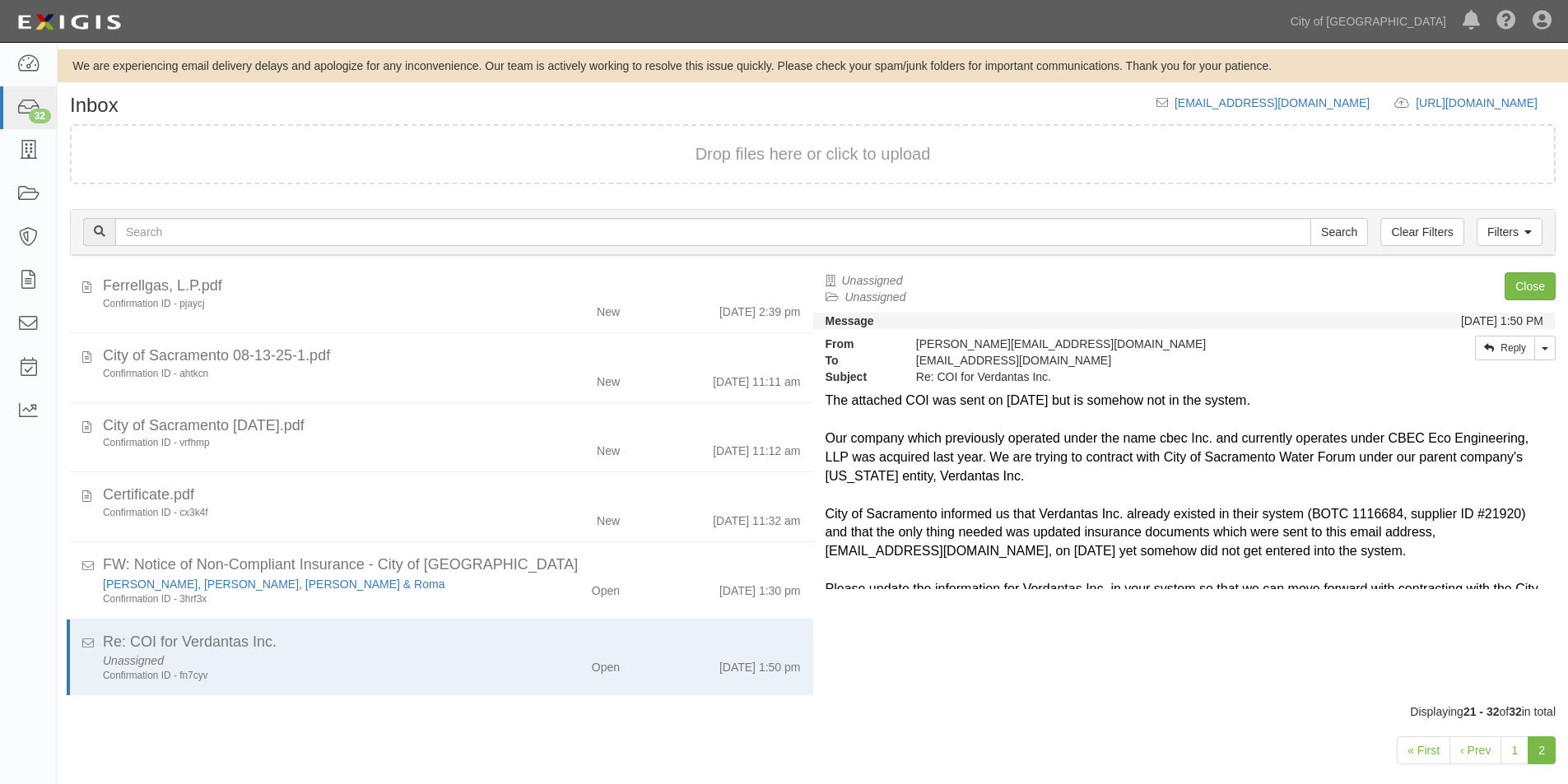
scroll to position [287, 0]
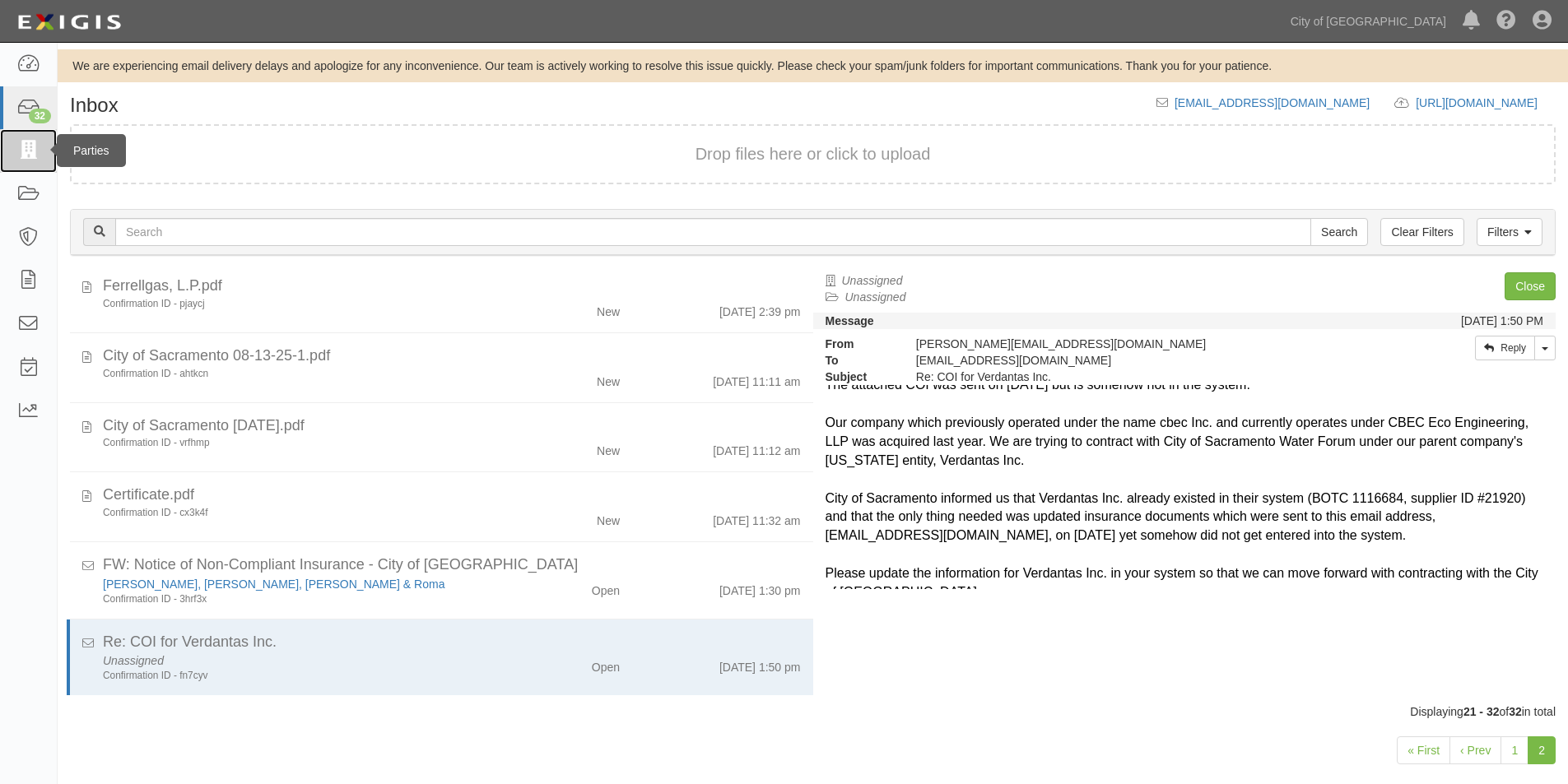
click at [29, 139] on link at bounding box center [28, 151] width 56 height 44
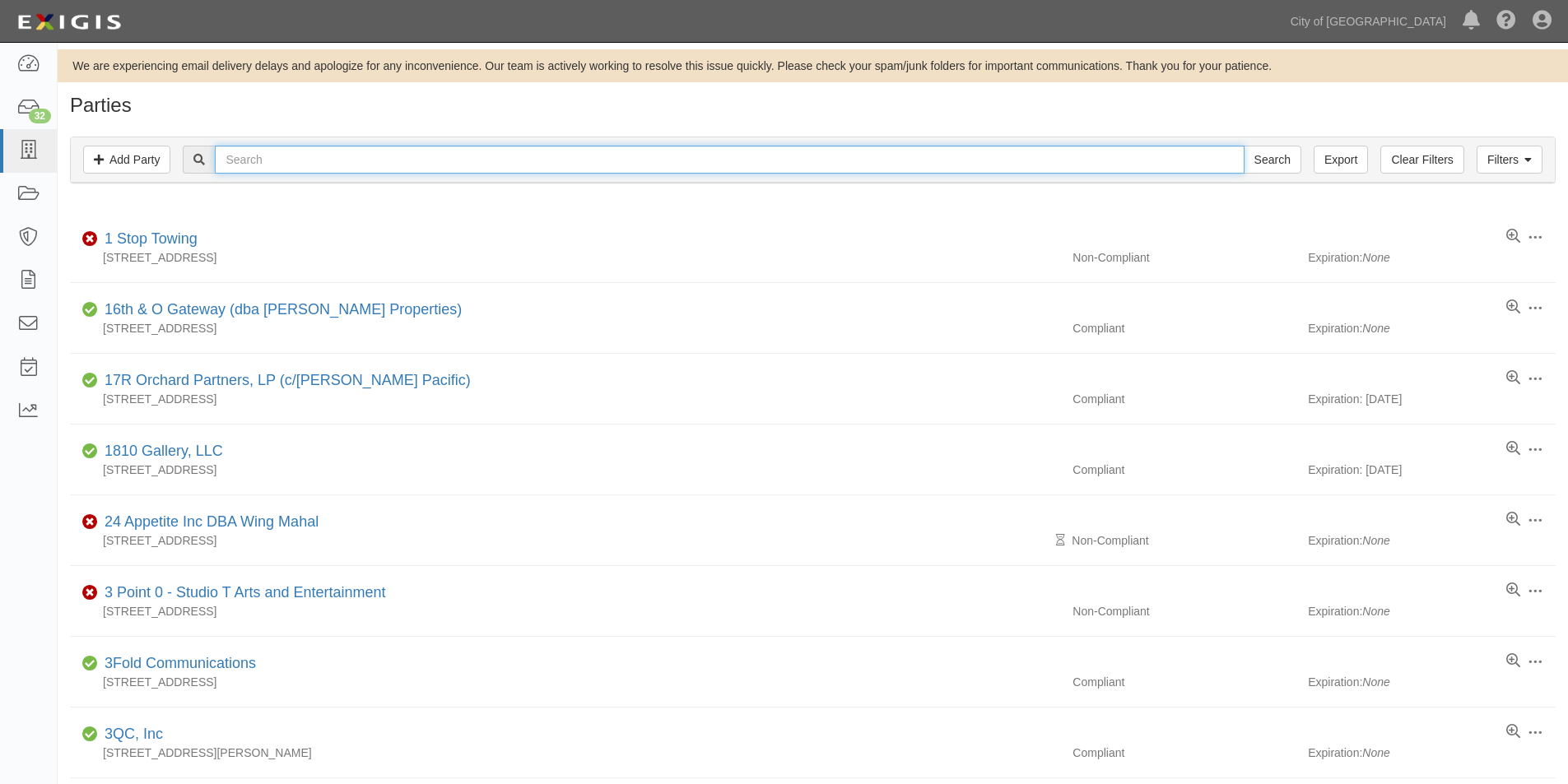
click at [261, 168] on input "text" at bounding box center [729, 159] width 1029 height 28
type input "verdant"
click at [1244, 146] on input "Search" at bounding box center [1272, 159] width 57 height 28
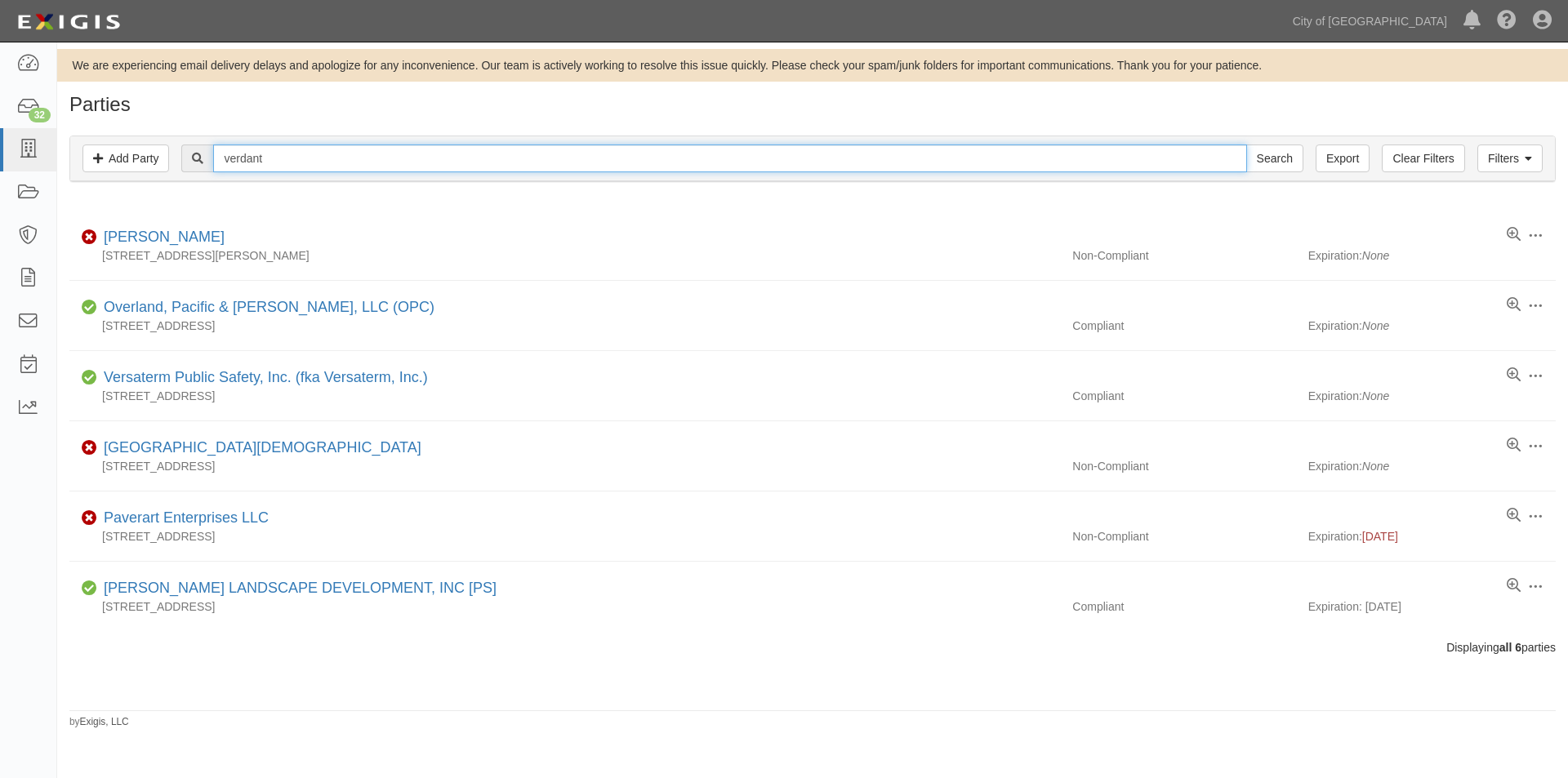
click at [283, 159] on input "verdant" at bounding box center [729, 158] width 1033 height 28
type input "verdantus"
click at [1246, 145] on input "Search" at bounding box center [1274, 158] width 57 height 28
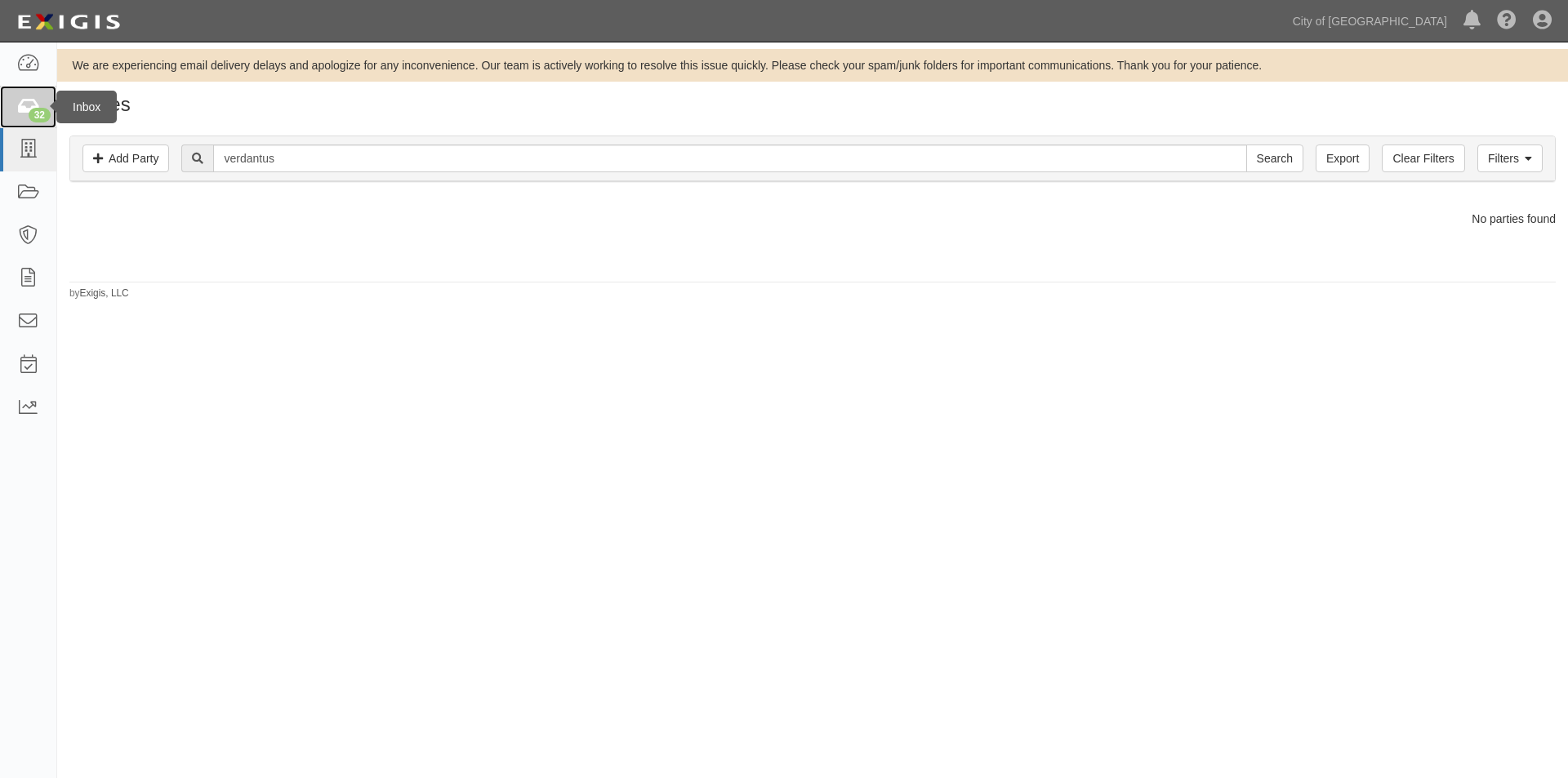
click at [40, 121] on div "32" at bounding box center [40, 115] width 22 height 14
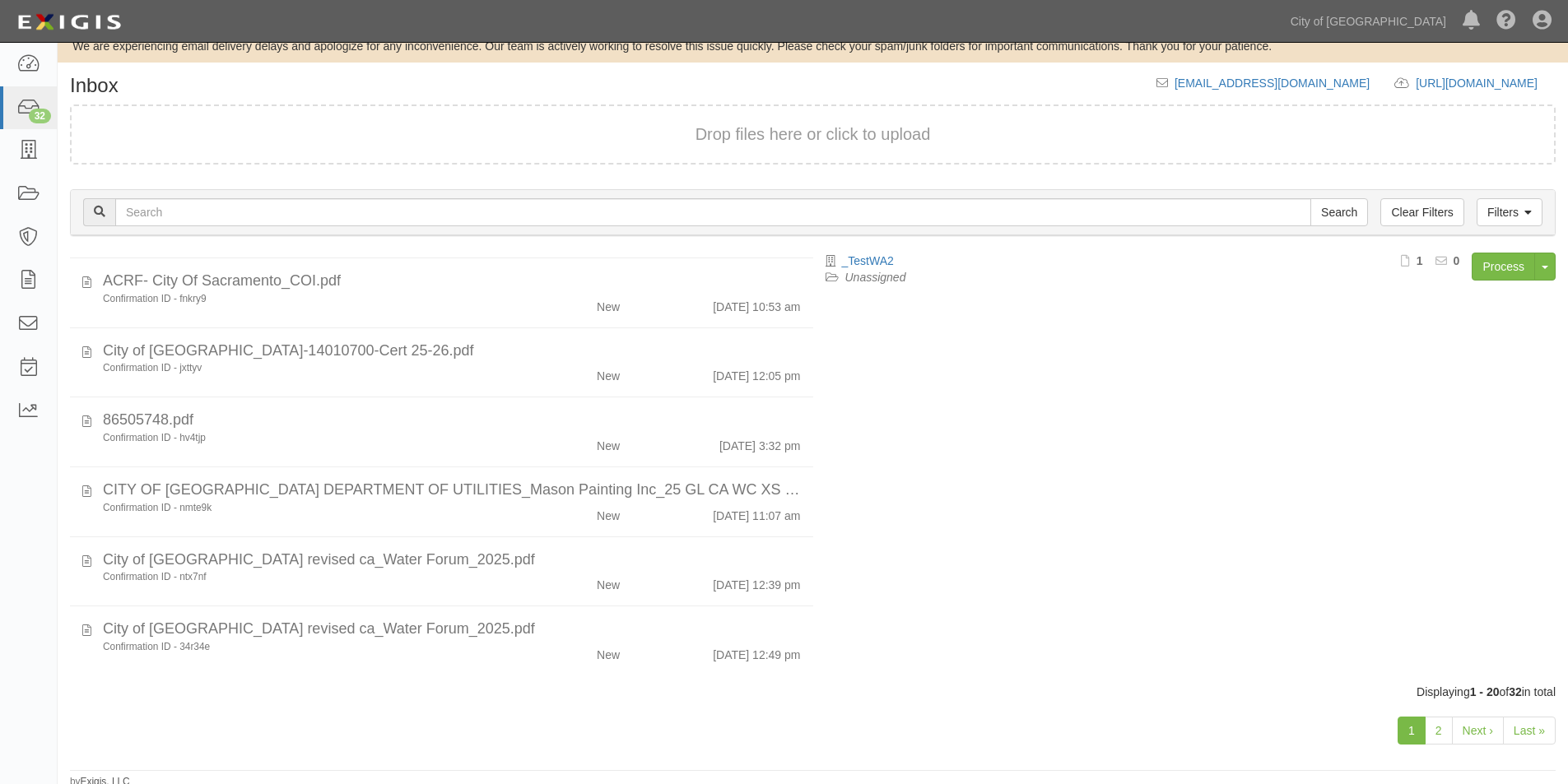
scroll to position [24, 0]
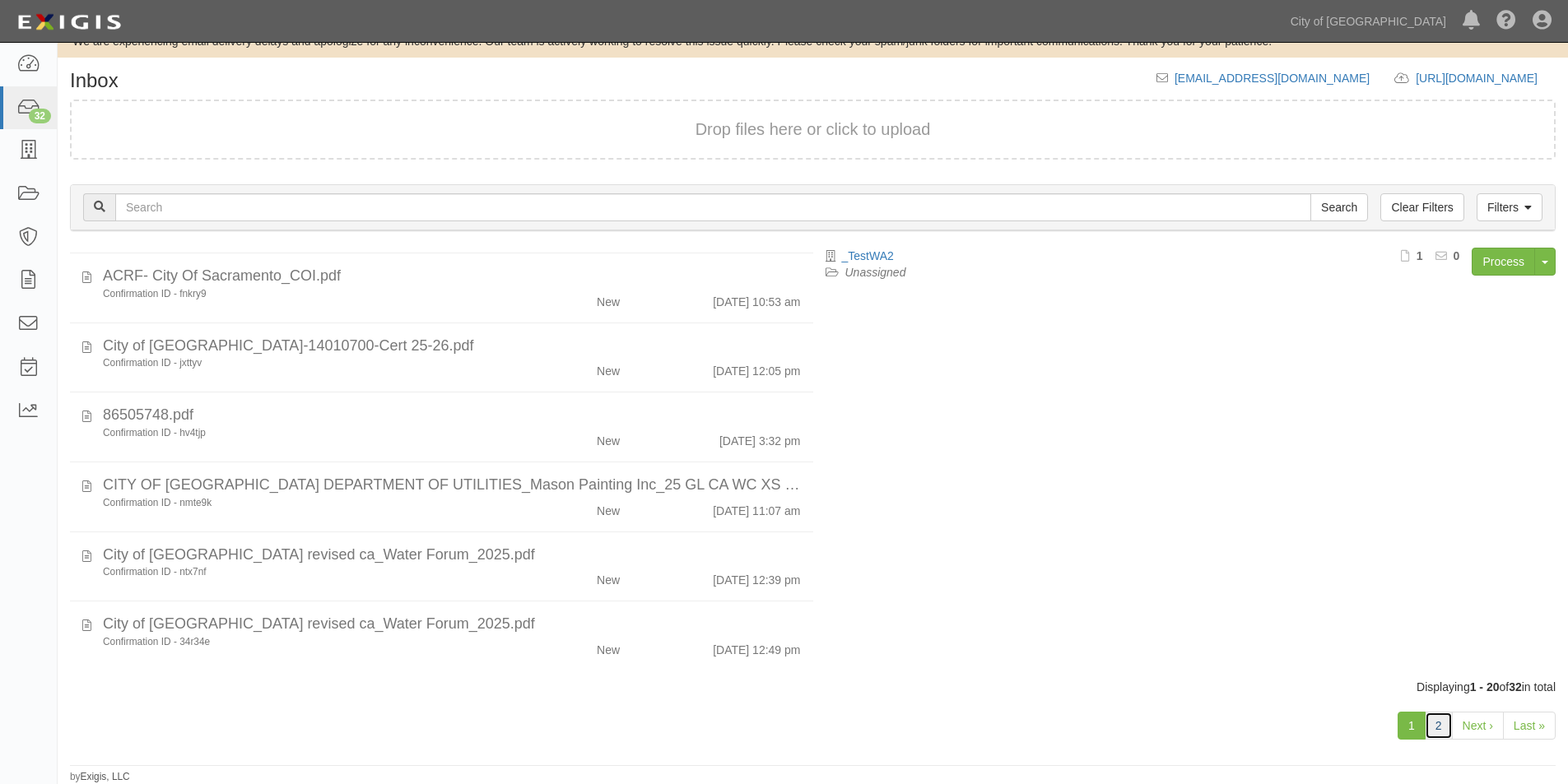
click at [1443, 725] on link "2" at bounding box center [1439, 726] width 28 height 28
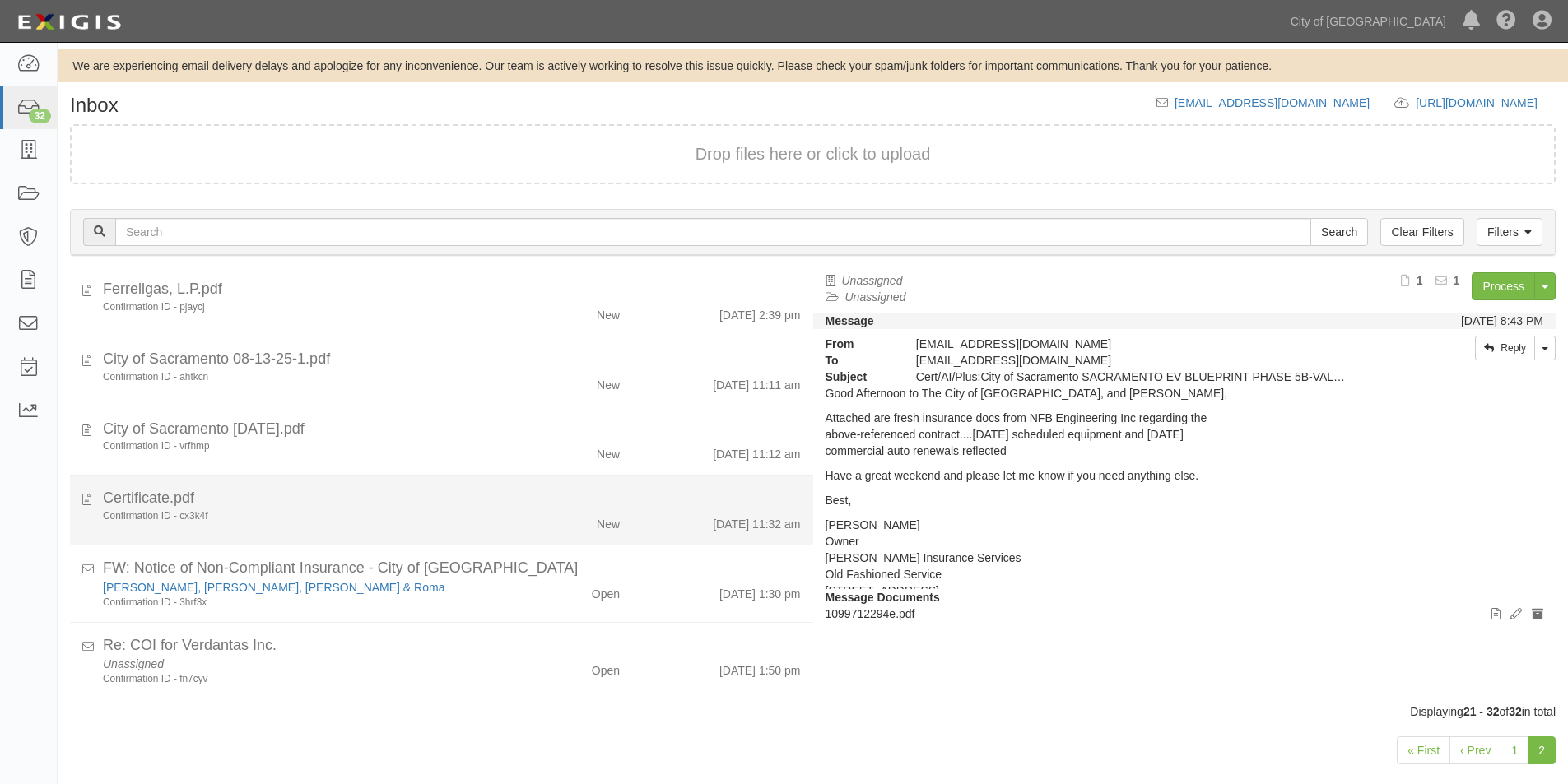
scroll to position [427, 0]
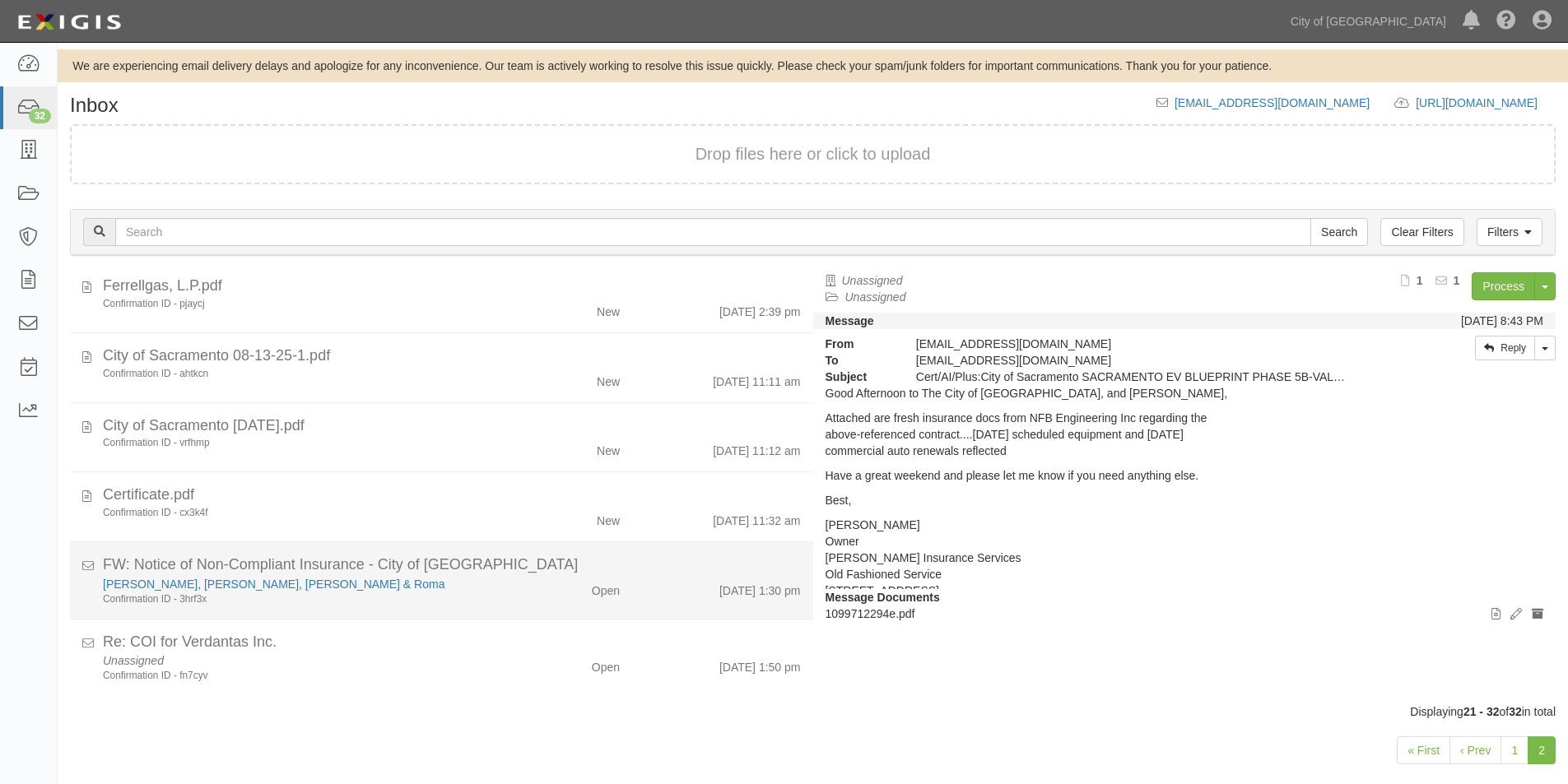
click at [499, 579] on div "[PERSON_NAME], [PERSON_NAME], [PERSON_NAME] & Roma Confirmation ID - 3hrf3x" at bounding box center [301, 591] width 422 height 30
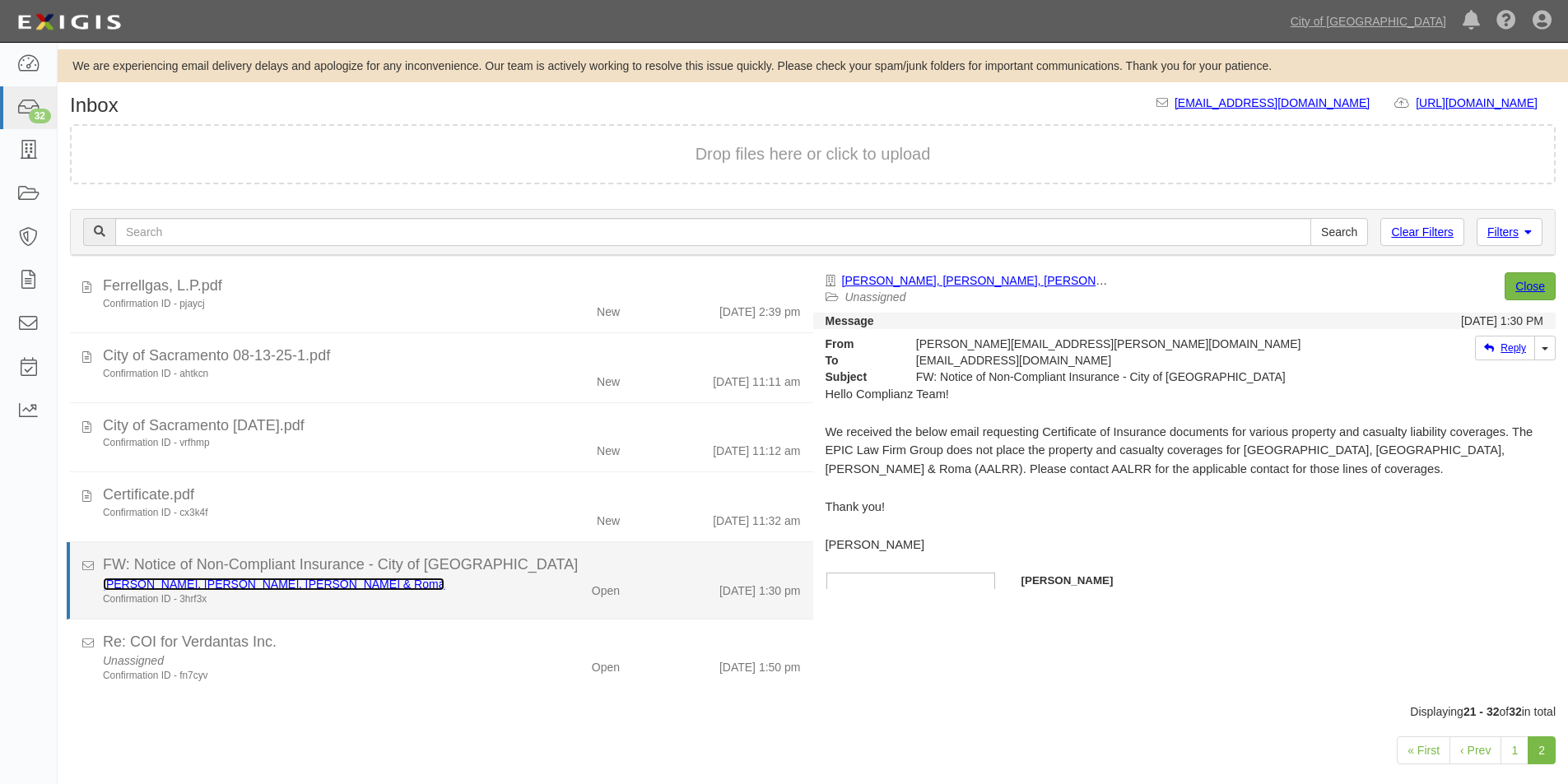
click at [292, 585] on link "[PERSON_NAME], [PERSON_NAME], [PERSON_NAME] & Roma" at bounding box center [273, 584] width 341 height 14
click at [460, 595] on div "Confirmation ID - 3hrf3x" at bounding box center [301, 599] width 397 height 14
click at [231, 584] on link "[PERSON_NAME], [PERSON_NAME], [PERSON_NAME] & Roma" at bounding box center [273, 584] width 341 height 14
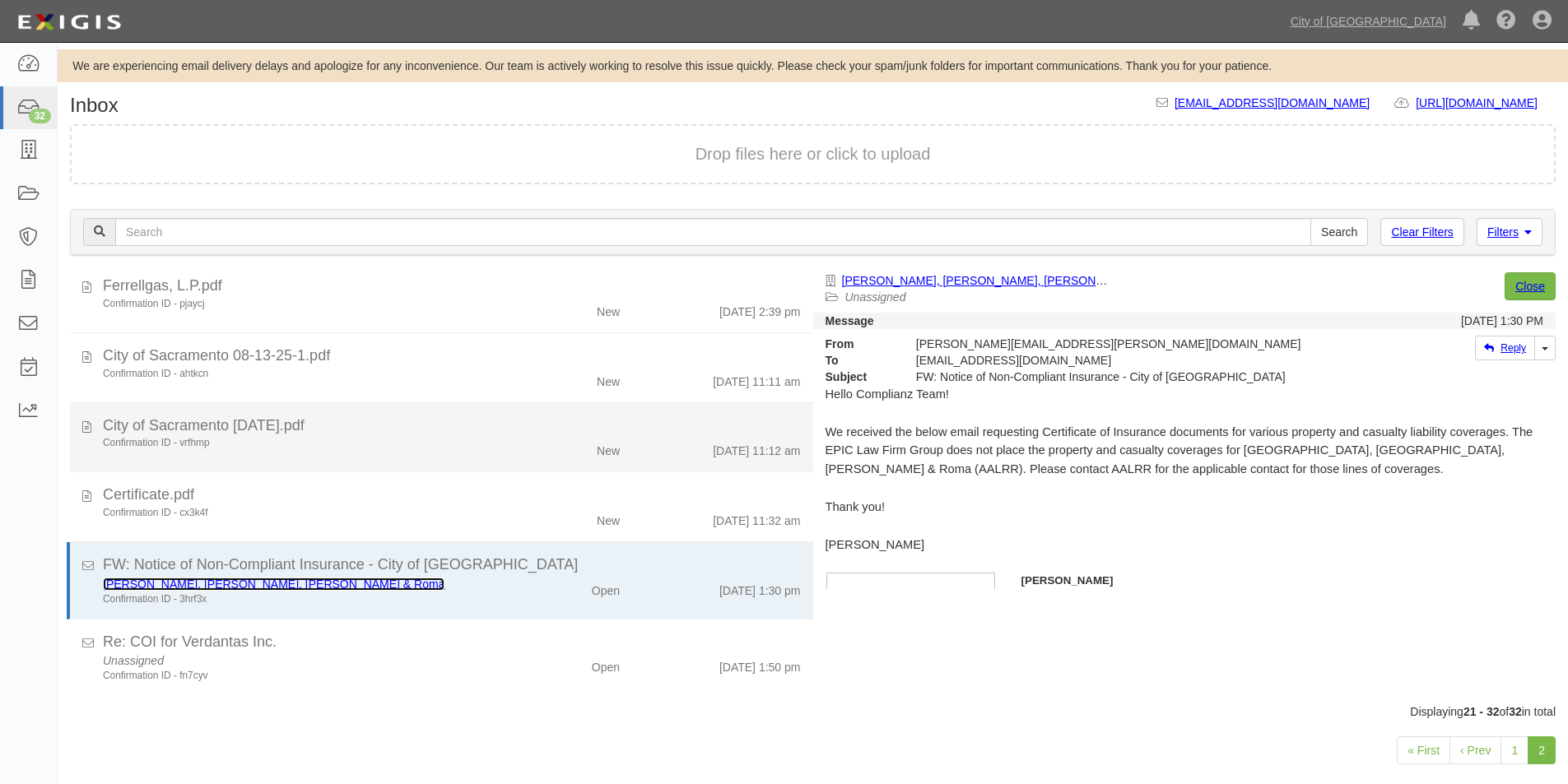
scroll to position [24, 0]
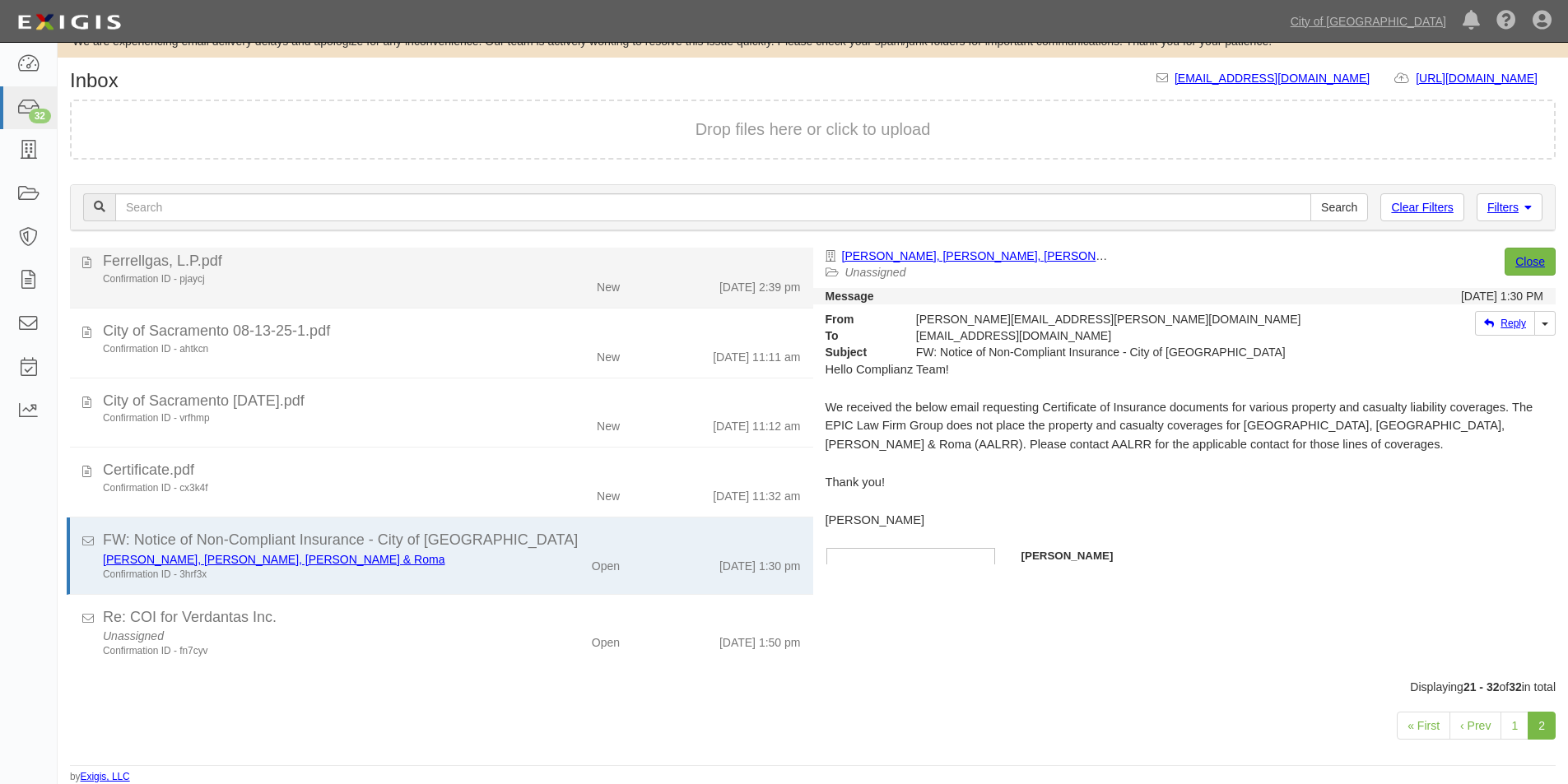
click at [360, 252] on div "Ferrellgas, L.P.pdf" at bounding box center [452, 261] width 698 height 21
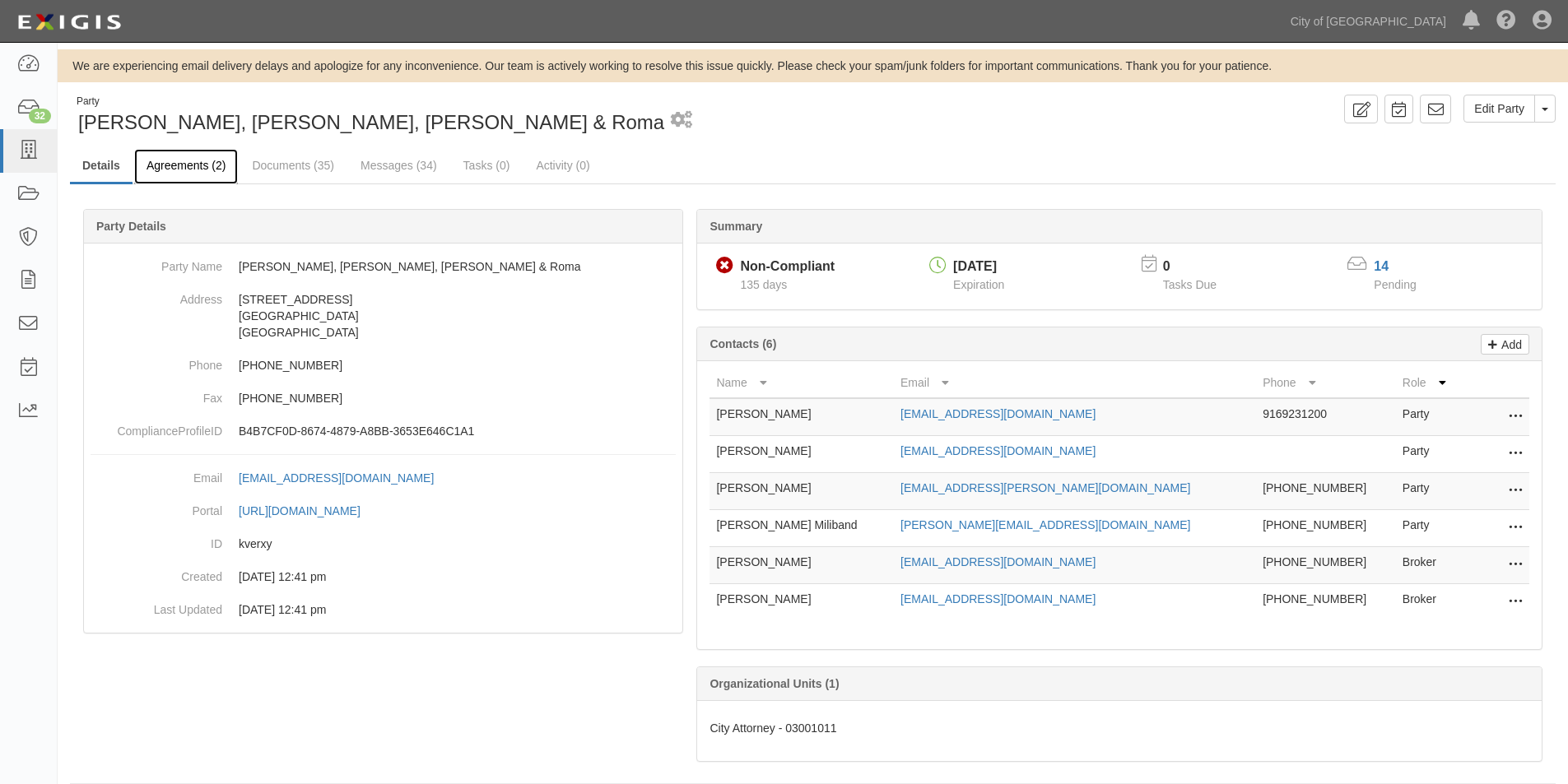
click at [177, 165] on link "Agreements (2)" at bounding box center [186, 166] width 104 height 35
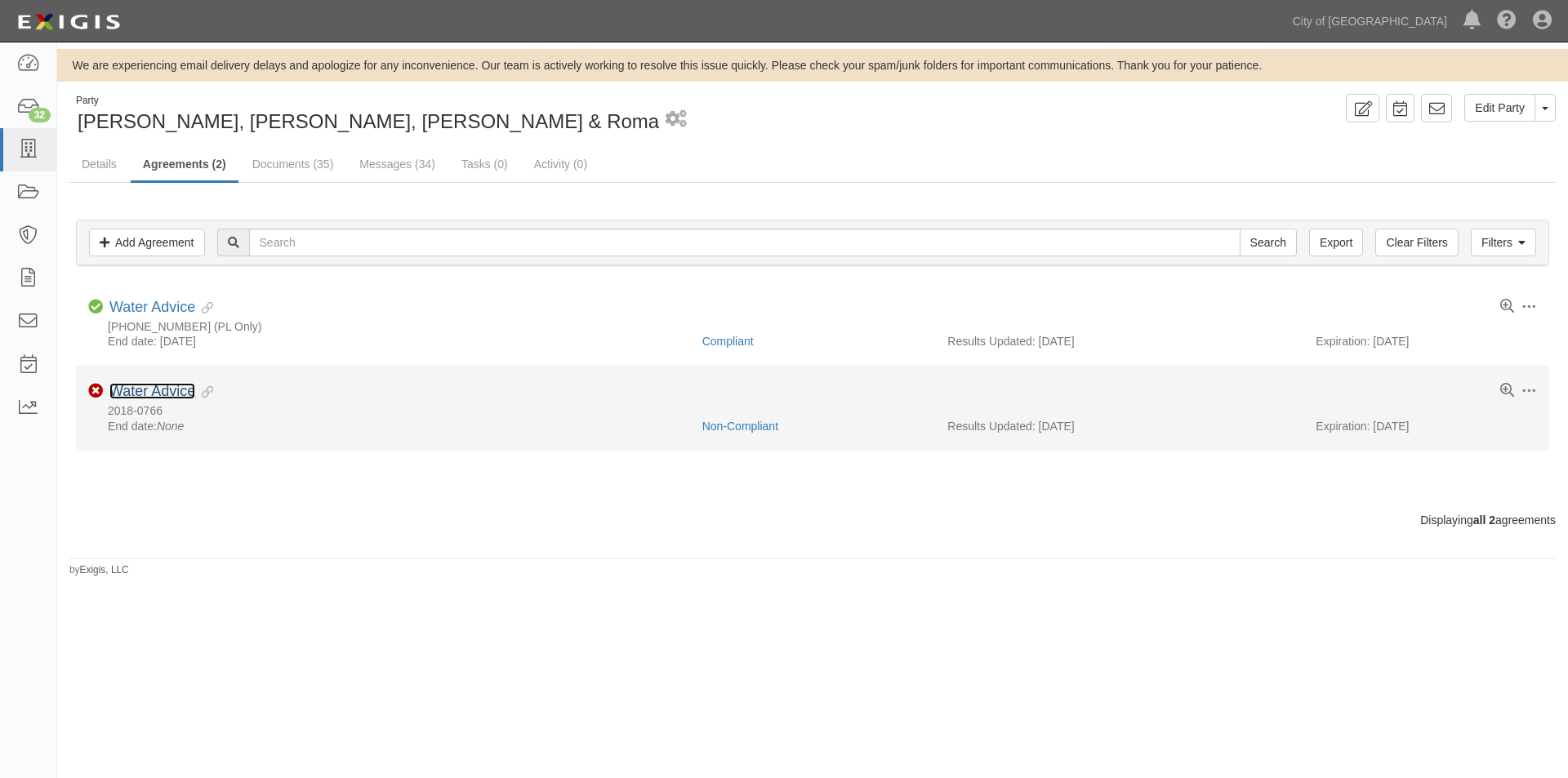
click at [146, 394] on link "Water Advice" at bounding box center [151, 390] width 86 height 16
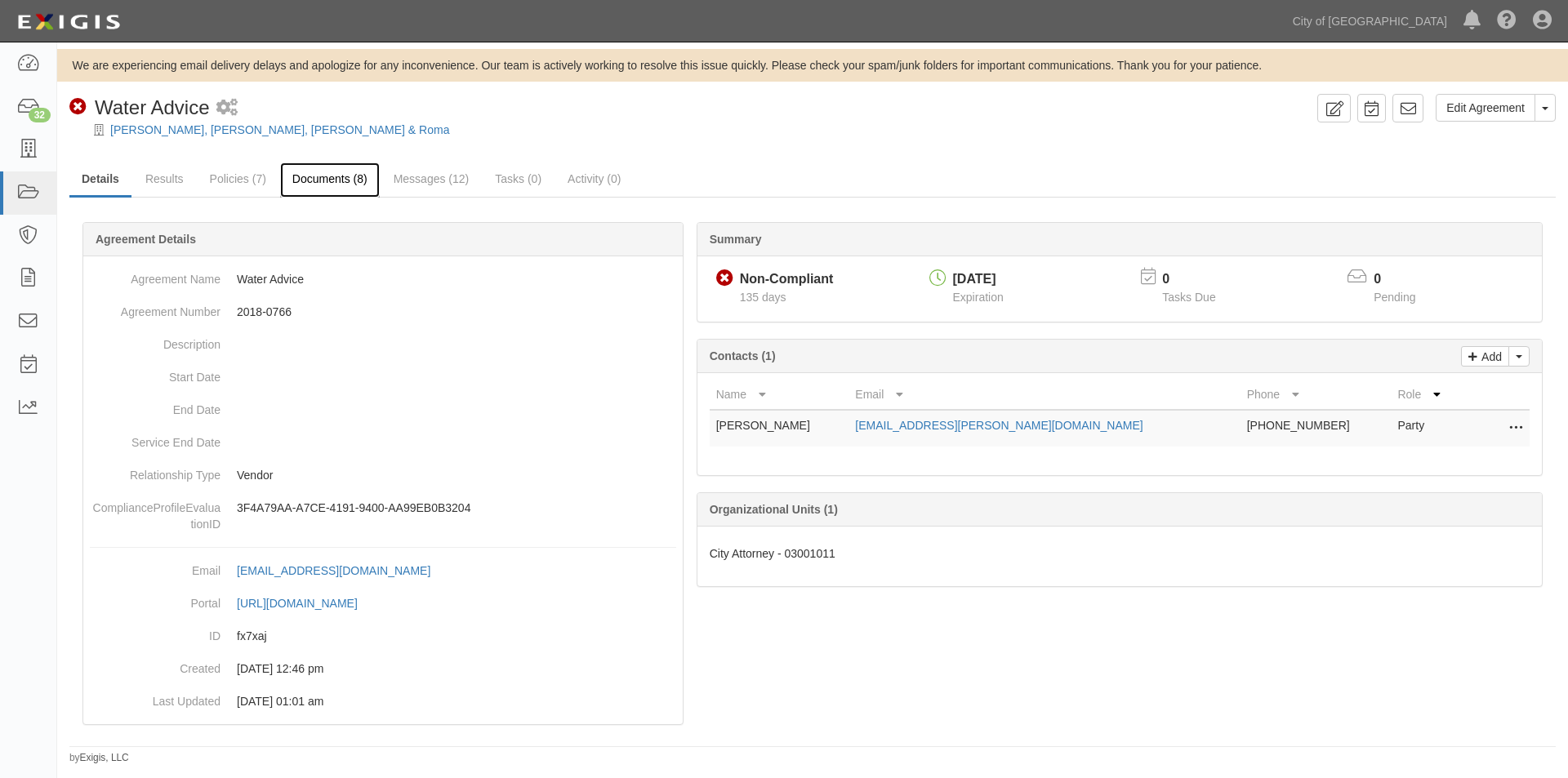
click at [338, 181] on link "Documents (8)" at bounding box center [329, 180] width 99 height 35
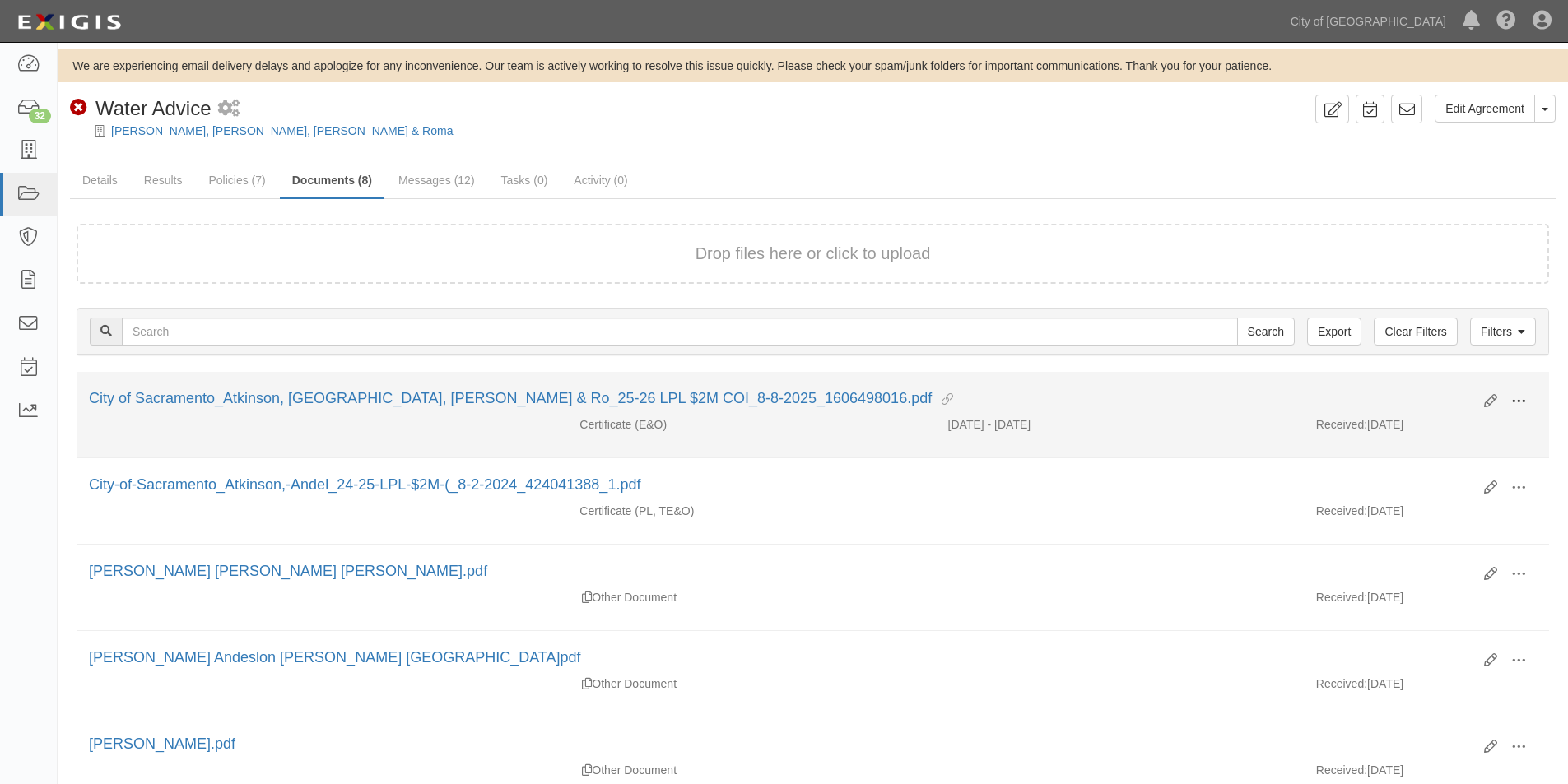
click at [1516, 404] on span at bounding box center [1518, 401] width 15 height 15
click at [1423, 433] on link "View" at bounding box center [1439, 426] width 130 height 29
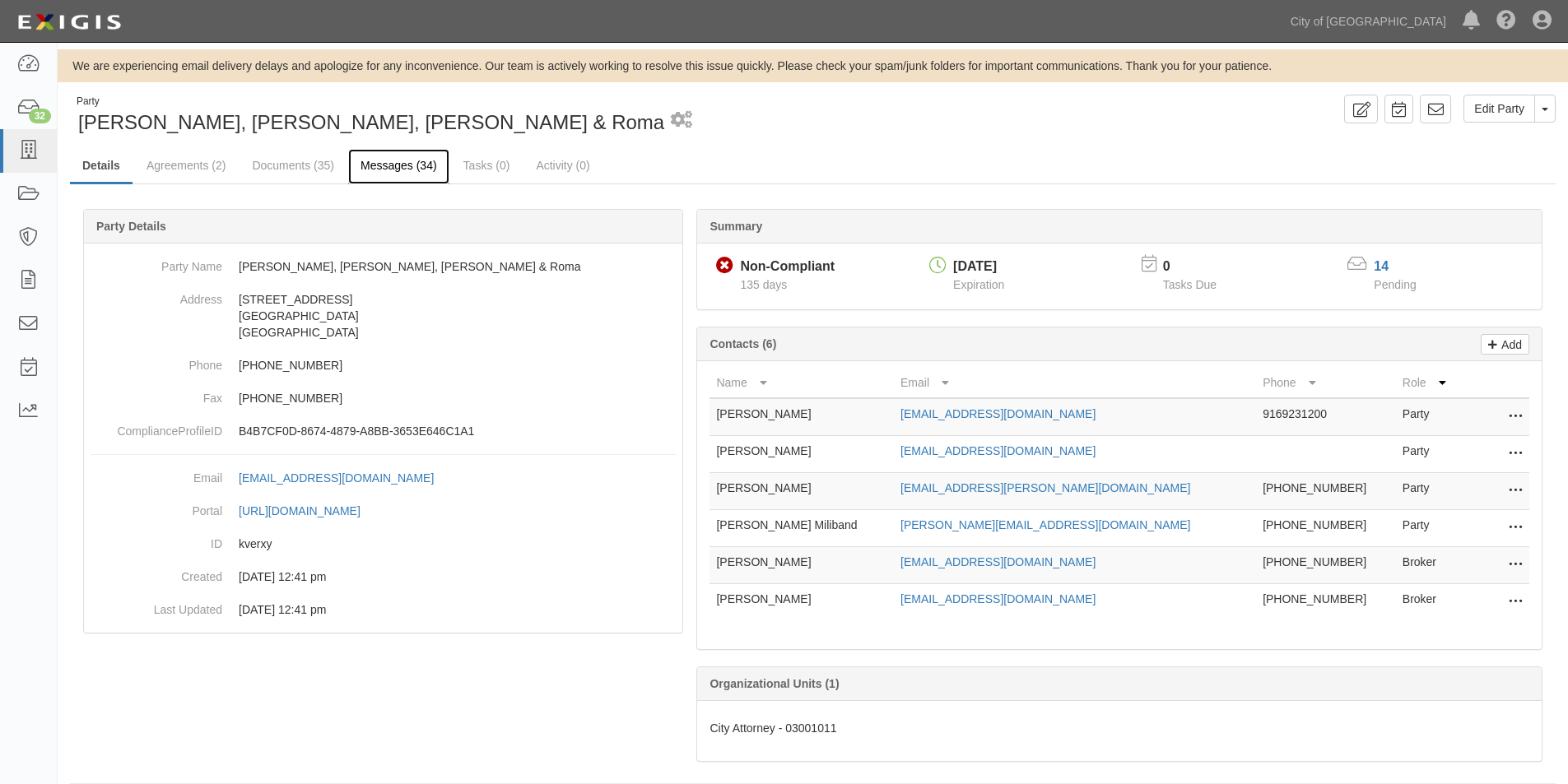
click at [407, 164] on link "Messages (34)" at bounding box center [399, 166] width 101 height 35
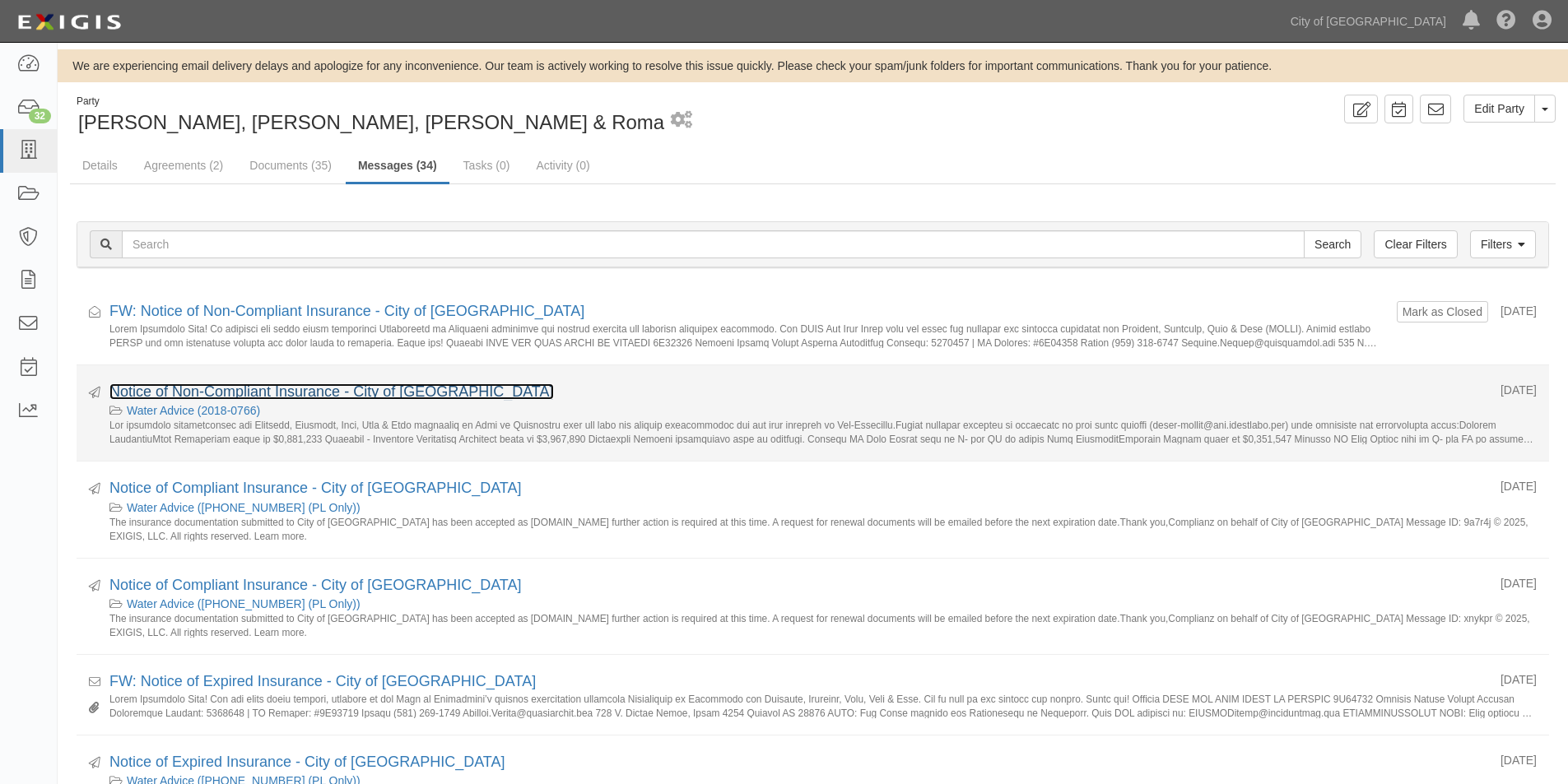
click at [261, 385] on link "Notice of Non-Compliant Insurance - City of [GEOGRAPHIC_DATA]" at bounding box center [331, 392] width 444 height 17
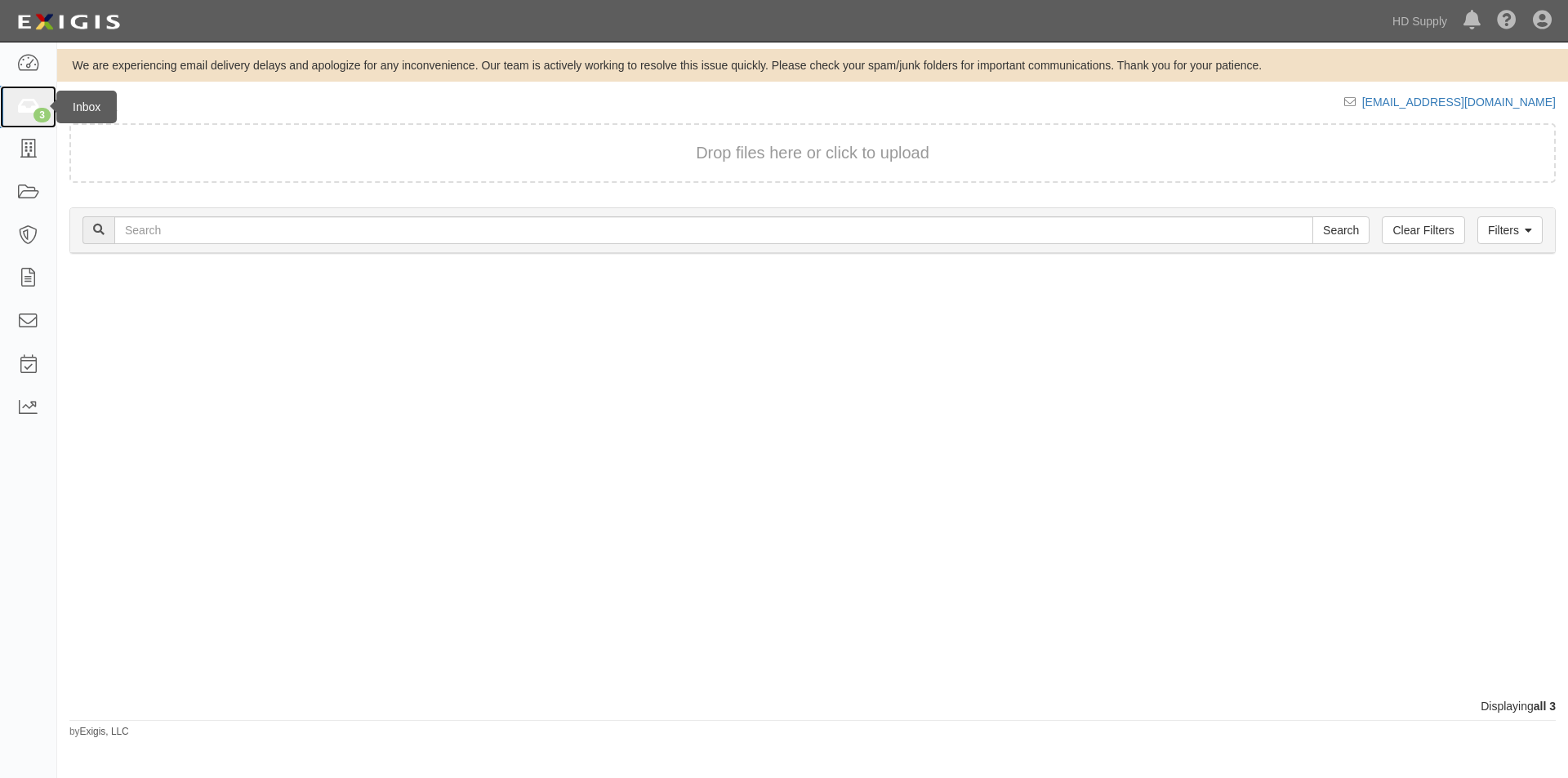
click at [29, 105] on icon at bounding box center [28, 107] width 23 height 18
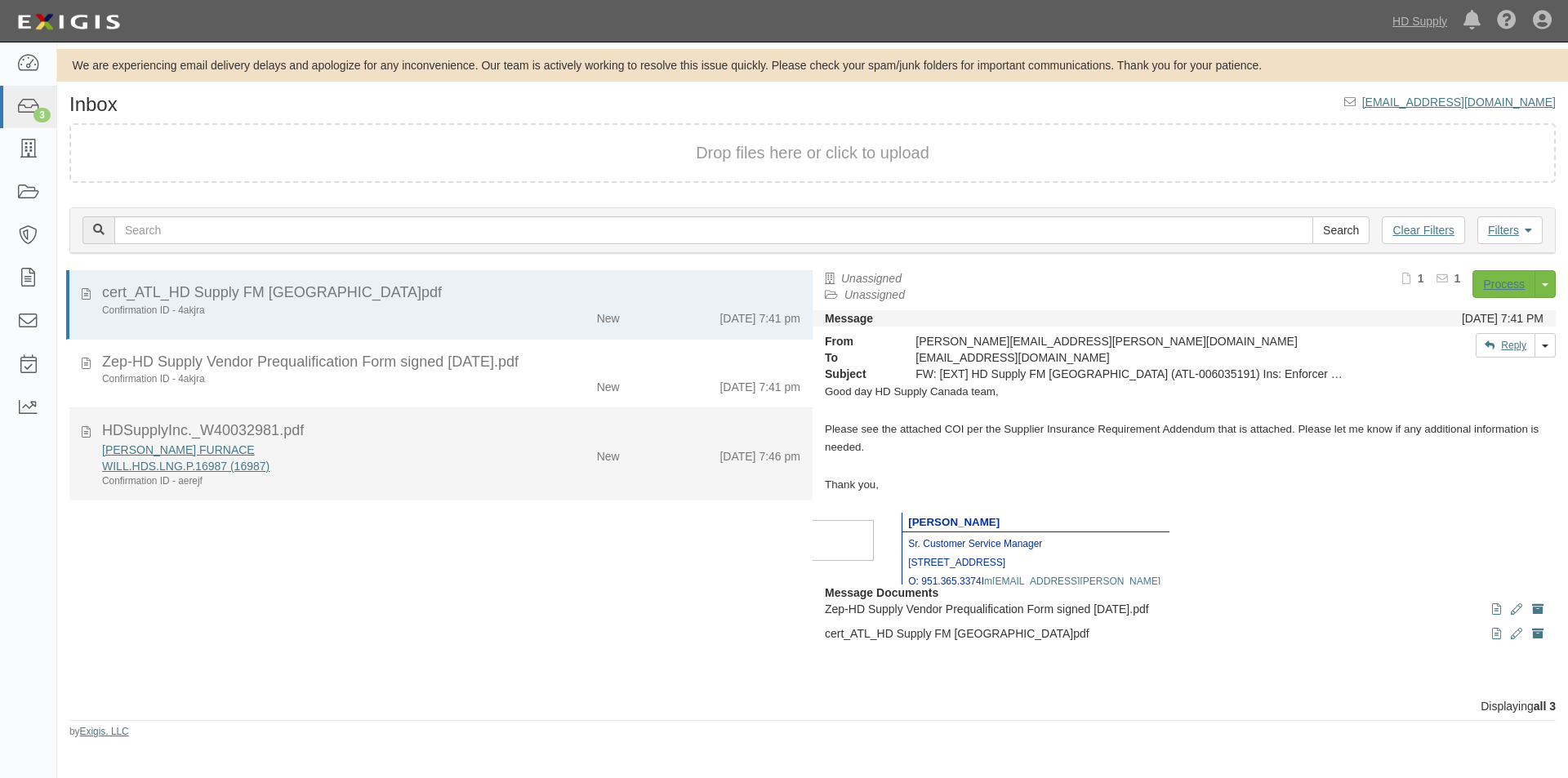
click at [290, 481] on div "Confirmation ID - aerejf" at bounding box center [301, 481] width 397 height 13
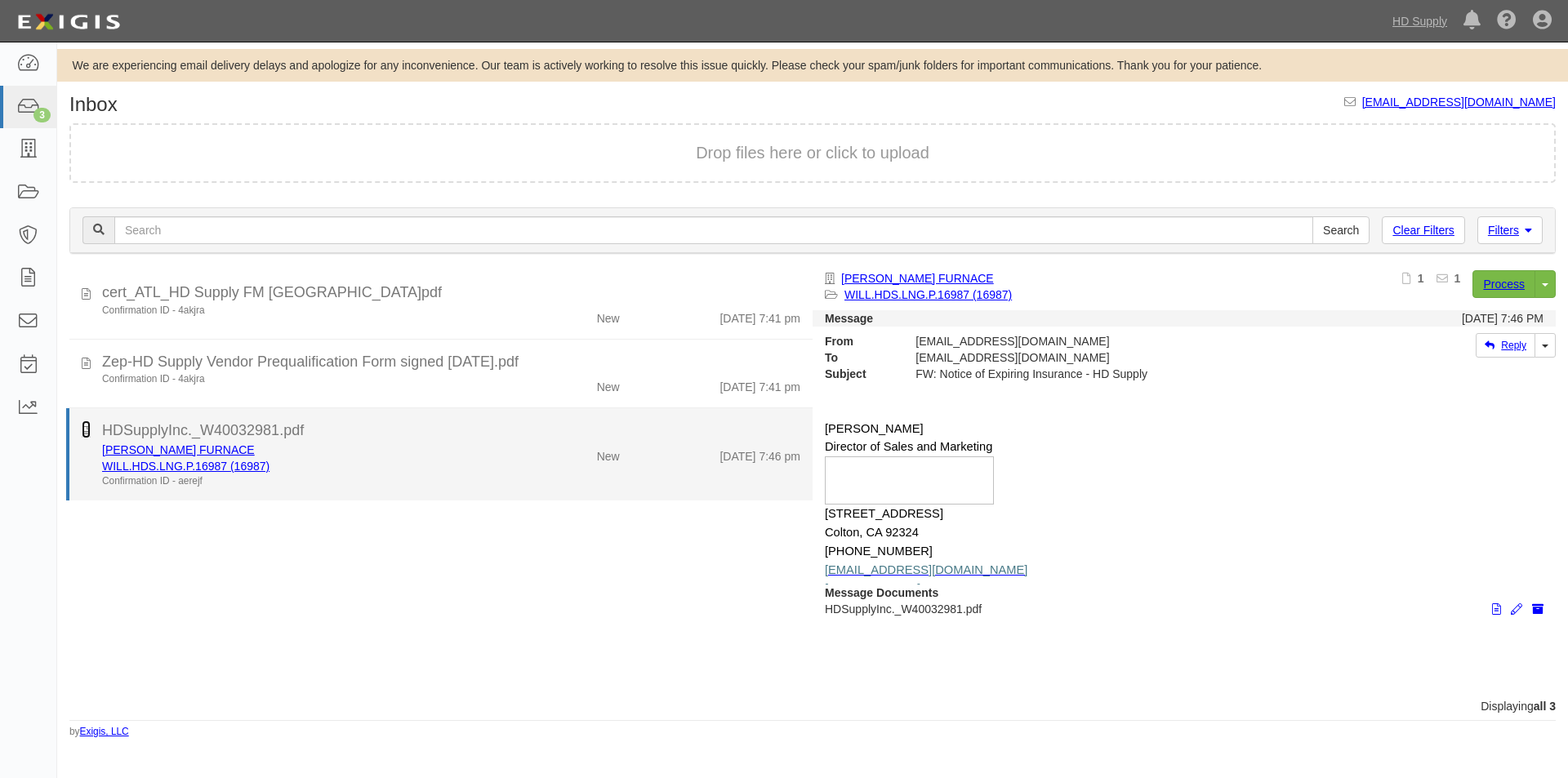
click at [88, 435] on icon at bounding box center [86, 429] width 9 height 18
click at [85, 434] on icon at bounding box center [86, 429] width 9 height 18
click at [180, 453] on link "[PERSON_NAME] FURNACE" at bounding box center [178, 450] width 152 height 13
drag, startPoint x: 387, startPoint y: 453, endPoint x: 435, endPoint y: 447, distance: 48.4
click at [390, 453] on div "[PERSON_NAME] FURNACE" at bounding box center [301, 449] width 397 height 16
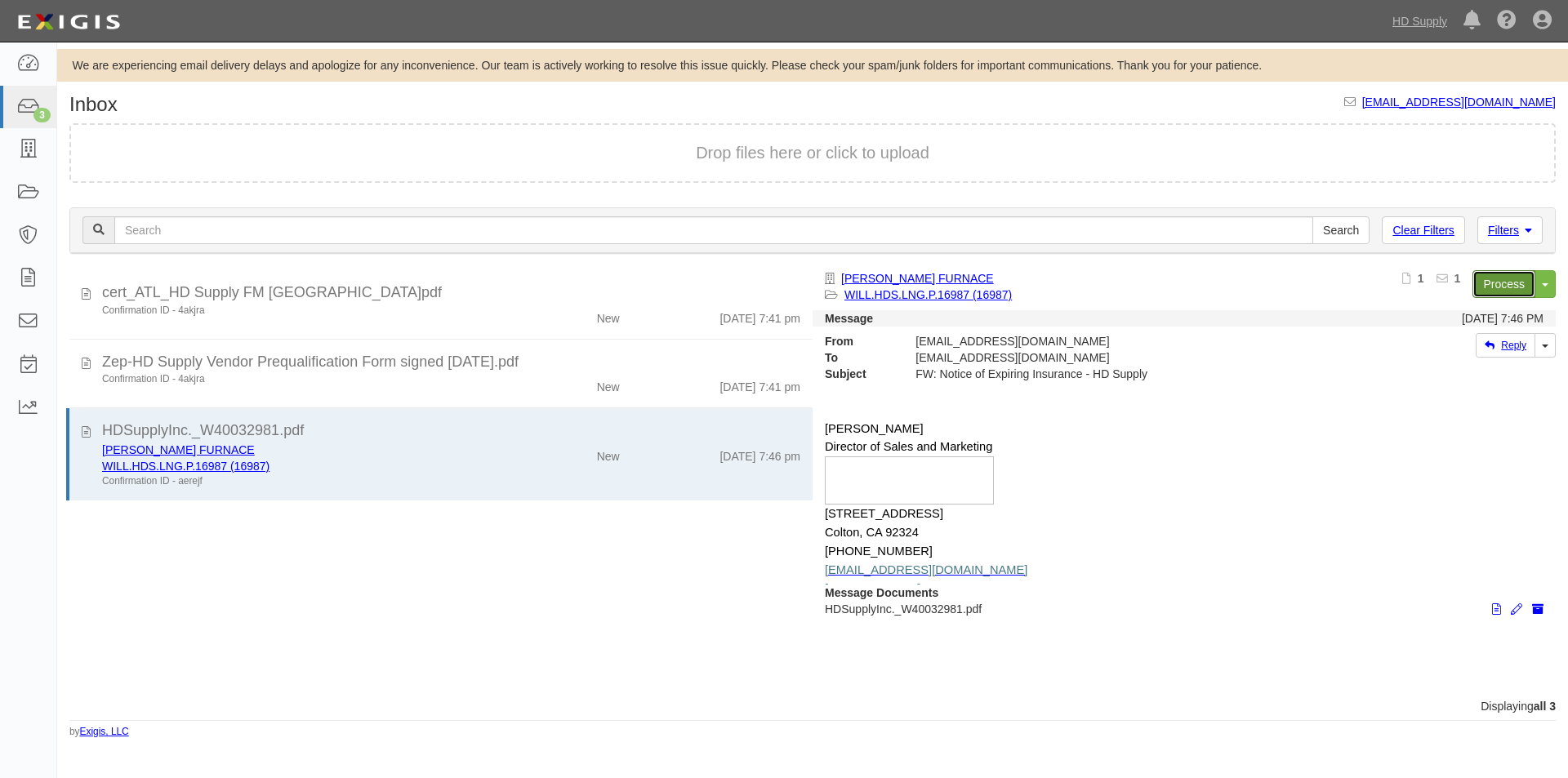
click at [1512, 282] on link "Process" at bounding box center [1503, 283] width 63 height 28
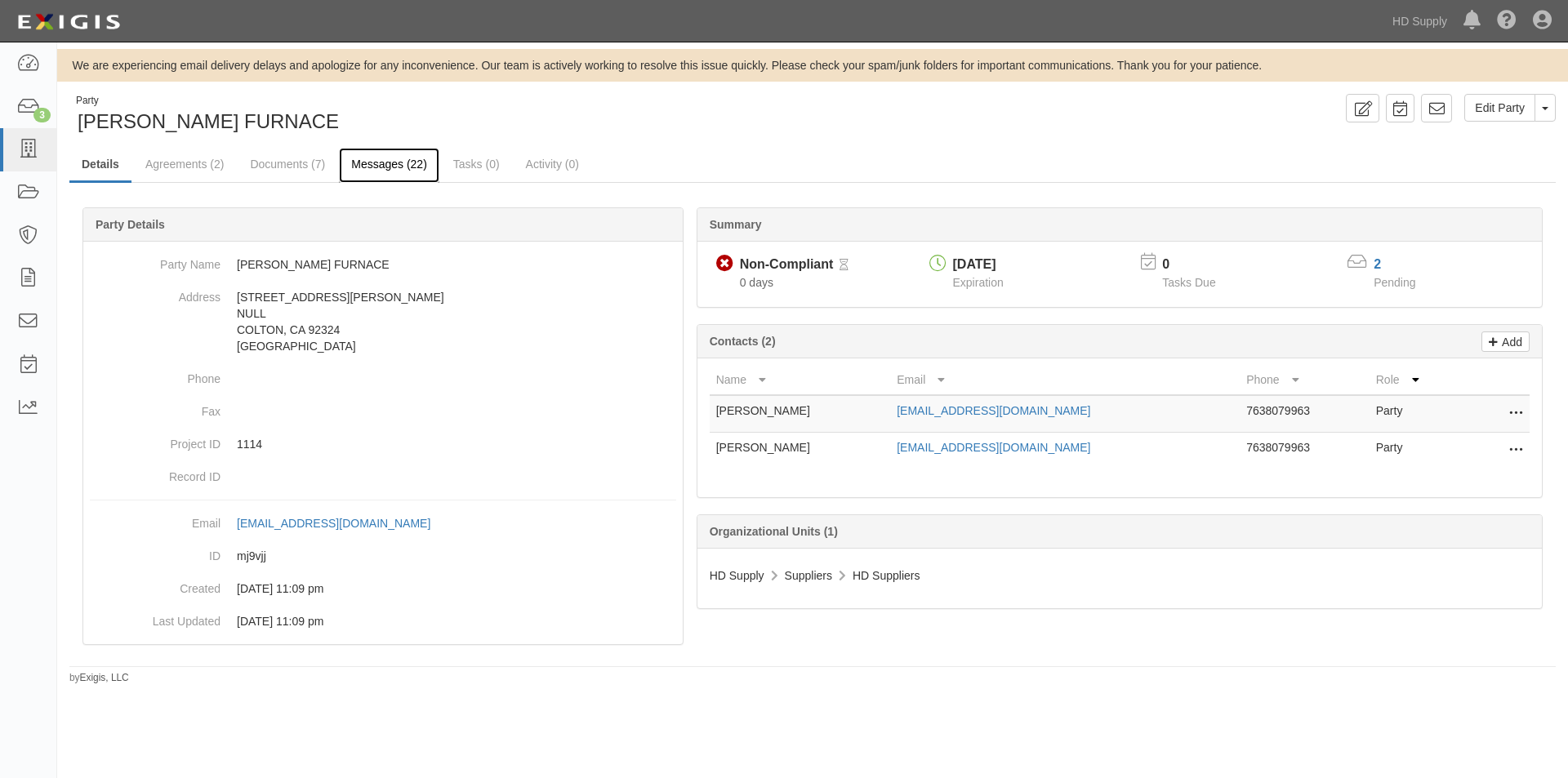
click at [375, 163] on link "Messages (22)" at bounding box center [389, 165] width 100 height 35
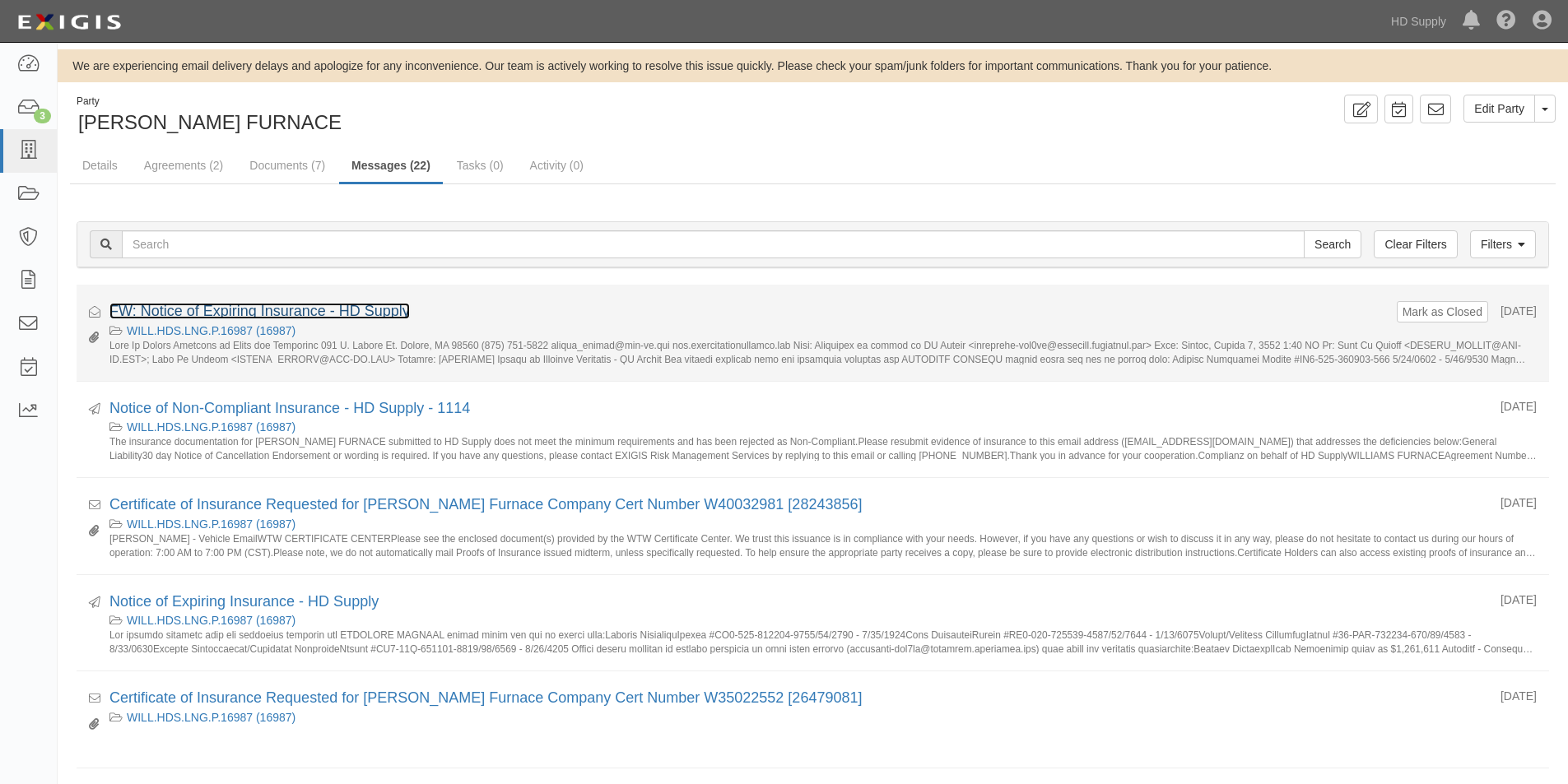
click at [239, 309] on link "FW: Notice of Expiring Insurance - HD Supply" at bounding box center [260, 311] width 300 height 17
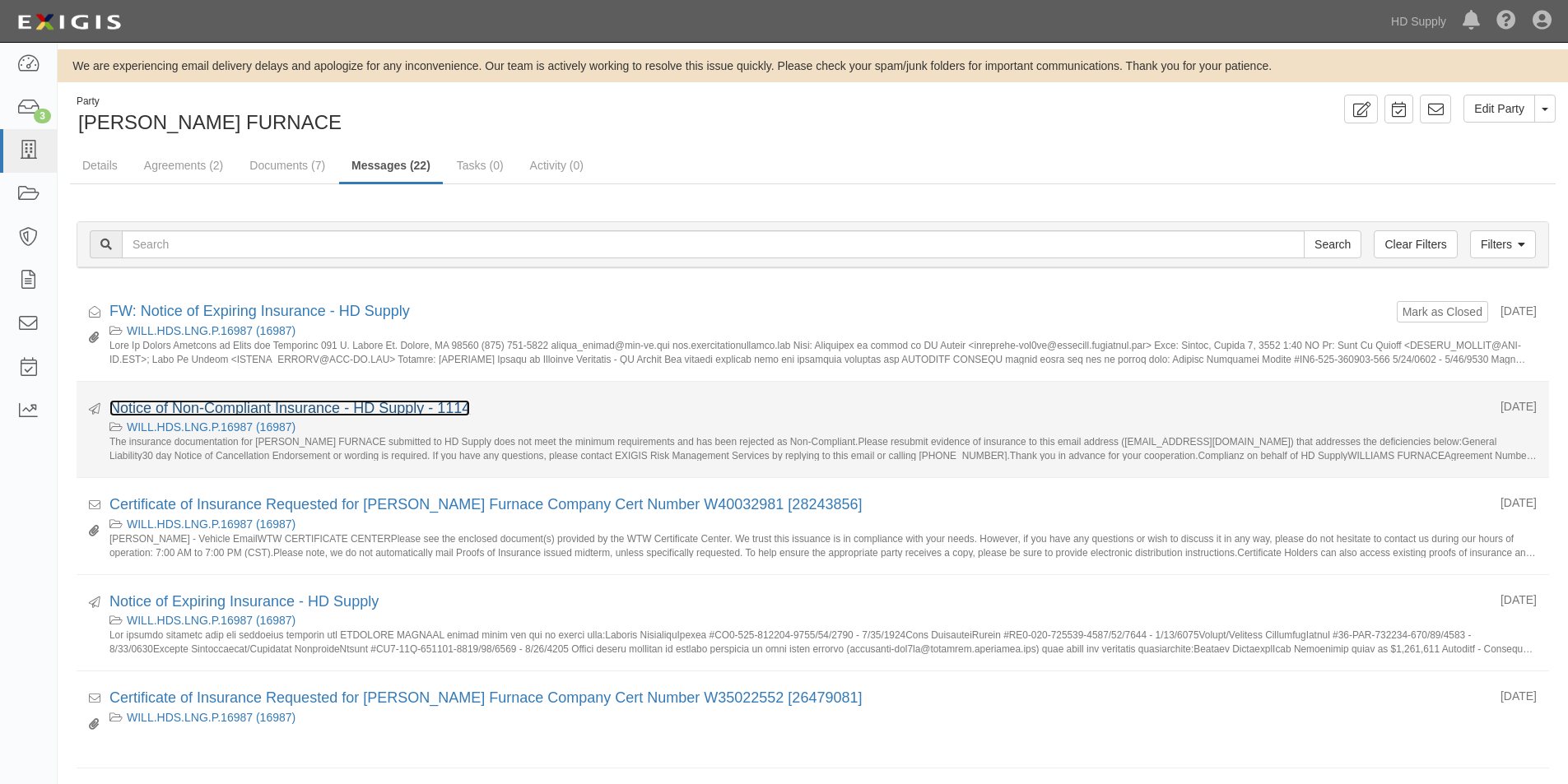
click at [242, 411] on link "Notice of Non-Compliant Insurance - HD Supply - 1114" at bounding box center [290, 408] width 361 height 17
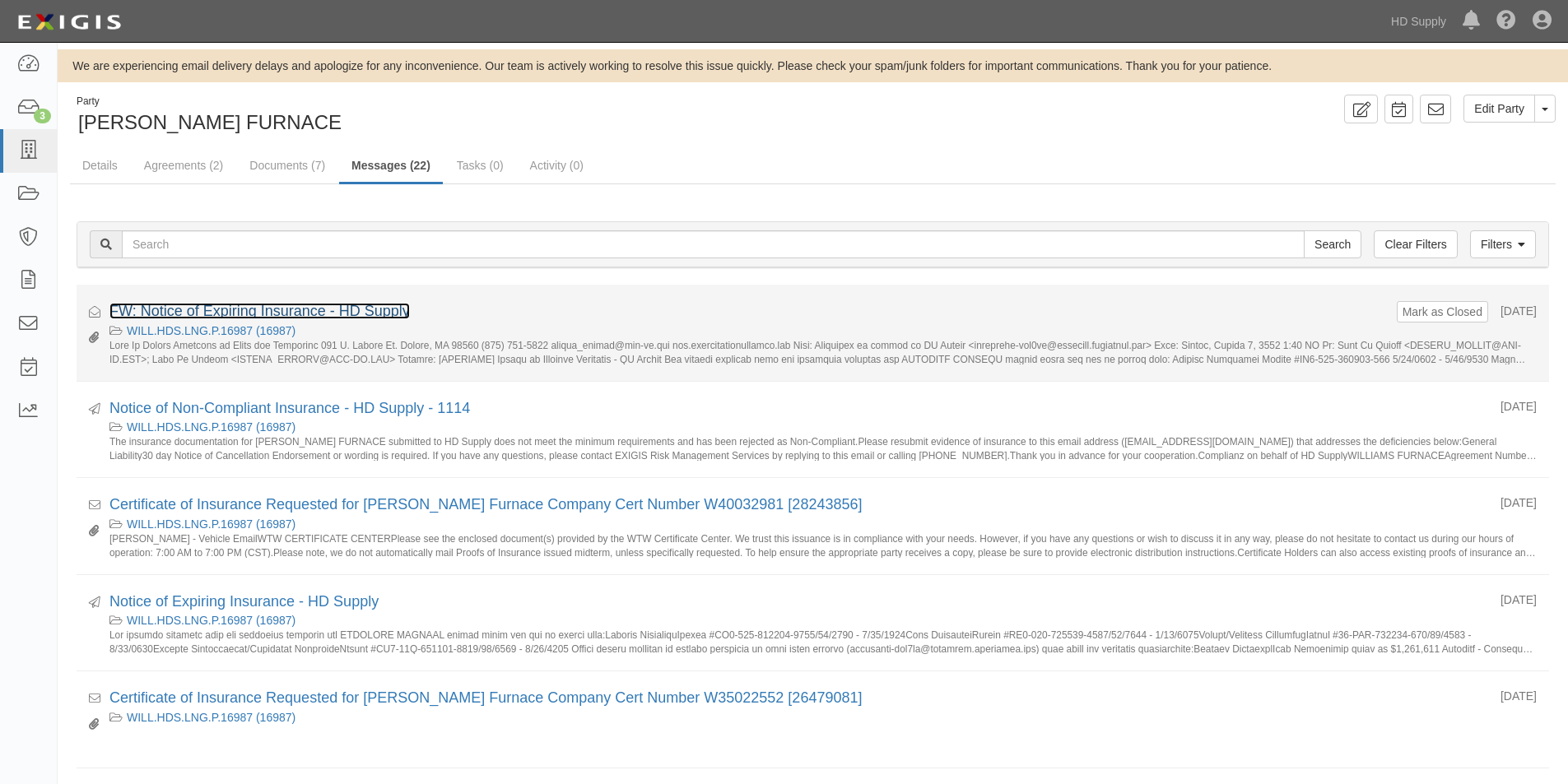
click at [302, 307] on link "FW: Notice of Expiring Insurance - HD Supply" at bounding box center [260, 311] width 300 height 17
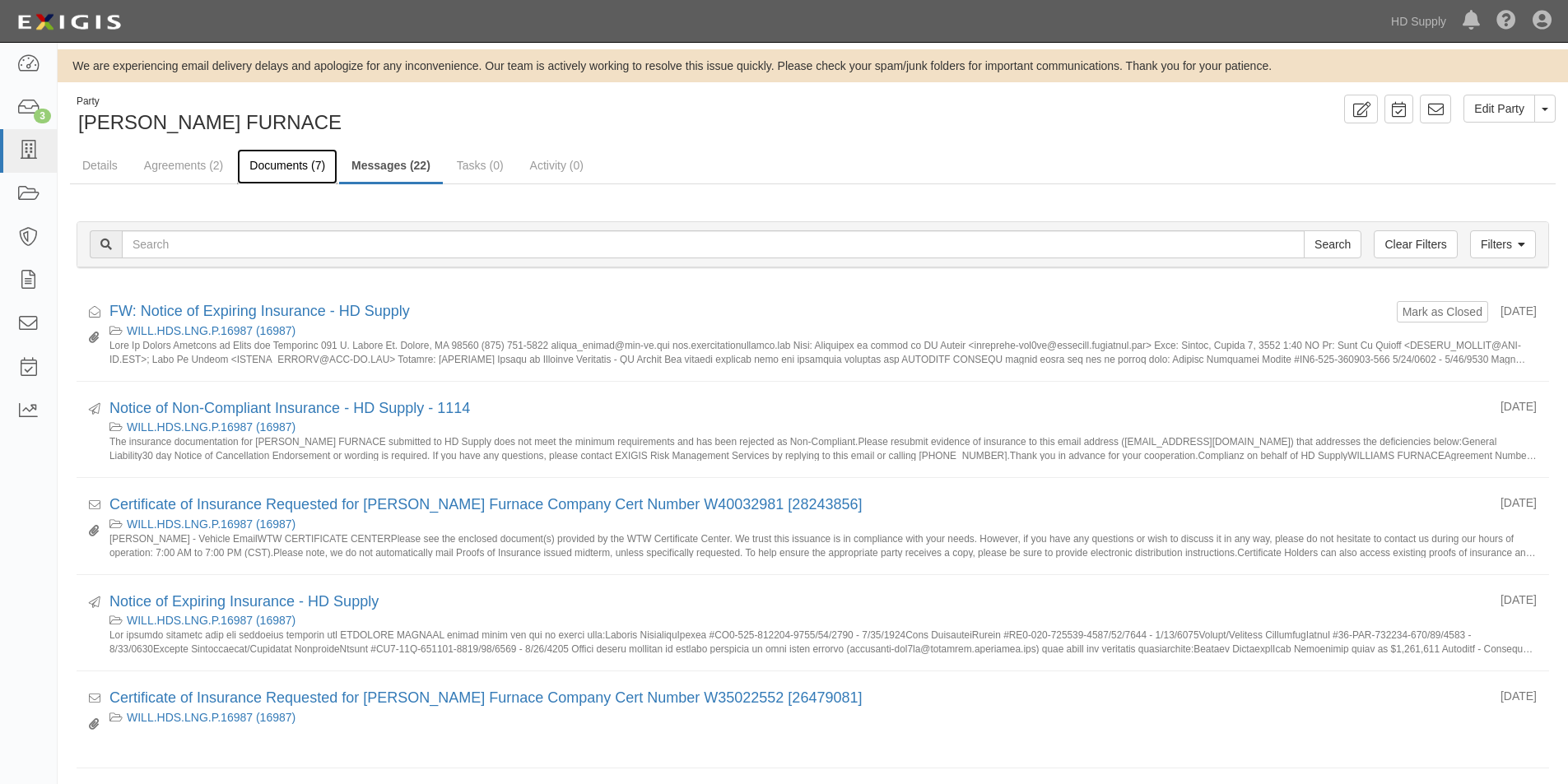
click at [280, 172] on link "Documents (7)" at bounding box center [287, 166] width 100 height 35
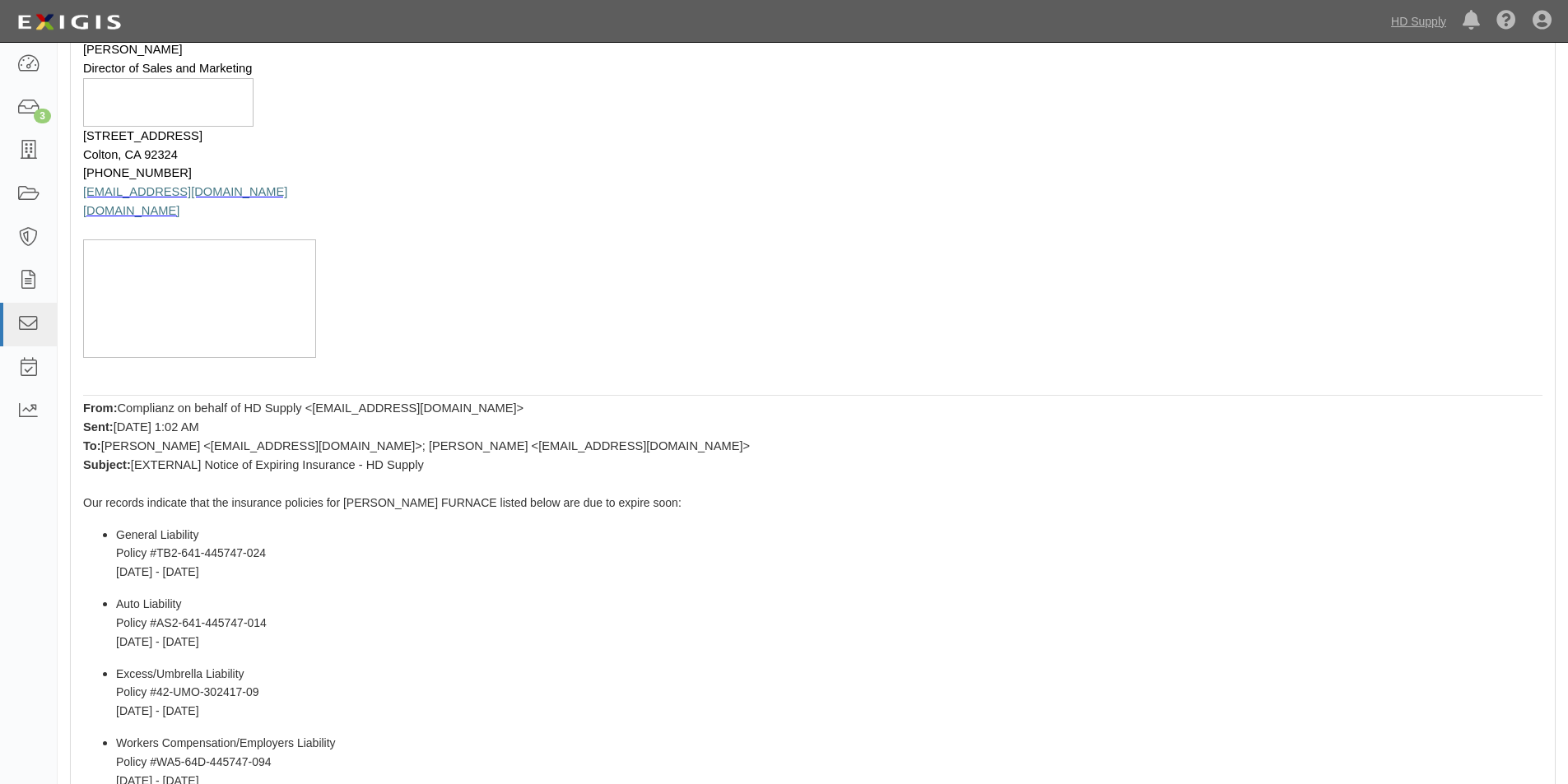
scroll to position [576, 0]
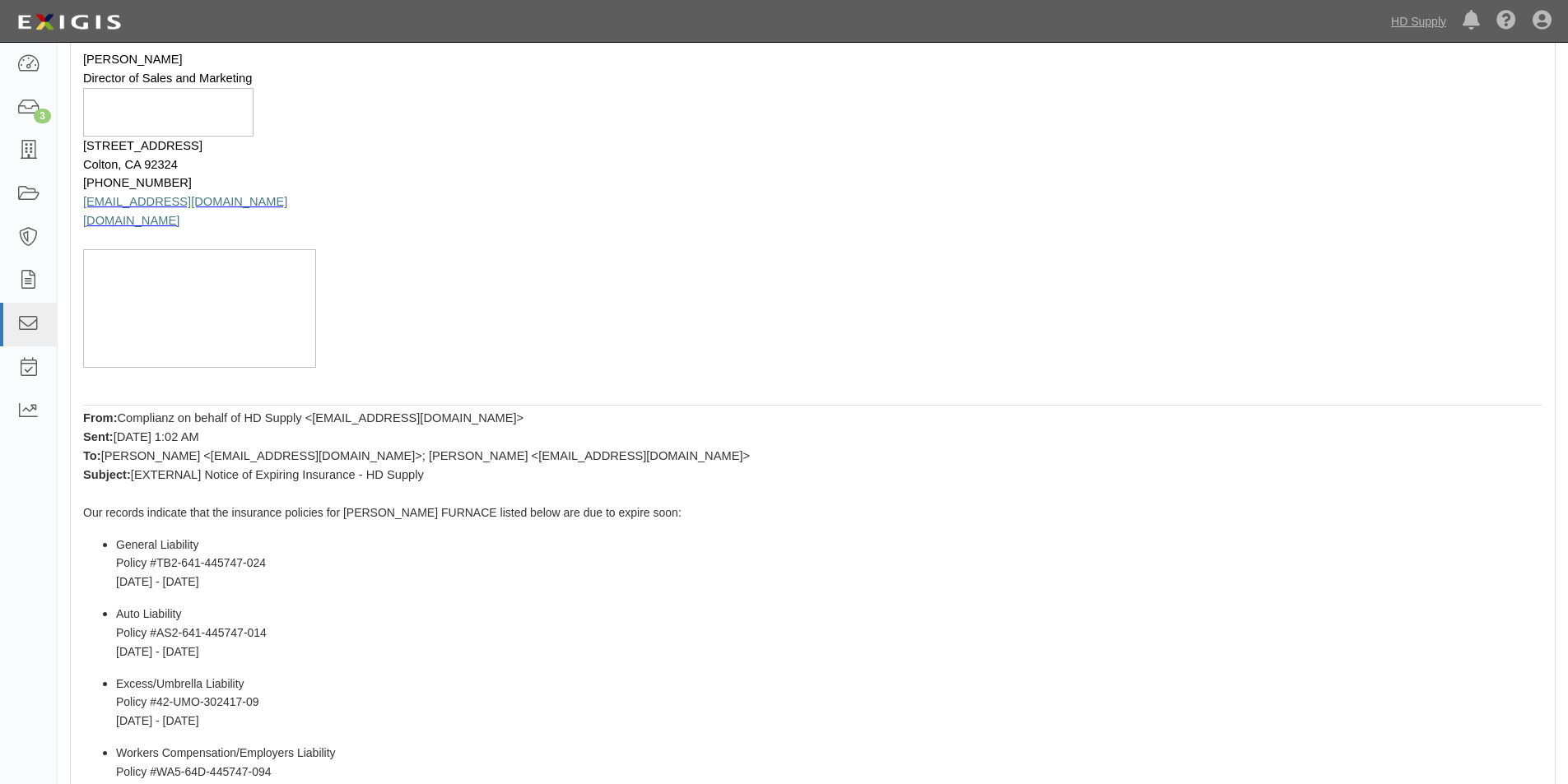
scroll to position [382, 0]
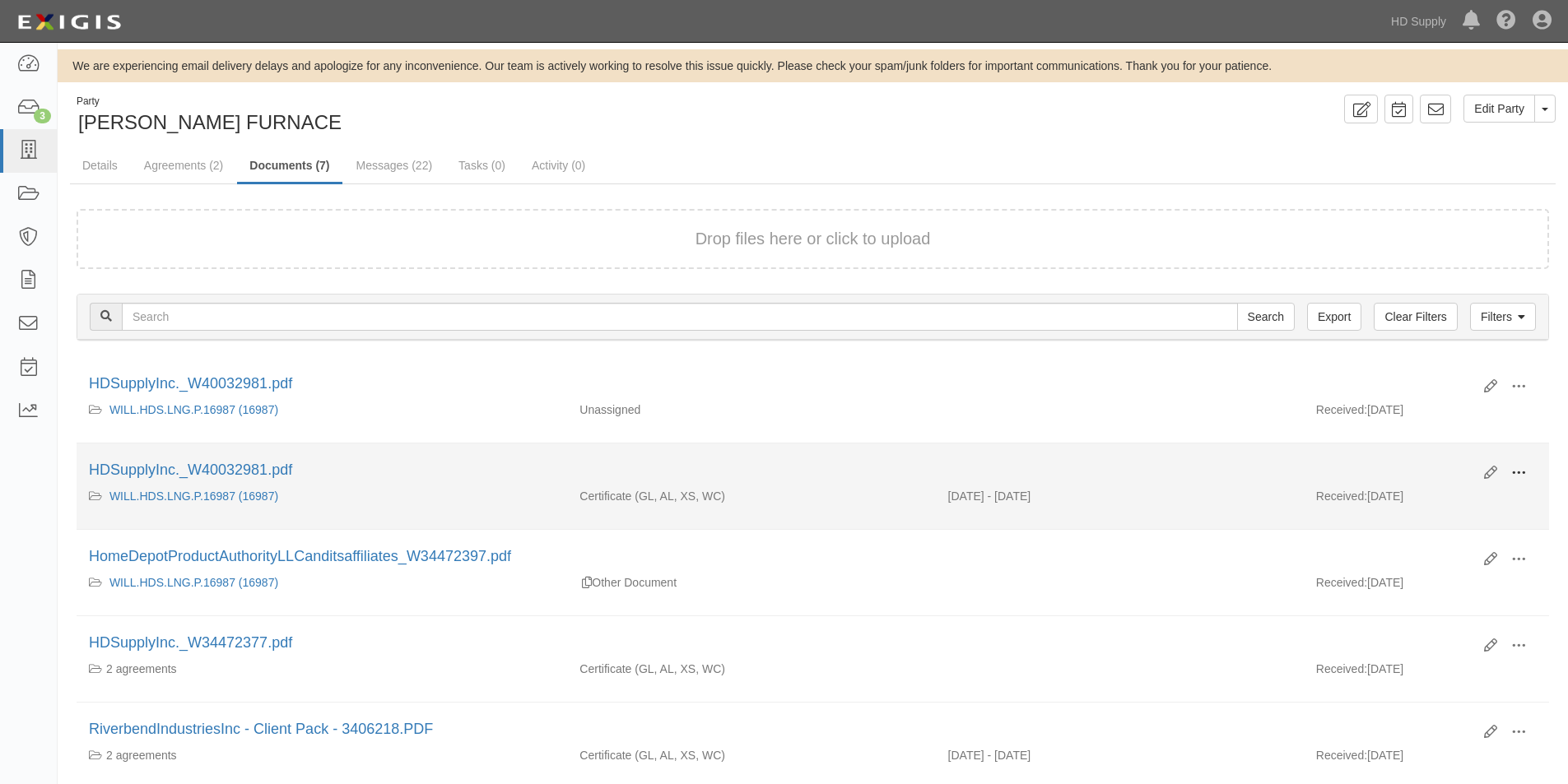
click at [1520, 470] on span at bounding box center [1518, 472] width 15 height 15
click at [1433, 488] on link "View" at bounding box center [1439, 496] width 130 height 29
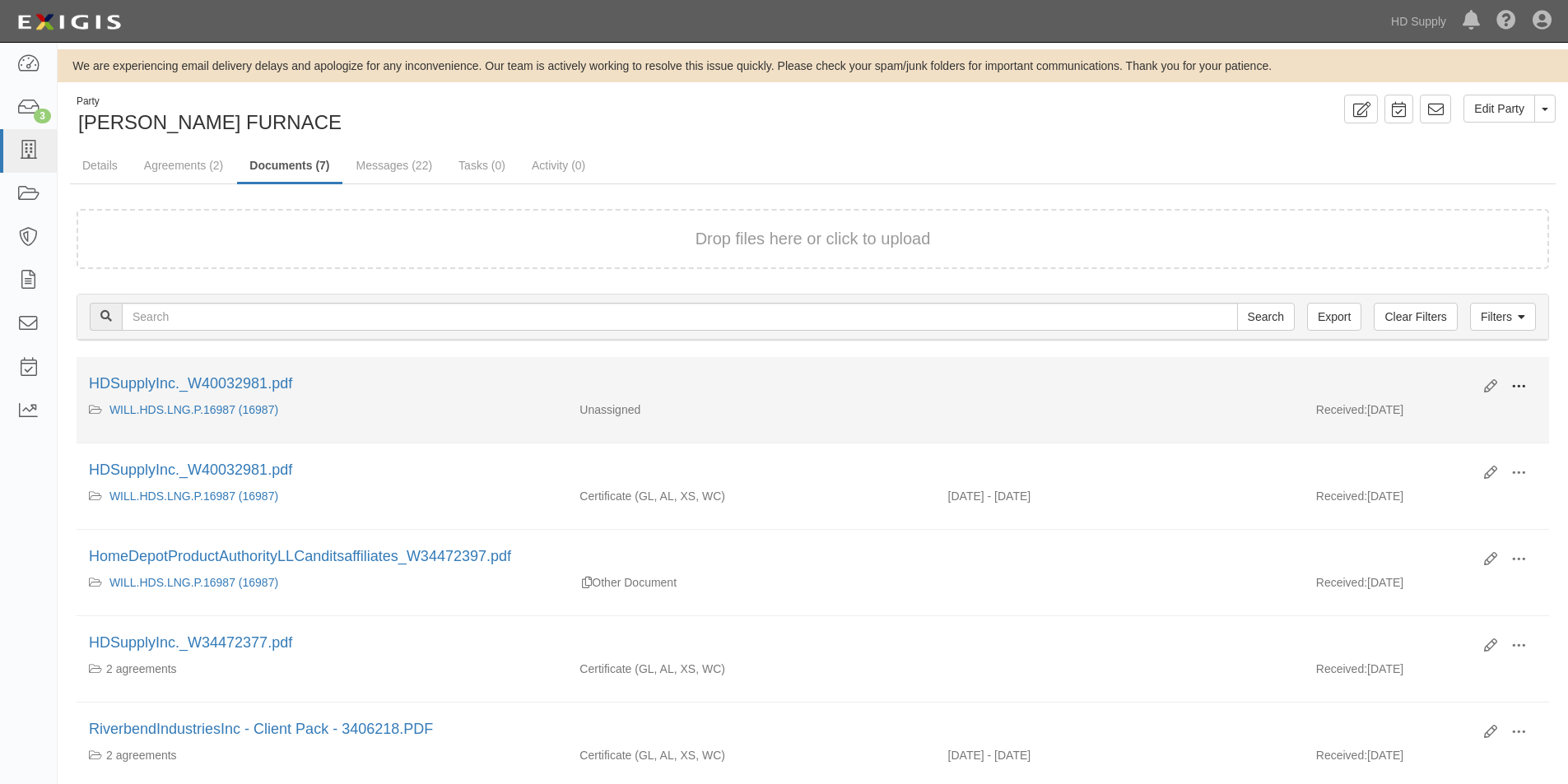
click at [1512, 389] on span at bounding box center [1518, 386] width 15 height 15
click at [1424, 418] on link "View" at bounding box center [1439, 410] width 130 height 29
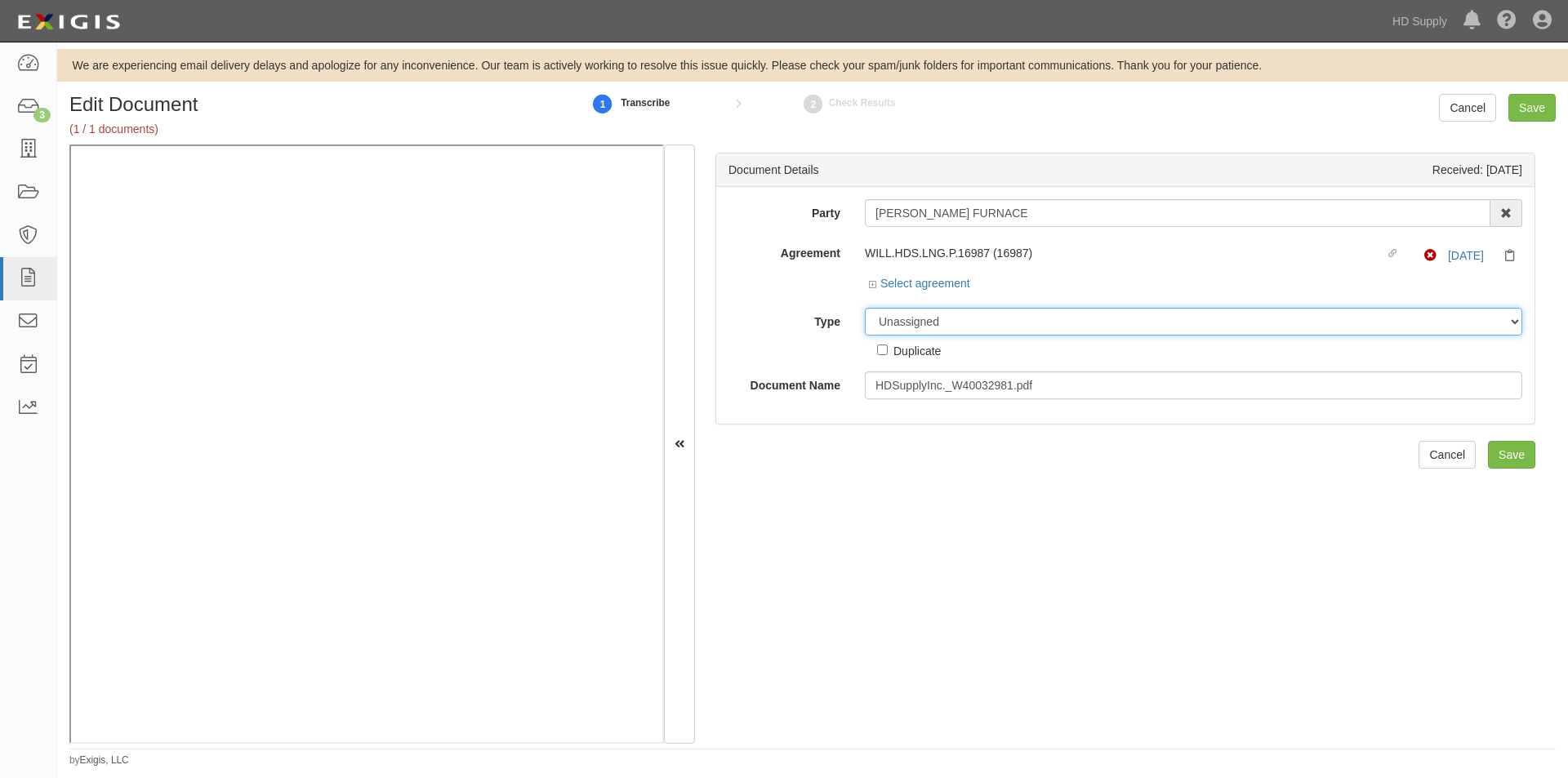
click at [903, 326] on select "Unassigned Binder Cancellation Notice Certificate Contract Endorsement Insuranc…" at bounding box center [1194, 321] width 658 height 28
select select "OtherDetail"
click at [865, 308] on select "Unassigned Binder Cancellation Notice Certificate Contract Endorsement Insuranc…" at bounding box center [1194, 321] width 658 height 28
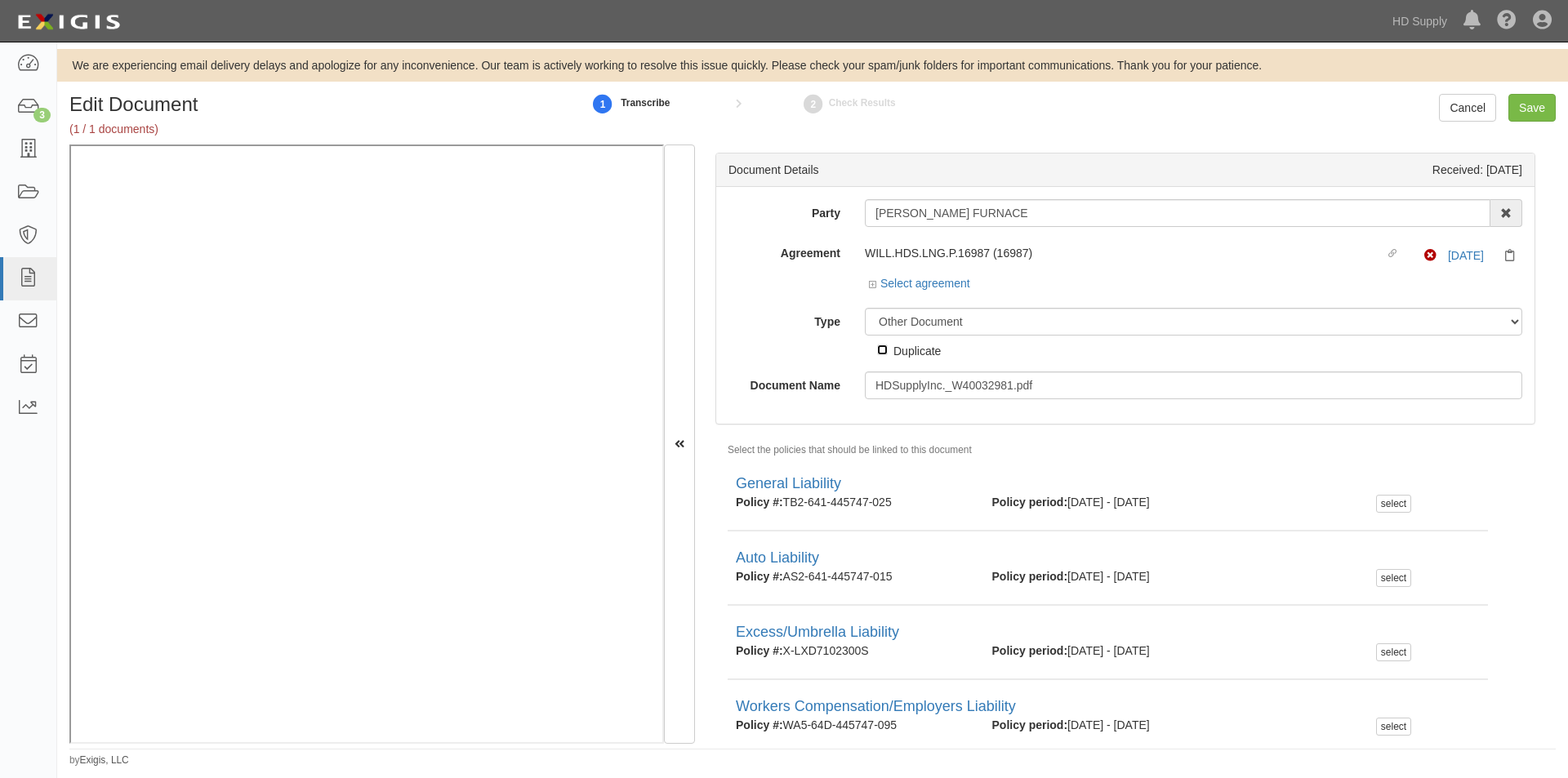
click at [878, 346] on input "Duplicate" at bounding box center [882, 349] width 11 height 11
checkbox input "true"
click at [1534, 110] on input "Save" at bounding box center [1531, 107] width 47 height 28
